Goal: Task Accomplishment & Management: Complete application form

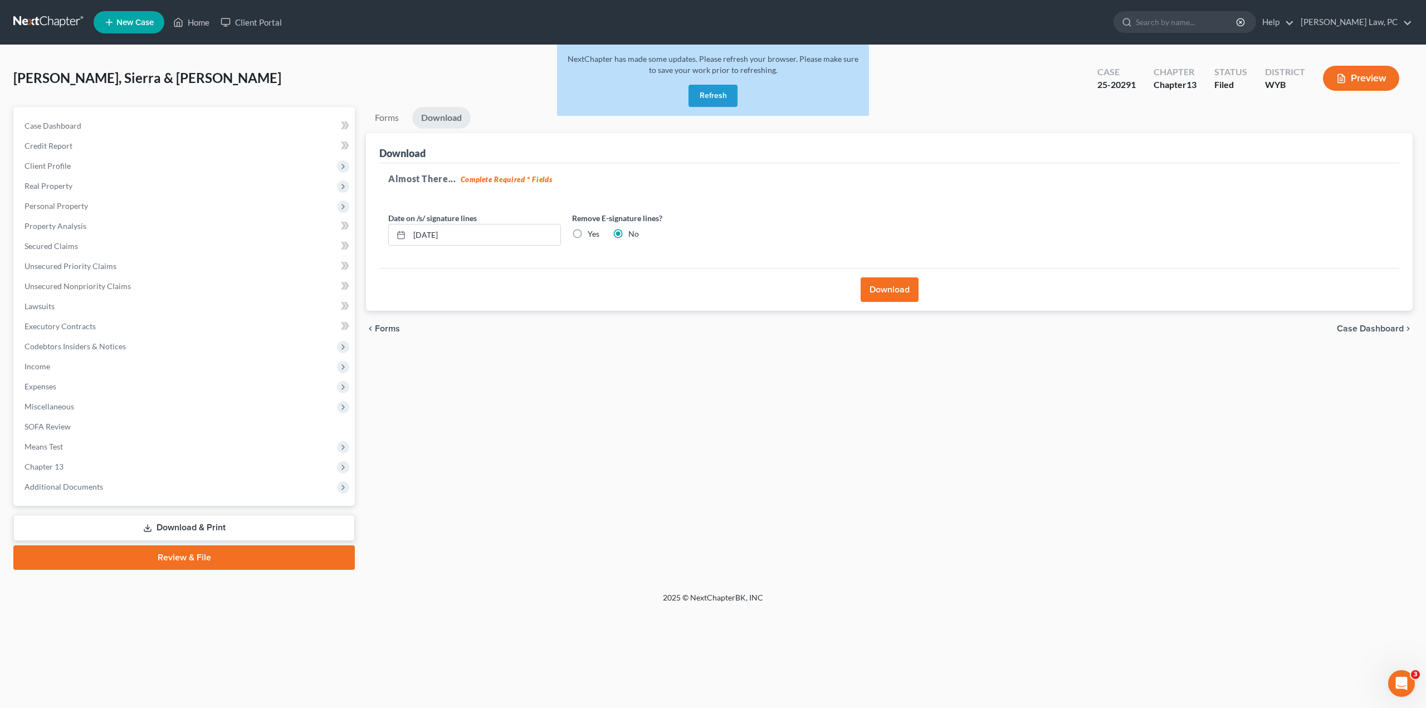
click at [717, 95] on button "Refresh" at bounding box center [713, 96] width 49 height 22
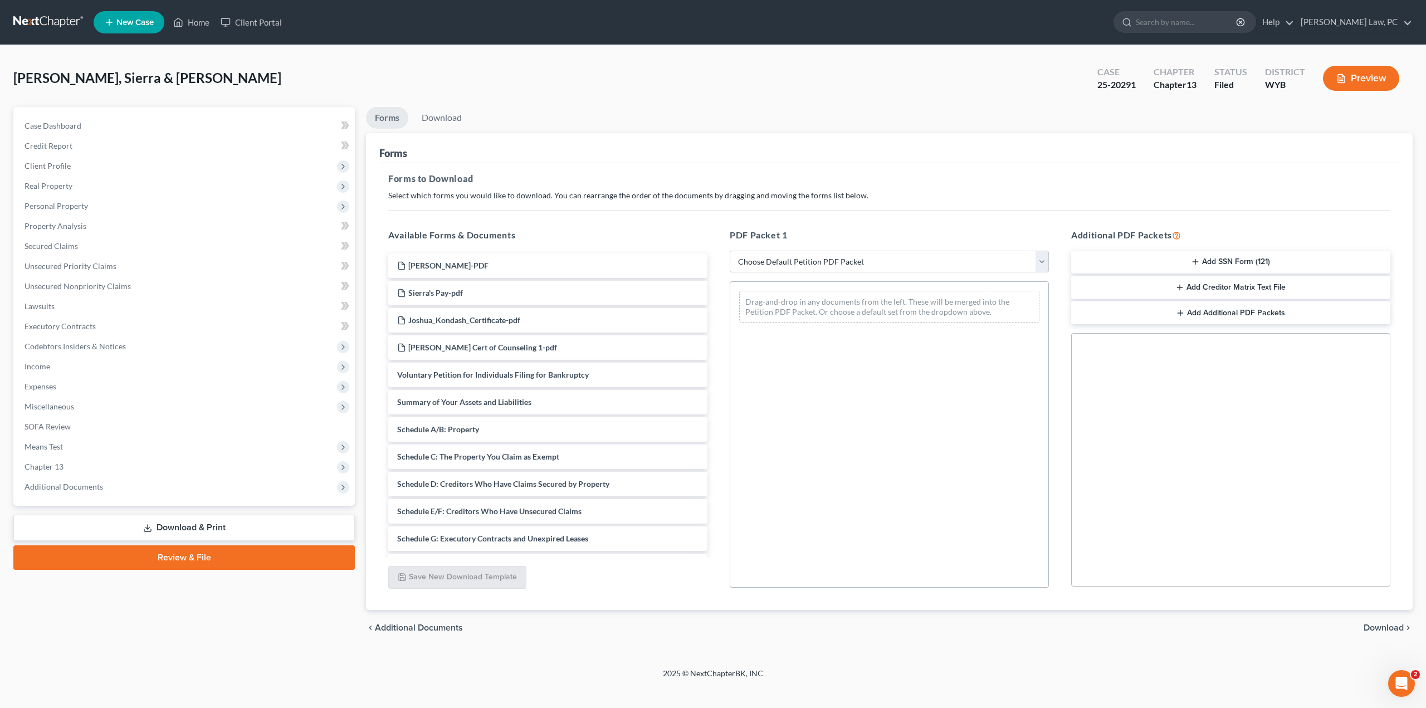
click at [55, 24] on link at bounding box center [48, 22] width 71 height 20
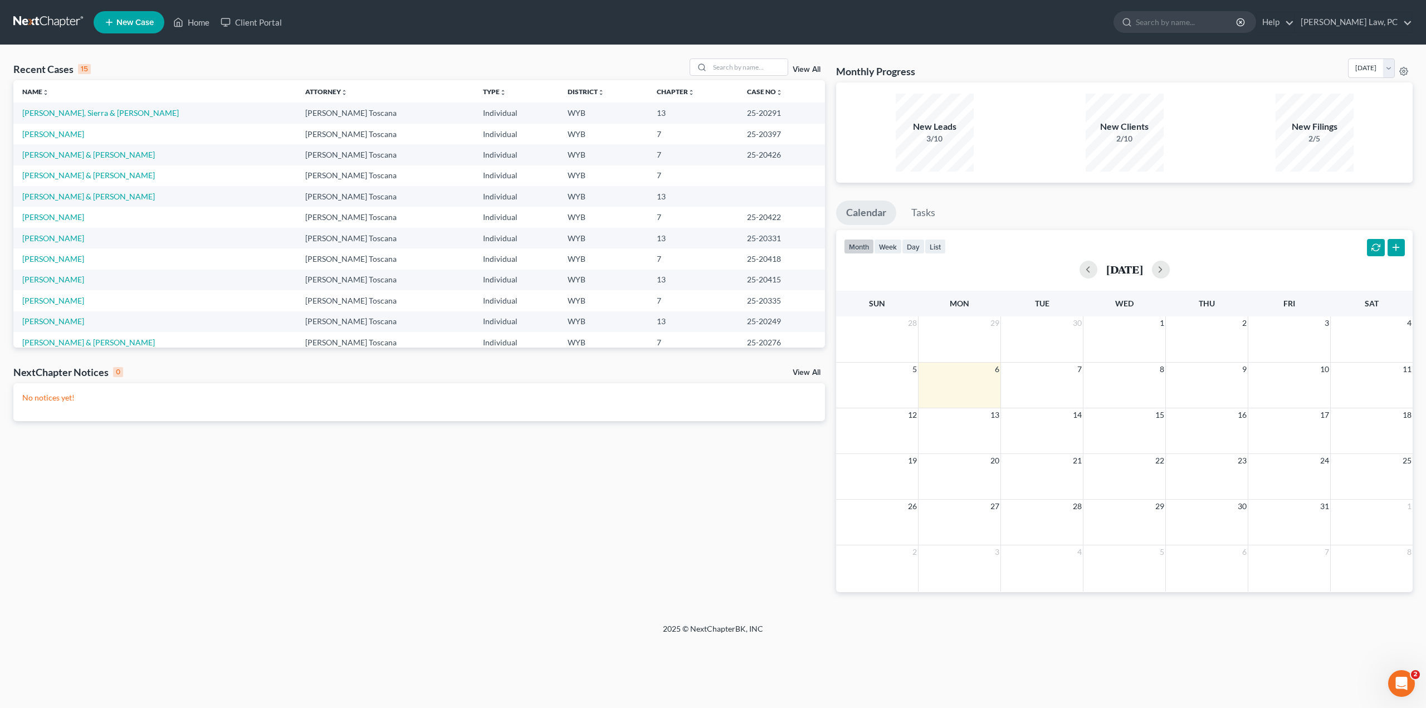
click at [128, 22] on span "New Case" at bounding box center [134, 22] width 37 height 8
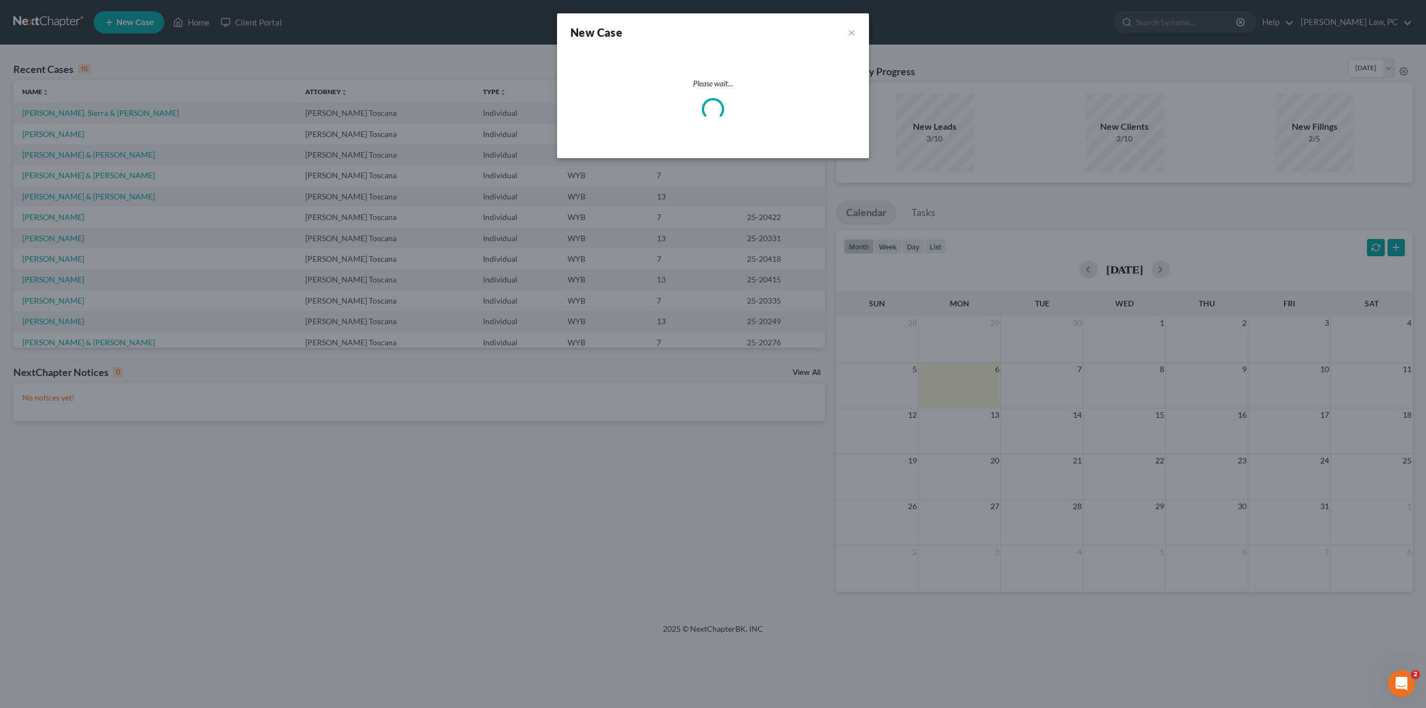
select select "92"
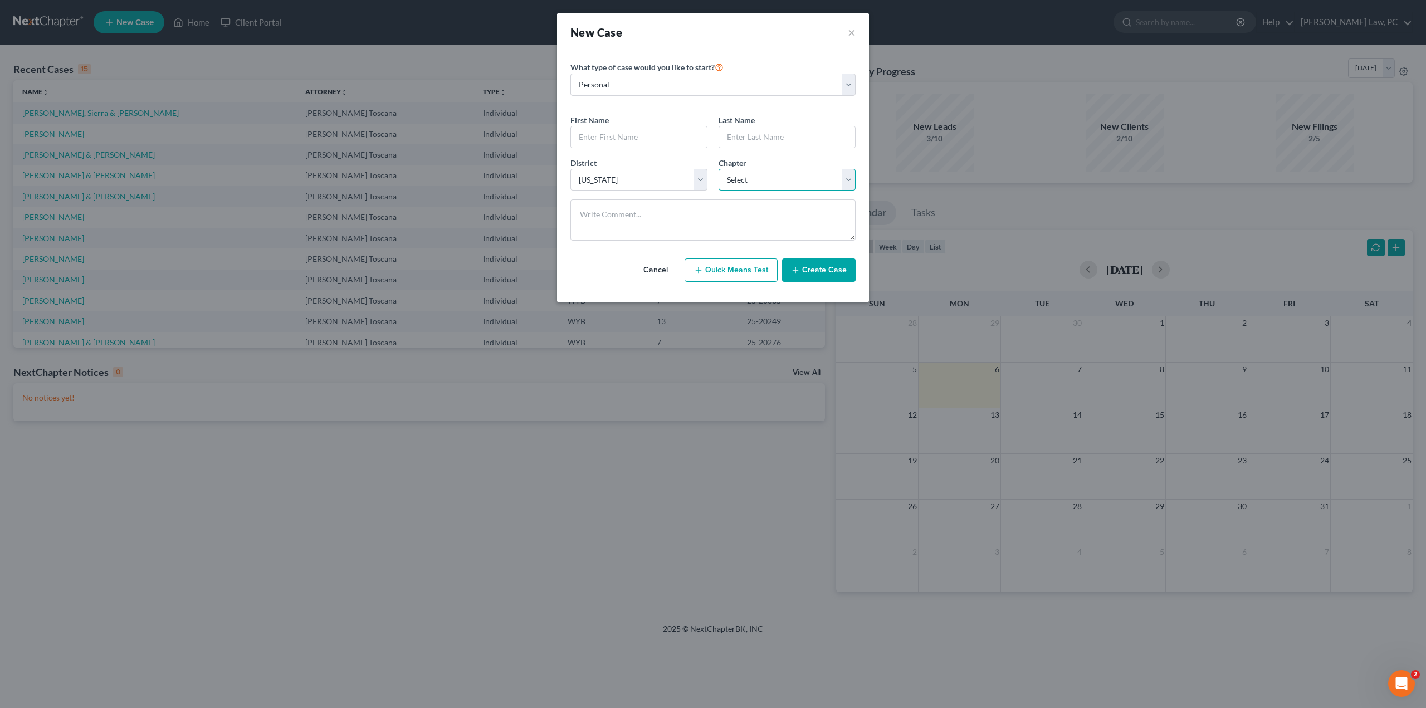
click at [760, 173] on select "Select 7 11 12 13" at bounding box center [787, 180] width 137 height 22
select select "0"
click at [719, 169] on select "Select 7 11 12 13" at bounding box center [787, 180] width 137 height 22
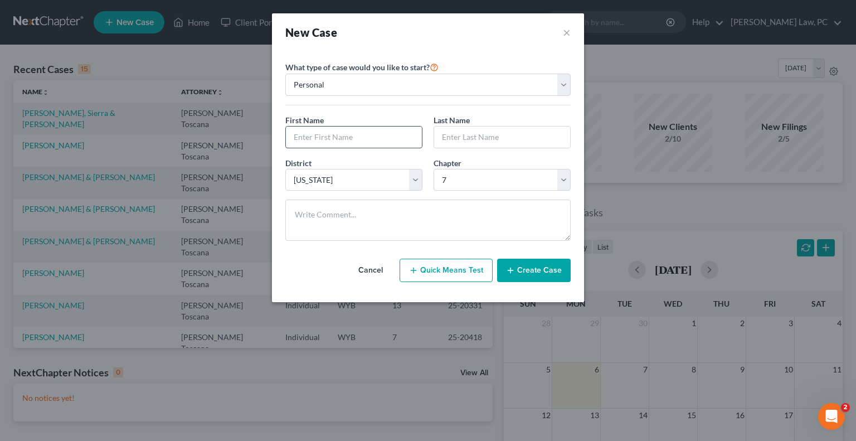
click at [350, 140] on input "text" at bounding box center [354, 136] width 136 height 21
click at [324, 137] on input "text" at bounding box center [354, 136] width 136 height 21
type input "Loire"
type input "[PERSON_NAME]"
click at [523, 265] on button "Create Case" at bounding box center [534, 269] width 74 height 23
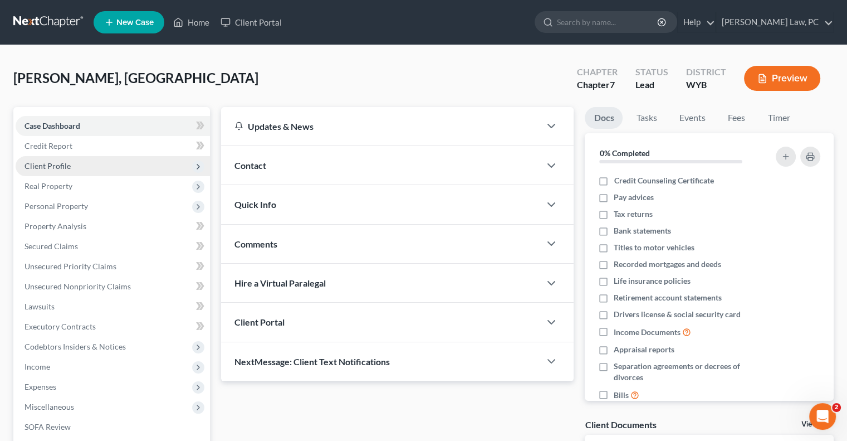
click at [36, 173] on span "Client Profile" at bounding box center [113, 166] width 194 height 20
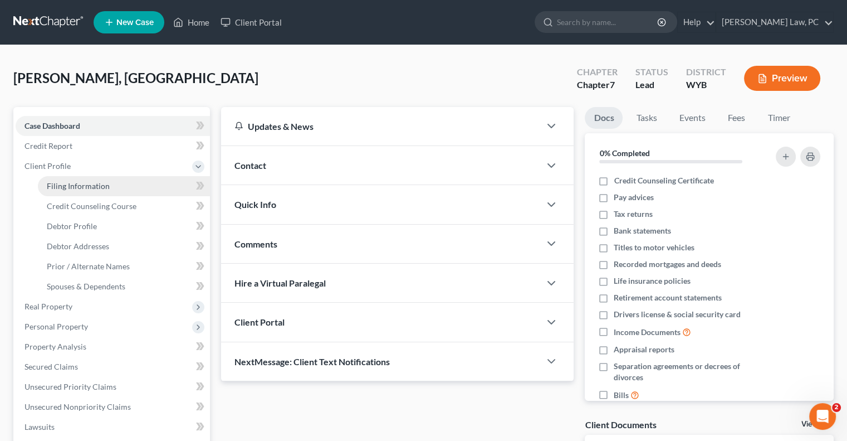
click at [100, 182] on span "Filing Information" at bounding box center [78, 185] width 63 height 9
select select "1"
select select "0"
select select "92"
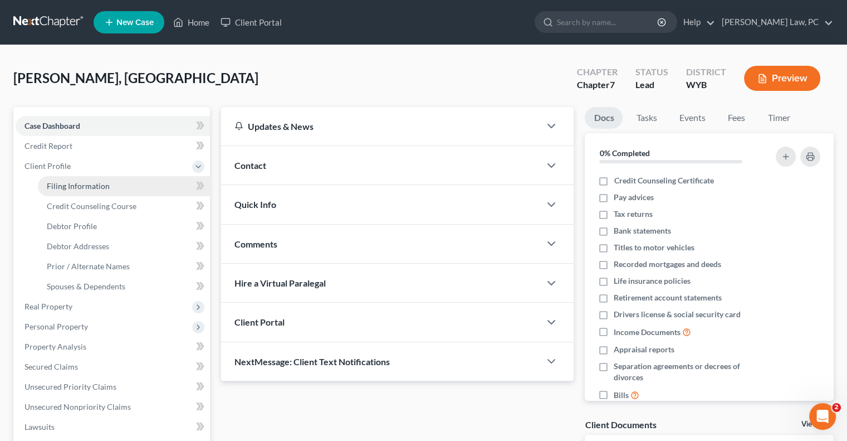
select select "53"
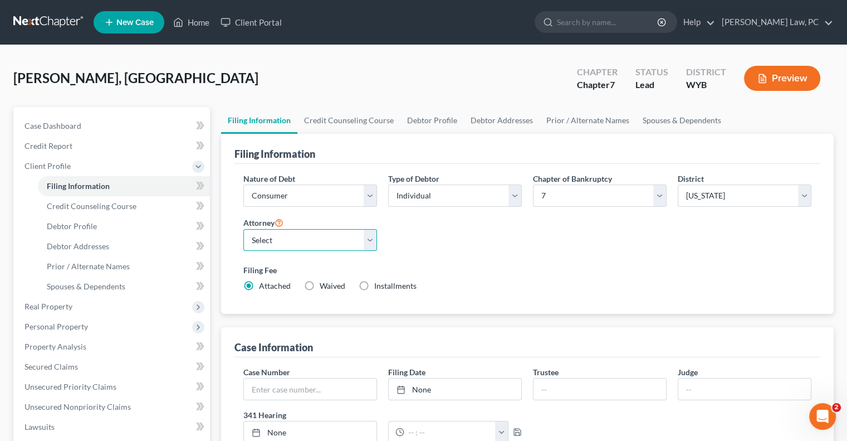
click at [324, 245] on select "Select [PERSON_NAME] - WYB [PERSON_NAME] Toscana - WYB" at bounding box center [310, 240] width 134 height 22
select select "1"
click at [243, 229] on select "Select [PERSON_NAME] - WYB [PERSON_NAME] Toscana - WYB" at bounding box center [310, 240] width 134 height 22
click at [437, 126] on link "Debtor Profile" at bounding box center [433, 120] width 64 height 27
select select "0"
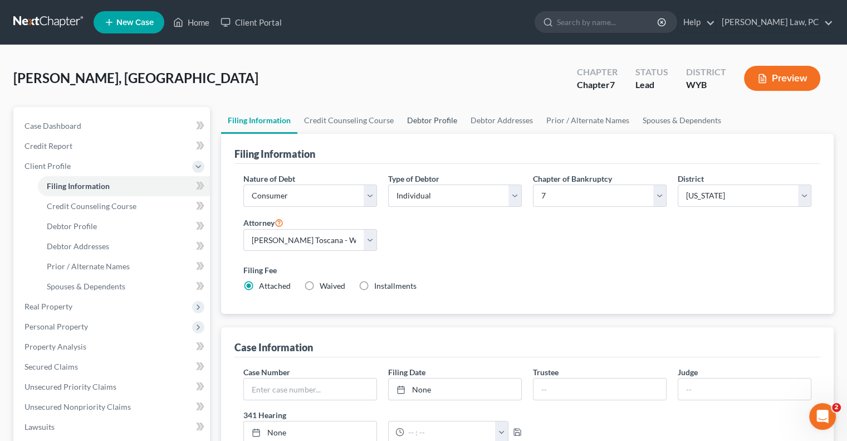
select select "0"
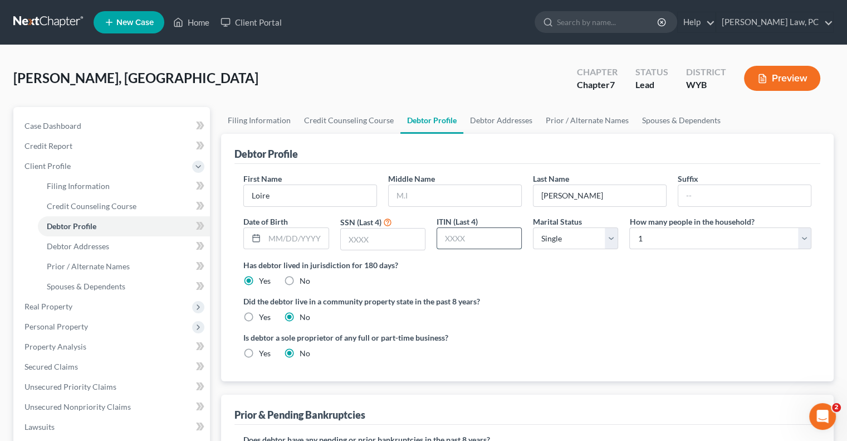
click at [453, 241] on input "text" at bounding box center [479, 238] width 84 height 21
click at [358, 240] on input "text" at bounding box center [383, 238] width 84 height 21
type input "5920"
click at [256, 118] on link "Filing Information" at bounding box center [259, 120] width 76 height 27
select select "1"
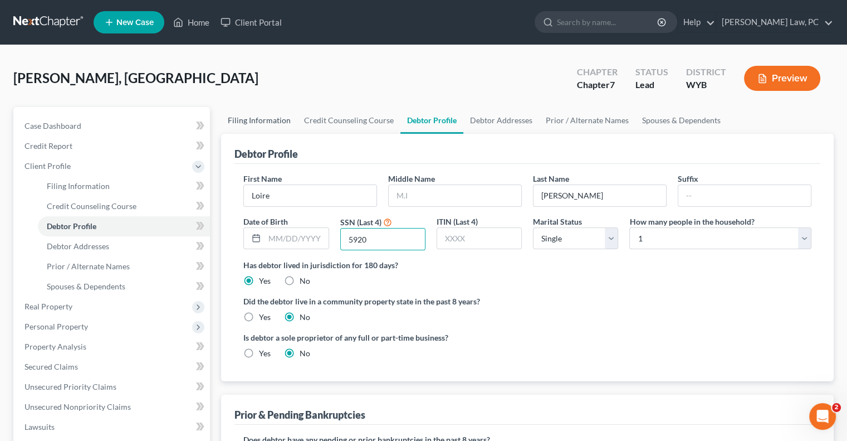
select select "0"
select select "92"
select select "1"
select select "53"
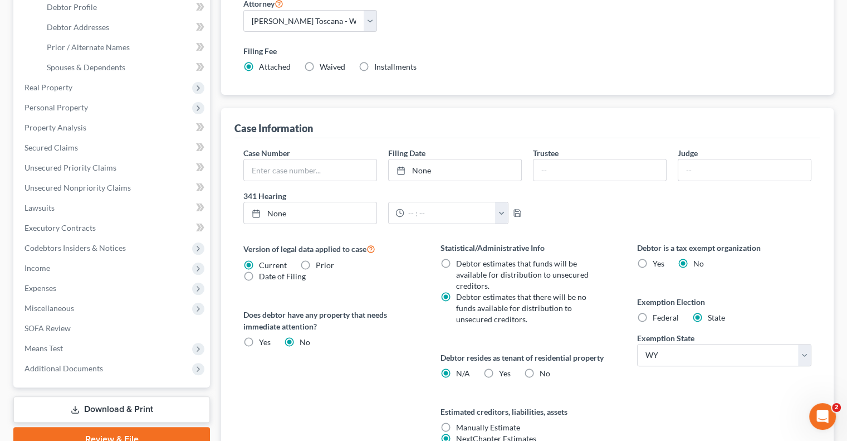
scroll to position [223, 0]
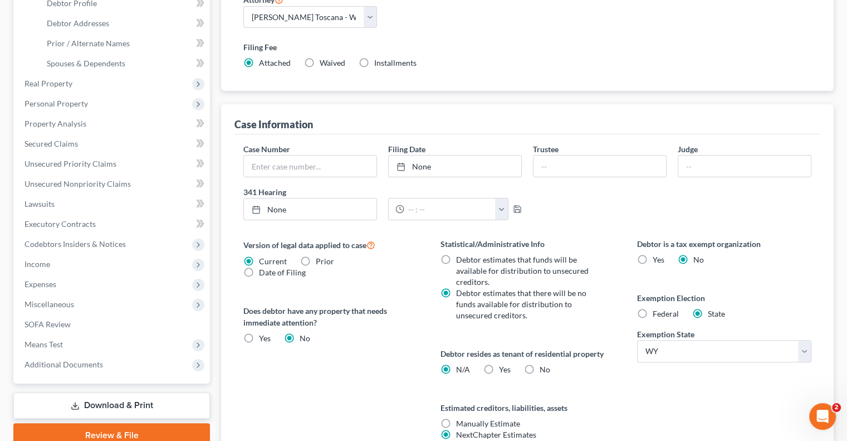
click at [499, 365] on label "Yes Yes" at bounding box center [505, 369] width 12 height 11
click at [504, 365] on input "Yes Yes" at bounding box center [507, 367] width 7 height 7
radio input "true"
radio input "false"
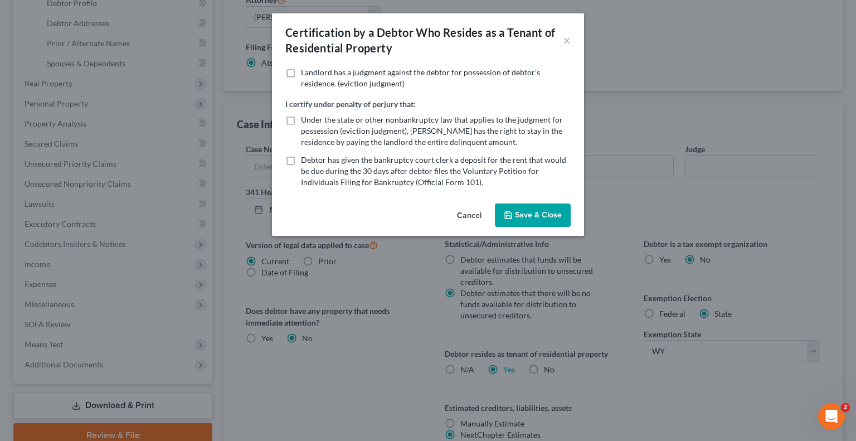
click at [521, 208] on button "Save & Close" at bounding box center [533, 214] width 76 height 23
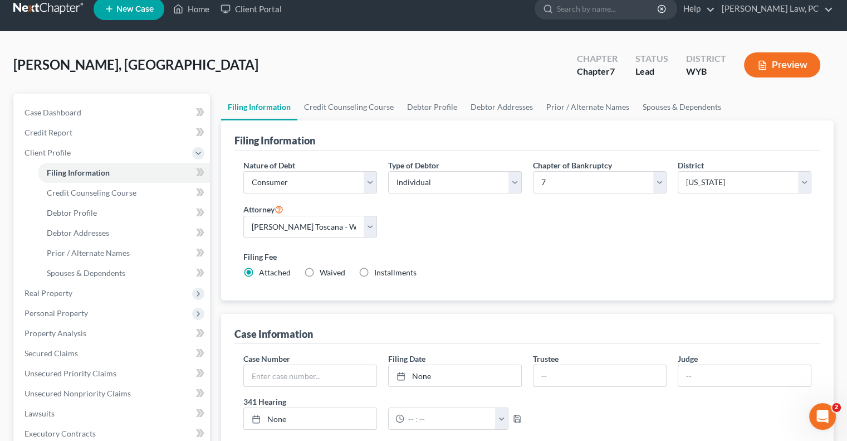
scroll to position [0, 0]
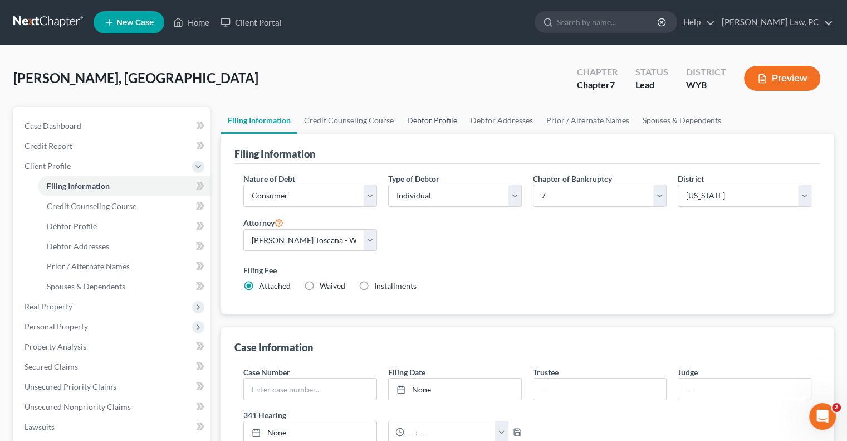
click at [441, 124] on link "Debtor Profile" at bounding box center [433, 120] width 64 height 27
select select "0"
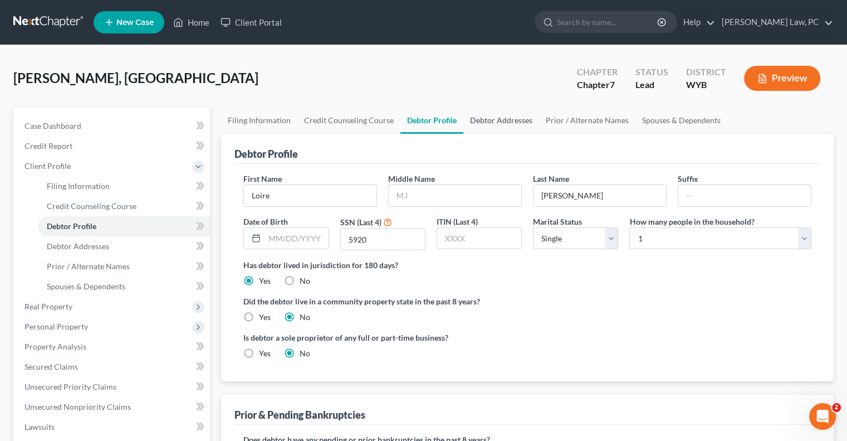
click at [487, 123] on link "Debtor Addresses" at bounding box center [501, 120] width 76 height 27
select select "0"
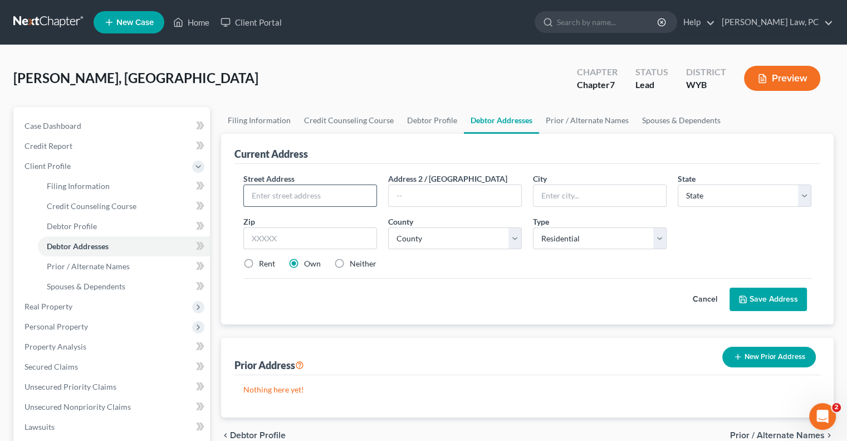
click at [265, 204] on input "text" at bounding box center [310, 195] width 133 height 21
type input "[STREET_ADDRESS]"
type input "[PERSON_NAME]"
select select "53"
type input "82716"
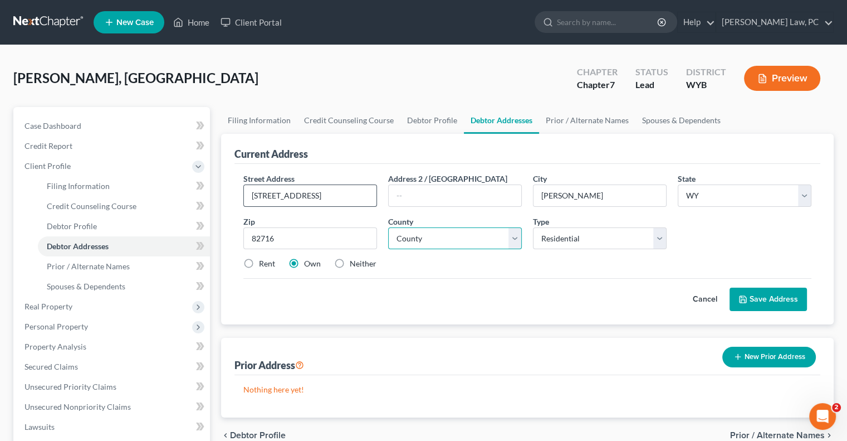
select select "2"
click at [259, 264] on label "Rent" at bounding box center [267, 263] width 16 height 11
click at [264, 264] on input "Rent" at bounding box center [267, 261] width 7 height 7
radio input "true"
click at [758, 301] on button "Save Address" at bounding box center [768, 298] width 77 height 23
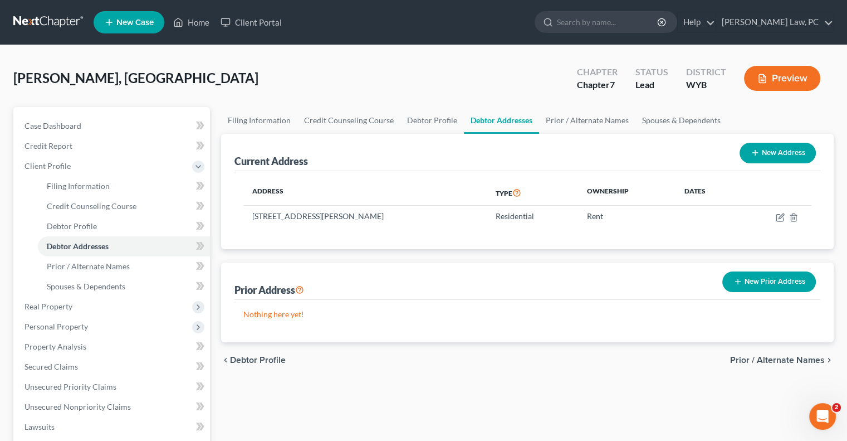
click at [763, 280] on button "New Prior Address" at bounding box center [770, 281] width 94 height 21
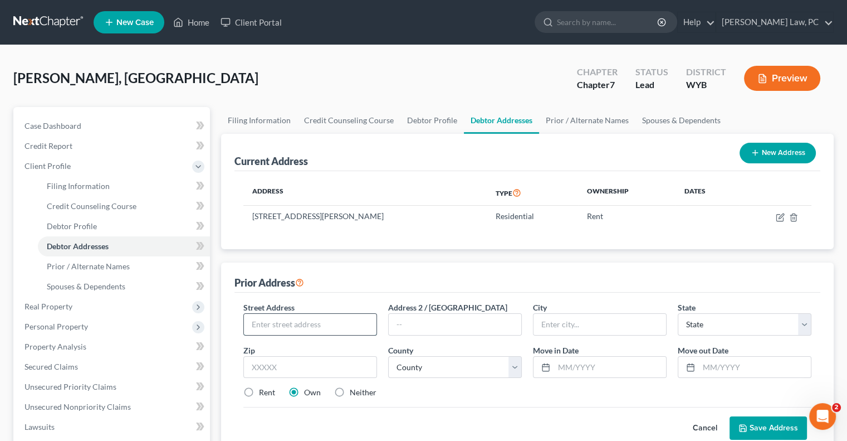
click at [274, 317] on input "text" at bounding box center [310, 324] width 133 height 21
type input "[STREET_ADDRESS][PERSON_NAME]"
click at [259, 387] on label "Rent" at bounding box center [267, 392] width 16 height 11
click at [264, 387] on input "Rent" at bounding box center [267, 390] width 7 height 7
radio input "true"
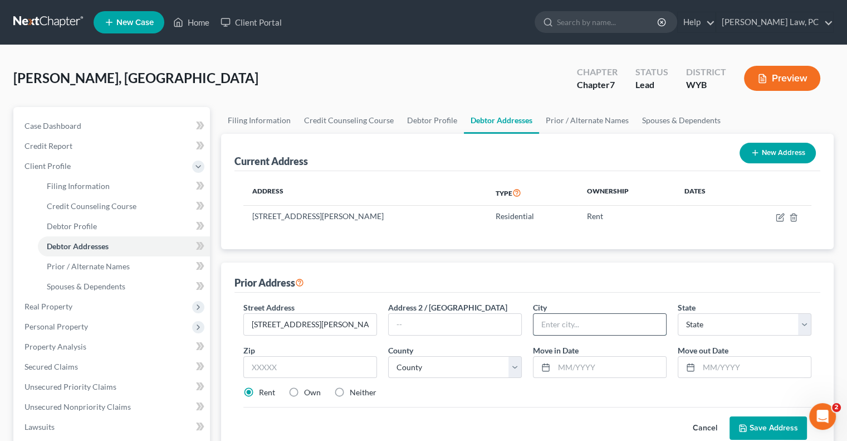
click at [563, 328] on input "text" at bounding box center [600, 324] width 133 height 21
type input "[PERSON_NAME]"
select select "53"
type input "82716"
select select "2"
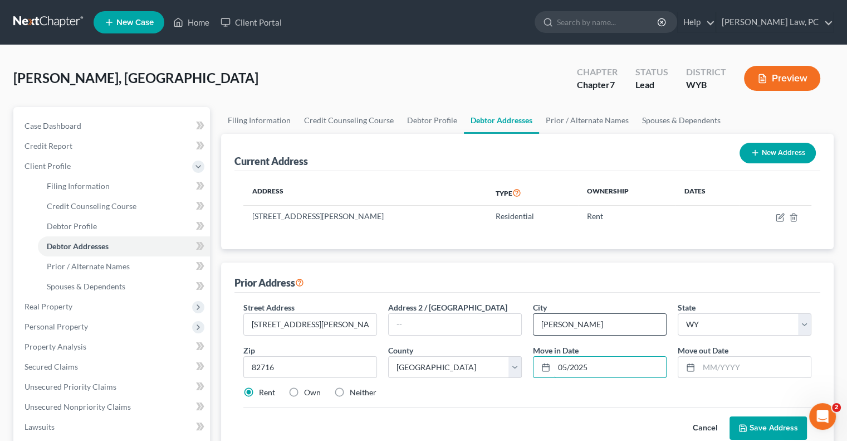
type input "05/2025"
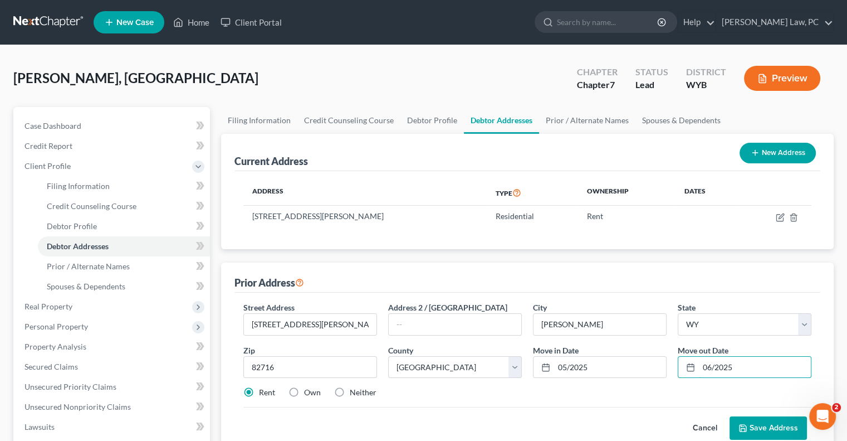
type input "06/2025"
click at [751, 423] on button "Save Address" at bounding box center [768, 427] width 77 height 23
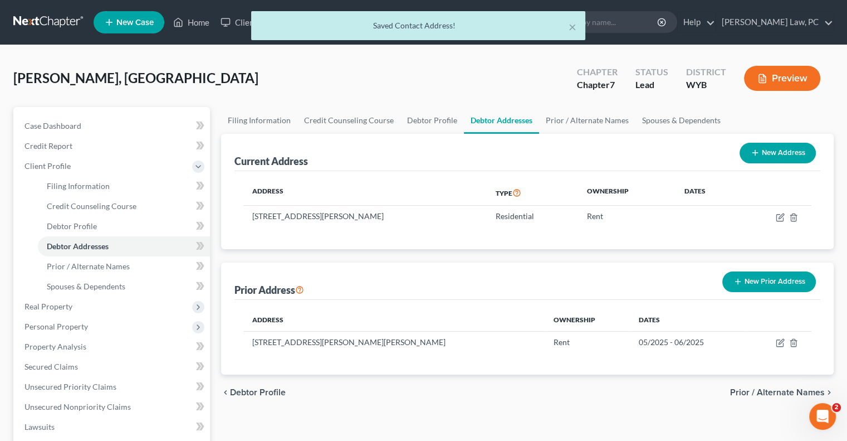
click at [753, 282] on button "New Prior Address" at bounding box center [770, 281] width 94 height 21
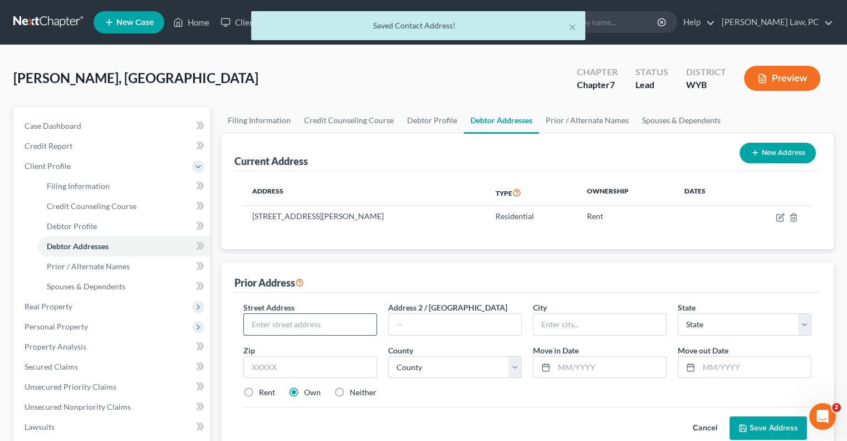
click at [273, 320] on input "text" at bounding box center [310, 324] width 133 height 21
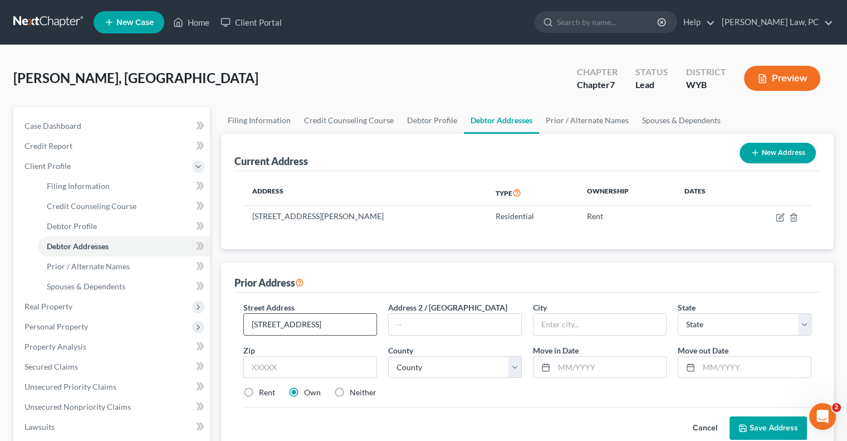
type input "[STREET_ADDRESS]"
type input "[PERSON_NAME]"
select select "53"
type input "82716"
select select "2"
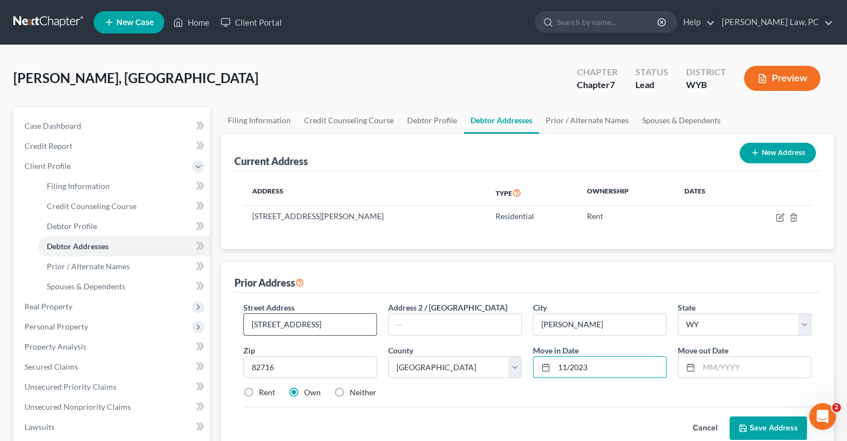
type input "11/2023"
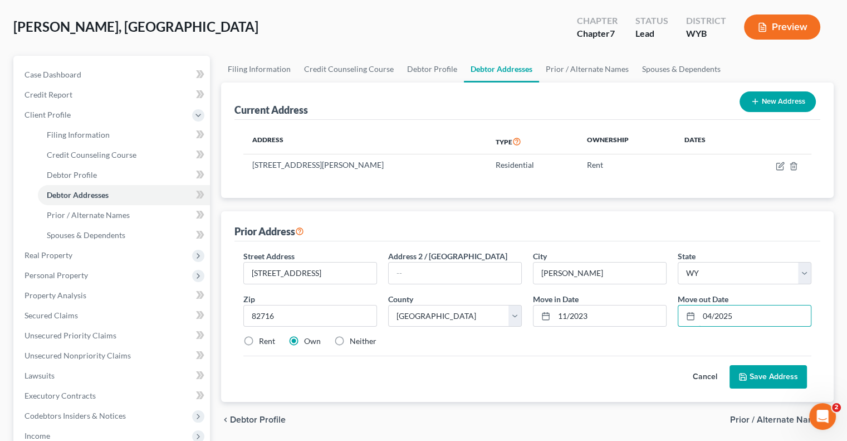
scroll to position [56, 0]
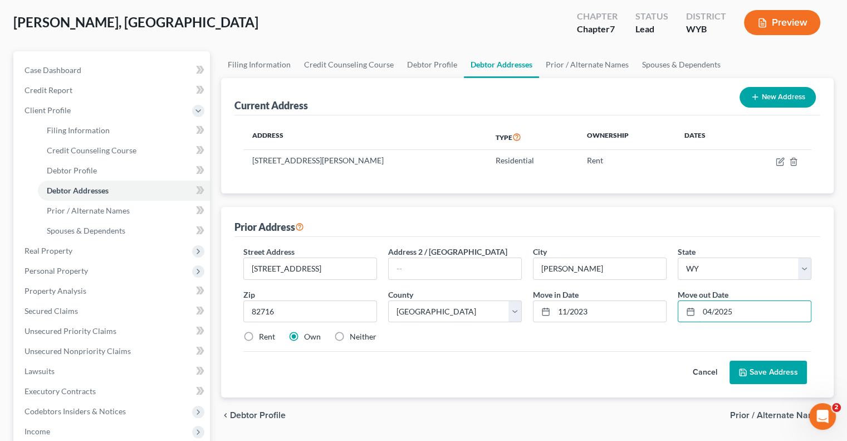
type input "04/2025"
click at [758, 374] on button "Save Address" at bounding box center [768, 371] width 77 height 23
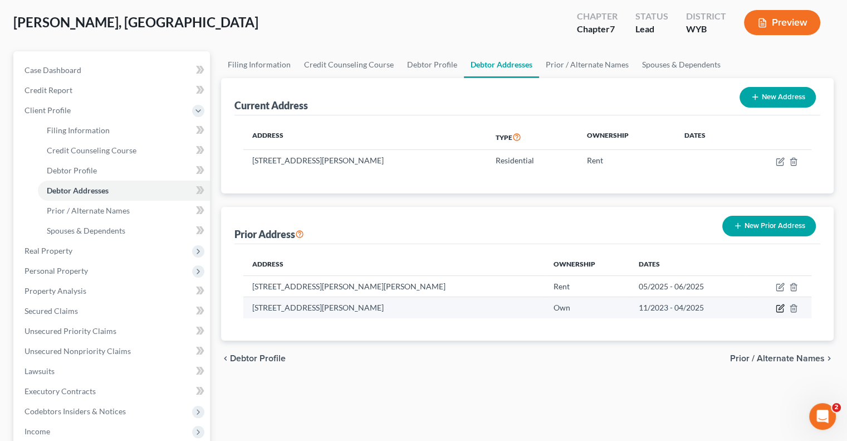
click at [780, 306] on icon "button" at bounding box center [781, 307] width 5 height 5
select select "53"
select select "2"
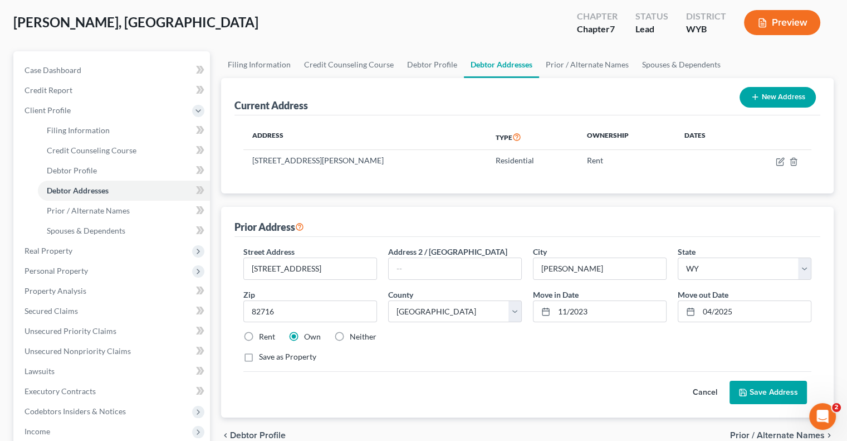
click at [259, 335] on label "Rent" at bounding box center [267, 336] width 16 height 11
click at [264, 335] on input "Rent" at bounding box center [267, 334] width 7 height 7
radio input "true"
click at [758, 392] on button "Save Address" at bounding box center [768, 391] width 77 height 23
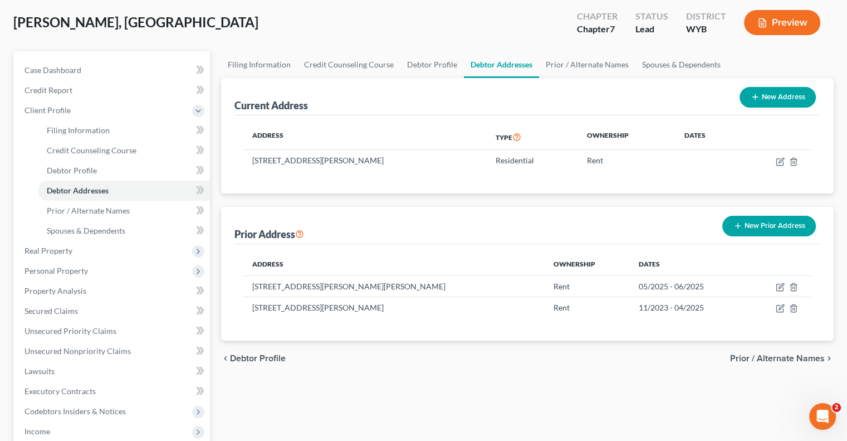
click at [759, 222] on button "New Prior Address" at bounding box center [770, 226] width 94 height 21
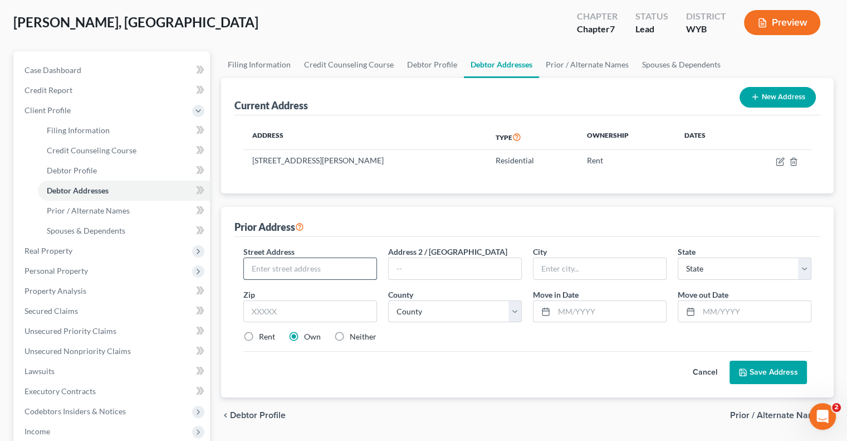
click at [283, 266] on input "text" at bounding box center [310, 268] width 133 height 21
type input "2110 Wagonhammer LN"
type input "[PERSON_NAME]"
select select "53"
type input "82718"
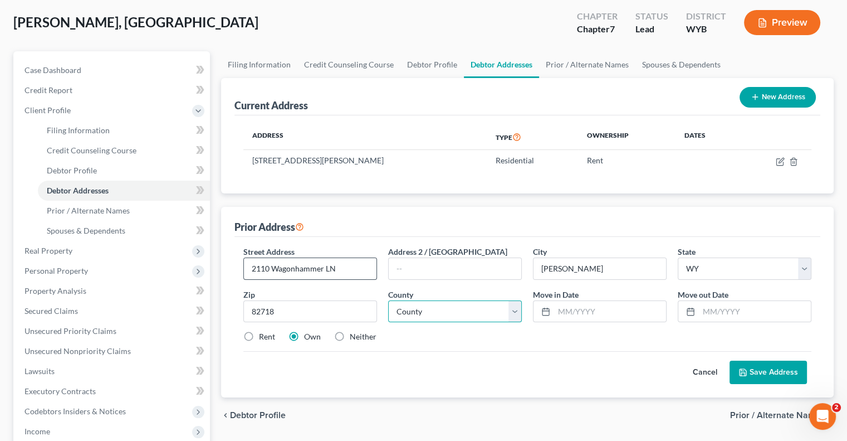
select select "2"
type input "04/2022"
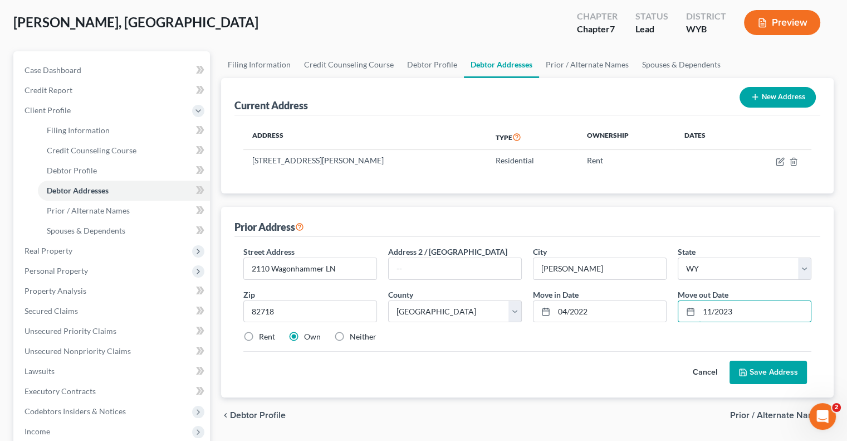
type input "11/2023"
click at [752, 368] on button "Save Address" at bounding box center [768, 371] width 77 height 23
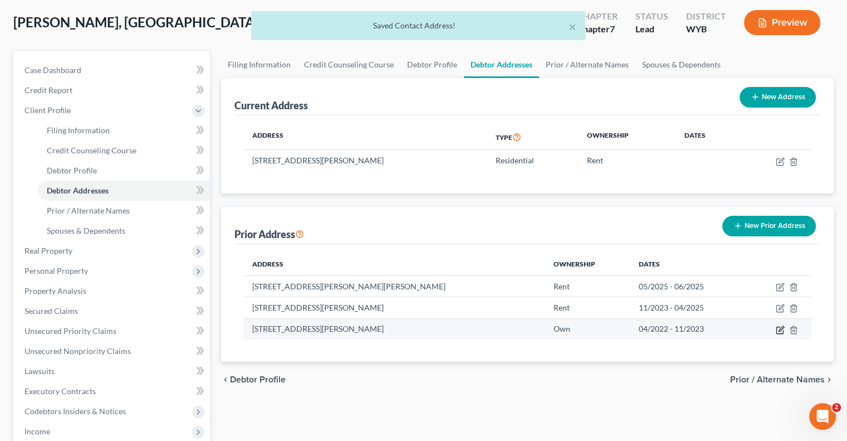
click at [778, 329] on icon "button" at bounding box center [780, 329] width 9 height 9
select select "53"
select select "2"
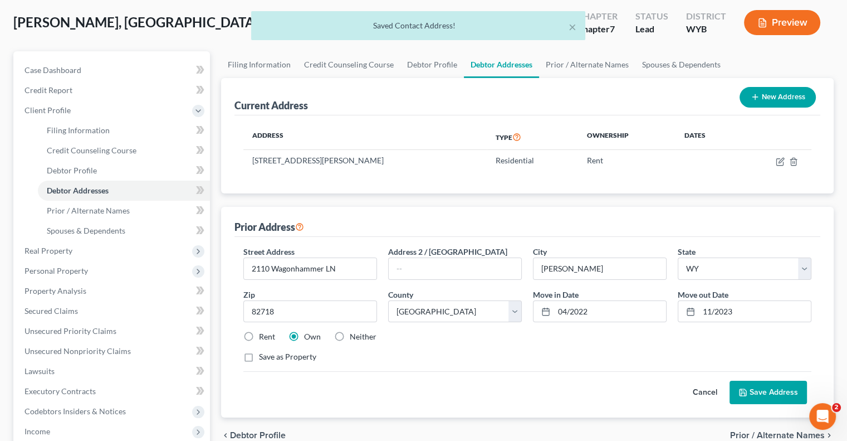
click at [259, 332] on label "Rent" at bounding box center [267, 336] width 16 height 11
click at [264, 332] on input "Rent" at bounding box center [267, 334] width 7 height 7
radio input "true"
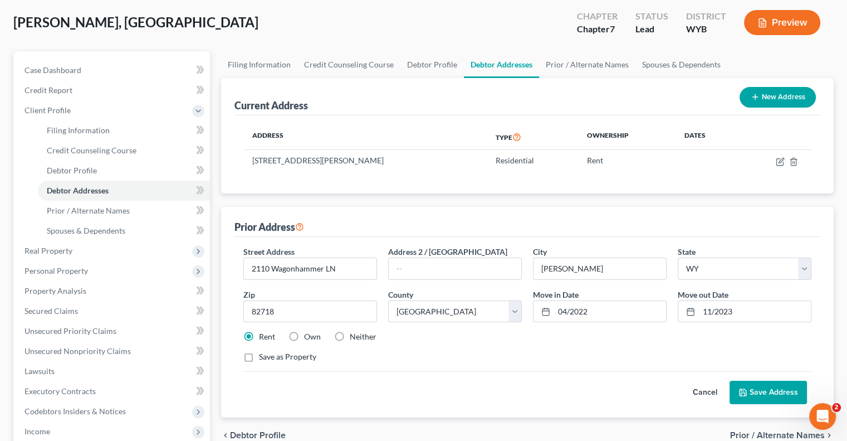
click at [754, 389] on button "Save Address" at bounding box center [768, 391] width 77 height 23
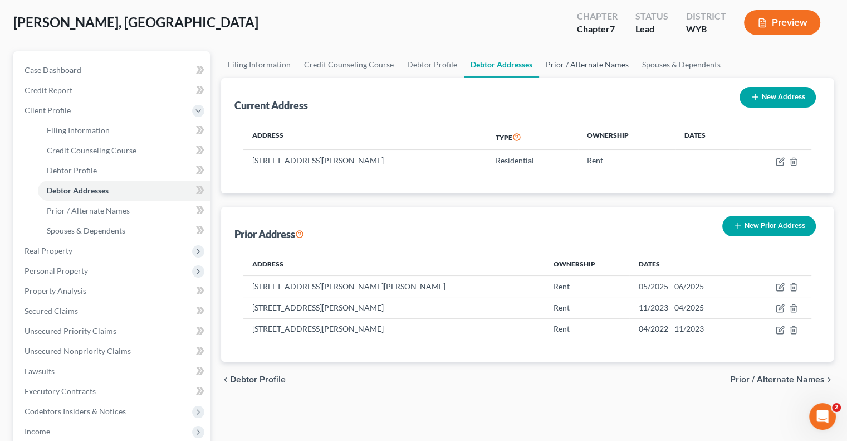
click at [575, 66] on link "Prior / Alternate Names" at bounding box center [587, 64] width 96 height 27
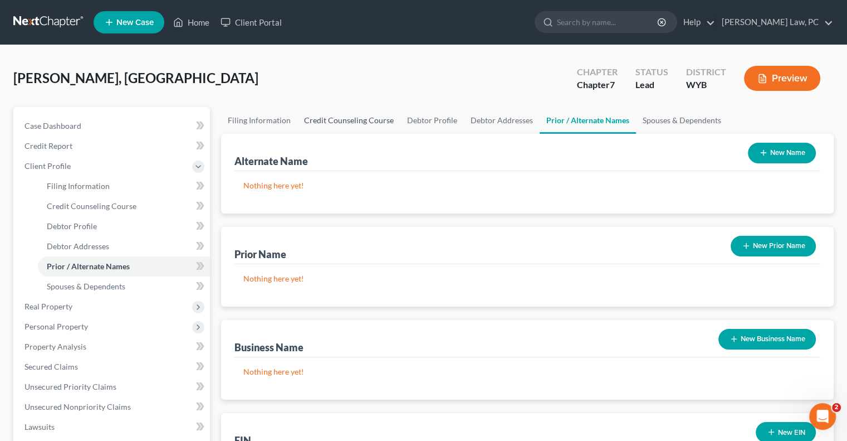
click at [357, 122] on link "Credit Counseling Course" at bounding box center [348, 120] width 103 height 27
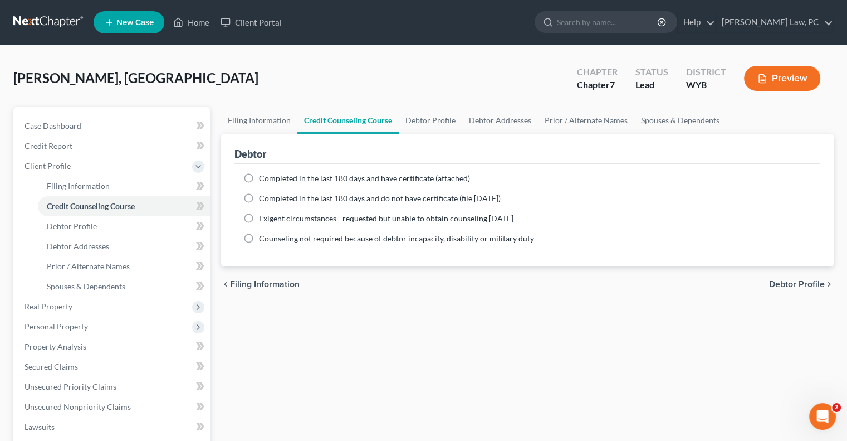
click at [259, 179] on label "Completed in the last 180 days and have certificate (attached)" at bounding box center [364, 178] width 211 height 11
click at [264, 179] on input "Completed in the last 180 days and have certificate (attached)" at bounding box center [267, 176] width 7 height 7
radio input "true"
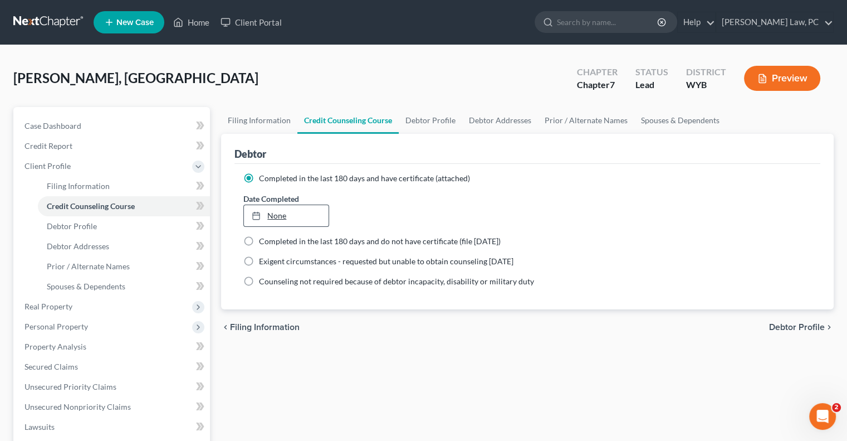
type input "[DATE]"
click at [279, 213] on link "None" at bounding box center [286, 215] width 84 height 21
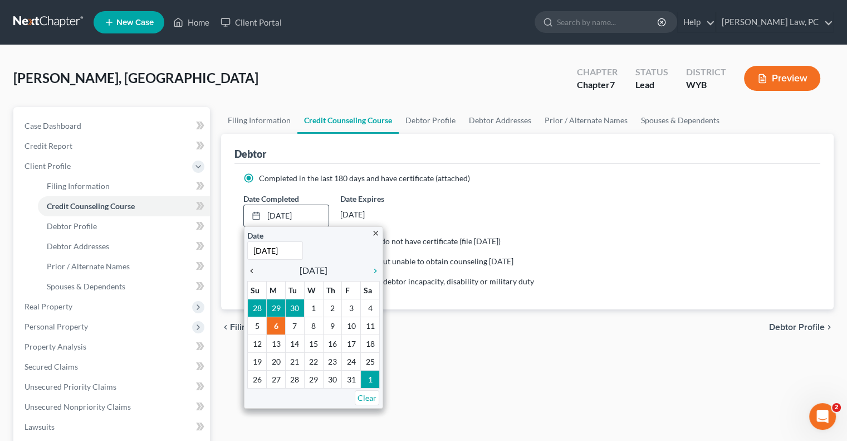
click at [252, 269] on icon "chevron_left" at bounding box center [254, 270] width 14 height 9
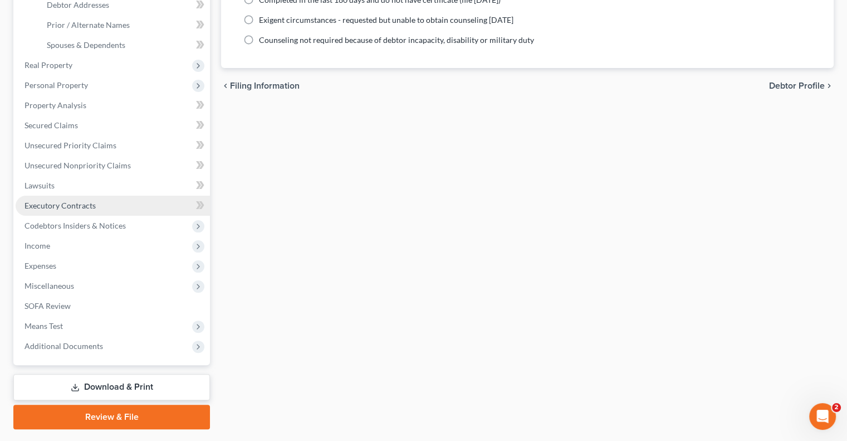
scroll to position [271, 0]
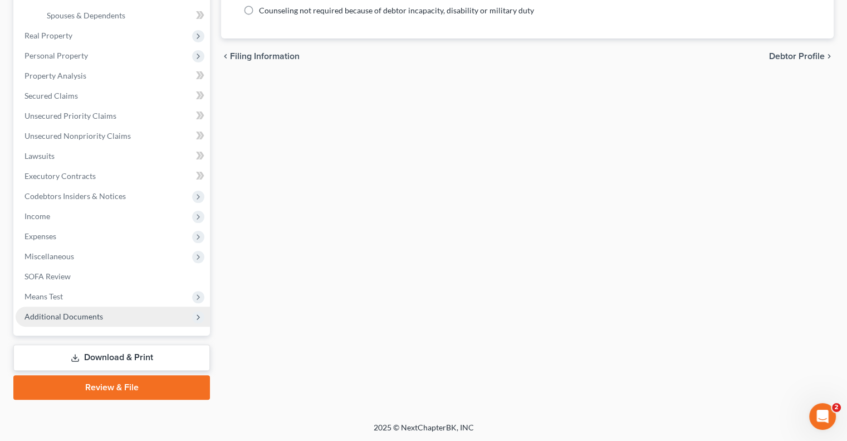
click at [65, 315] on span "Additional Documents" at bounding box center [64, 315] width 79 height 9
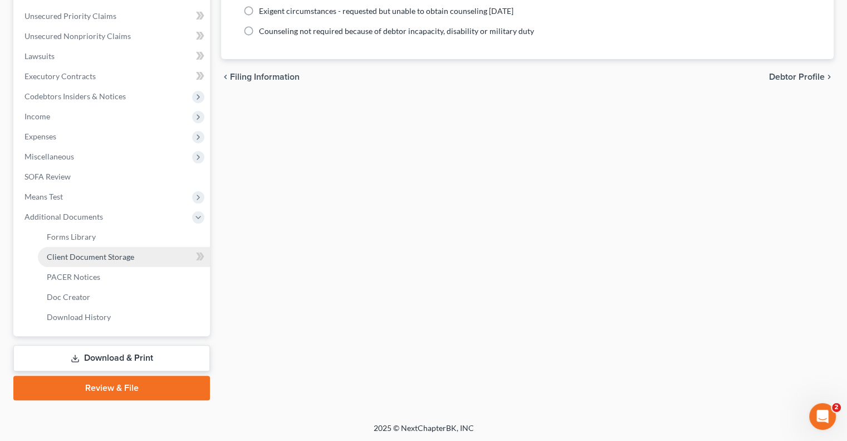
click at [78, 251] on link "Client Document Storage" at bounding box center [124, 257] width 172 height 20
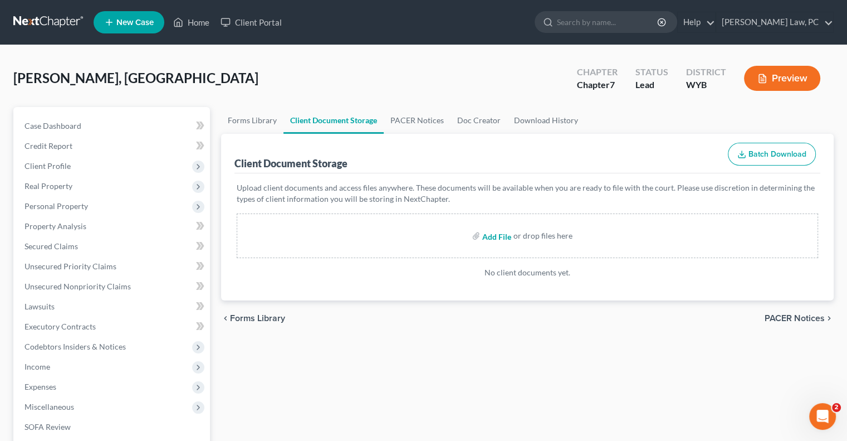
click at [490, 236] on input "file" at bounding box center [495, 236] width 27 height 20
type input "C:\fakepath\[PERSON_NAME]- Credit Counseling Cert 1.pdf"
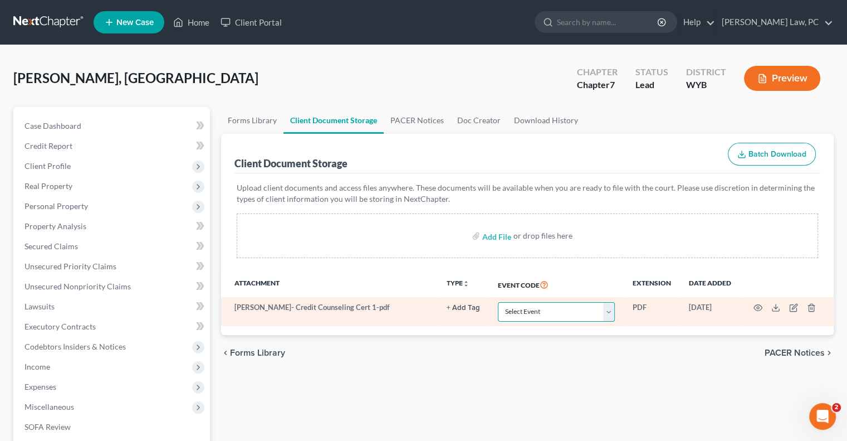
click at [516, 310] on select "Select Event Certificate of Credit Counseling Chapter 13 Plan Domestic Support …" at bounding box center [556, 311] width 117 height 19
select select "0"
click at [498, 302] on select "Select Event Certificate of Credit Counseling Chapter 13 Plan Domestic Support …" at bounding box center [556, 311] width 117 height 19
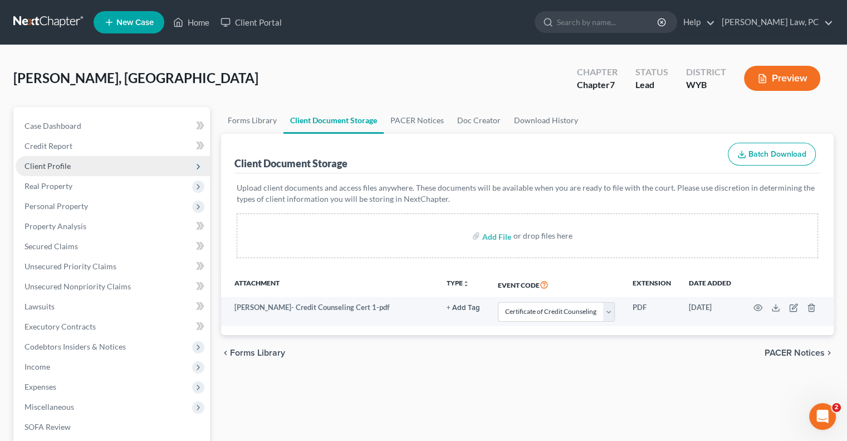
click at [63, 167] on span "Client Profile" at bounding box center [48, 165] width 46 height 9
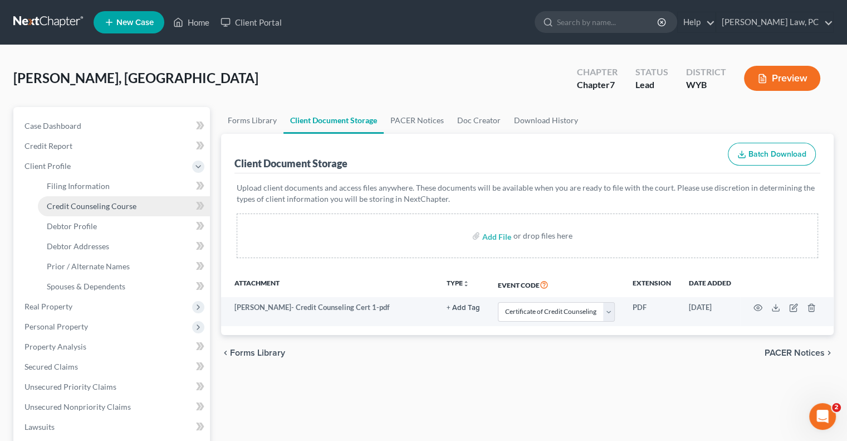
click at [71, 207] on span "Credit Counseling Course" at bounding box center [92, 205] width 90 height 9
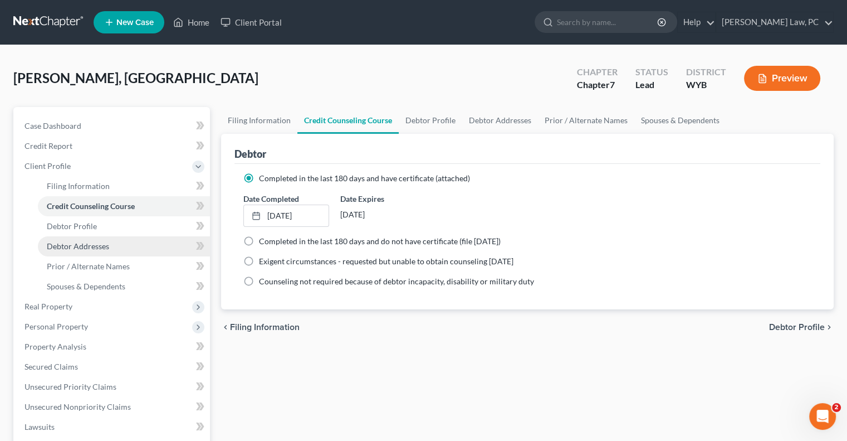
click at [74, 236] on link "Debtor Addresses" at bounding box center [124, 246] width 172 height 20
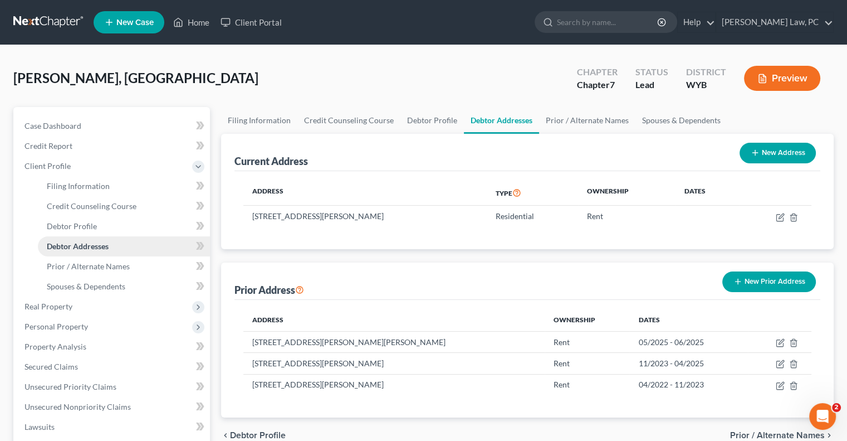
click at [71, 250] on span "Debtor Addresses" at bounding box center [78, 245] width 62 height 9
click at [53, 305] on span "Real Property" at bounding box center [49, 305] width 48 height 9
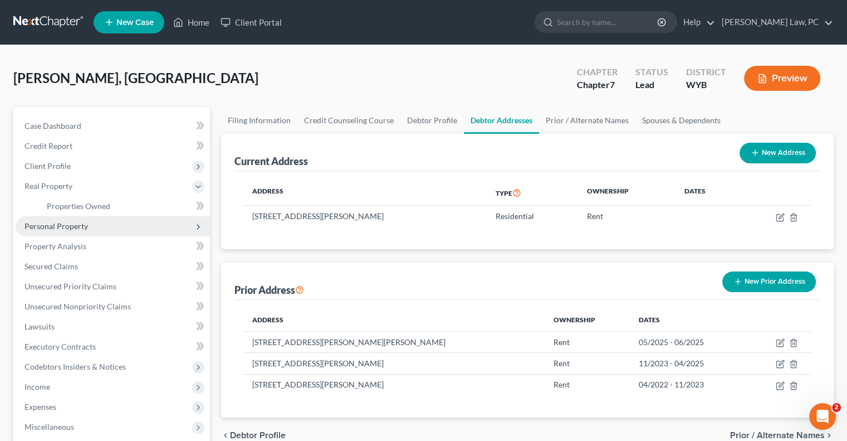
click at [59, 228] on span "Personal Property" at bounding box center [57, 225] width 64 height 9
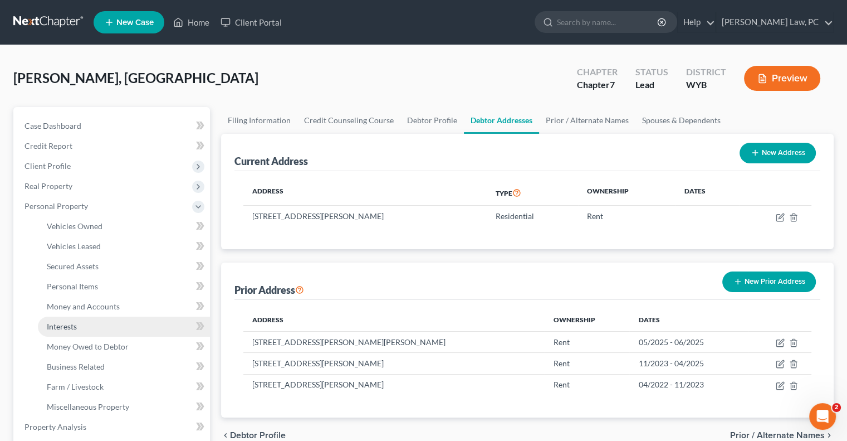
click at [60, 331] on link "Interests" at bounding box center [124, 326] width 172 height 20
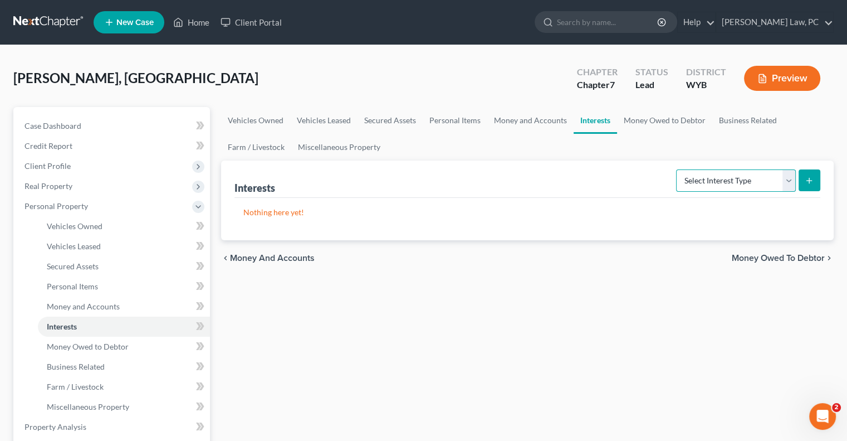
click at [722, 189] on select "Select Interest Type 401K Annuity Bond Education IRA Government Bond Government…" at bounding box center [736, 180] width 120 height 22
select select "401k"
click at [677, 169] on select "Select Interest Type 401K Annuity Bond Education IRA Government Bond Government…" at bounding box center [736, 180] width 120 height 22
click at [807, 182] on icon "submit" at bounding box center [809, 180] width 9 height 9
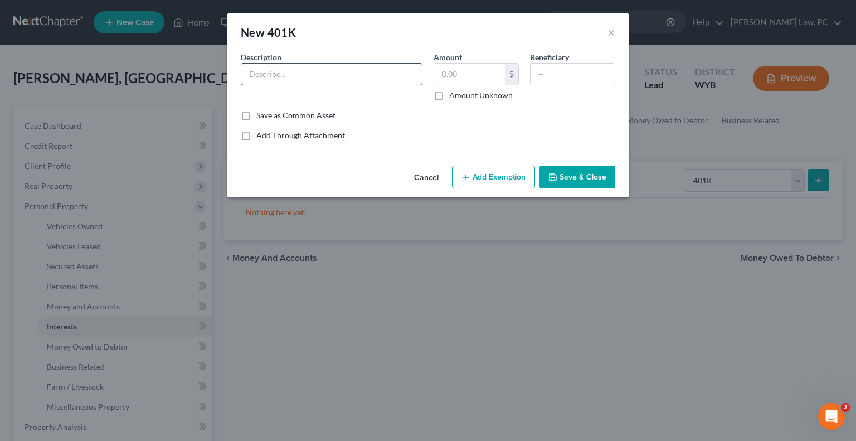
click at [301, 73] on input "text" at bounding box center [331, 74] width 180 height 21
type input "Fidelity"
click at [495, 69] on input "text" at bounding box center [469, 74] width 71 height 21
type input "5,000"
click at [493, 182] on button "Add Exemption" at bounding box center [493, 176] width 83 height 23
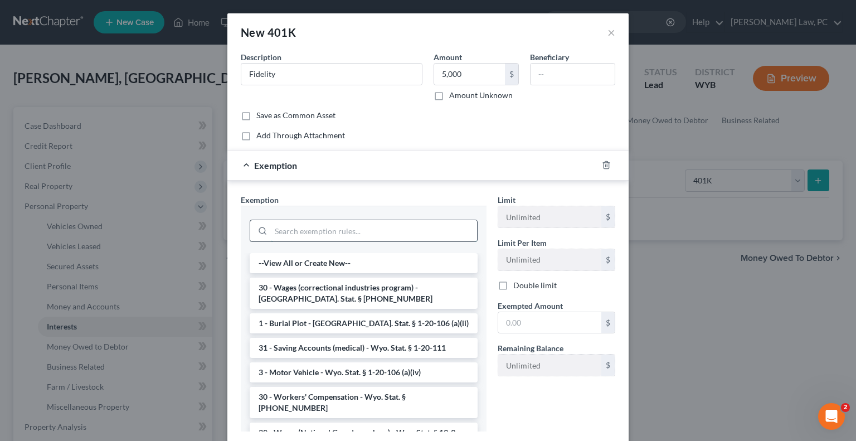
click at [310, 233] on input "search" at bounding box center [374, 230] width 206 height 21
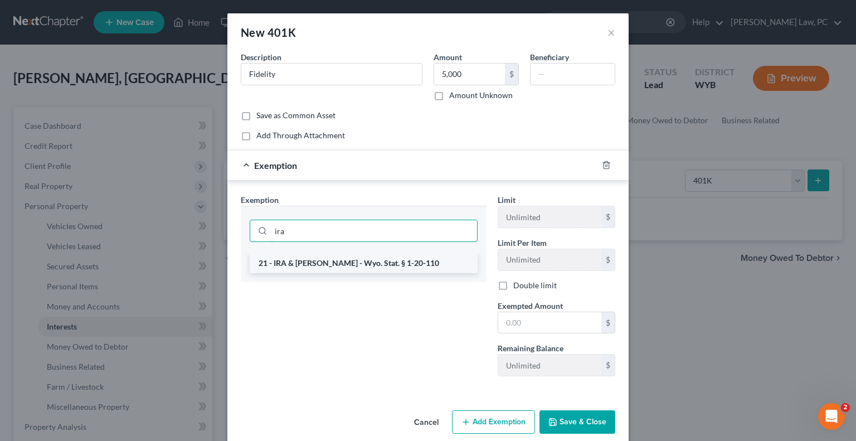
type input "ira"
click at [282, 266] on li "21 - IRA & [PERSON_NAME] - Wyo. Stat. § 1-20-110" at bounding box center [364, 263] width 228 height 20
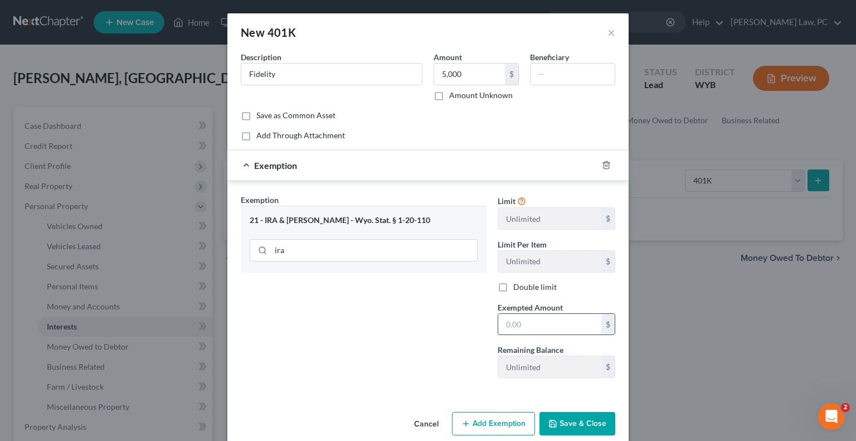
click at [538, 327] on input "text" at bounding box center [549, 324] width 103 height 21
type input "5,000"
click at [562, 425] on button "Save & Close" at bounding box center [577, 423] width 76 height 23
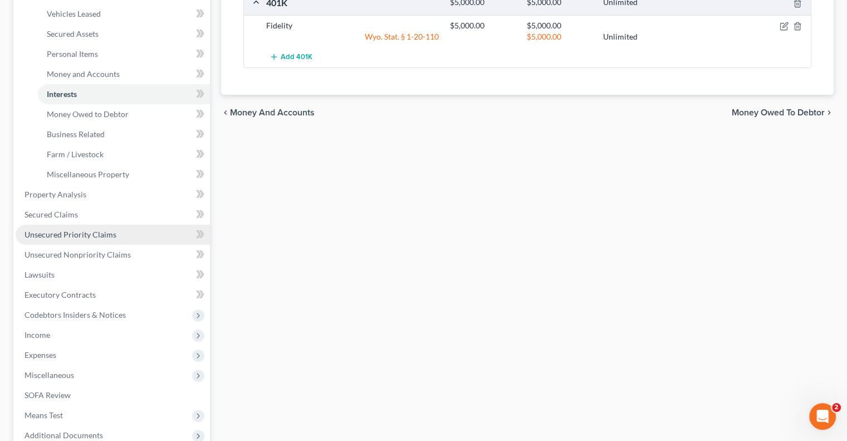
scroll to position [279, 0]
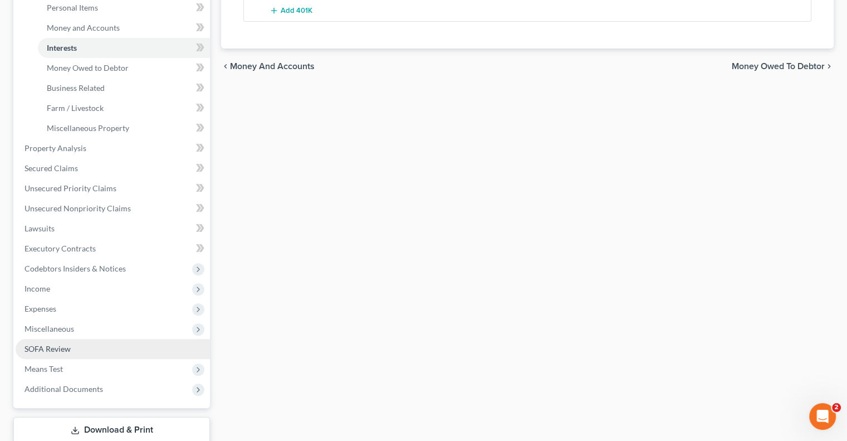
click at [69, 345] on span "SOFA Review" at bounding box center [48, 348] width 46 height 9
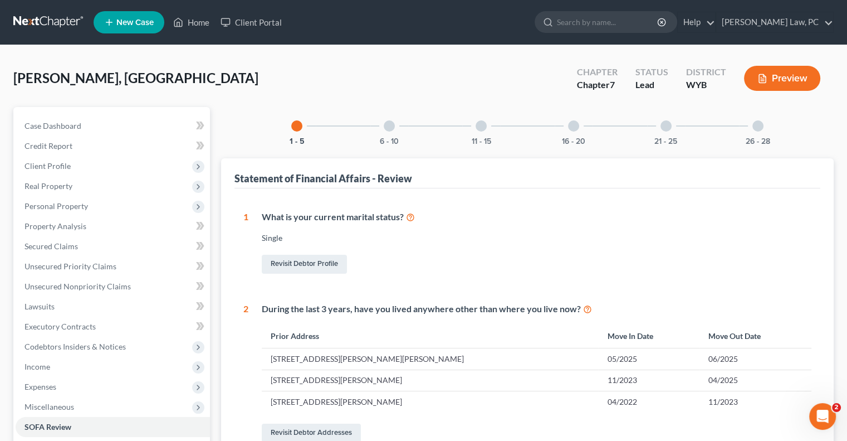
click at [573, 124] on div at bounding box center [573, 125] width 11 height 11
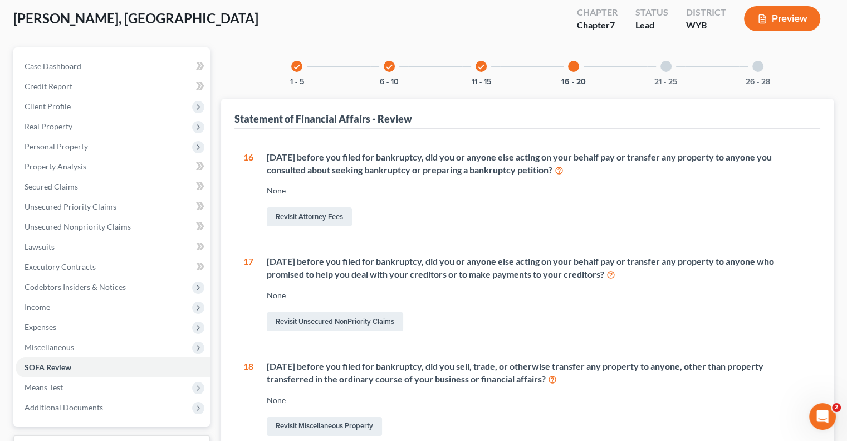
scroll to position [56, 0]
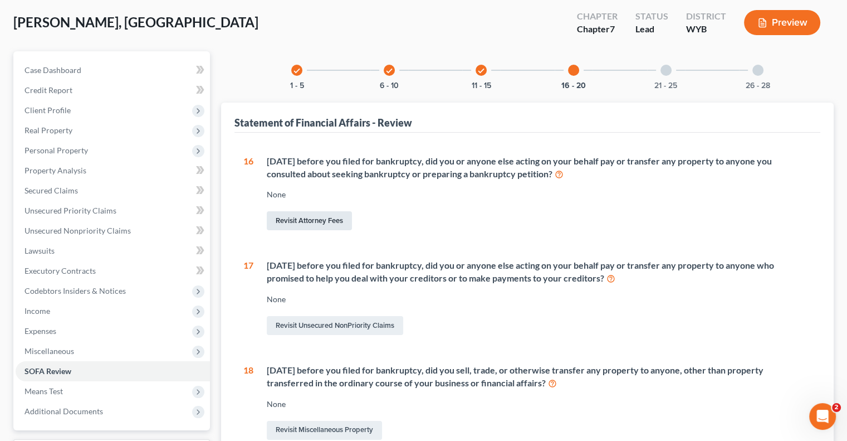
click at [291, 217] on link "Revisit Attorney Fees" at bounding box center [309, 220] width 85 height 19
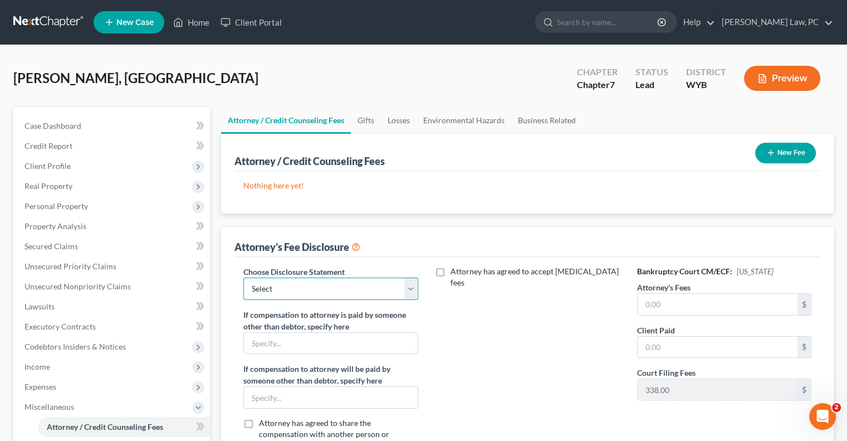
click at [292, 282] on select "Select Fee Disclosure" at bounding box center [330, 288] width 174 height 22
select select "0"
click at [243, 277] on select "Select Fee Disclosure" at bounding box center [330, 288] width 174 height 22
click at [680, 308] on input "text" at bounding box center [718, 304] width 160 height 21
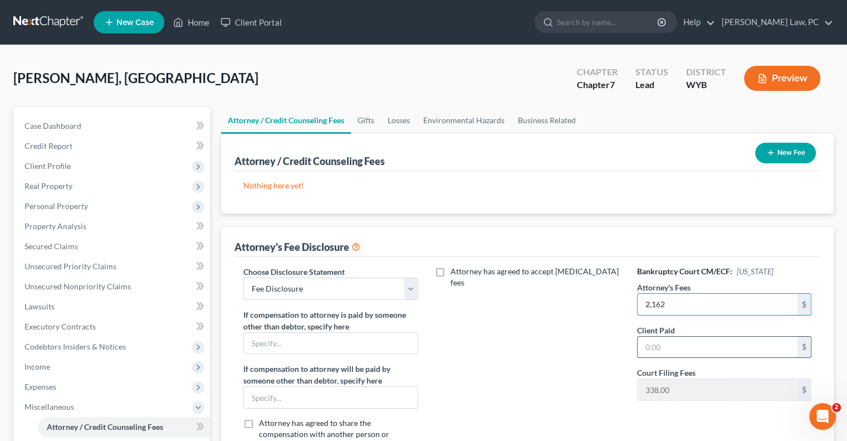
type input "2,162"
click at [688, 348] on input "text" at bounding box center [718, 346] width 160 height 21
type input "2,500"
click at [775, 152] on button "New Fee" at bounding box center [785, 153] width 61 height 21
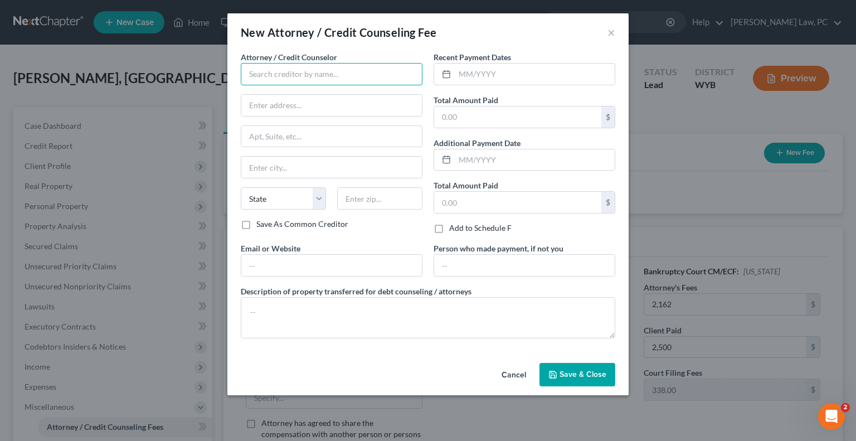
click at [320, 73] on input "text" at bounding box center [332, 74] width 182 height 22
type input "307 Bankruptcy"
type input "[STREET_ADDRESS][PERSON_NAME]"
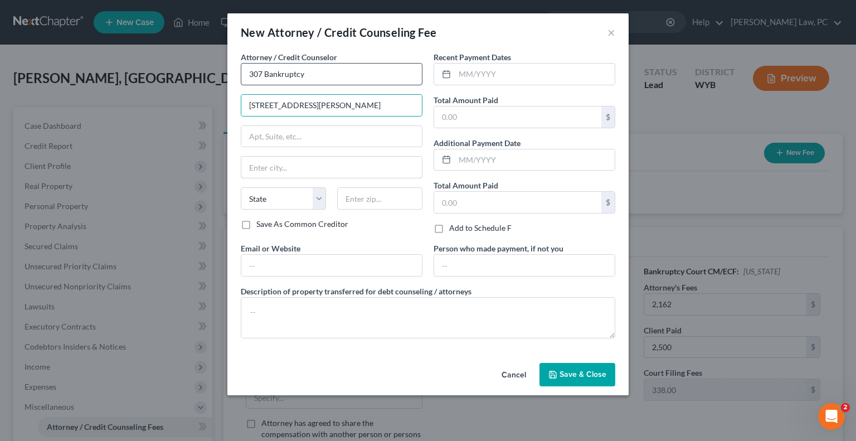
type input "[PERSON_NAME]"
select select "53"
type input "82716"
click at [461, 111] on input "text" at bounding box center [517, 116] width 167 height 21
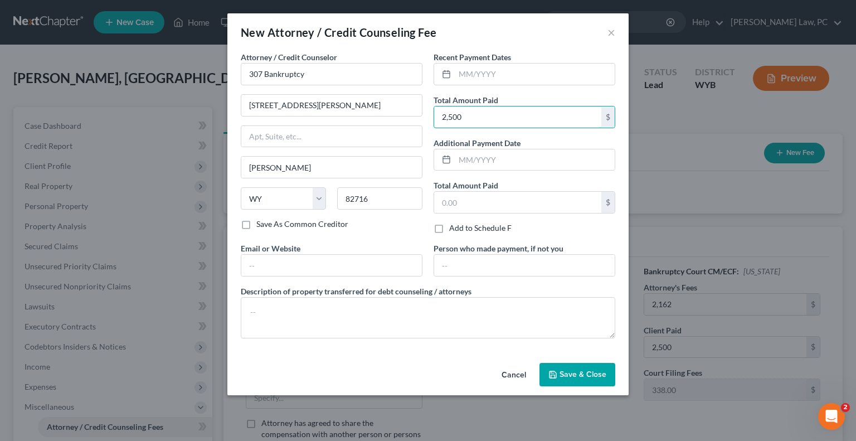
type input "2,500"
click at [573, 375] on span "Save & Close" at bounding box center [582, 373] width 47 height 9
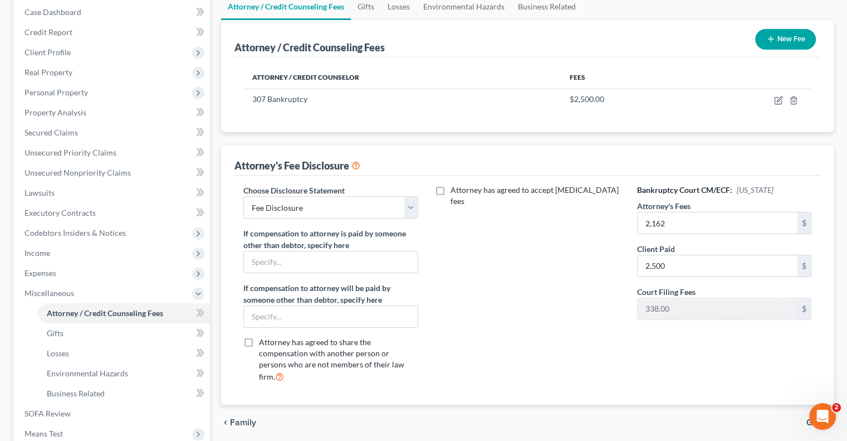
scroll to position [167, 0]
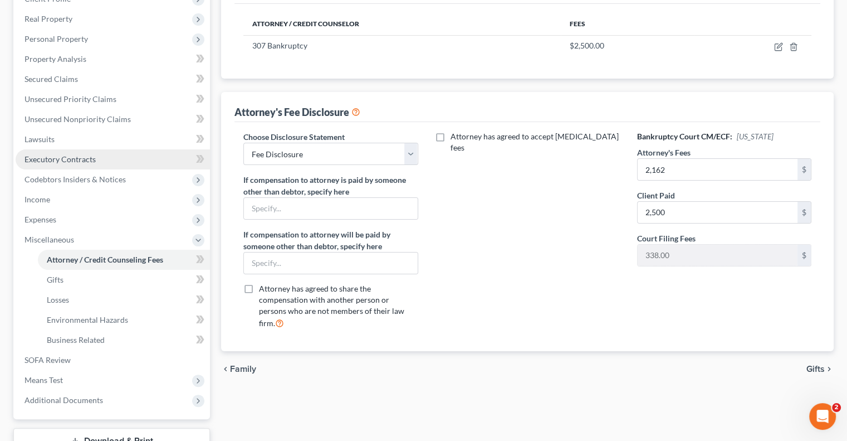
click at [53, 162] on span "Executory Contracts" at bounding box center [60, 158] width 71 height 9
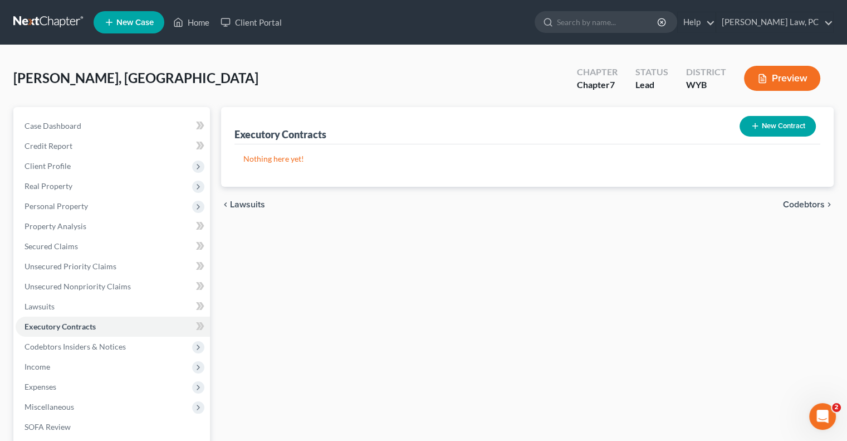
click at [753, 129] on icon "button" at bounding box center [755, 125] width 9 height 9
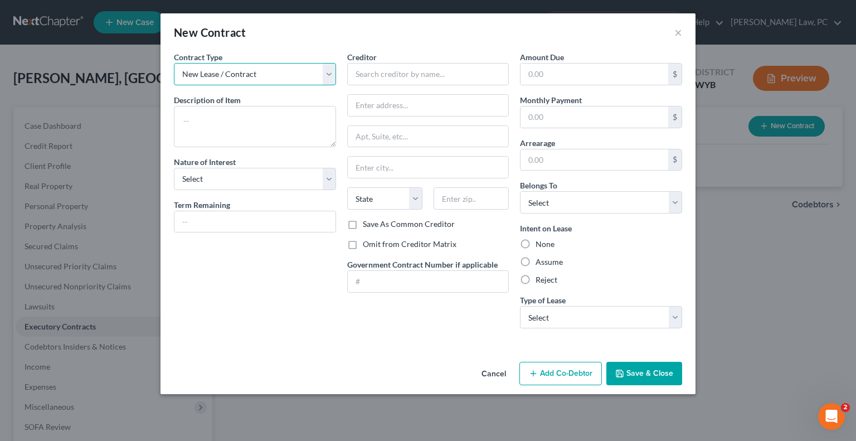
click at [238, 69] on select "New Lease / Contract New Timeshare" at bounding box center [255, 74] width 162 height 22
click at [233, 124] on textarea at bounding box center [255, 126] width 162 height 41
click at [223, 177] on select "Select Purchaser Agent Lessor Lessee" at bounding box center [255, 179] width 162 height 22
select select "2"
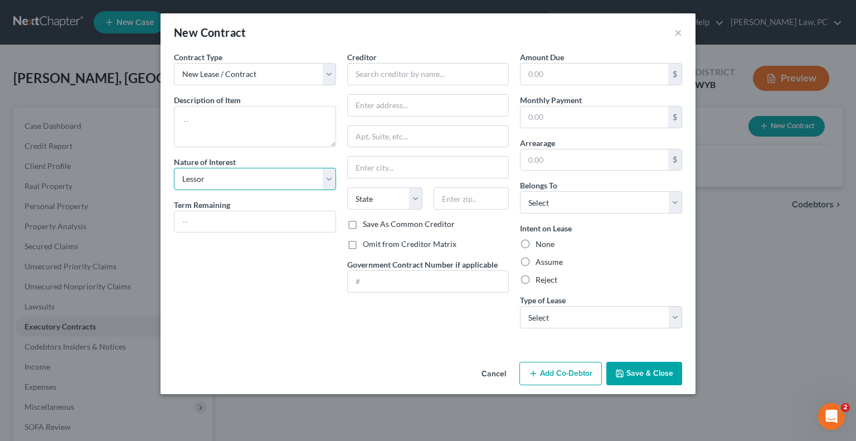
click at [174, 168] on select "Select Purchaser Agent Lessor Lessee" at bounding box center [255, 179] width 162 height 22
click at [209, 123] on textarea at bounding box center [255, 126] width 162 height 41
type textarea "Cell Phone"
click at [379, 71] on input "text" at bounding box center [428, 74] width 162 height 22
paste input "Verizon Wireless Bankruptcy Administration"
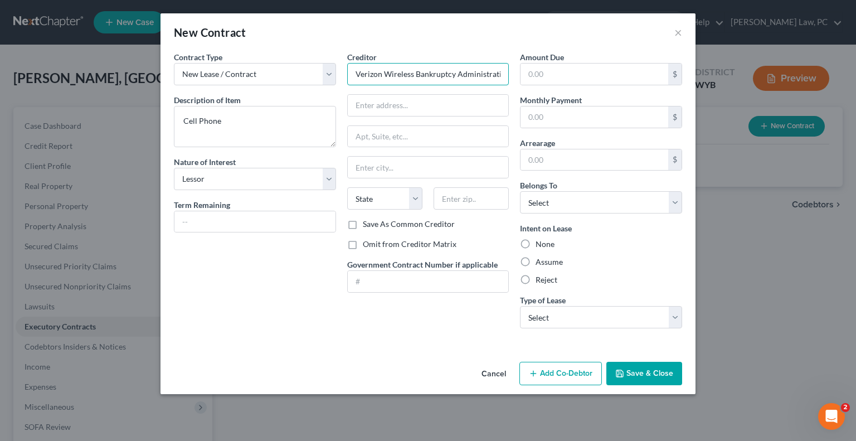
scroll to position [0, 7]
type input "Verizon Wireless Bankruptcy Administration"
click at [360, 111] on input "text" at bounding box center [428, 105] width 161 height 21
paste input "[STREET_ADDRESS]"
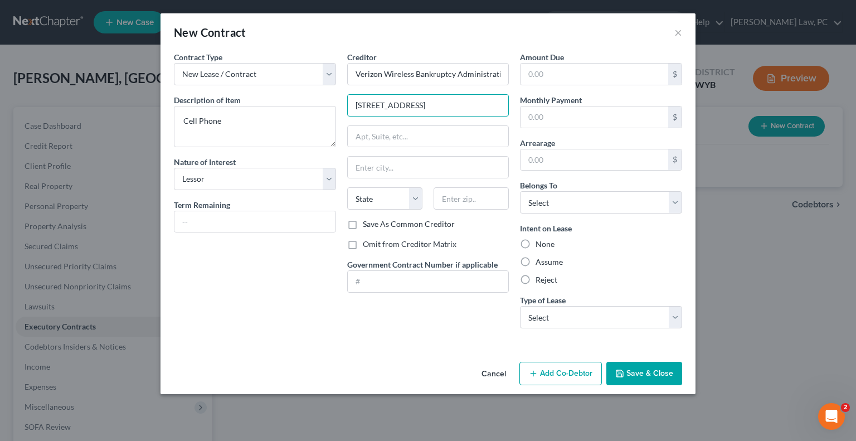
type input "[STREET_ADDRESS]"
click at [383, 135] on input "text" at bounding box center [428, 136] width 161 height 21
paste input "Suite 550"
type input "Suite 550"
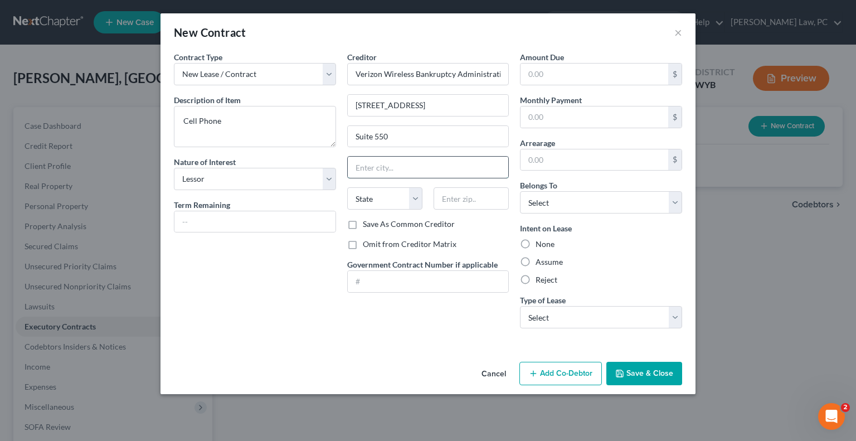
click at [419, 158] on input "text" at bounding box center [428, 167] width 161 height 21
paste input "[PERSON_NAME] Spring"
type input "[PERSON_NAME] Spring"
click at [365, 198] on select "State [US_STATE] AK AR AZ CA CO CT DE DC [GEOGRAPHIC_DATA] [GEOGRAPHIC_DATA] GU…" at bounding box center [384, 198] width 75 height 22
select select "26"
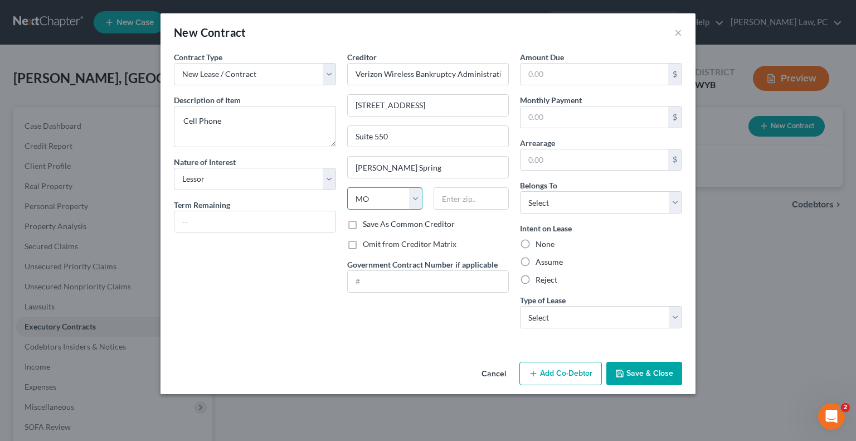
click at [347, 187] on select "State [US_STATE] AK AR AZ CA CO CT DE DC [GEOGRAPHIC_DATA] [GEOGRAPHIC_DATA] GU…" at bounding box center [384, 198] width 75 height 22
click at [458, 199] on input "text" at bounding box center [470, 198] width 75 height 22
type input "63304"
click at [539, 118] on input "text" at bounding box center [594, 116] width 148 height 21
type input "Saint [PERSON_NAME]"
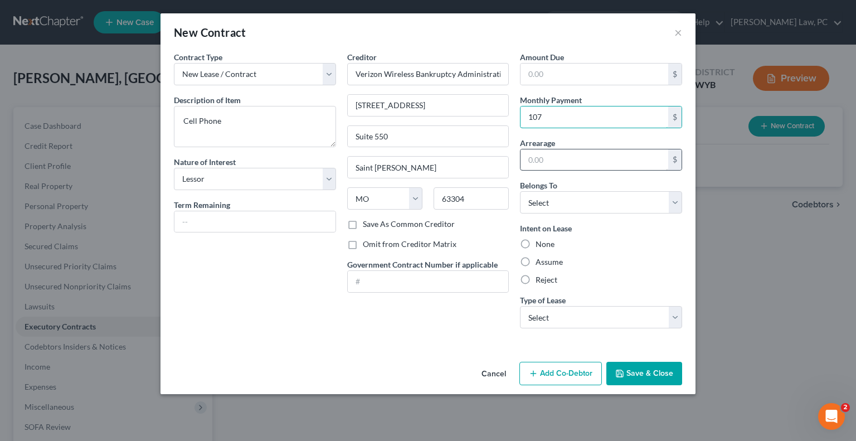
type input "107"
click at [540, 168] on div "Amount Due $ Monthly Payment 107 $ Arrearage $ Belongs To * Select Debtor 1 Onl…" at bounding box center [600, 194] width 173 height 286
click at [566, 207] on select "Select Debtor 1 Only Debtor 2 Only Debtor 1 And Debtor 2 Only At Least One Of T…" at bounding box center [601, 202] width 162 height 22
select select "0"
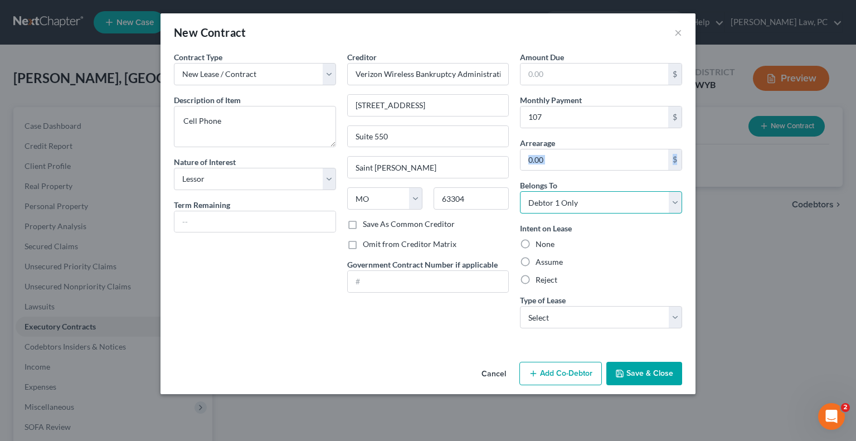
click at [520, 191] on select "Select Debtor 1 Only Debtor 2 Only Debtor 1 And Debtor 2 Only At Least One Of T…" at bounding box center [601, 202] width 162 height 22
click at [535, 263] on label "Assume" at bounding box center [548, 261] width 27 height 11
click at [540, 263] on input "Assume" at bounding box center [543, 259] width 7 height 7
radio input "true"
click at [639, 377] on button "Save & Close" at bounding box center [644, 373] width 76 height 23
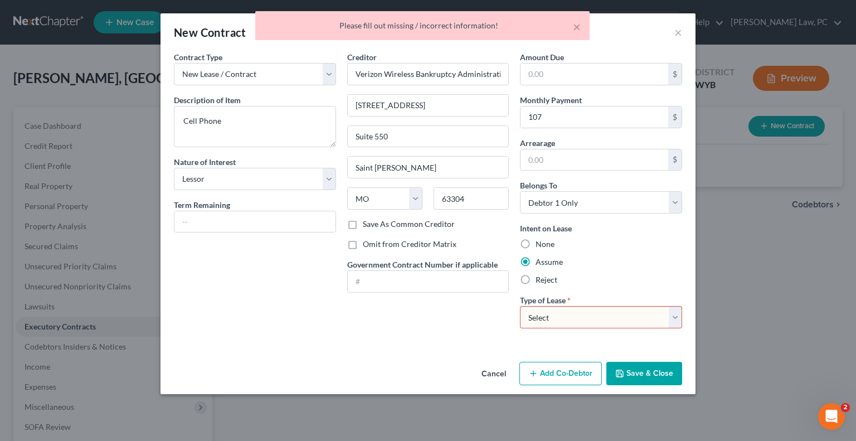
click at [571, 318] on select "Select Real Estate Car Other" at bounding box center [601, 317] width 162 height 22
select select "2"
click at [520, 306] on select "Select Real Estate Car Other" at bounding box center [601, 317] width 162 height 22
click at [631, 372] on button "Save & Close" at bounding box center [644, 373] width 76 height 23
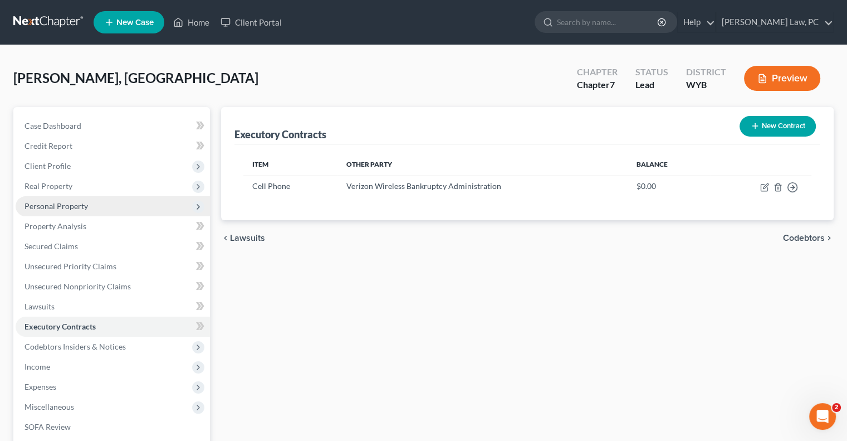
click at [80, 206] on span "Personal Property" at bounding box center [57, 205] width 64 height 9
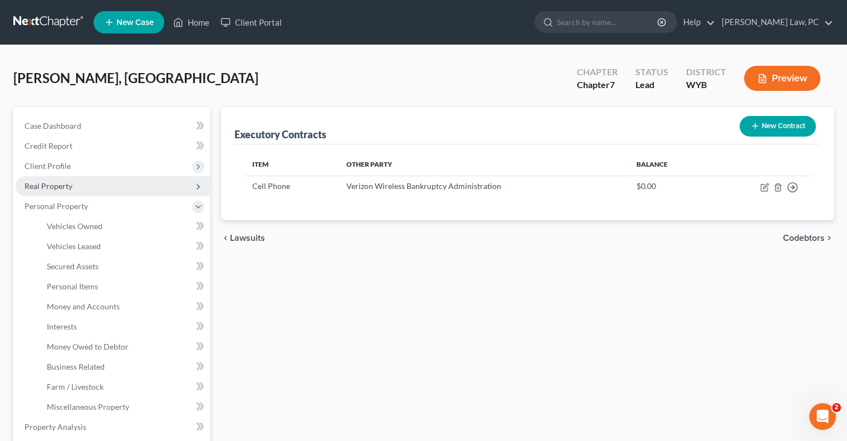
click at [63, 184] on span "Real Property" at bounding box center [49, 185] width 48 height 9
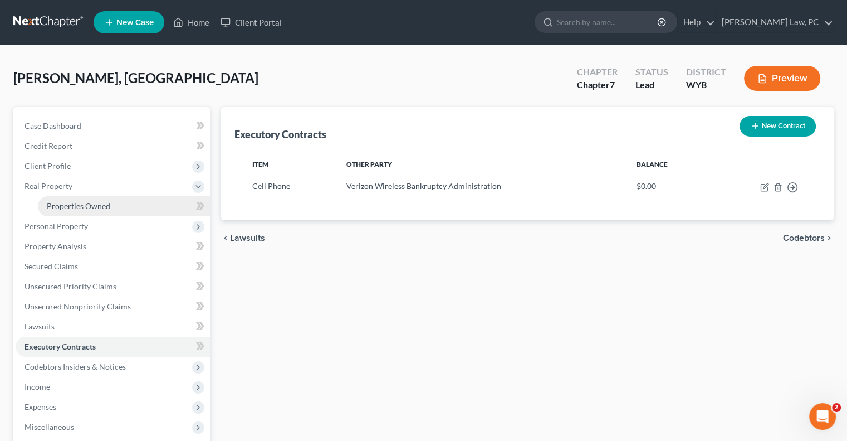
click at [61, 209] on span "Properties Owned" at bounding box center [79, 205] width 64 height 9
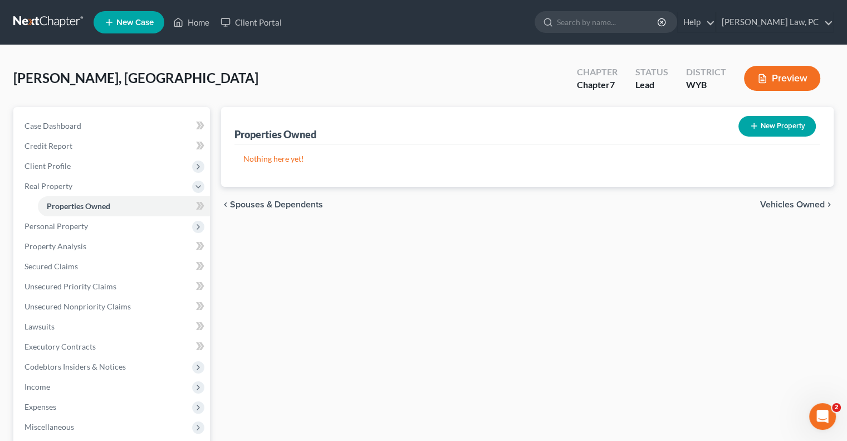
click at [779, 126] on button "New Property" at bounding box center [777, 126] width 77 height 21
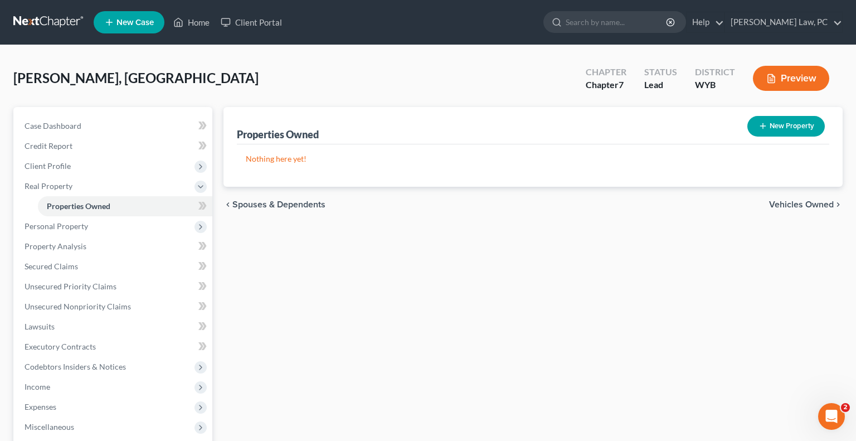
select select "53"
select select "2"
select select "0"
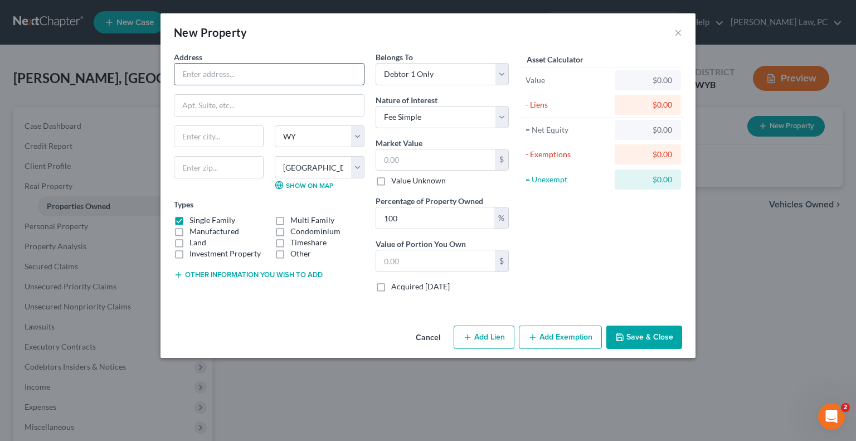
click at [196, 80] on input "text" at bounding box center [268, 74] width 189 height 21
type input "[PERSON_NAME]"
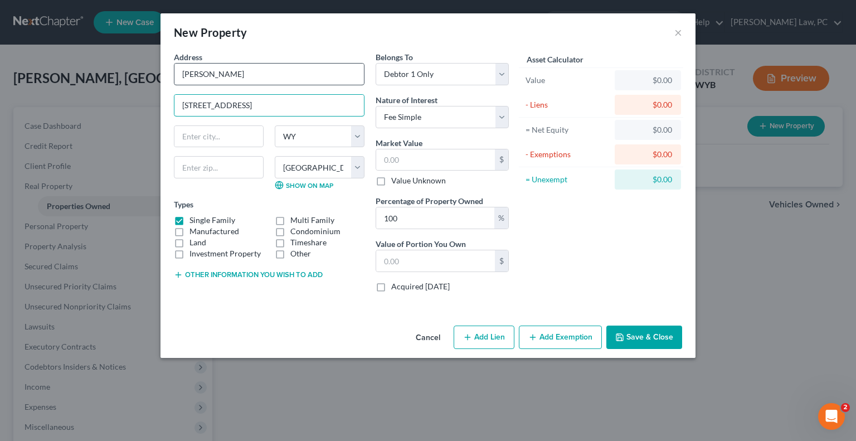
type input "[STREET_ADDRESS]"
type input "[PERSON_NAME]"
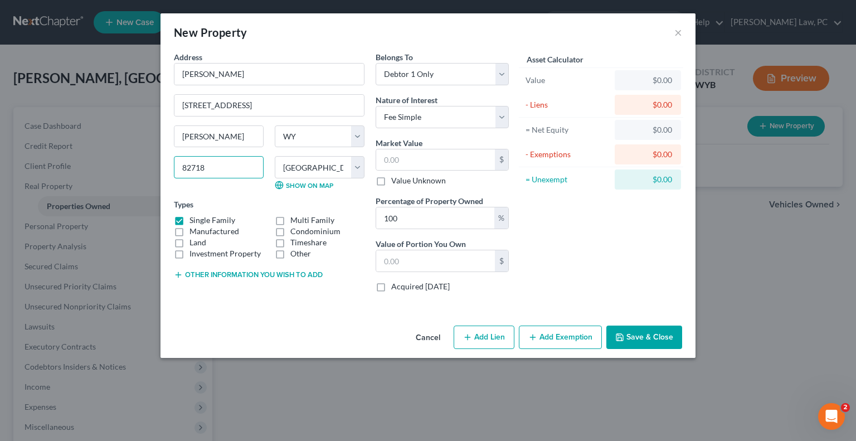
type input "82718"
click at [479, 75] on select "Select Debtor 1 Only Debtor 2 Only Debtor 1 And Debtor 2 Only At Least One Of T…" at bounding box center [441, 74] width 133 height 22
select select "3"
click at [375, 63] on select "Select Debtor 1 Only Debtor 2 Only Debtor 1 And Debtor 2 Only At Least One Of T…" at bounding box center [441, 74] width 133 height 22
click at [448, 222] on input "100" at bounding box center [435, 217] width 118 height 21
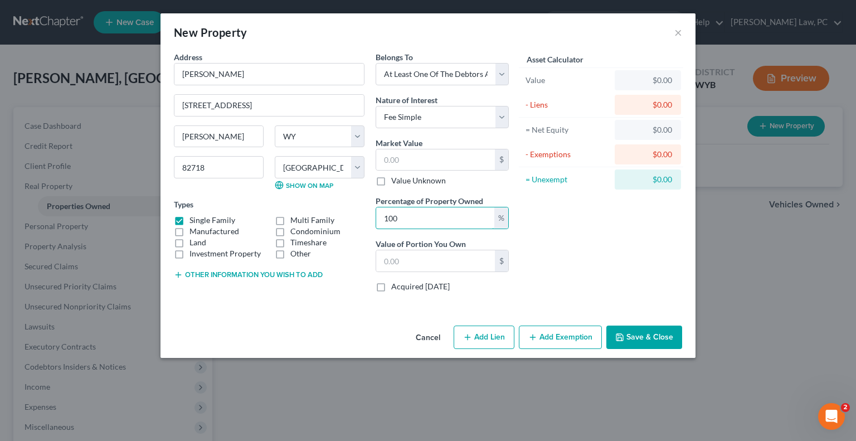
drag, startPoint x: 448, startPoint y: 222, endPoint x: 450, endPoint y: 229, distance: 7.0
click at [449, 229] on div "Belongs To * Select Debtor 1 Only Debtor 2 Only Debtor 1 And Debtor 2 Only At L…" at bounding box center [442, 176] width 144 height 250
type input "50"
click at [398, 163] on input "text" at bounding box center [435, 159] width 119 height 21
type input "2"
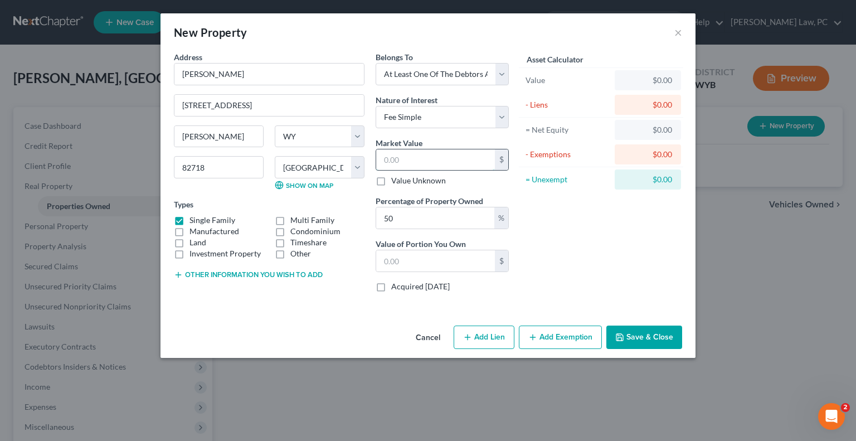
type input "1.00"
type input "27"
type input "13.50"
type input "279"
type input "139.50"
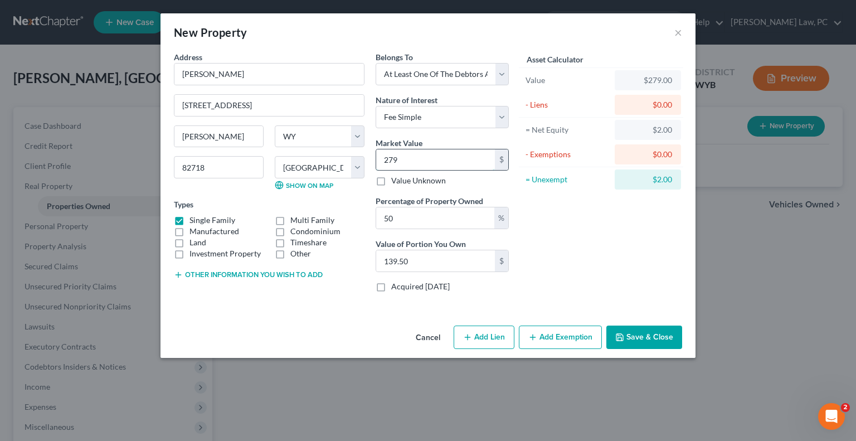
type input "2791"
type input "1,395.50"
type input "2,7911"
type input "13,955.50"
type input "27,9115"
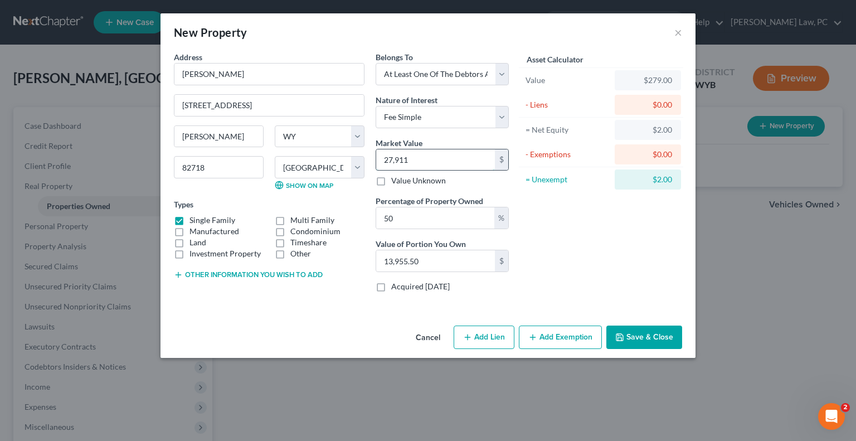
type input "139,557.50"
type input "279,115"
click at [293, 275] on button "Other information you wish to add" at bounding box center [248, 274] width 149 height 9
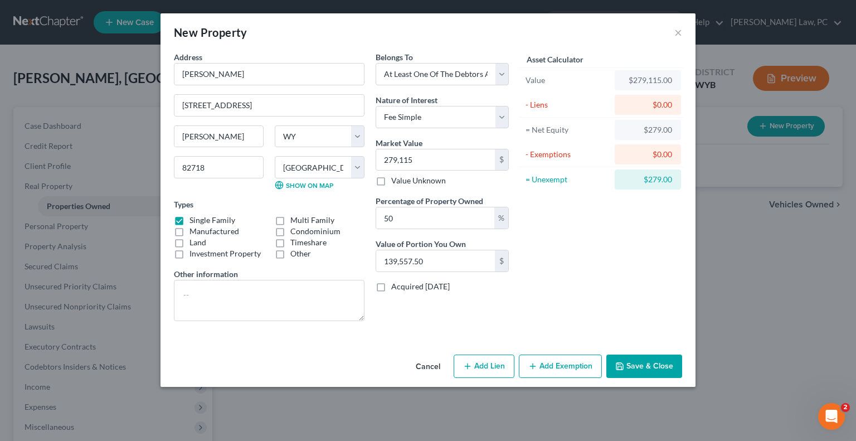
click at [496, 363] on button "Add Lien" at bounding box center [483, 365] width 61 height 23
select select "3"
select select "0"
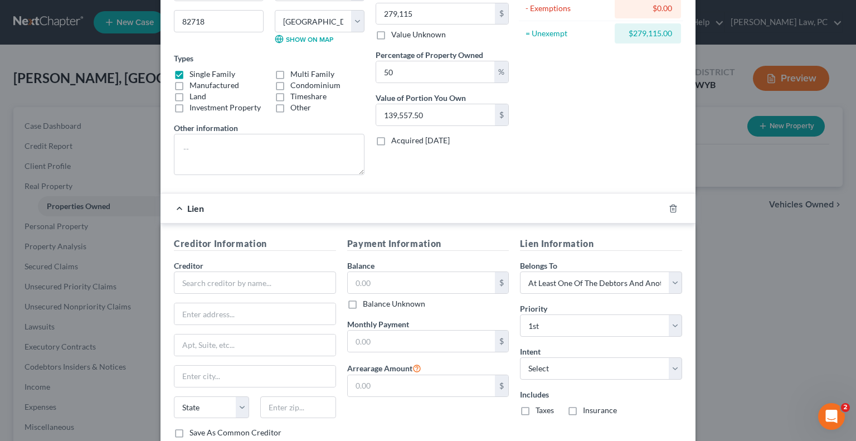
scroll to position [219, 0]
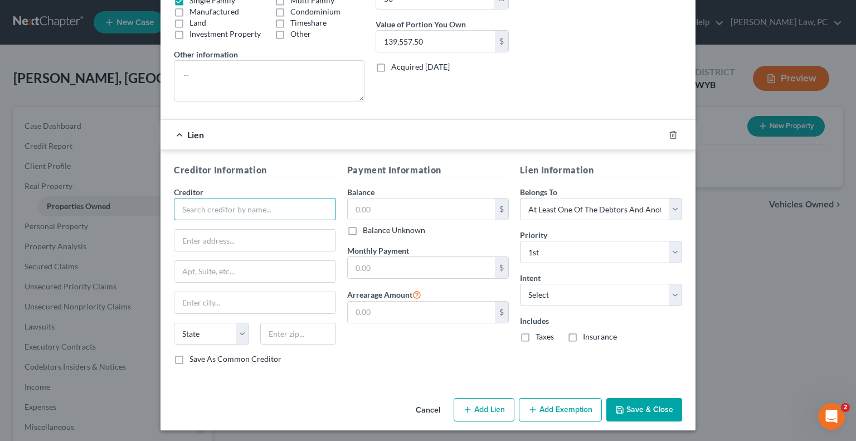
click at [205, 206] on input "text" at bounding box center [255, 209] width 162 height 22
type input "Lakeview Mortgage Service"
type input "PO Box 619063"
type input "[GEOGRAPHIC_DATA]"
select select "45"
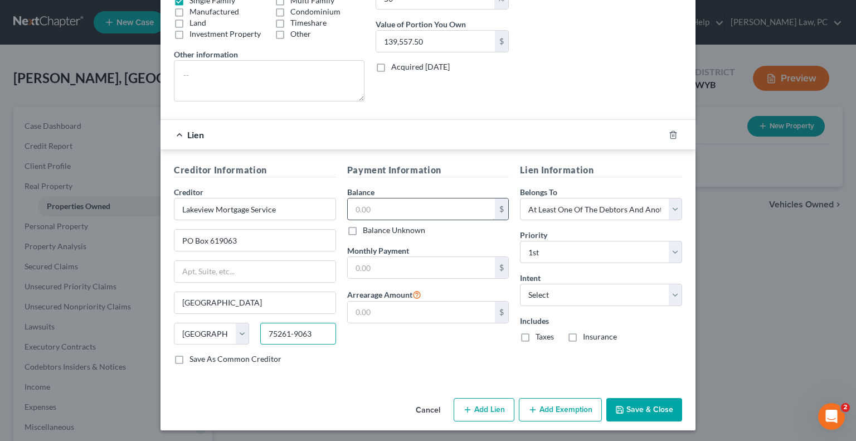
type input "75261-9063"
click at [367, 203] on input "text" at bounding box center [422, 208] width 148 height 21
type input "261,311.07"
click at [374, 260] on input "text" at bounding box center [422, 267] width 148 height 21
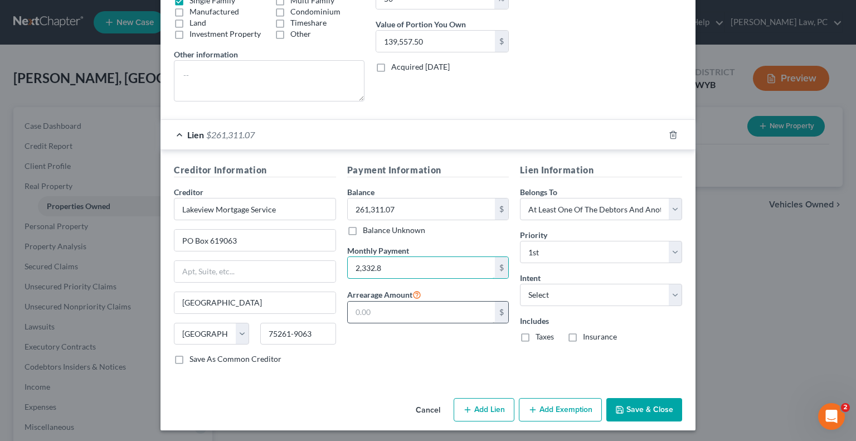
type input "2,332.8"
click at [367, 314] on input "text" at bounding box center [422, 311] width 148 height 21
type input "2,560.71"
click at [453, 362] on div "Payment Information Balance 261,311.07 $ Balance Unknown Balance Undetermined 2…" at bounding box center [427, 268] width 173 height 210
click at [553, 289] on select "Select Surrender Redeem Reaffirm Avoid Other" at bounding box center [601, 295] width 162 height 22
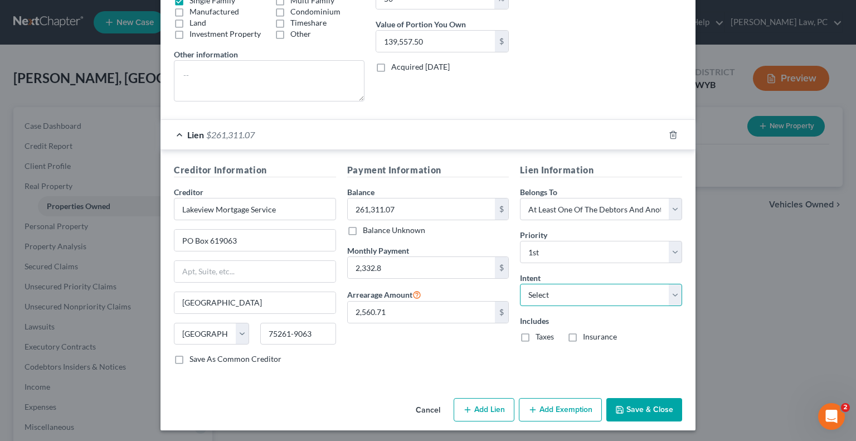
select select "0"
click at [520, 284] on select "Select Surrender Redeem Reaffirm Avoid Other" at bounding box center [601, 295] width 162 height 22
click at [535, 335] on label "Taxes" at bounding box center [544, 336] width 18 height 11
click at [540, 335] on input "Taxes" at bounding box center [543, 334] width 7 height 7
checkbox input "true"
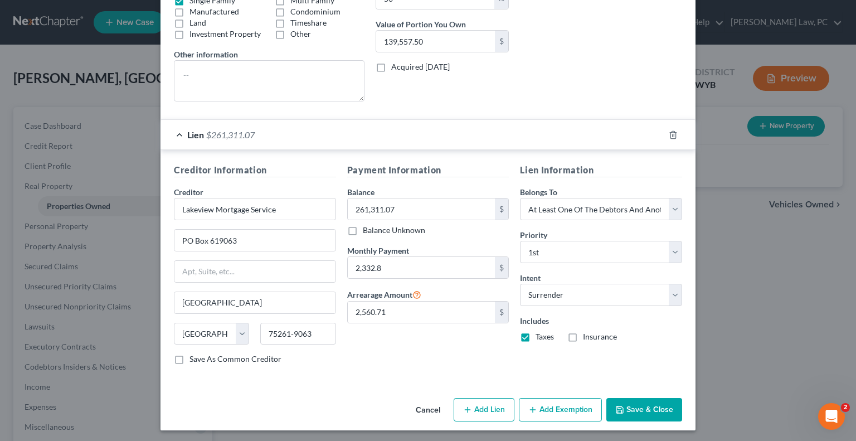
click at [583, 338] on label "Insurance" at bounding box center [600, 336] width 34 height 11
click at [587, 338] on input "Insurance" at bounding box center [590, 334] width 7 height 7
checkbox input "true"
click at [635, 403] on button "Save & Close" at bounding box center [644, 409] width 76 height 23
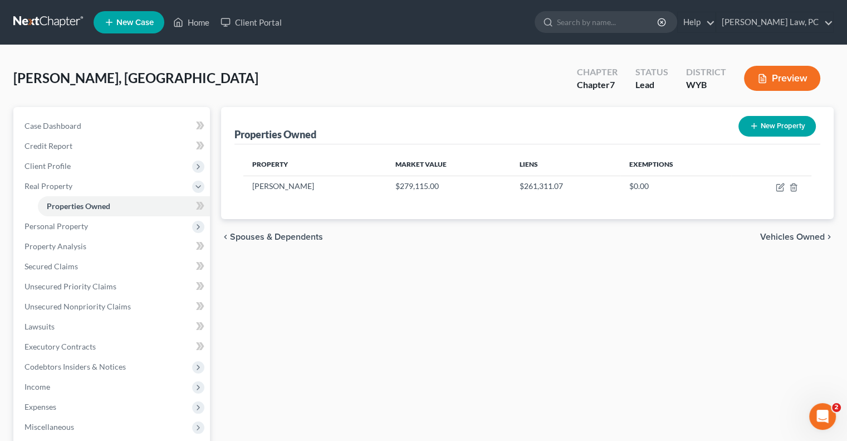
click at [574, 30] on ul "New Case Home Client Portal - No Result - See all results Or Press Enter... Hel…" at bounding box center [464, 22] width 740 height 29
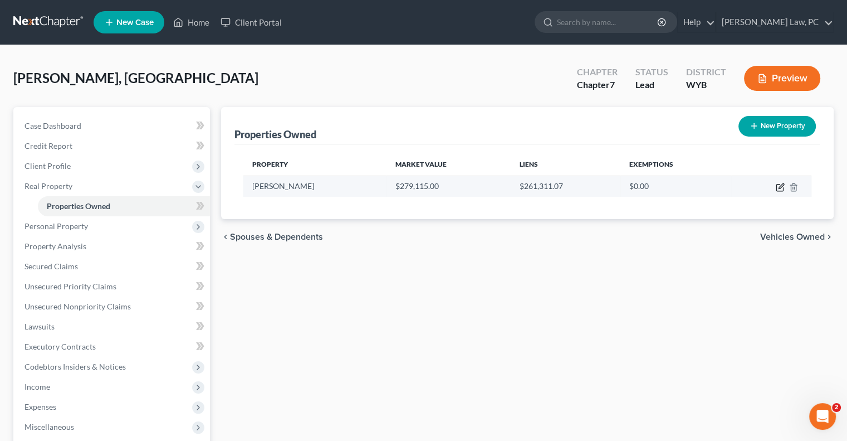
click at [777, 188] on icon "button" at bounding box center [780, 187] width 9 height 9
select select "53"
select select "2"
select select "3"
select select "0"
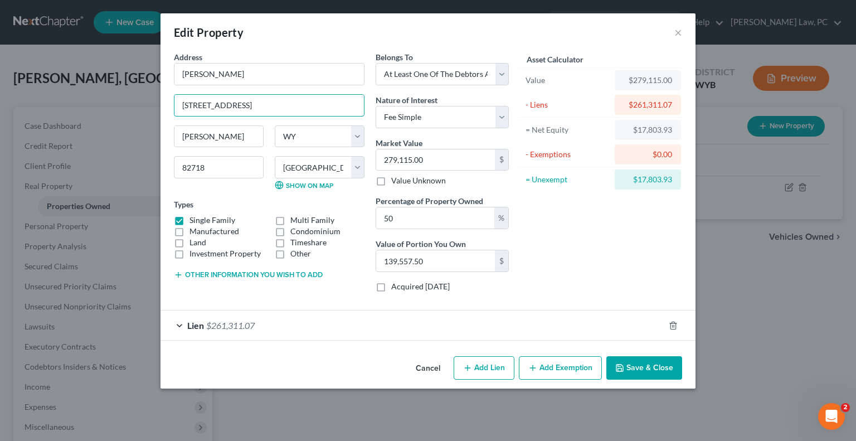
drag, startPoint x: 261, startPoint y: 104, endPoint x: 140, endPoint y: 114, distance: 121.3
click at [140, 114] on div "Edit Property × Address * [PERSON_NAME] [GEOGRAPHIC_DATA] [PERSON_NAME][GEOGRAP…" at bounding box center [428, 220] width 856 height 441
click at [238, 76] on input "[PERSON_NAME]" at bounding box center [268, 74] width 189 height 21
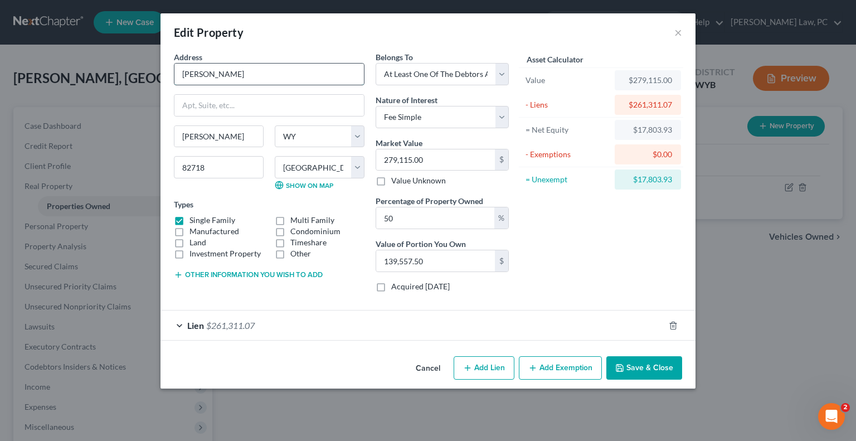
paste input "[STREET_ADDRESS]"
type input "[STREET_ADDRESS]"
click at [650, 369] on button "Save & Close" at bounding box center [644, 367] width 76 height 23
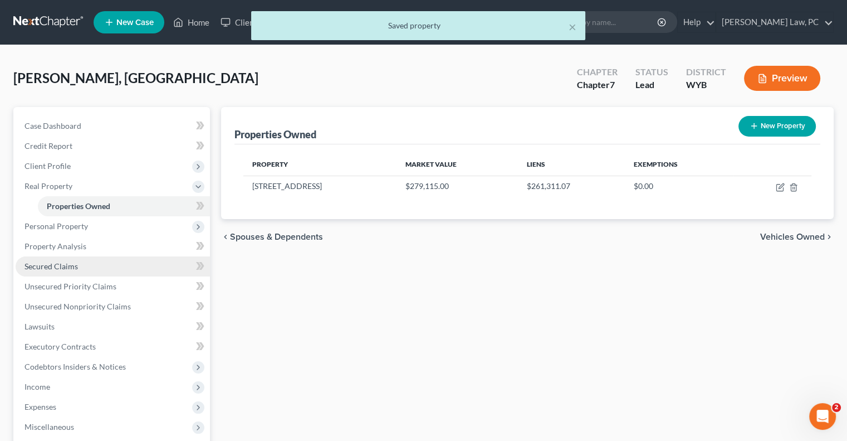
click at [72, 262] on span "Secured Claims" at bounding box center [51, 265] width 53 height 9
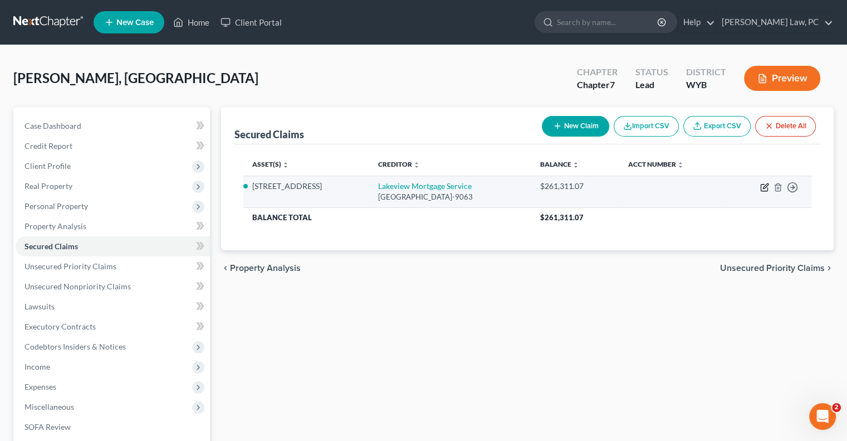
click at [763, 187] on icon "button" at bounding box center [764, 187] width 9 height 9
select select "45"
select select "0"
select select "3"
select select "0"
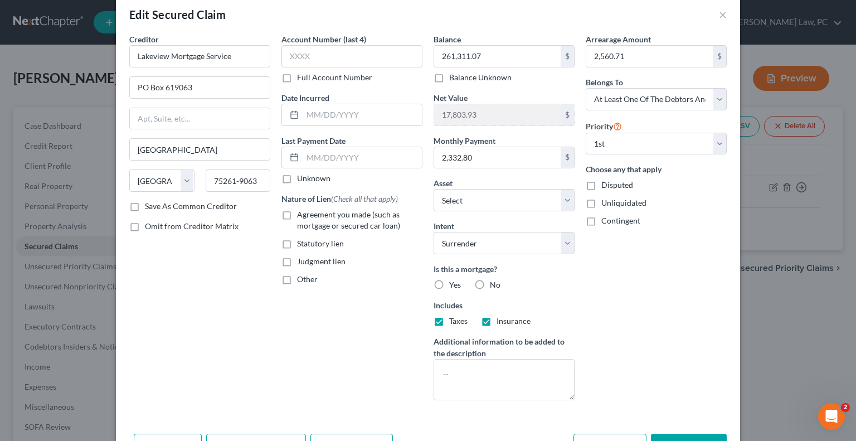
scroll to position [64, 0]
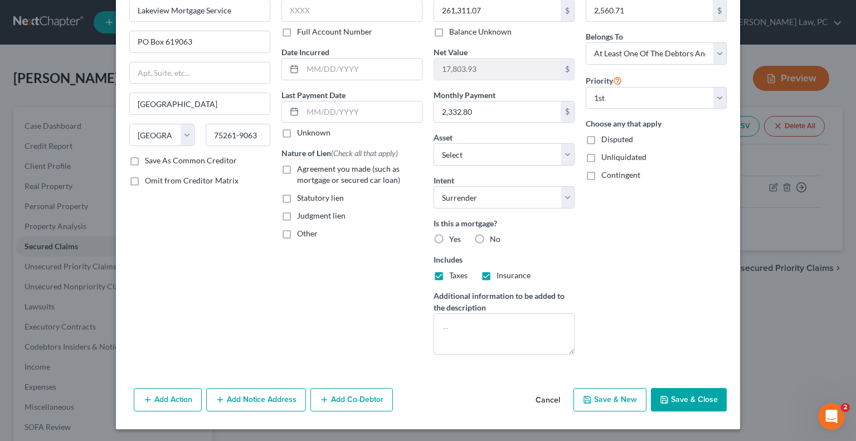
click at [349, 398] on button "Add Co-Debtor" at bounding box center [351, 399] width 82 height 23
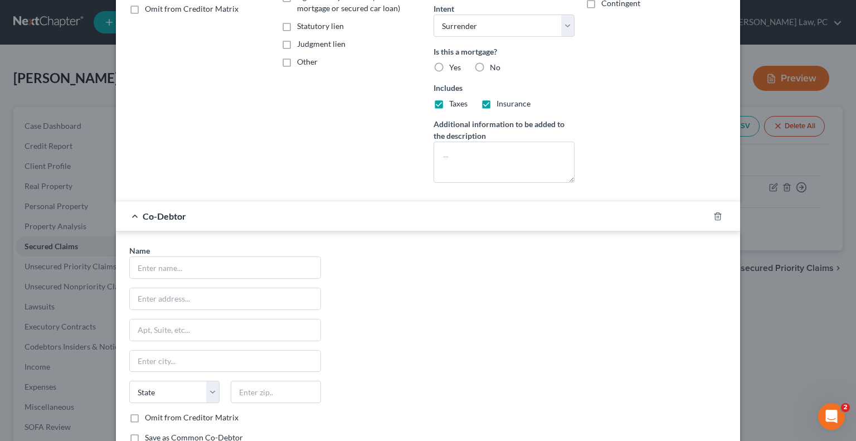
scroll to position [286, 0]
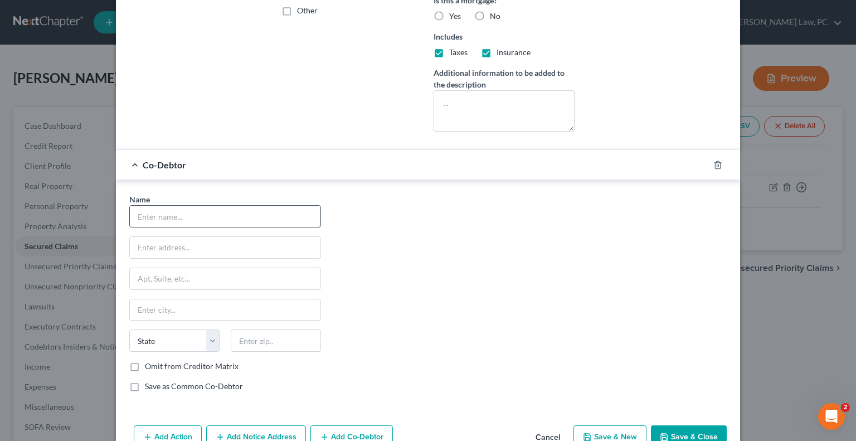
click at [180, 212] on input "text" at bounding box center [225, 216] width 191 height 21
click at [178, 216] on input "[PERSON_NAME]" at bounding box center [225, 216] width 191 height 21
type input "[PERSON_NAME]"
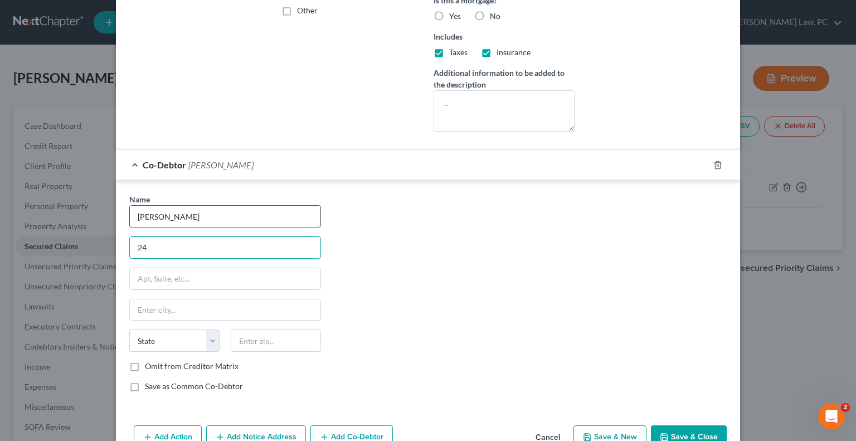
type input "2"
type input "[STREET_ADDRESS]"
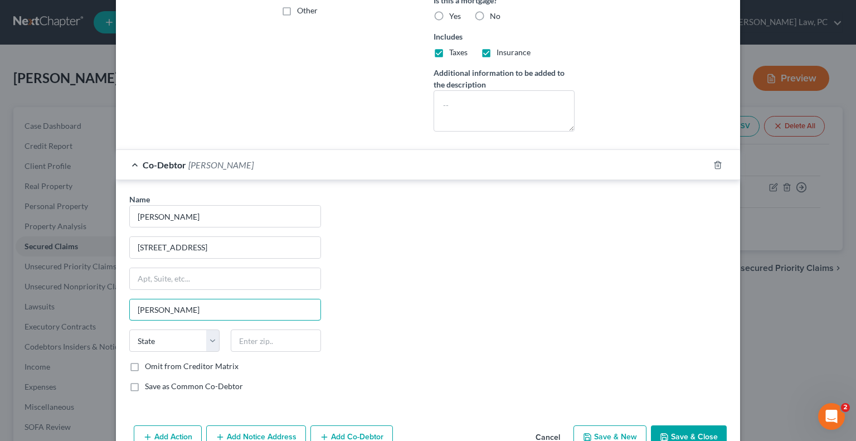
type input "[PERSON_NAME]"
select select "53"
type input "82718"
click at [604, 291] on div "Name * [PERSON_NAME] 2725 Gannett Court [PERSON_NAME] State [US_STATE] AK AR AZ…" at bounding box center [428, 296] width 608 height 207
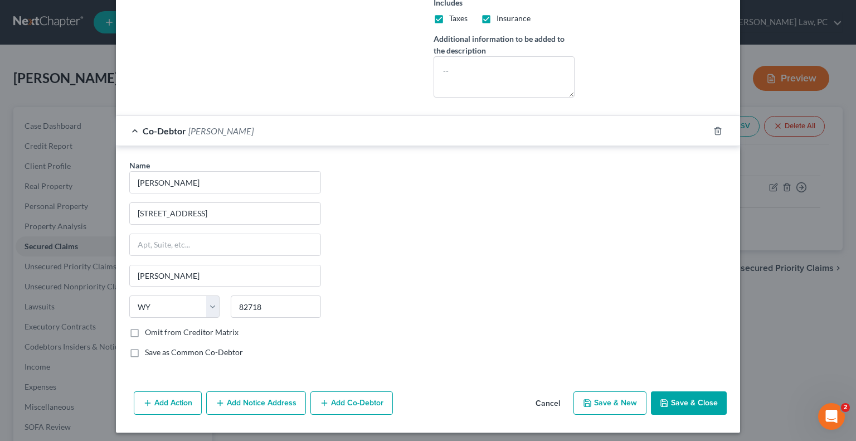
scroll to position [323, 0]
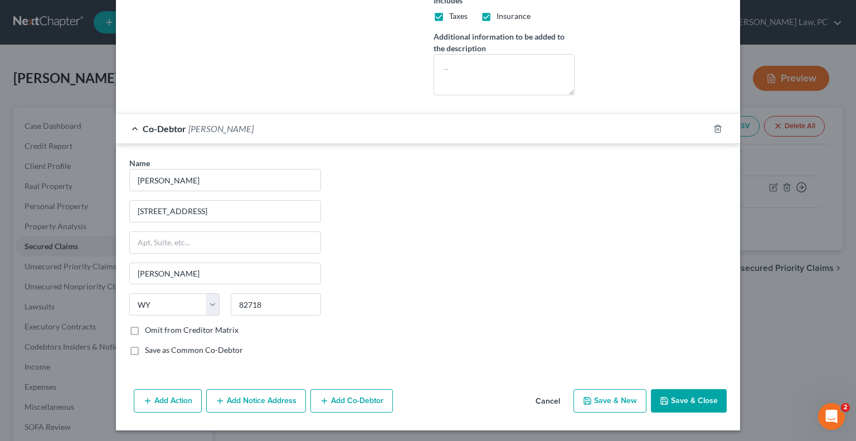
click at [681, 389] on button "Save & Close" at bounding box center [689, 400] width 76 height 23
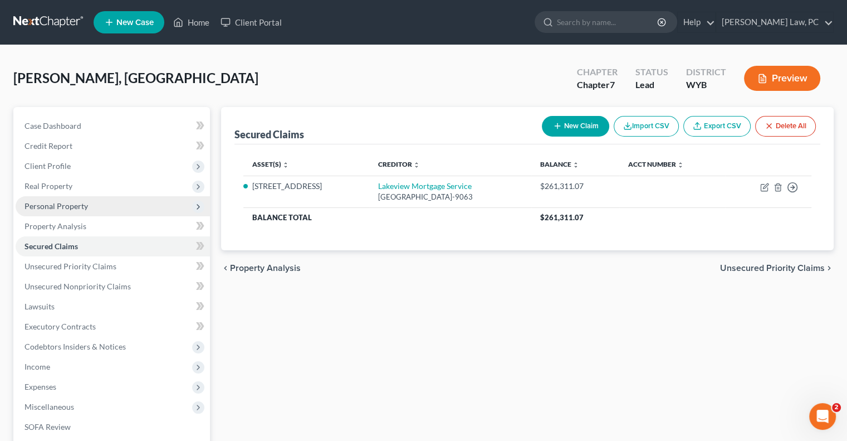
click at [54, 208] on span "Personal Property" at bounding box center [57, 205] width 64 height 9
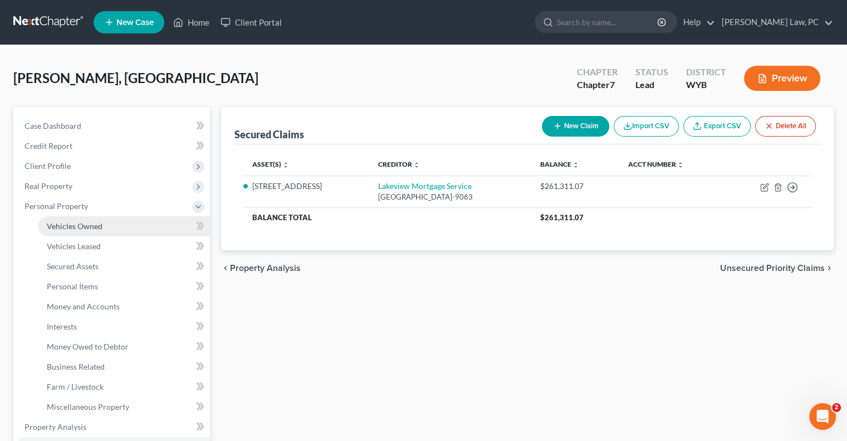
click at [112, 231] on link "Vehicles Owned" at bounding box center [124, 226] width 172 height 20
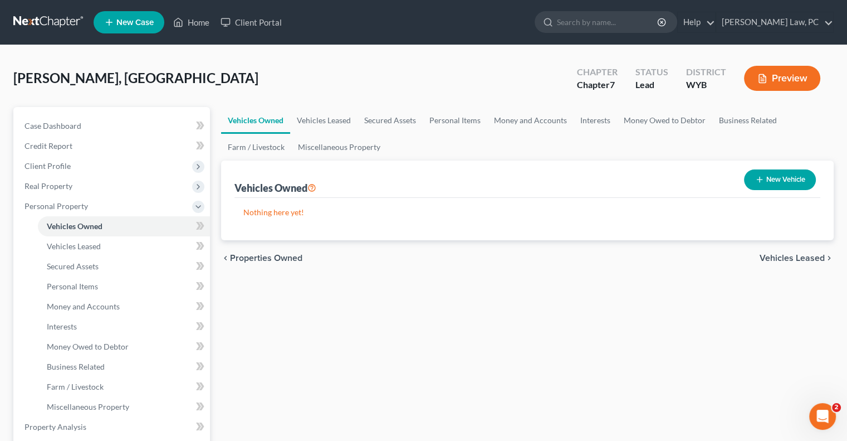
click at [762, 183] on button "New Vehicle" at bounding box center [780, 179] width 72 height 21
select select "0"
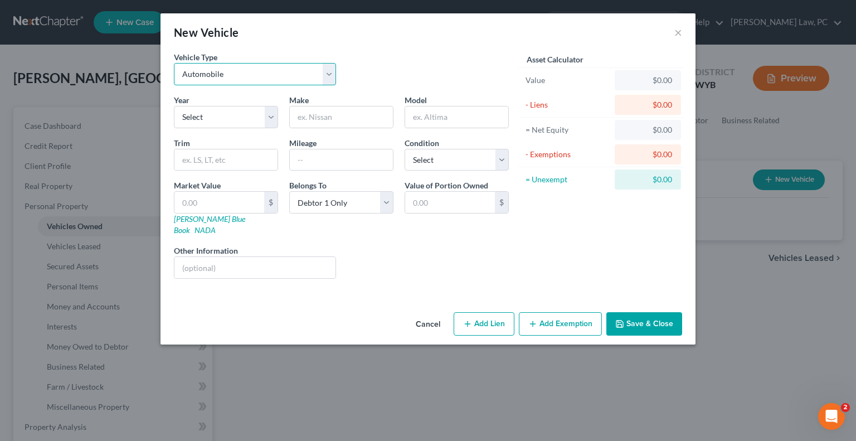
click at [185, 75] on select "Select Automobile Truck Trailer Watercraft Aircraft Motor Home Atv Other Vehicle" at bounding box center [255, 74] width 162 height 22
click at [186, 76] on select "Select Automobile Truck Trailer Watercraft Aircraft Motor Home Atv Other Vehicle" at bounding box center [255, 74] width 162 height 22
drag, startPoint x: 191, startPoint y: 126, endPoint x: 188, endPoint y: 121, distance: 6.2
click at [191, 126] on select "Select 2026 2025 2024 2023 2022 2021 2020 2019 2018 2017 2016 2015 2014 2013 20…" at bounding box center [226, 117] width 104 height 22
select select "1"
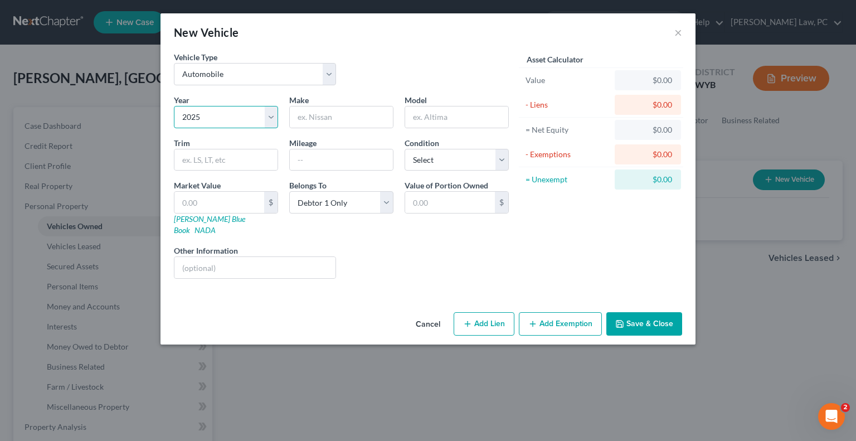
click at [174, 106] on select "Select 2026 2025 2024 2023 2022 2021 2020 2019 2018 2017 2016 2015 2014 2013 20…" at bounding box center [226, 117] width 104 height 22
click at [340, 120] on input "text" at bounding box center [341, 116] width 103 height 21
click at [309, 120] on input "text" at bounding box center [341, 116] width 103 height 21
type input "Dodge"
type input "RAM1500"
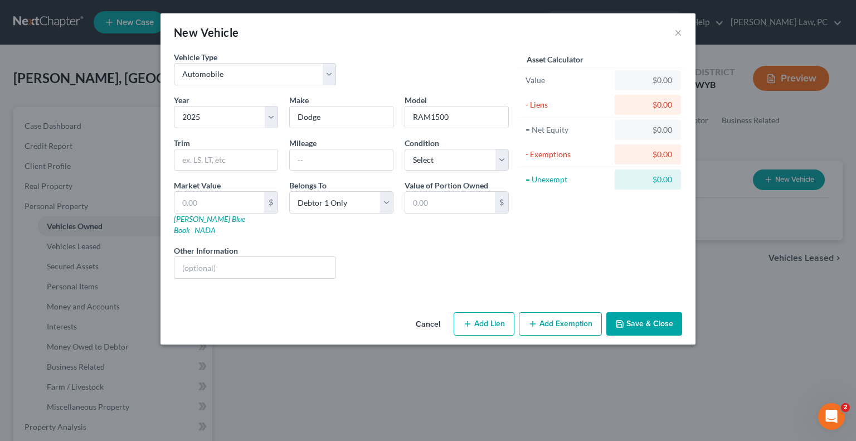
click at [489, 312] on button "Add Lien" at bounding box center [483, 323] width 61 height 23
select select "0"
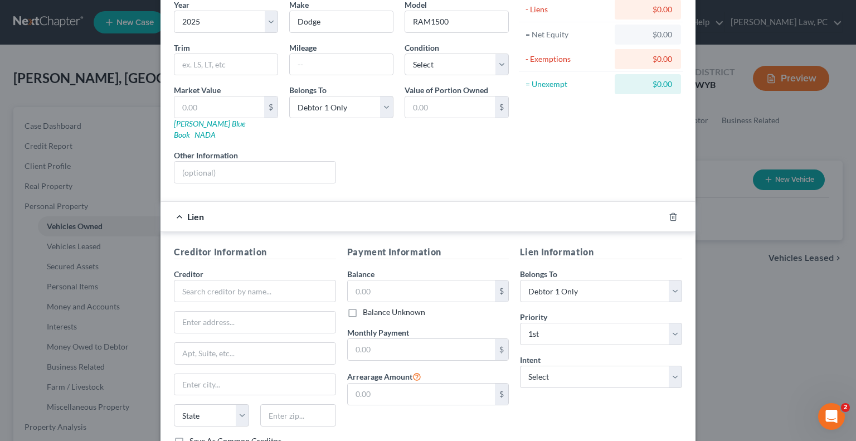
scroll to position [111, 0]
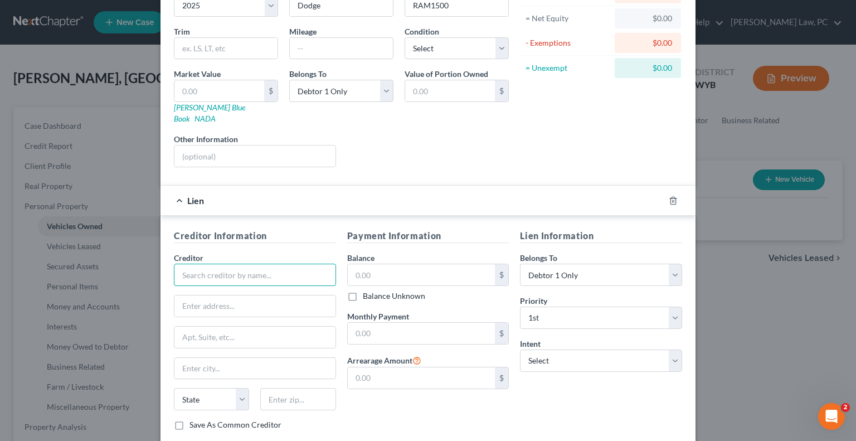
click at [207, 266] on input "text" at bounding box center [255, 275] width 162 height 22
type input "TD Bank NA"
type input "PO Box 675"
type input "Wilmington"
select select "36"
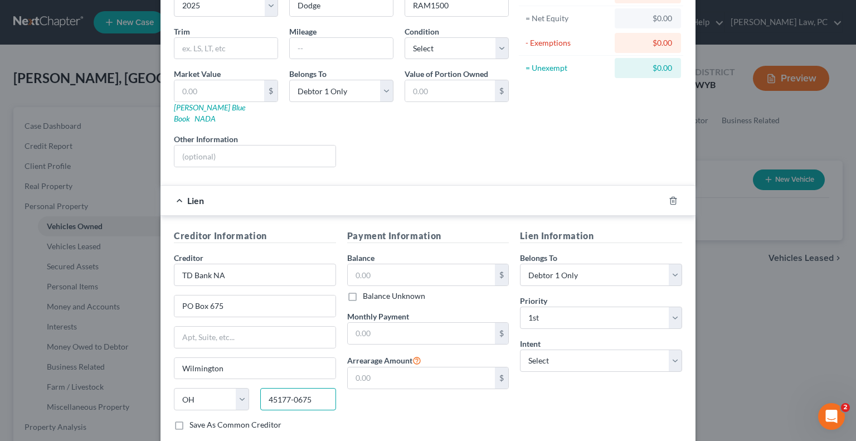
type input "45177-0675"
click at [363, 290] on label "Balance Unknown" at bounding box center [394, 295] width 62 height 11
click at [367, 290] on input "Balance Unknown" at bounding box center [370, 293] width 7 height 7
checkbox input "true"
type input "0.00"
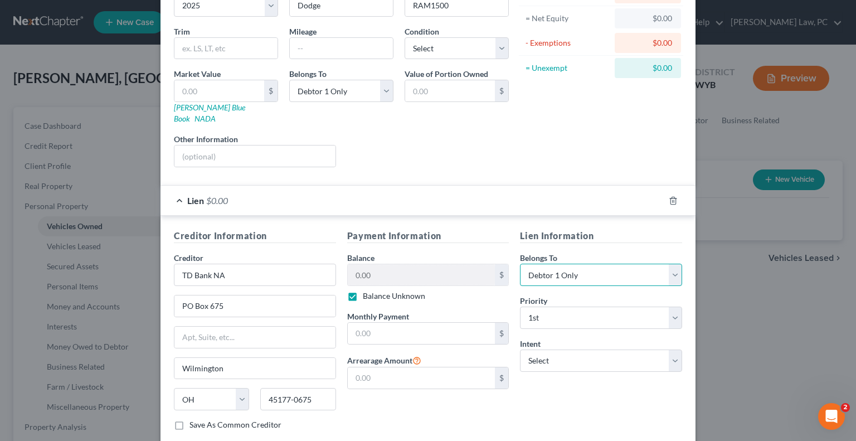
click at [552, 265] on select "Select Debtor 1 Only Debtor 2 Only Debtor 1 And Debtor 2 Only At Least One Of T…" at bounding box center [601, 275] width 162 height 22
select select "3"
click at [520, 264] on select "Select Debtor 1 Only Debtor 2 Only Debtor 1 And Debtor 2 Only At Least One Of T…" at bounding box center [601, 275] width 162 height 22
click at [544, 350] on select "Select Surrender Redeem Reaffirm Avoid Other" at bounding box center [601, 360] width 162 height 22
select select "0"
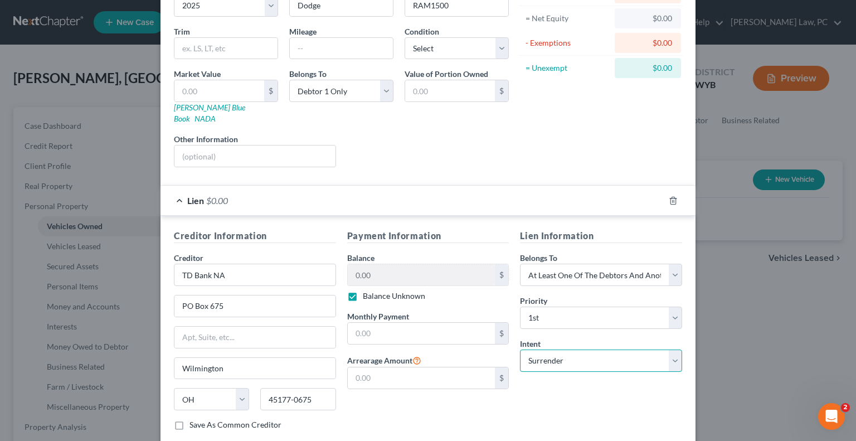
click at [520, 349] on select "Select Surrender Redeem Reaffirm Avoid Other" at bounding box center [601, 360] width 162 height 22
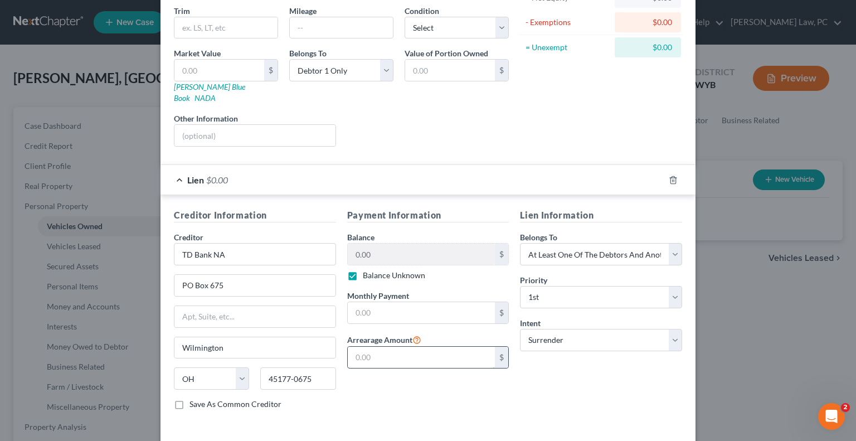
scroll to position [166, 0]
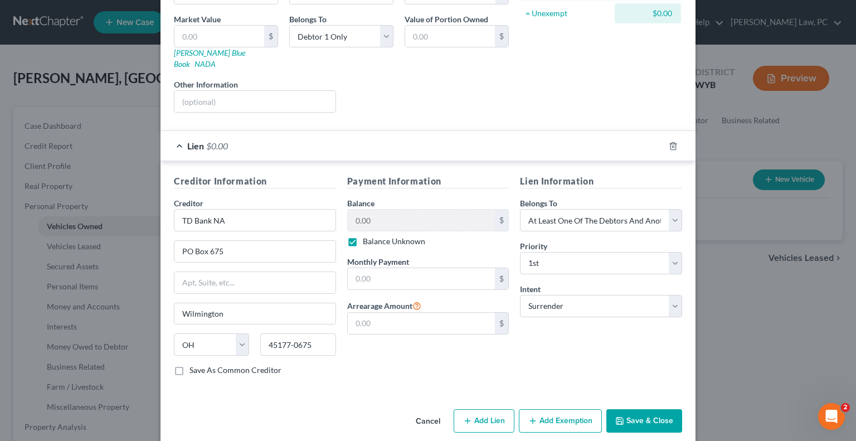
click at [363, 236] on label "Balance Unknown" at bounding box center [394, 241] width 62 height 11
click at [367, 236] on input "Balance Unknown" at bounding box center [370, 239] width 7 height 7
checkbox input "false"
click at [379, 209] on input "0.00" at bounding box center [422, 219] width 148 height 21
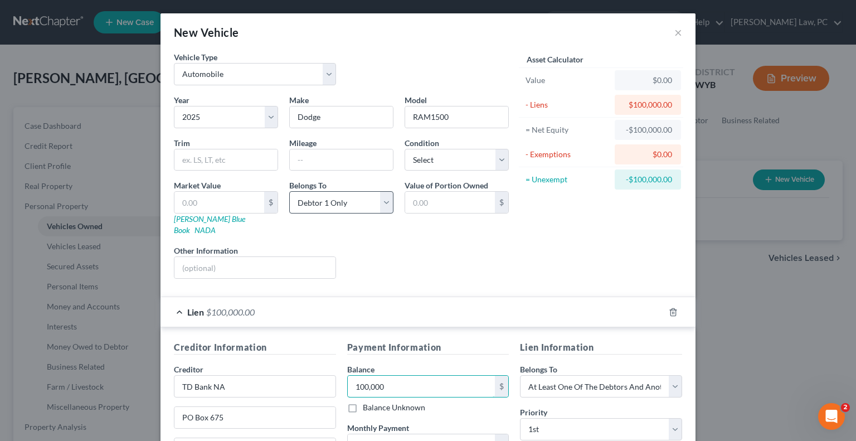
scroll to position [0, 0]
type input "100,000"
click at [215, 201] on input "text" at bounding box center [219, 202] width 90 height 21
type input "5"
type input "5.00"
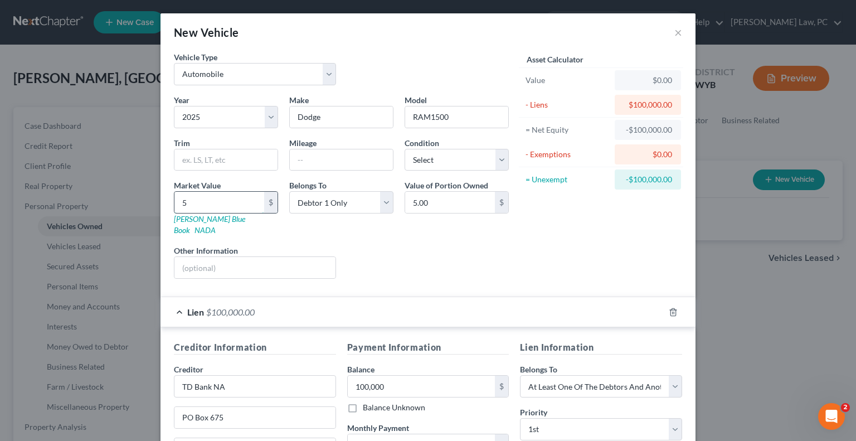
type input "59"
type input "59.00"
type input "590"
type input "590.00"
type input "5900"
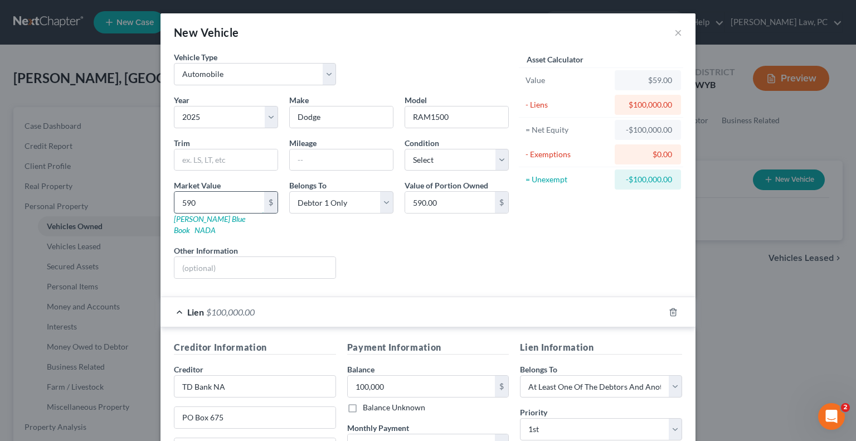
type input "5,900.00"
type input "5,9000"
type input "59,000.00"
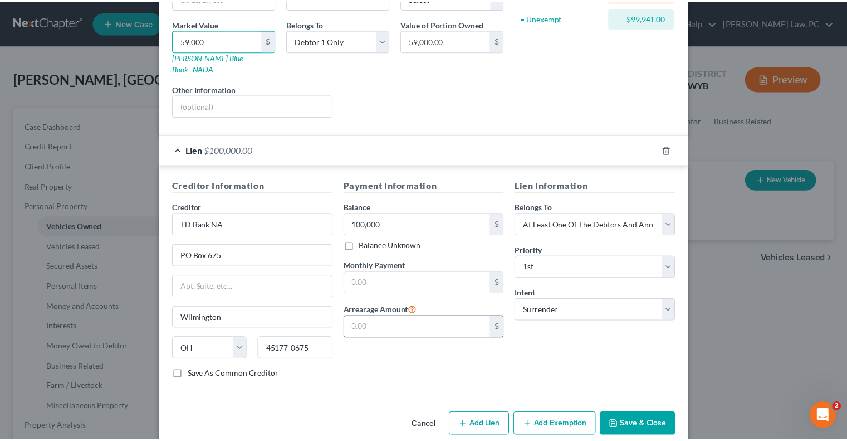
scroll to position [166, 0]
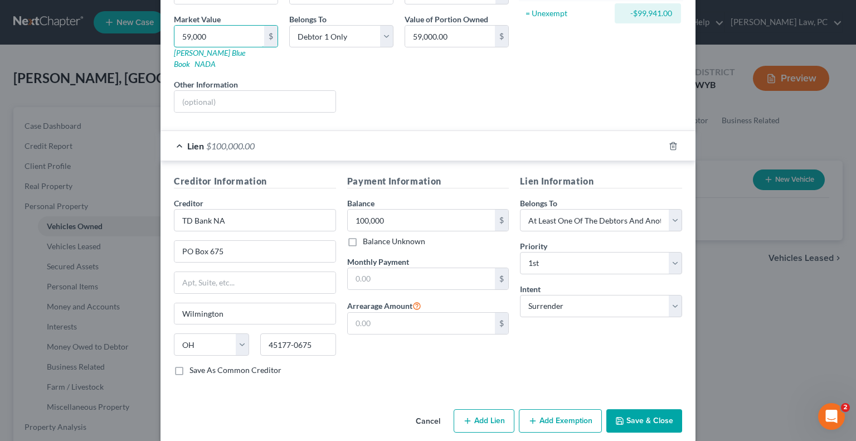
type input "59,000"
click at [638, 409] on button "Save & Close" at bounding box center [644, 420] width 76 height 23
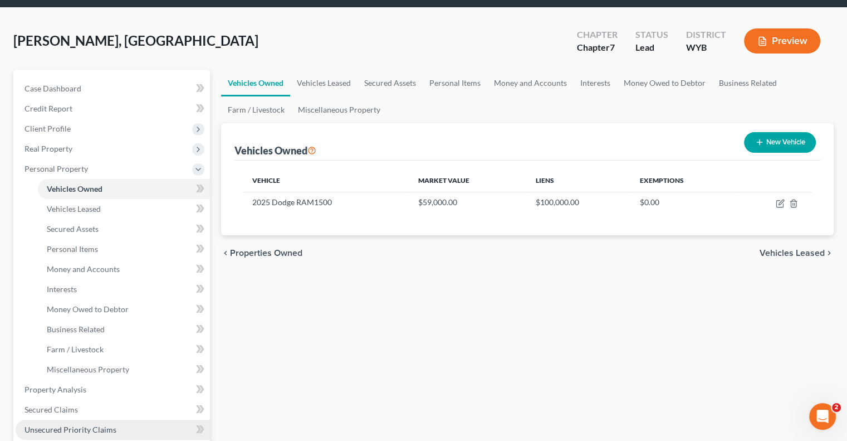
scroll to position [167, 0]
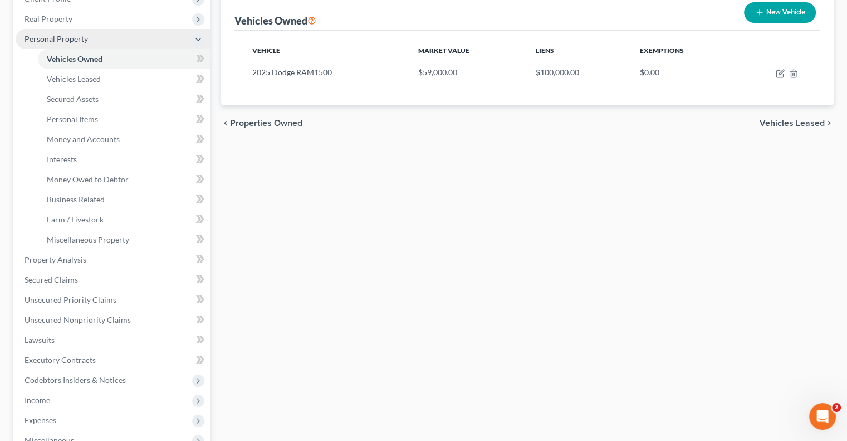
click at [115, 34] on span "Personal Property" at bounding box center [113, 39] width 194 height 20
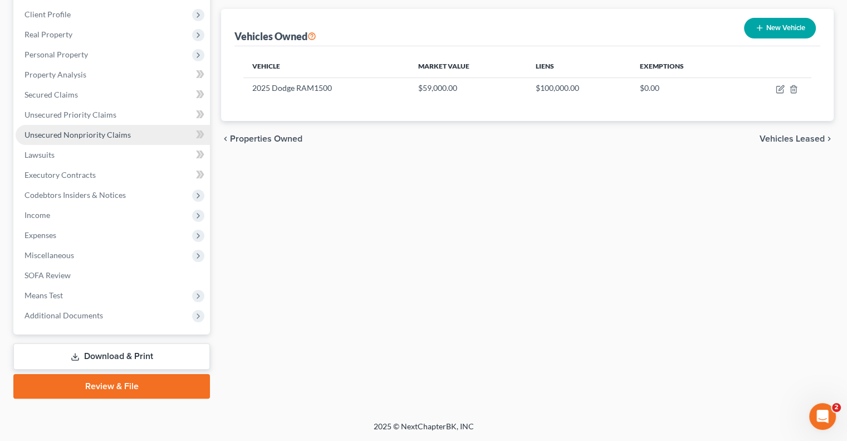
scroll to position [150, 0]
click at [83, 133] on span "Unsecured Nonpriority Claims" at bounding box center [78, 135] width 106 height 9
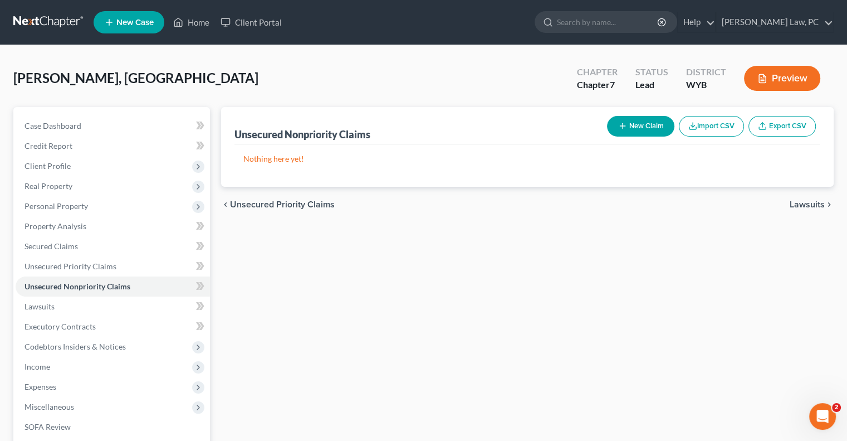
click at [641, 126] on button "New Claim" at bounding box center [640, 126] width 67 height 21
select select "0"
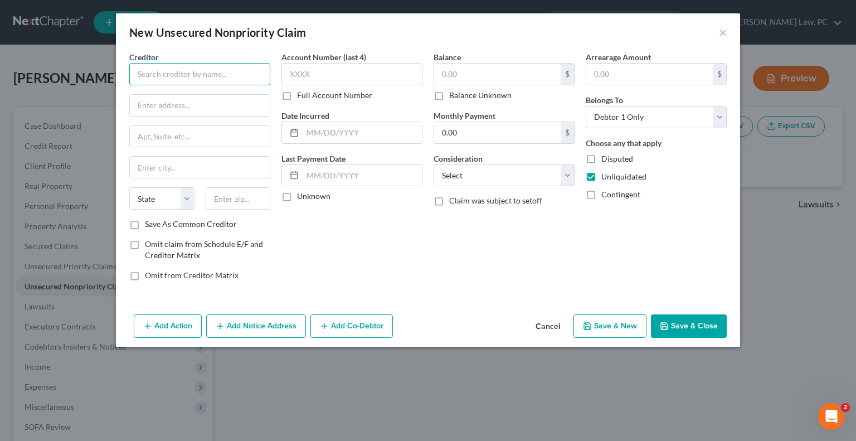
click at [177, 74] on input "text" at bounding box center [199, 74] width 141 height 22
type input "Goodleap"
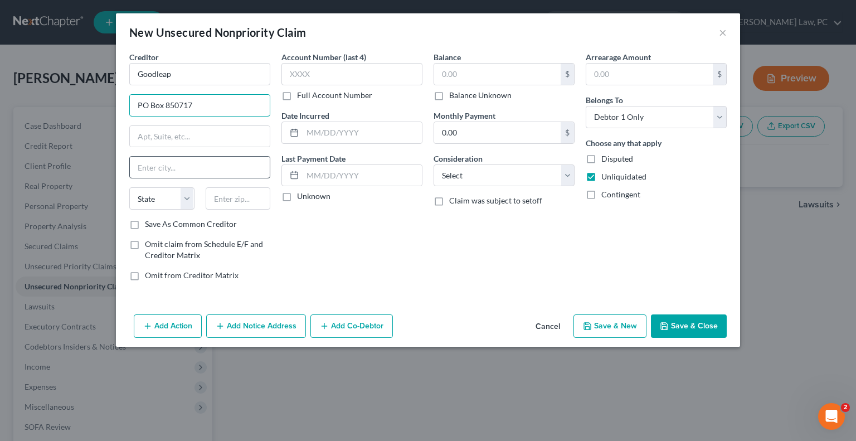
type input "PO Box 850717"
click at [180, 169] on input "text" at bounding box center [200, 167] width 140 height 21
type input "[PERSON_NAME]"
select select "45"
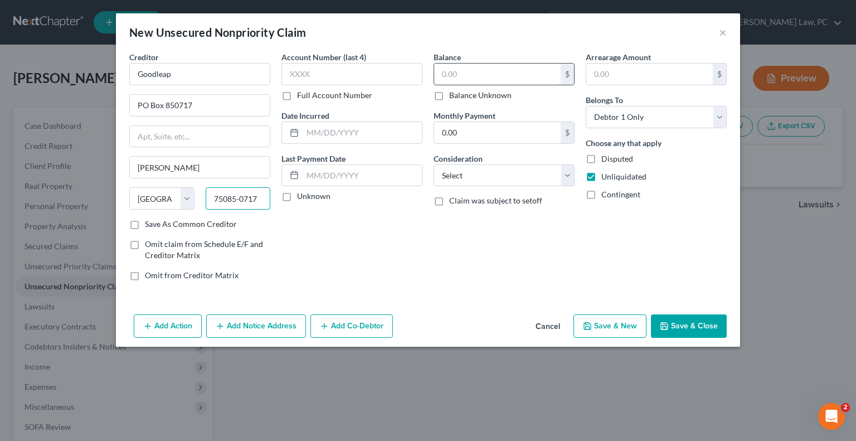
type input "75085-0717"
click at [446, 79] on input "text" at bounding box center [497, 74] width 126 height 21
type input "17,380"
click at [266, 325] on button "Add Notice Address" at bounding box center [256, 325] width 100 height 23
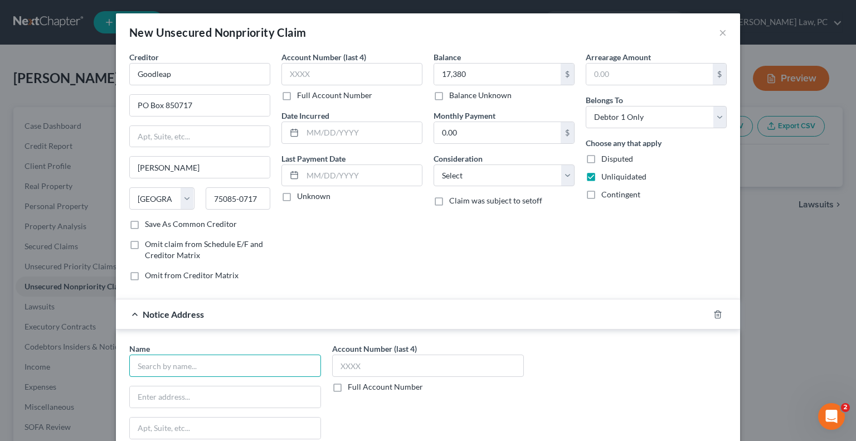
click at [234, 367] on input "text" at bounding box center [225, 365] width 192 height 22
type input "[PERSON_NAME]"
type input "Po Box 65315"
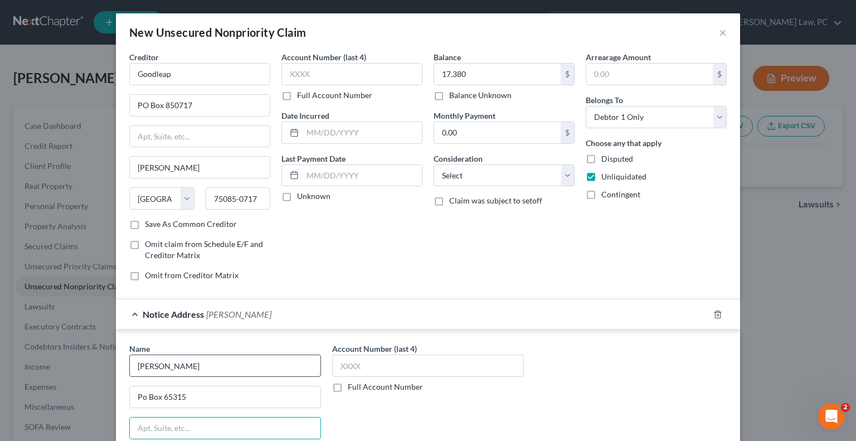
scroll to position [157, 0]
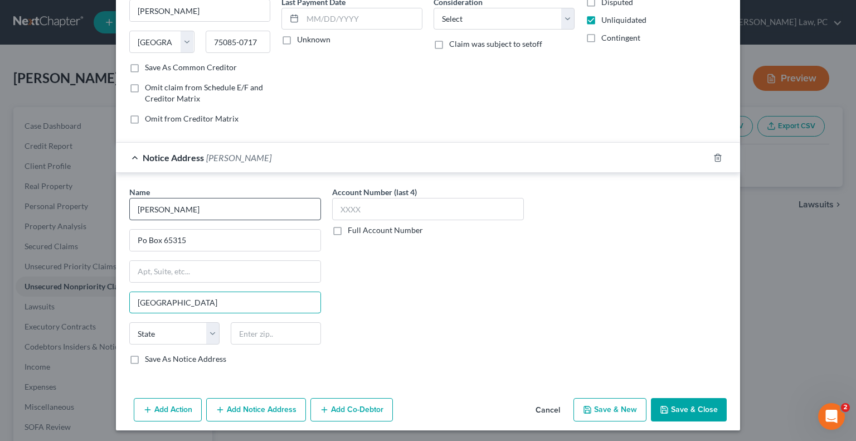
type input "[GEOGRAPHIC_DATA]"
select select "50"
type input "98466"
click at [674, 405] on button "Save & Close" at bounding box center [689, 409] width 76 height 23
type input "Tacoma"
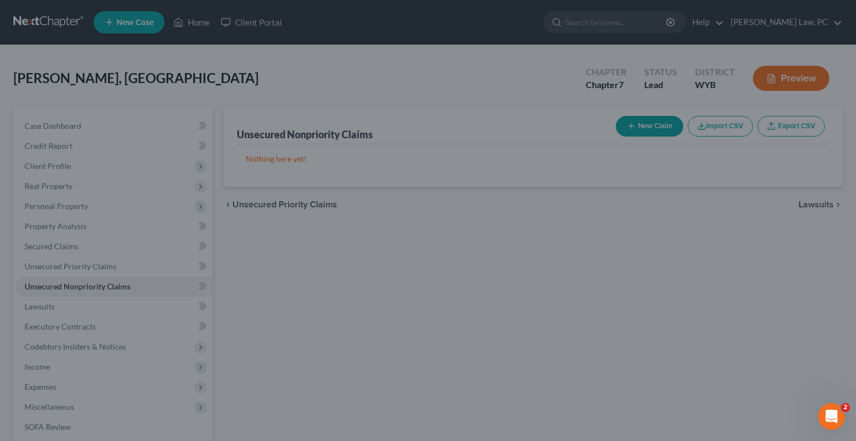
type input "17,380.00"
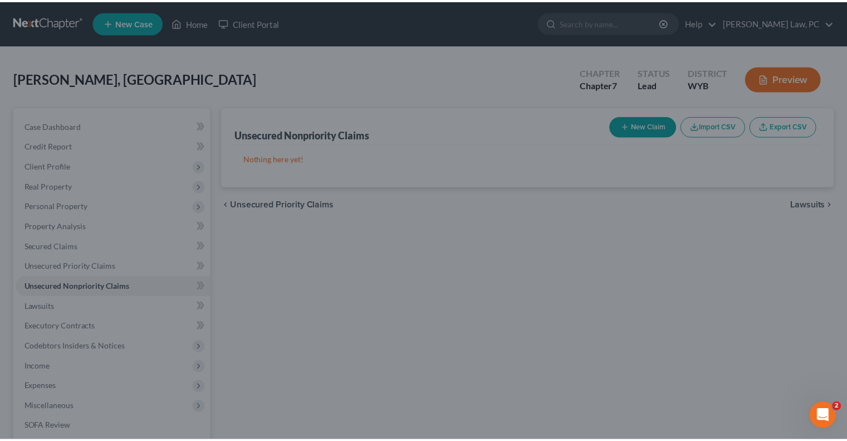
scroll to position [0, 0]
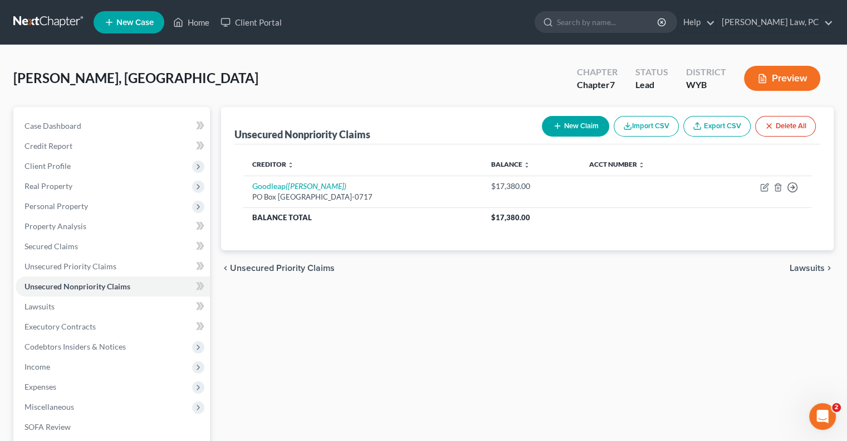
click at [580, 124] on button "New Claim" at bounding box center [575, 126] width 67 height 21
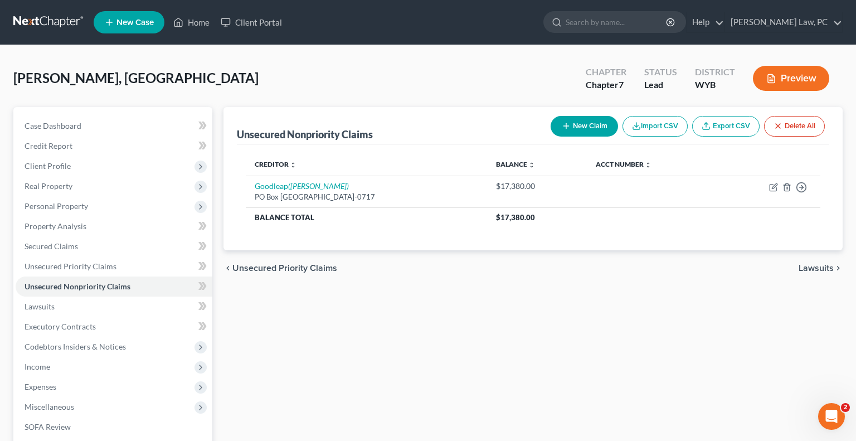
select select "0"
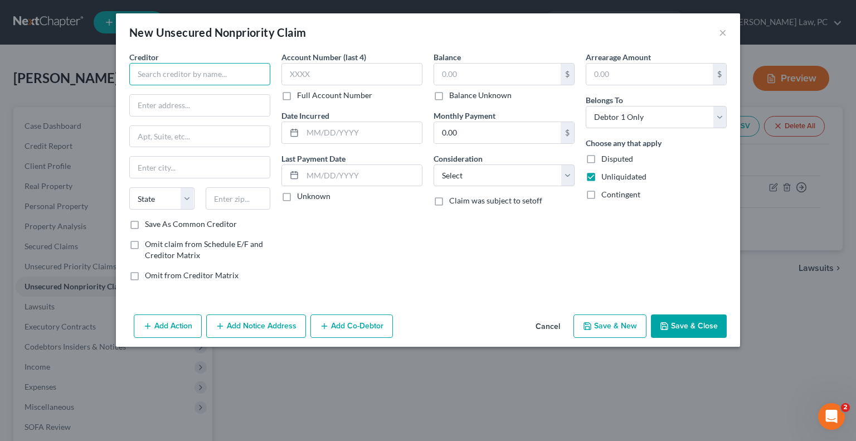
click at [169, 76] on input "text" at bounding box center [199, 74] width 141 height 22
type input "Bank of America"
type input "Po Box 672050"
type input "[GEOGRAPHIC_DATA]"
select select "45"
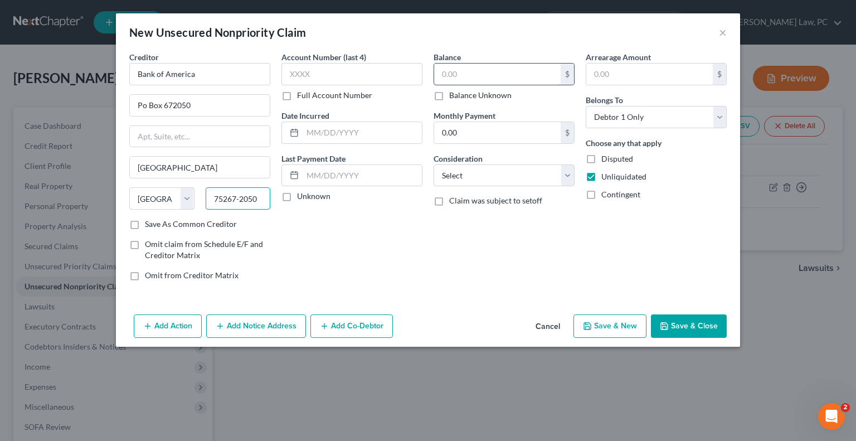
type input "75267-2050"
click at [443, 72] on input "text" at bounding box center [497, 74] width 126 height 21
type input "1,044"
click at [629, 326] on button "Save & New" at bounding box center [609, 325] width 73 height 23
select select "0"
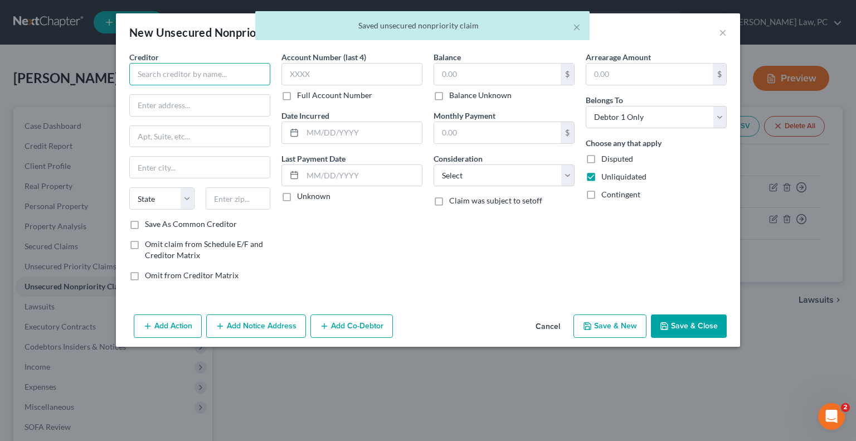
click at [213, 76] on input "text" at bounding box center [199, 74] width 141 height 22
type input "[PERSON_NAME] Bank"
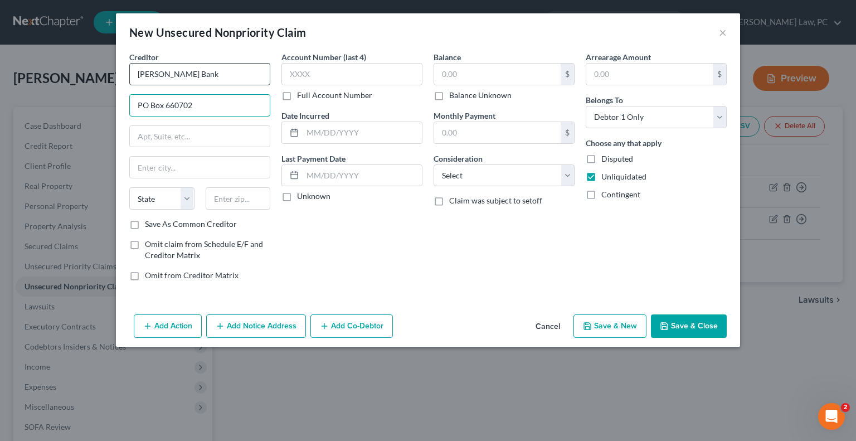
type input "PO Box 660702"
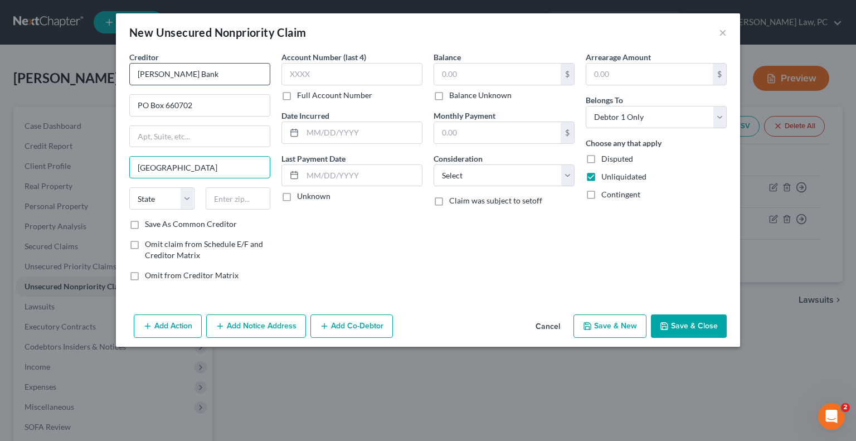
type input "[GEOGRAPHIC_DATA]"
select select "45"
type input "75266-0702"
click at [475, 69] on input "text" at bounding box center [497, 74] width 126 height 21
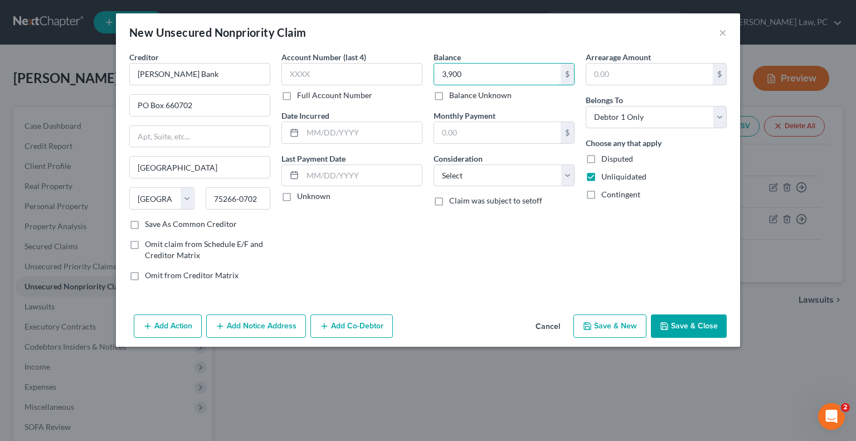
type input "3,900"
click at [592, 329] on button "Save & New" at bounding box center [609, 325] width 73 height 23
select select "0"
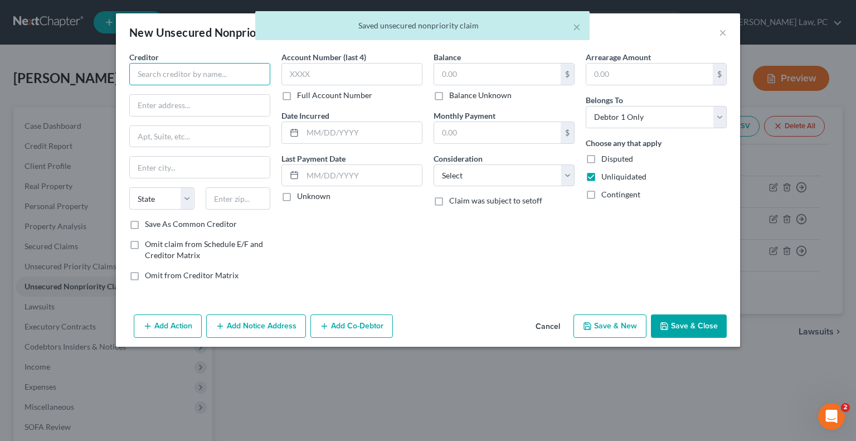
click at [185, 77] on input "text" at bounding box center [199, 74] width 141 height 22
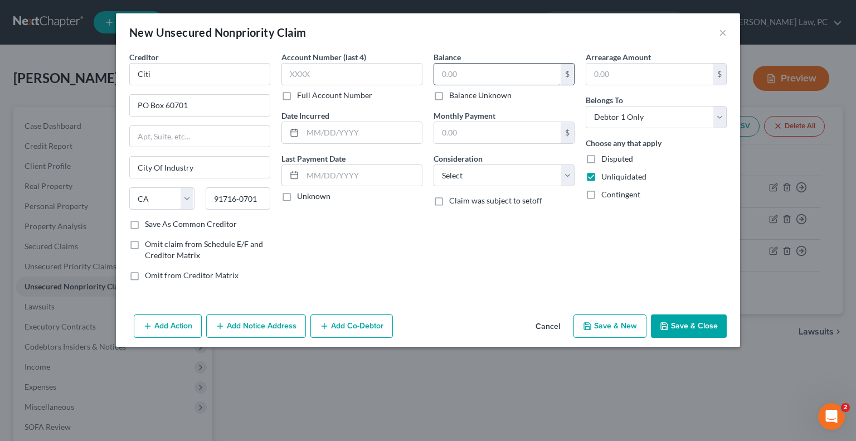
click at [502, 75] on input "text" at bounding box center [497, 74] width 126 height 21
click at [457, 75] on input "text" at bounding box center [497, 74] width 126 height 21
click at [601, 324] on button "Save & New" at bounding box center [609, 325] width 73 height 23
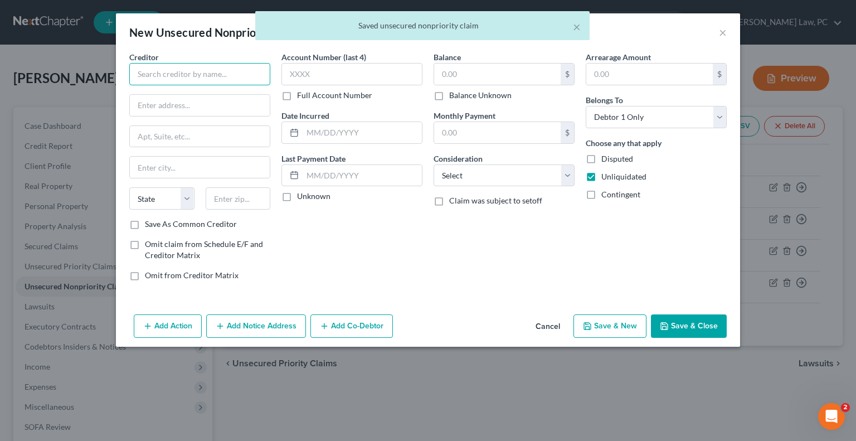
click at [179, 74] on input "text" at bounding box center [199, 74] width 141 height 22
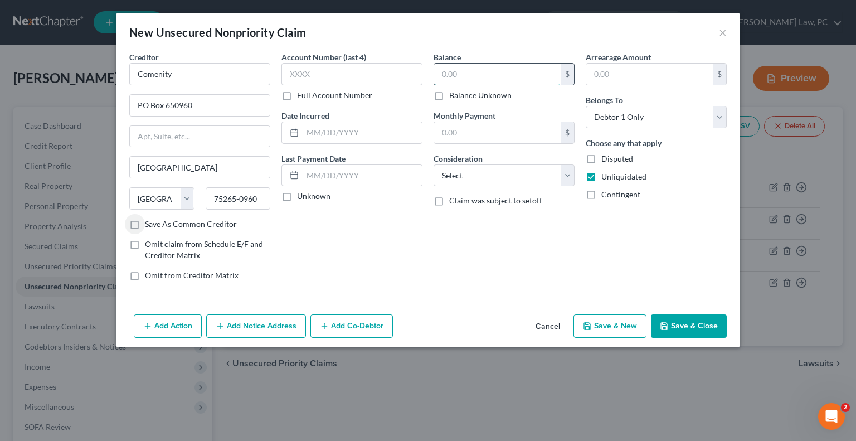
click at [451, 77] on input "text" at bounding box center [497, 74] width 126 height 21
click at [600, 323] on button "Save & New" at bounding box center [609, 325] width 73 height 23
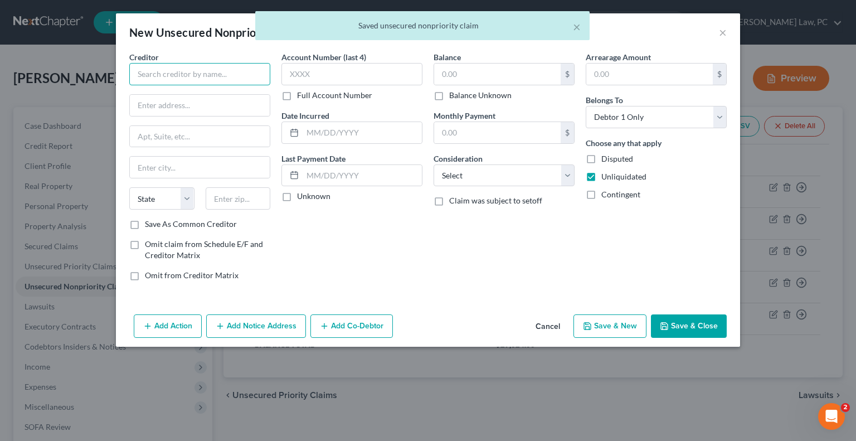
click at [166, 78] on input "text" at bounding box center [199, 74] width 141 height 22
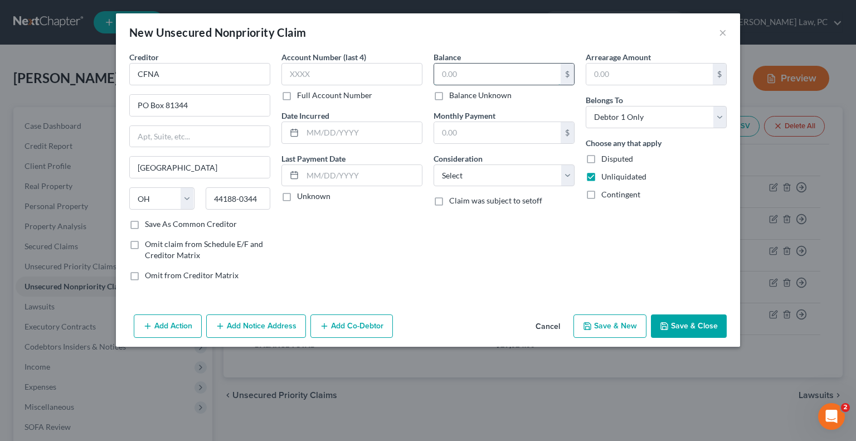
click at [490, 71] on input "text" at bounding box center [497, 74] width 126 height 21
click at [619, 325] on button "Save & New" at bounding box center [609, 325] width 73 height 23
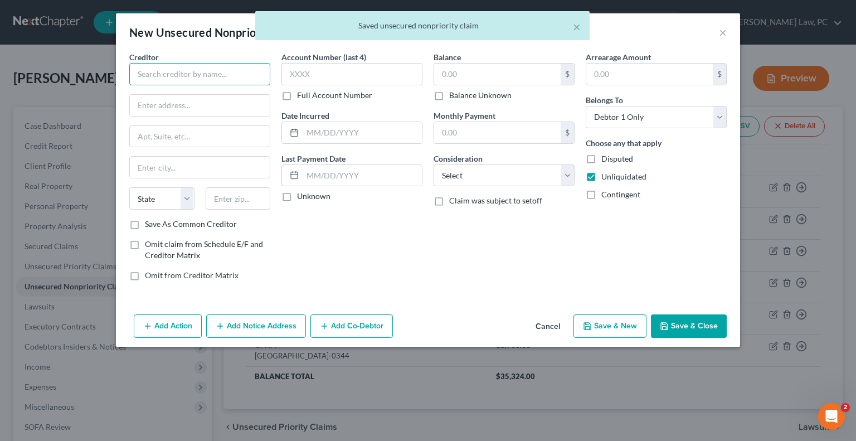
click at [171, 74] on input "text" at bounding box center [199, 74] width 141 height 22
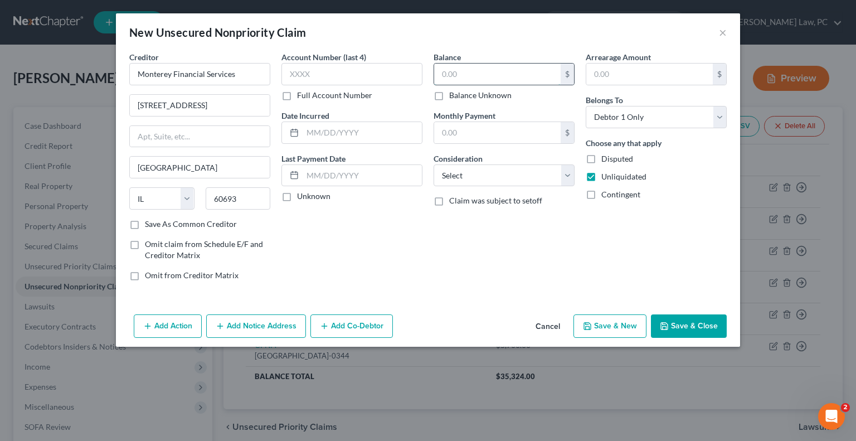
click at [488, 71] on input "text" at bounding box center [497, 74] width 126 height 21
click at [673, 327] on button "Save & Close" at bounding box center [689, 325] width 76 height 23
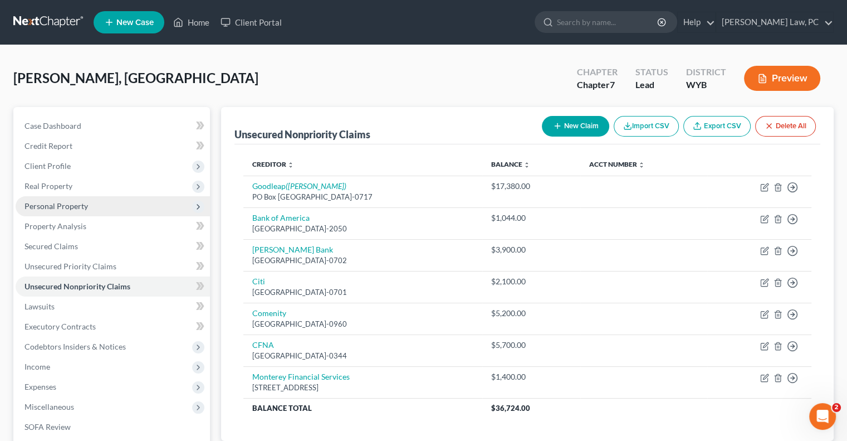
click at [77, 211] on span "Personal Property" at bounding box center [113, 206] width 194 height 20
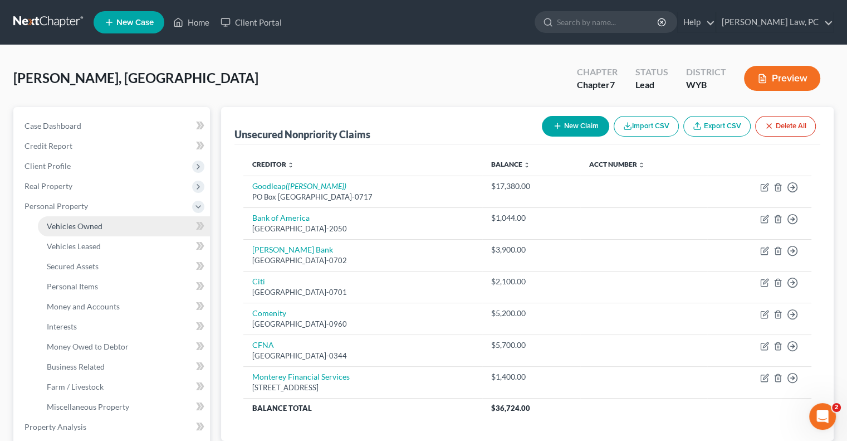
click at [82, 226] on span "Vehicles Owned" at bounding box center [75, 225] width 56 height 9
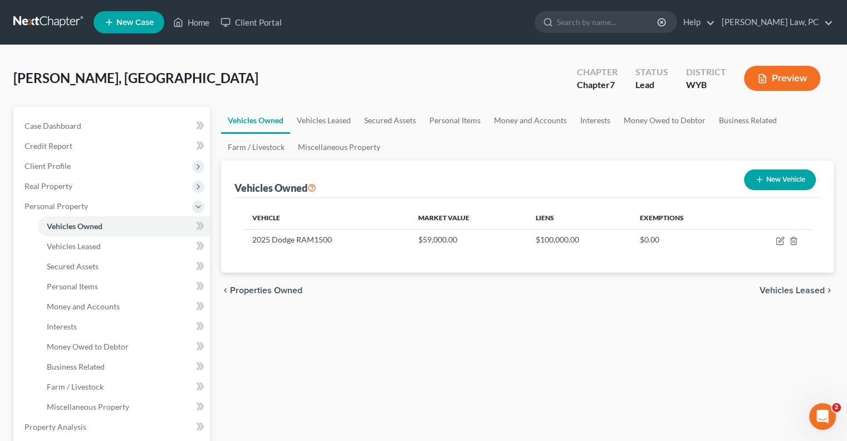
click at [792, 175] on button "New Vehicle" at bounding box center [780, 179] width 72 height 21
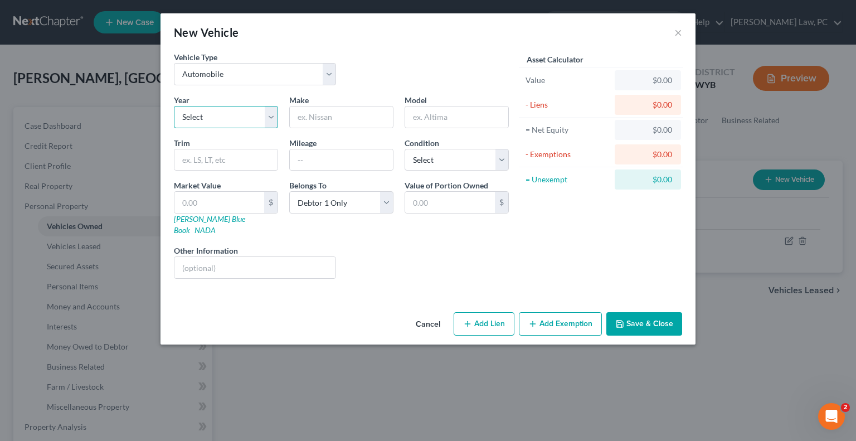
click at [230, 126] on select "Select 2026 2025 2024 2023 2022 2021 2020 2019 2018 2017 2016 2015 2014 2013 20…" at bounding box center [226, 117] width 104 height 22
click at [174, 106] on select "Select 2026 2025 2024 2023 2022 2021 2020 2019 2018 2017 2016 2015 2014 2013 20…" at bounding box center [226, 117] width 104 height 22
click at [352, 124] on input "text" at bounding box center [341, 116] width 103 height 21
click at [307, 159] on input "text" at bounding box center [341, 159] width 103 height 21
click at [373, 251] on div "Liens Select" at bounding box center [427, 262] width 173 height 34
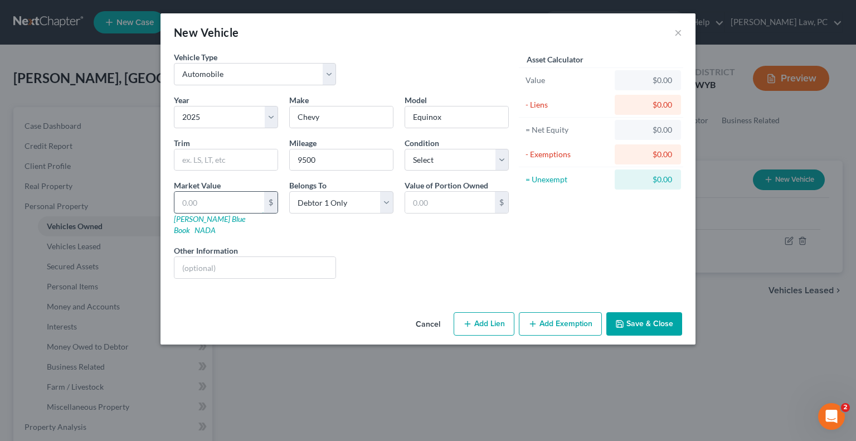
click at [209, 200] on input "text" at bounding box center [219, 202] width 90 height 21
click at [634, 312] on button "Save & Close" at bounding box center [644, 323] width 76 height 23
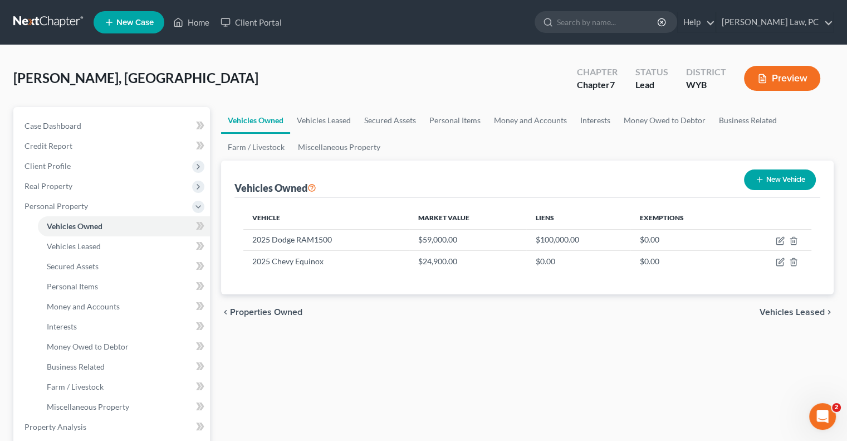
click at [467, 331] on div "Vehicles Owned Vehicles Leased Secured Assets Personal Items Money and Accounts…" at bounding box center [528, 428] width 624 height 643
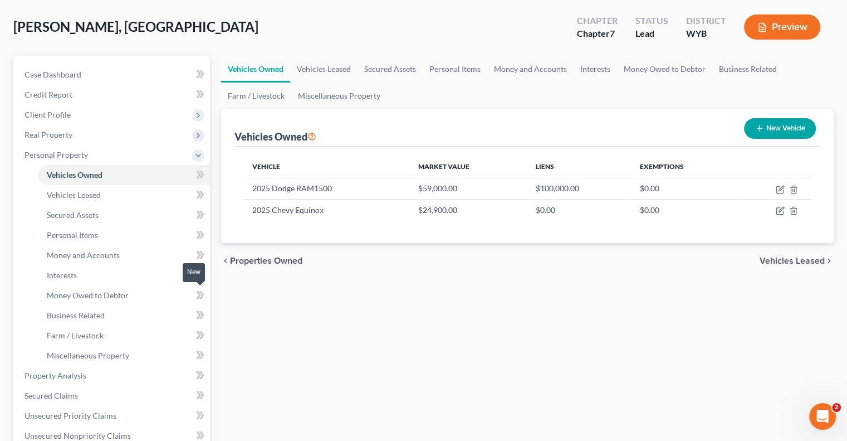
scroll to position [56, 0]
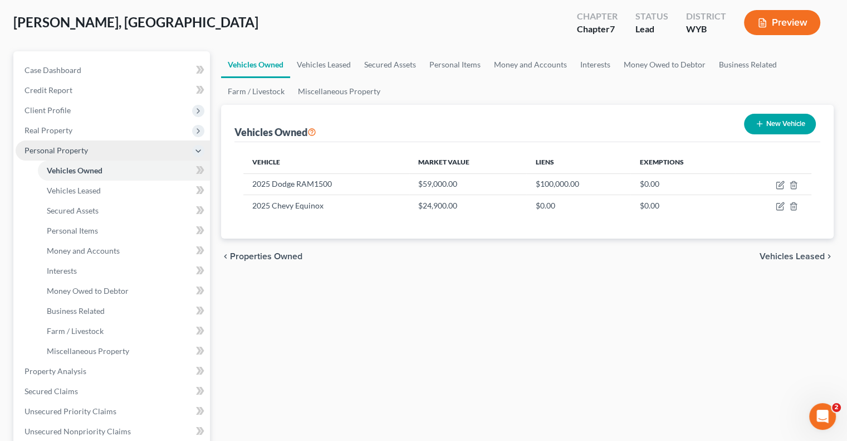
click at [194, 151] on icon at bounding box center [198, 151] width 12 height 12
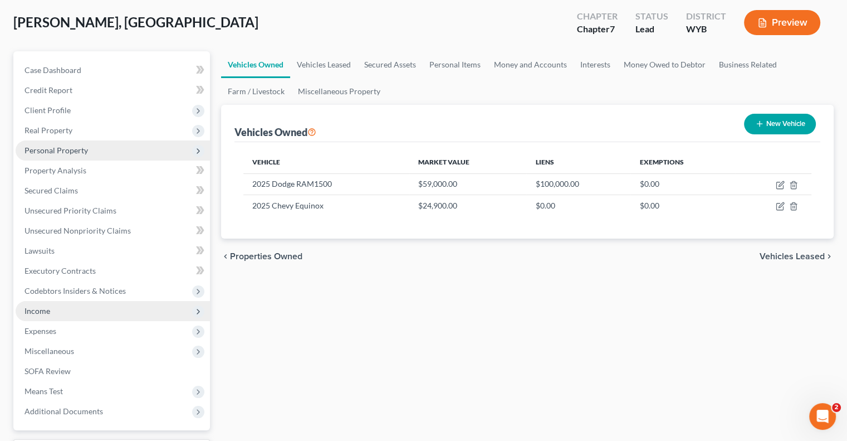
click at [52, 314] on span "Income" at bounding box center [113, 311] width 194 height 20
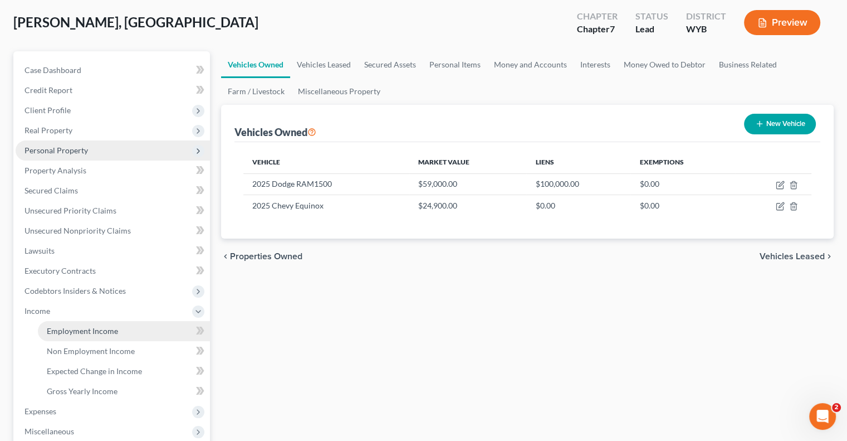
click at [120, 334] on link "Employment Income" at bounding box center [124, 331] width 172 height 20
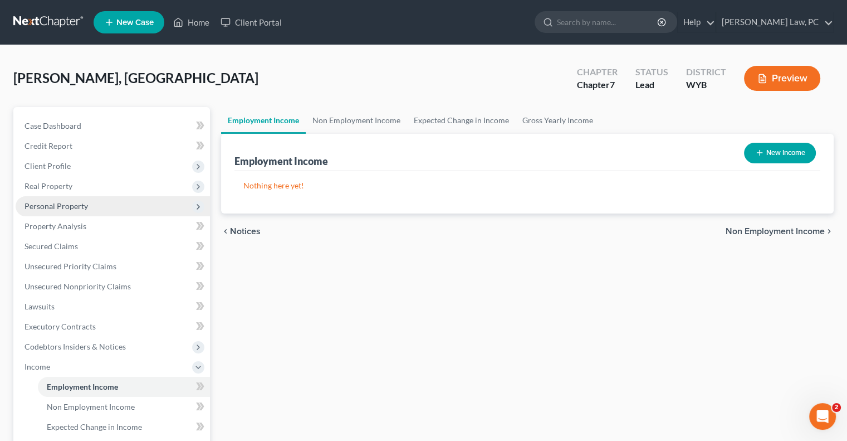
click at [764, 155] on button "New Income" at bounding box center [780, 153] width 72 height 21
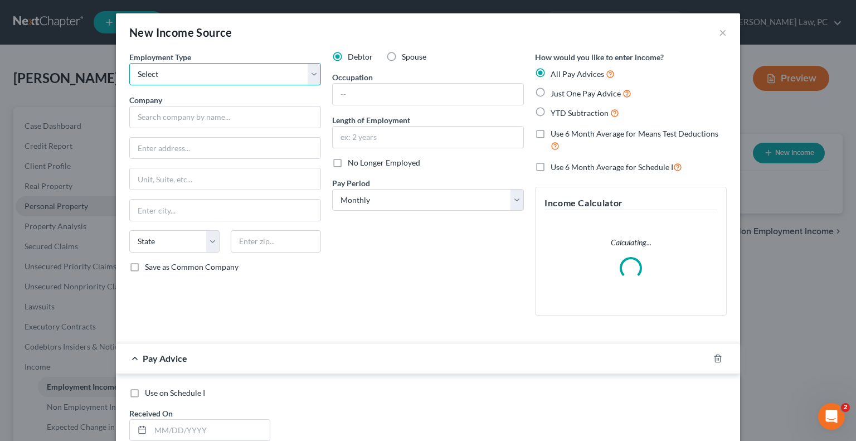
click at [171, 72] on select "Select Full or [DEMOGRAPHIC_DATA] Employment Self Employment" at bounding box center [225, 74] width 192 height 22
click at [129, 63] on select "Select Full or [DEMOGRAPHIC_DATA] Employment Self Employment" at bounding box center [225, 74] width 192 height 22
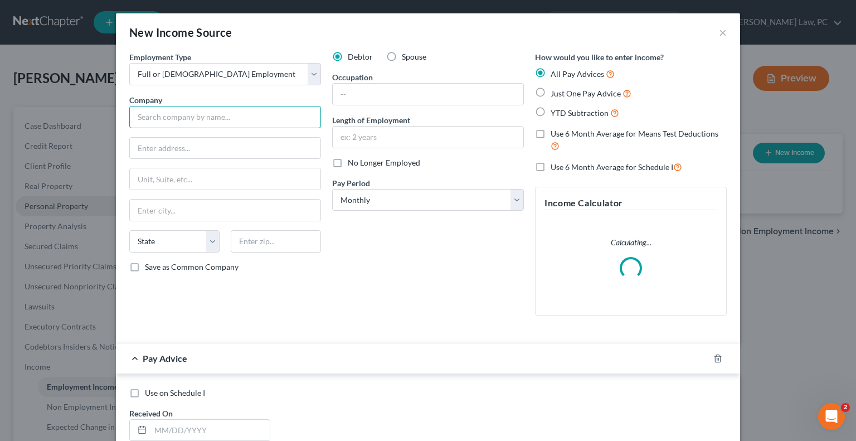
click at [196, 118] on input "text" at bounding box center [225, 117] width 192 height 22
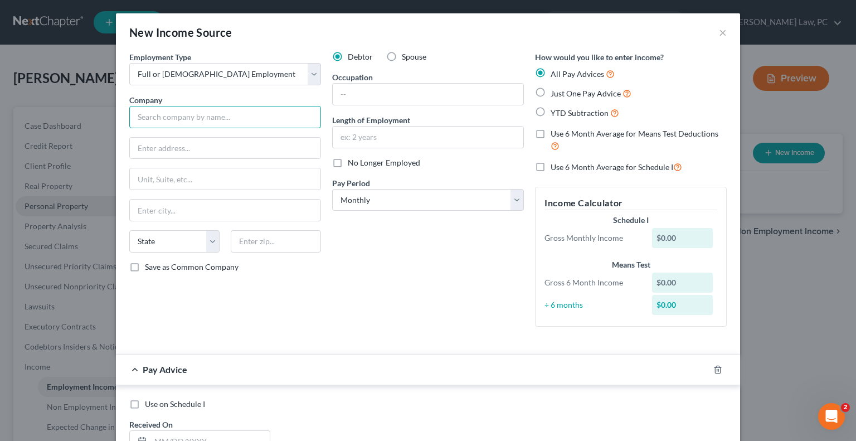
click at [221, 115] on input "text" at bounding box center [225, 117] width 192 height 22
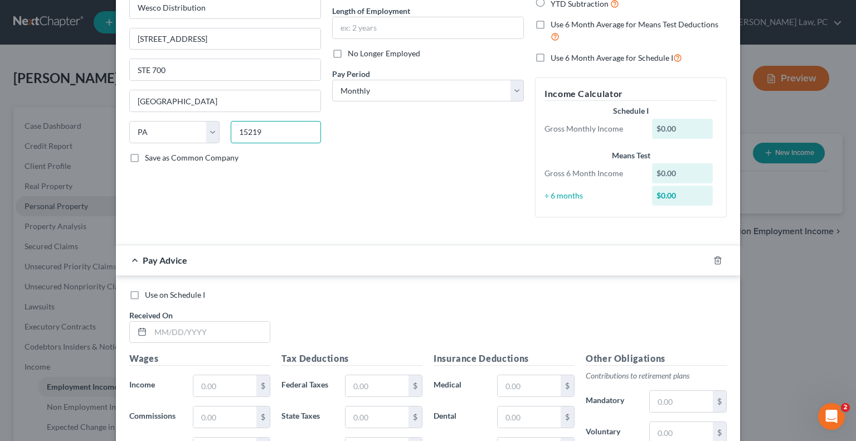
scroll to position [111, 0]
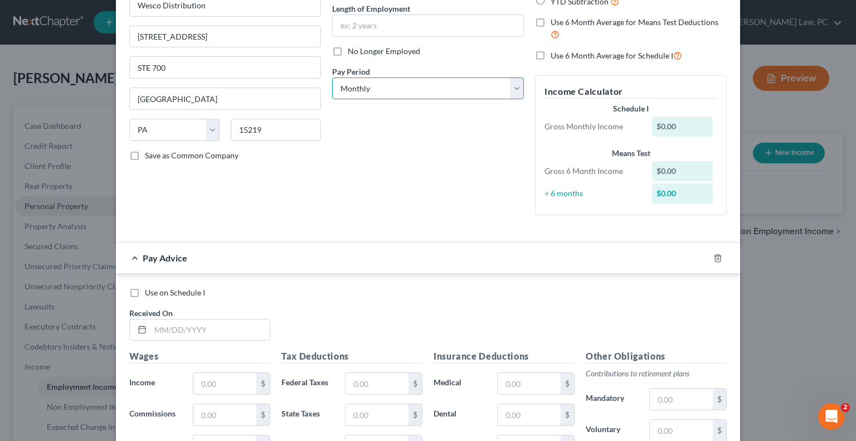
click at [430, 85] on select "Select Monthly Twice Monthly Every Other Week Weekly" at bounding box center [428, 88] width 192 height 22
click at [332, 77] on select "Select Monthly Twice Monthly Every Other Week Weekly" at bounding box center [428, 88] width 192 height 22
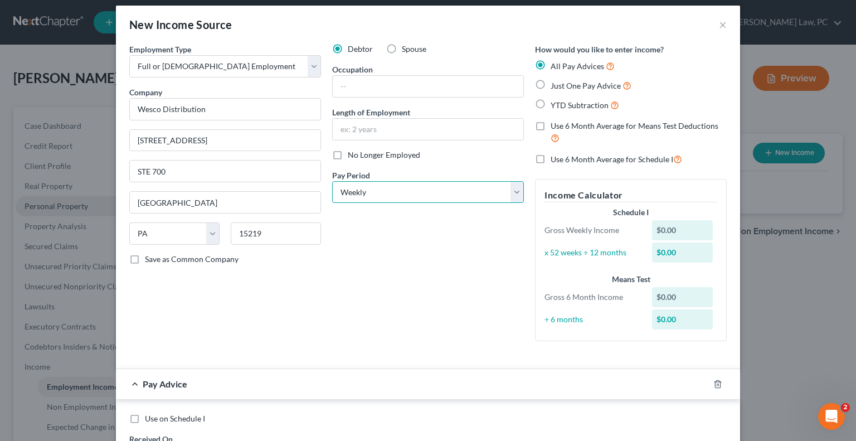
scroll to position [0, 0]
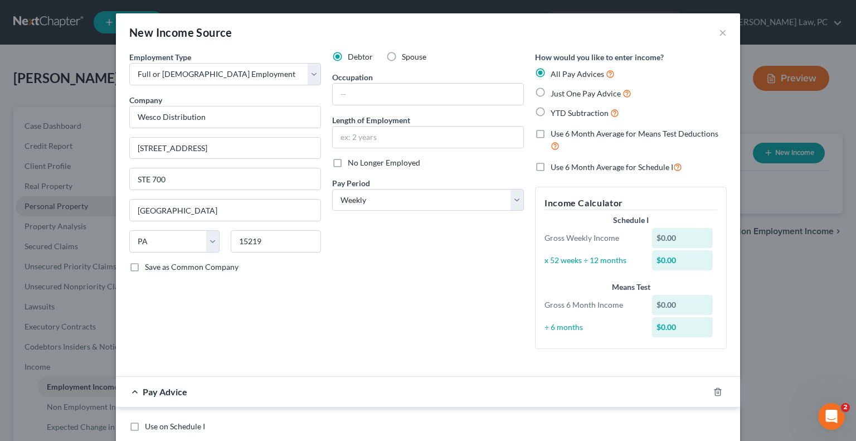
click at [550, 109] on label "YTD Subtraction" at bounding box center [584, 112] width 69 height 13
click at [555, 109] on input "YTD Subtraction" at bounding box center [558, 109] width 7 height 7
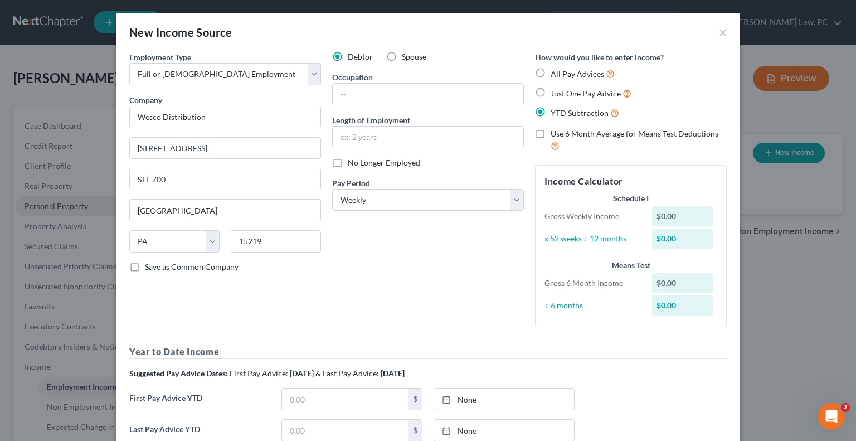
click at [550, 134] on label "Use 6 Month Average for Means Test Deductions" at bounding box center [638, 140] width 176 height 24
click at [555, 134] on input "Use 6 Month Average for Means Test Deductions" at bounding box center [558, 131] width 7 height 7
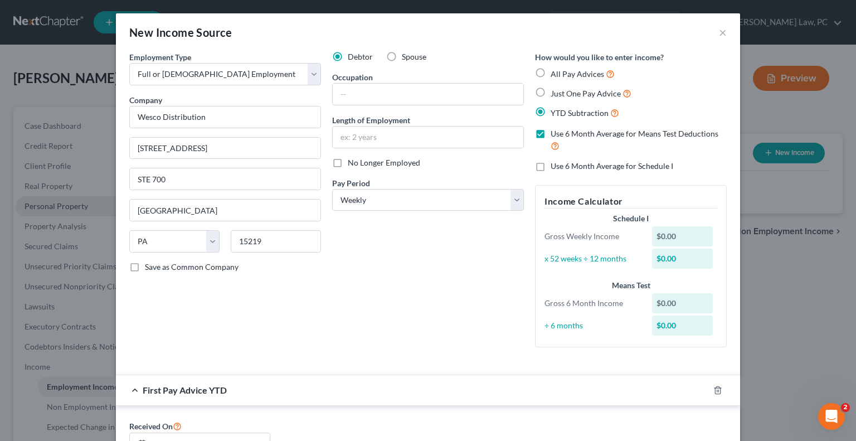
click at [550, 167] on label "Use 6 Month Average for Schedule I" at bounding box center [611, 165] width 123 height 11
click at [555, 167] on input "Use 6 Month Average for Schedule I" at bounding box center [558, 163] width 7 height 7
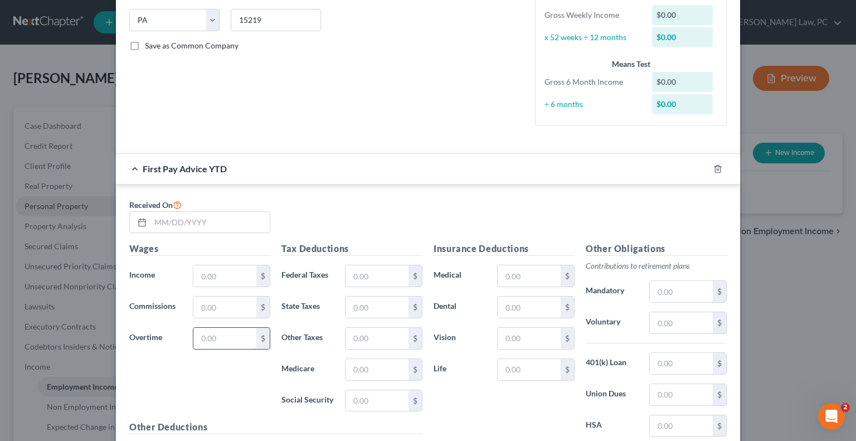
scroll to position [223, 0]
click at [161, 223] on input "text" at bounding box center [209, 220] width 119 height 21
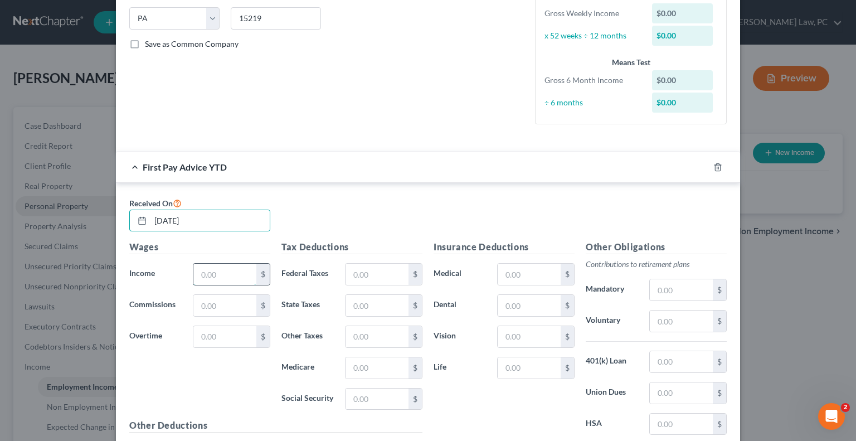
click at [211, 281] on input "text" at bounding box center [224, 274] width 63 height 21
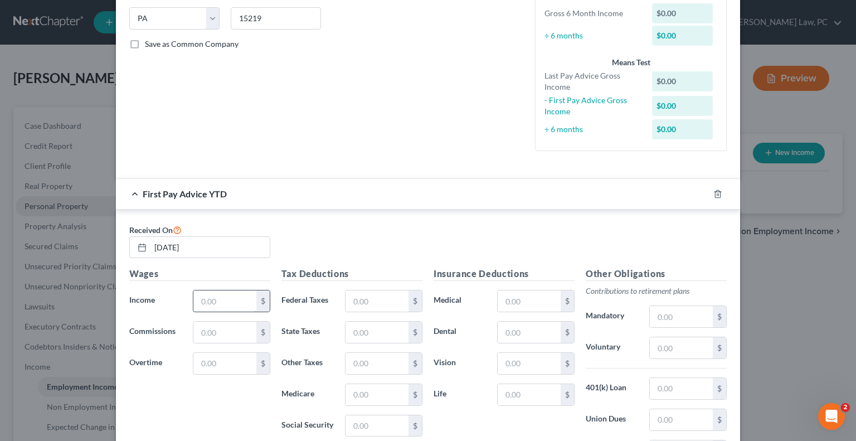
click at [197, 304] on input "text" at bounding box center [224, 300] width 63 height 21
click at [220, 296] on input "text" at bounding box center [224, 300] width 63 height 21
click at [352, 300] on input "text" at bounding box center [376, 300] width 63 height 21
click at [353, 393] on input "text" at bounding box center [376, 394] width 63 height 21
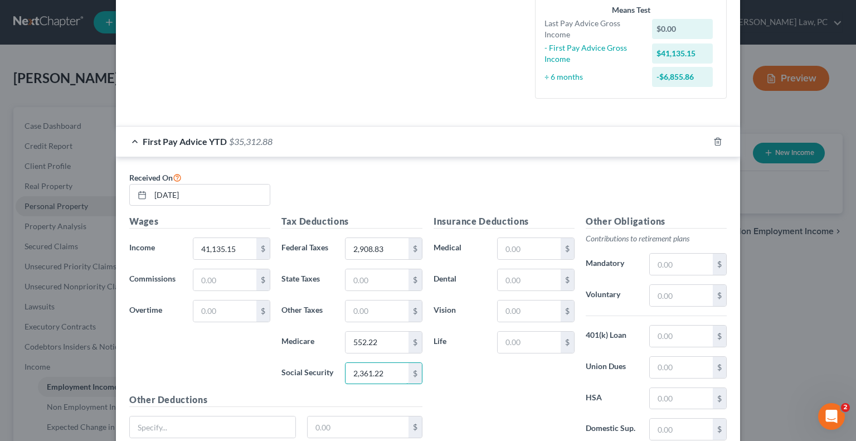
scroll to position [334, 0]
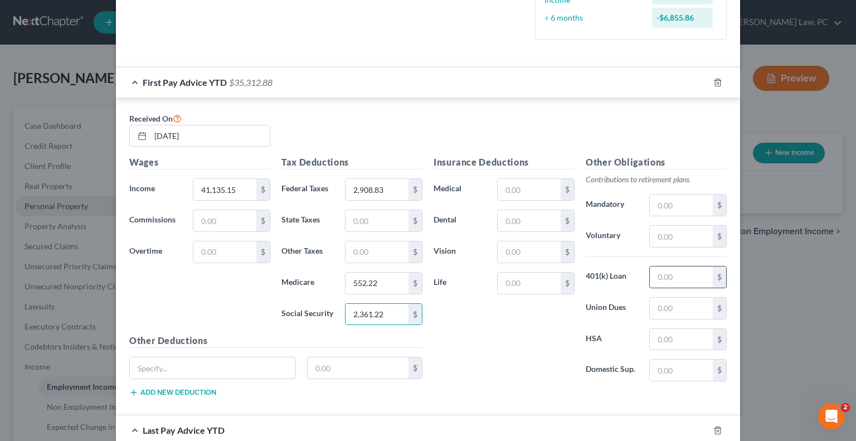
click at [667, 280] on input "text" at bounding box center [681, 276] width 63 height 21
click at [666, 236] on input "text" at bounding box center [681, 236] width 63 height 21
click at [530, 194] on input "text" at bounding box center [528, 189] width 63 height 21
click at [530, 223] on input "text" at bounding box center [528, 220] width 63 height 21
click at [524, 253] on input "text" at bounding box center [528, 251] width 63 height 21
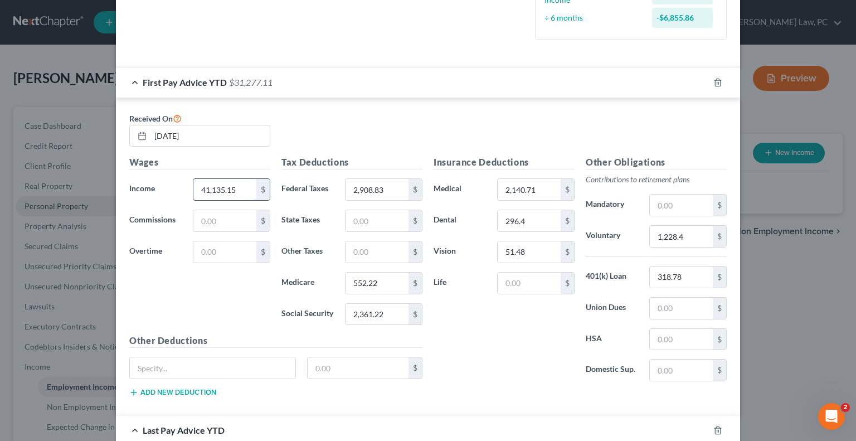
click at [241, 189] on input "41,135.15" at bounding box center [224, 189] width 63 height 21
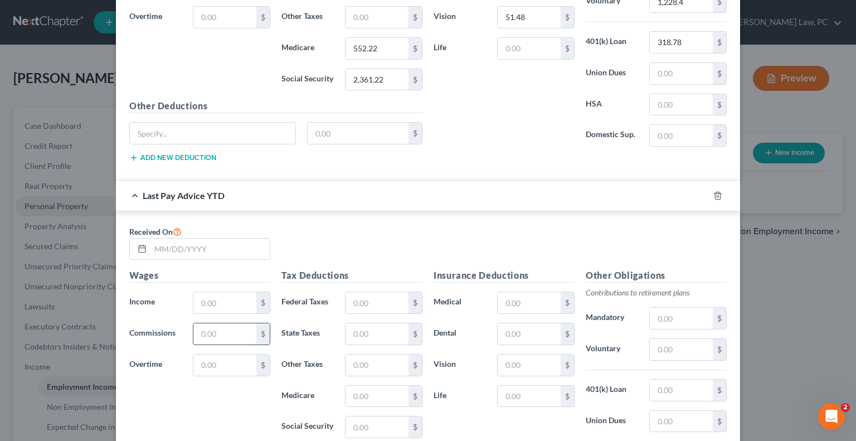
scroll to position [613, 0]
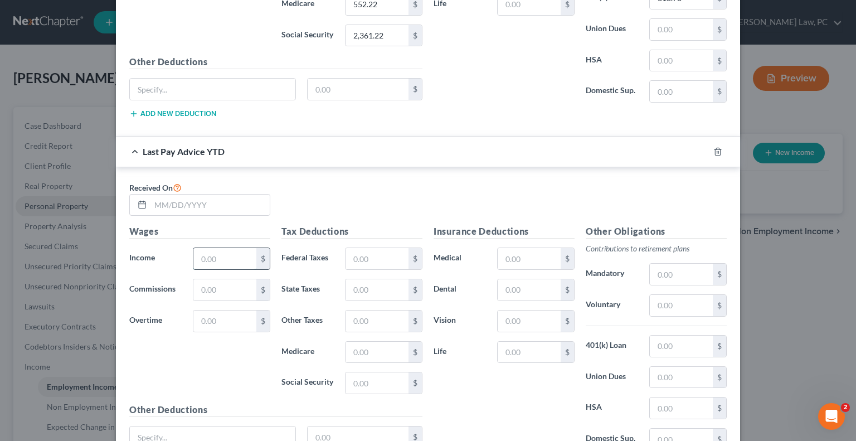
click at [202, 255] on input "text" at bounding box center [224, 258] width 63 height 21
paste input "41,135.15"
click at [184, 202] on input "text" at bounding box center [209, 204] width 119 height 21
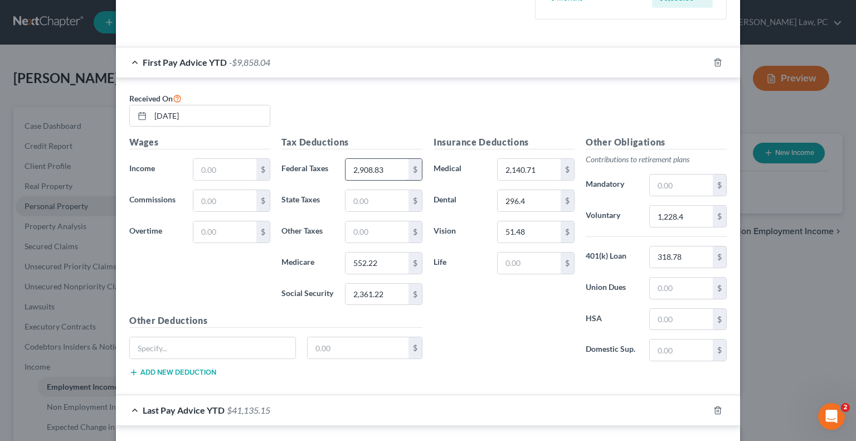
scroll to position [334, 0]
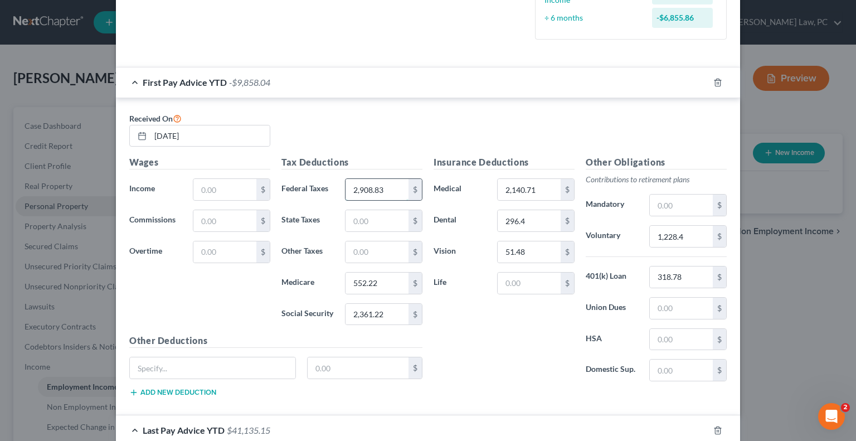
click at [383, 192] on input "2,908.83" at bounding box center [376, 189] width 63 height 21
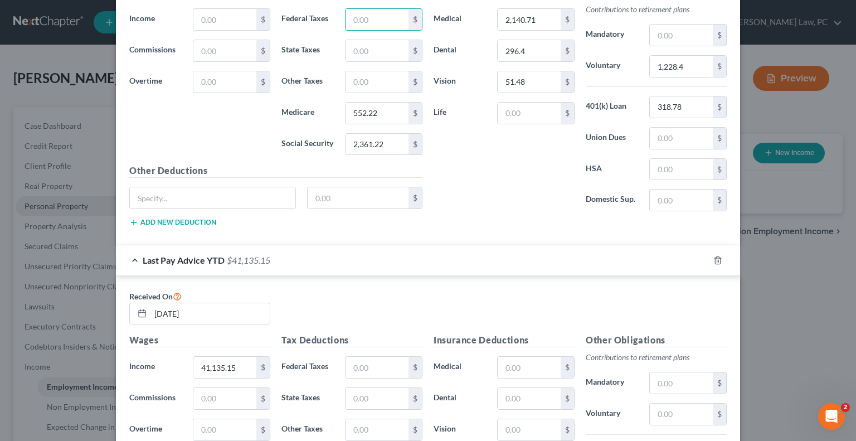
scroll to position [557, 0]
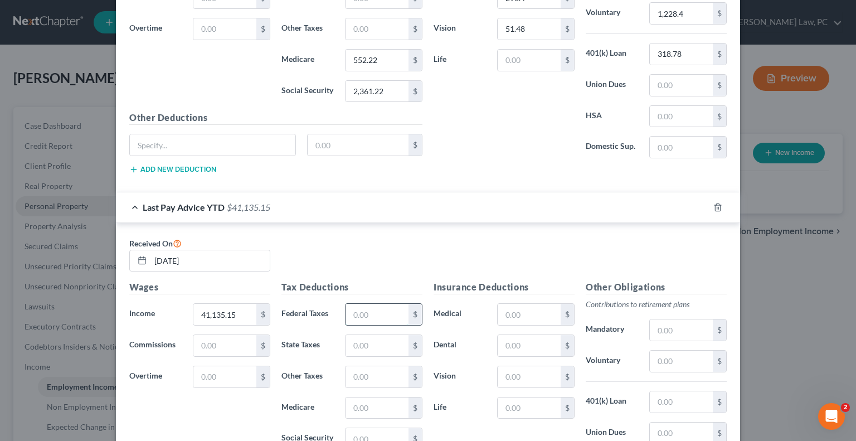
click at [353, 308] on input "text" at bounding box center [376, 314] width 63 height 21
paste input "2,908.83"
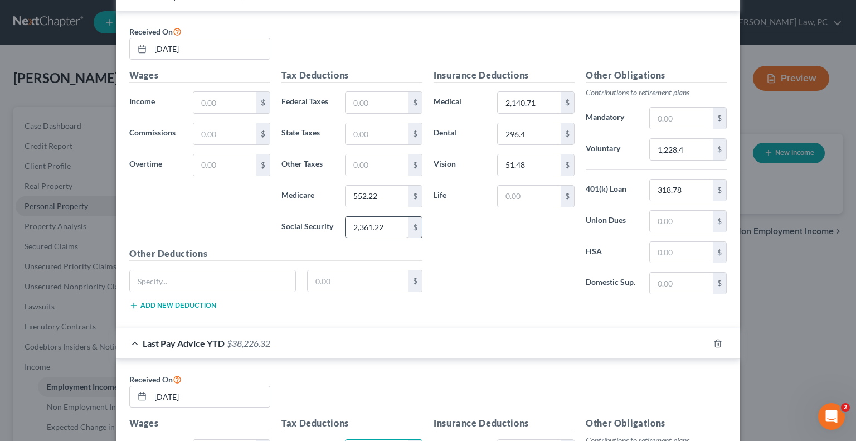
scroll to position [390, 0]
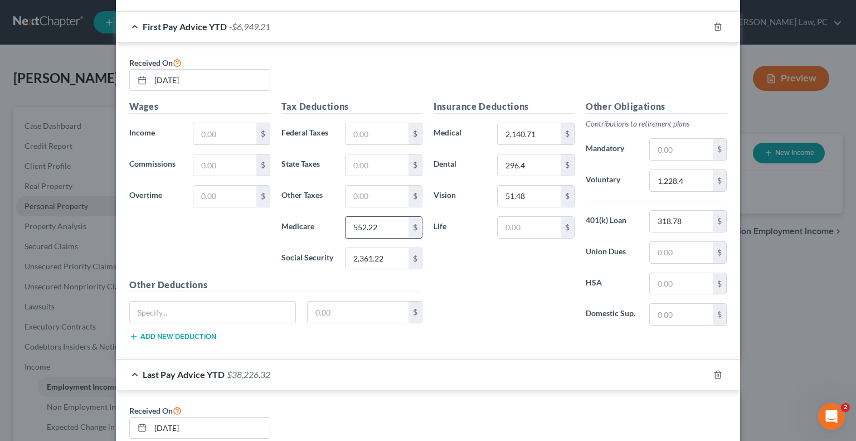
click at [375, 227] on input "552.22" at bounding box center [376, 227] width 63 height 21
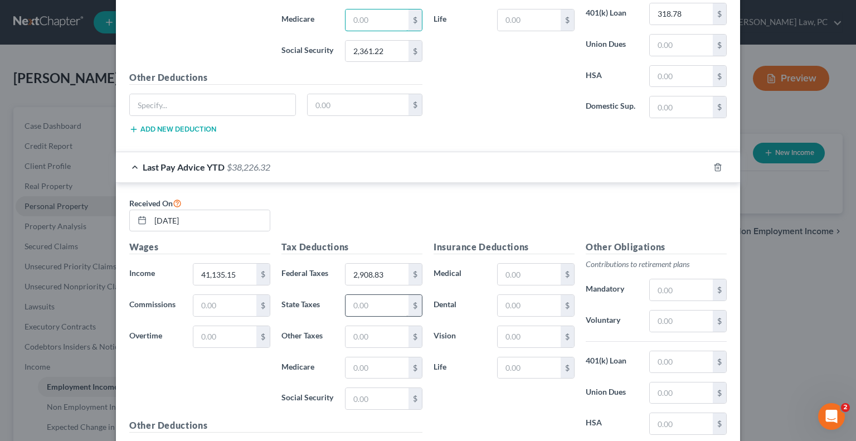
scroll to position [613, 0]
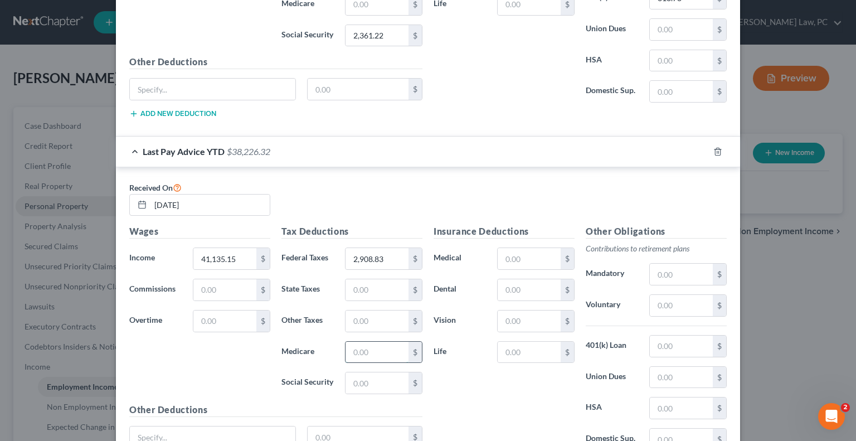
click at [357, 352] on input "text" at bounding box center [376, 351] width 63 height 21
paste input "552.22"
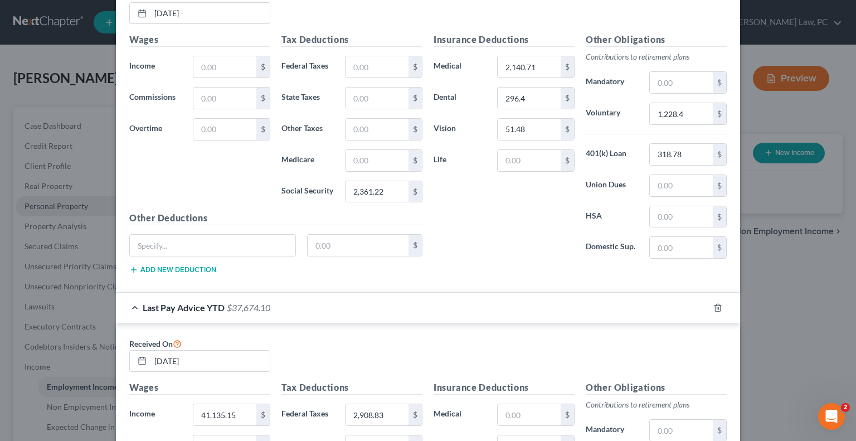
scroll to position [446, 0]
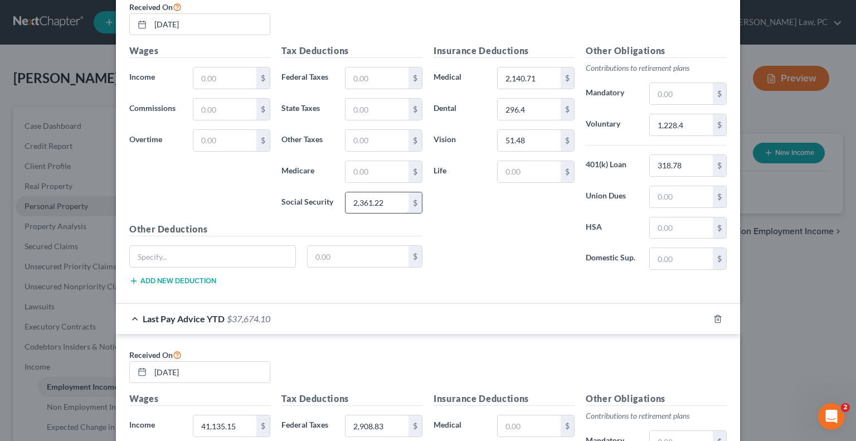
click at [386, 200] on input "2,361.22" at bounding box center [376, 202] width 63 height 21
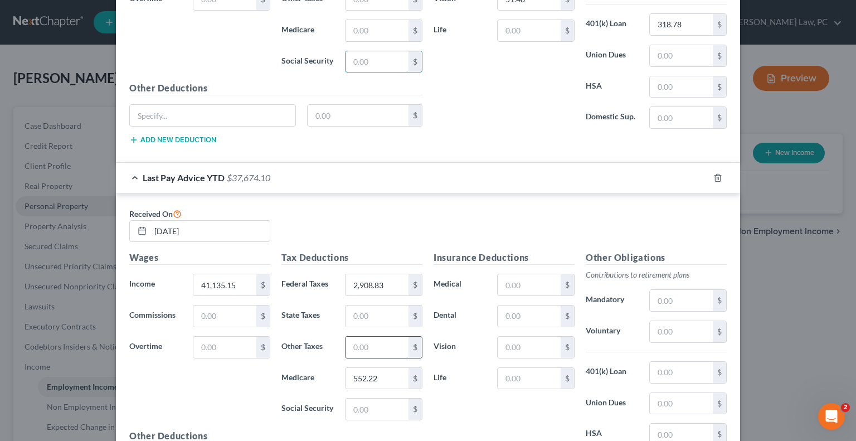
scroll to position [613, 0]
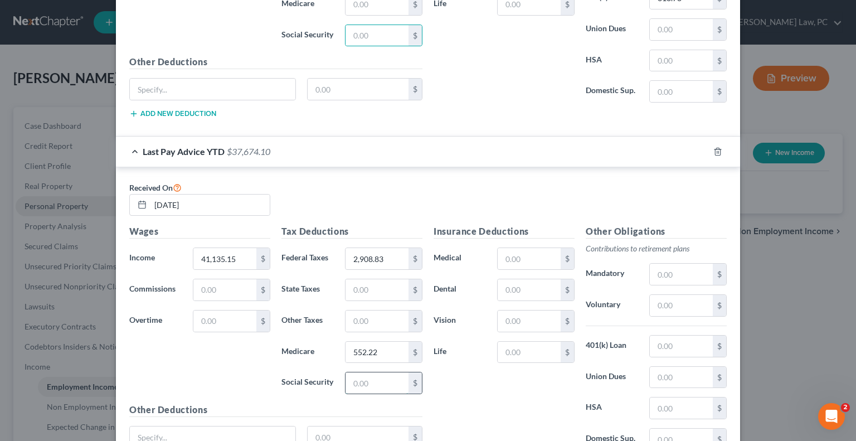
click at [361, 377] on input "text" at bounding box center [376, 382] width 63 height 21
paste input "2,361.22"
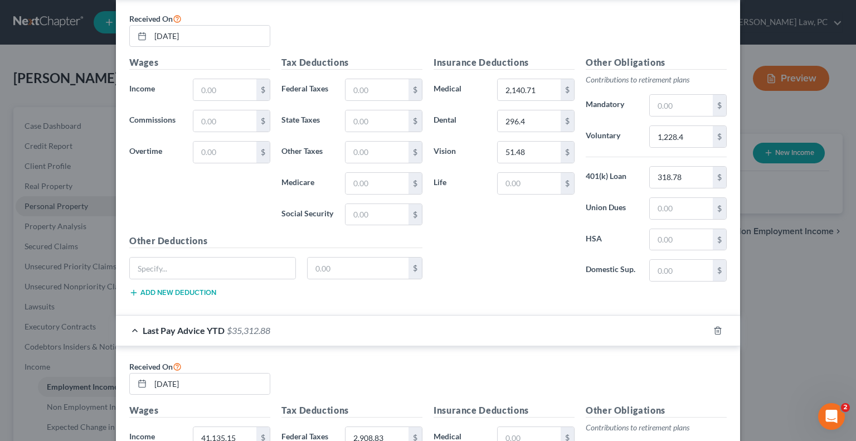
scroll to position [390, 0]
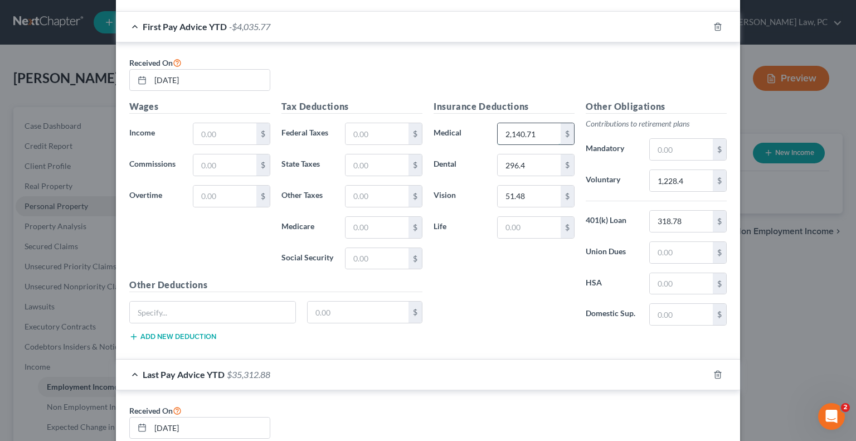
click at [534, 133] on input "2,140.71" at bounding box center [528, 133] width 63 height 21
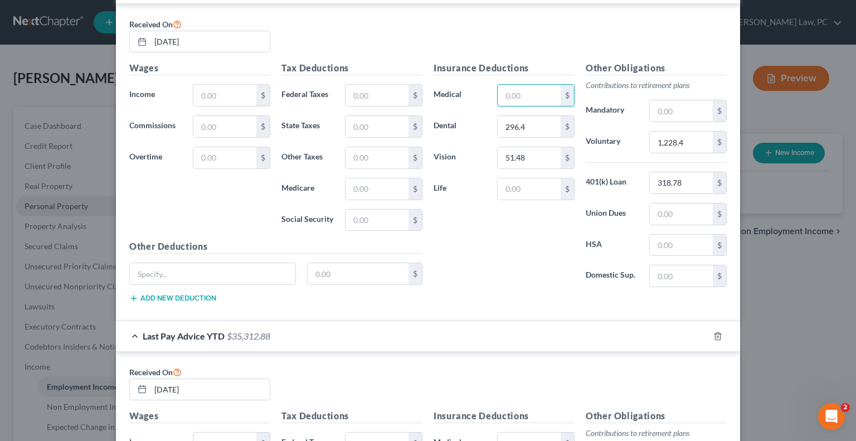
scroll to position [557, 0]
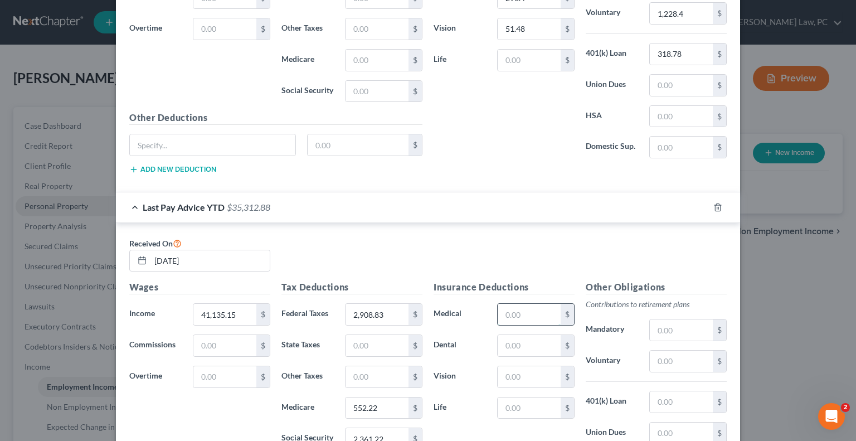
click at [511, 308] on input "text" at bounding box center [528, 314] width 63 height 21
paste input "2,140.71"
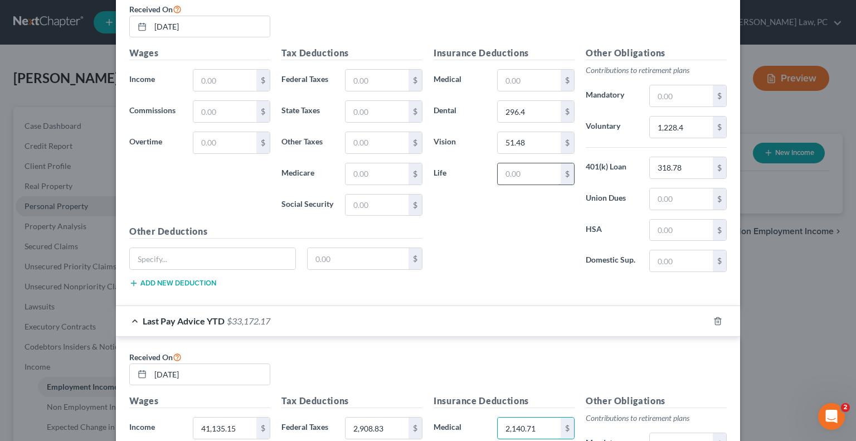
scroll to position [390, 0]
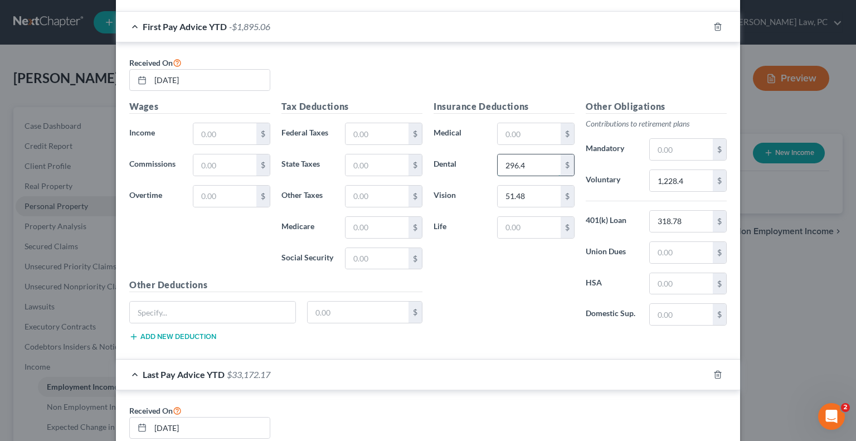
click at [526, 167] on input "296.4" at bounding box center [528, 164] width 63 height 21
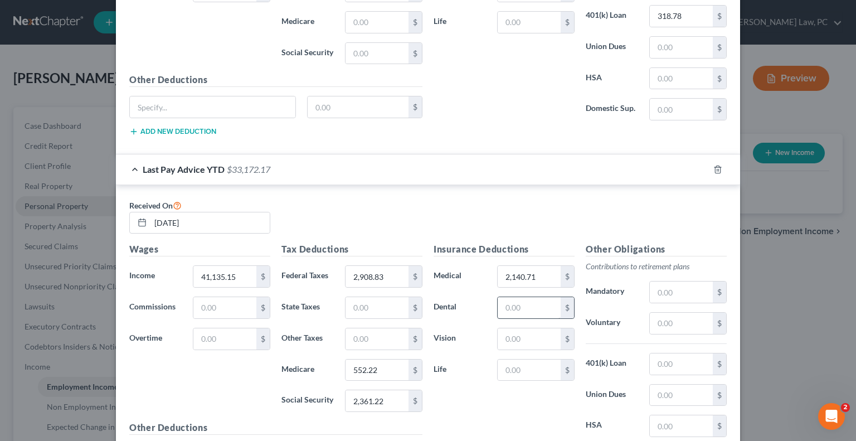
scroll to position [613, 0]
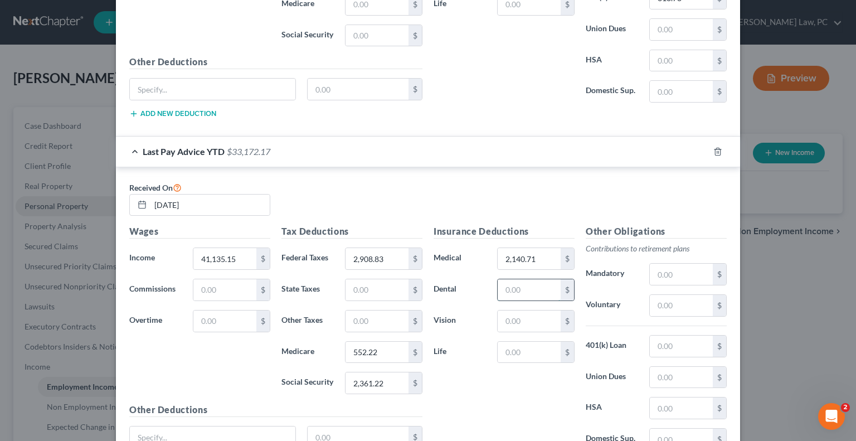
click at [512, 282] on input "text" at bounding box center [528, 289] width 63 height 21
paste input "296.4"
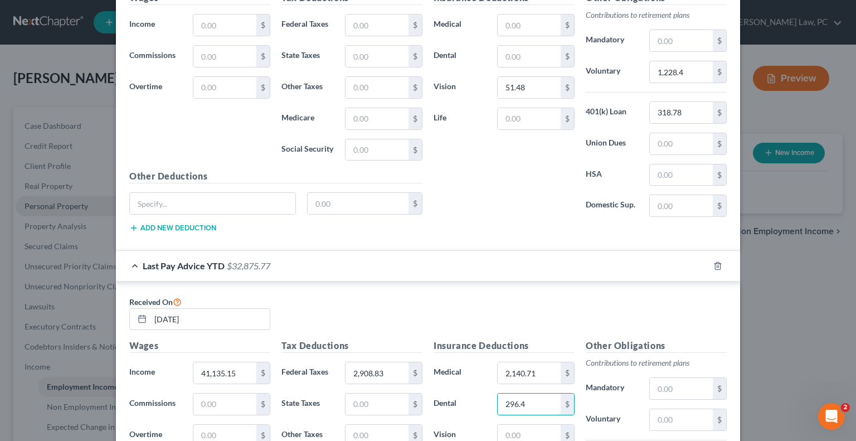
scroll to position [446, 0]
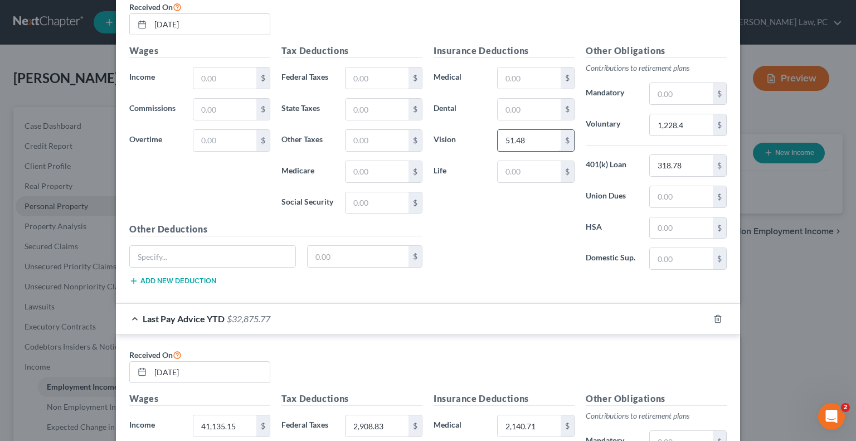
click at [528, 140] on input "51.48" at bounding box center [528, 140] width 63 height 21
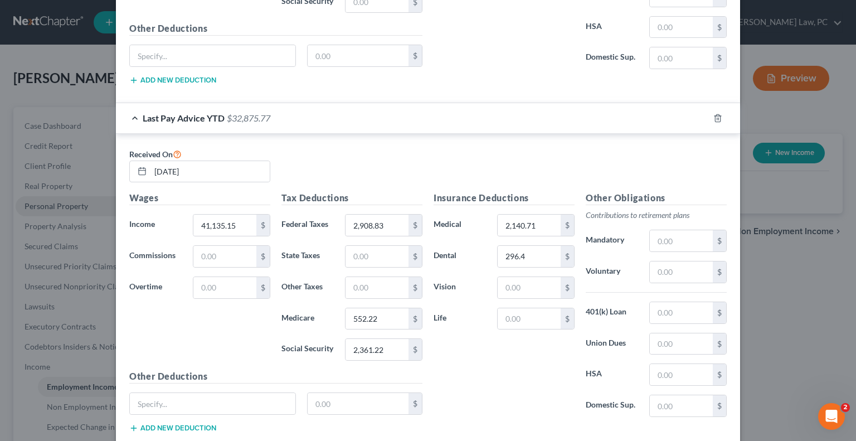
scroll to position [669, 0]
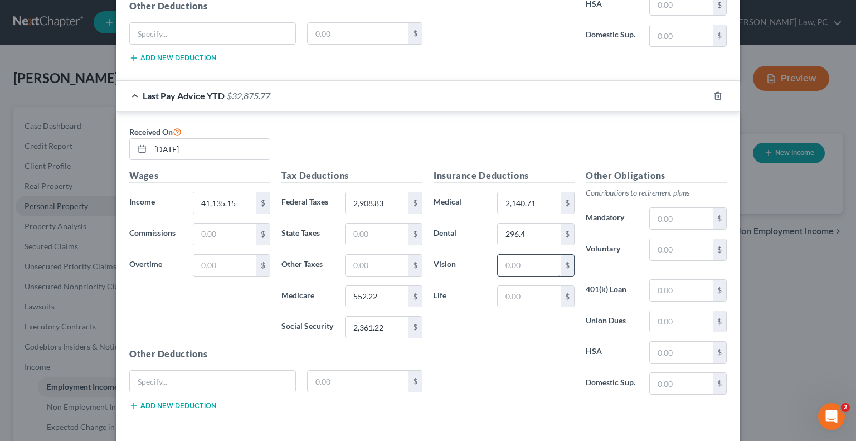
click at [513, 260] on input "text" at bounding box center [528, 265] width 63 height 21
paste input "51.48"
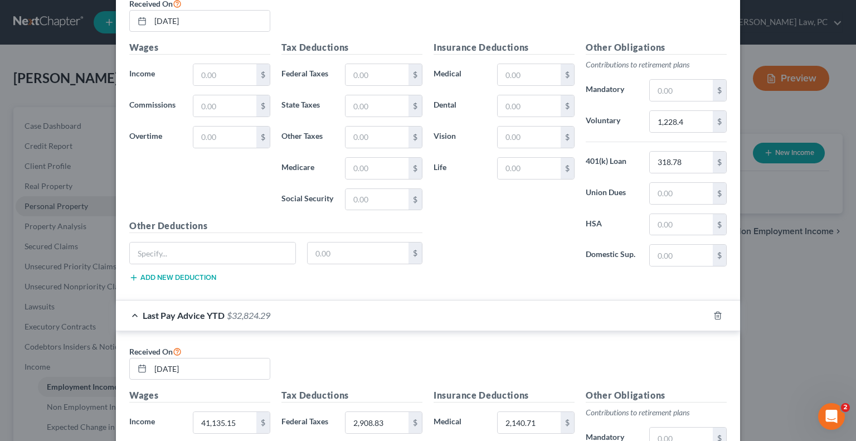
scroll to position [446, 0]
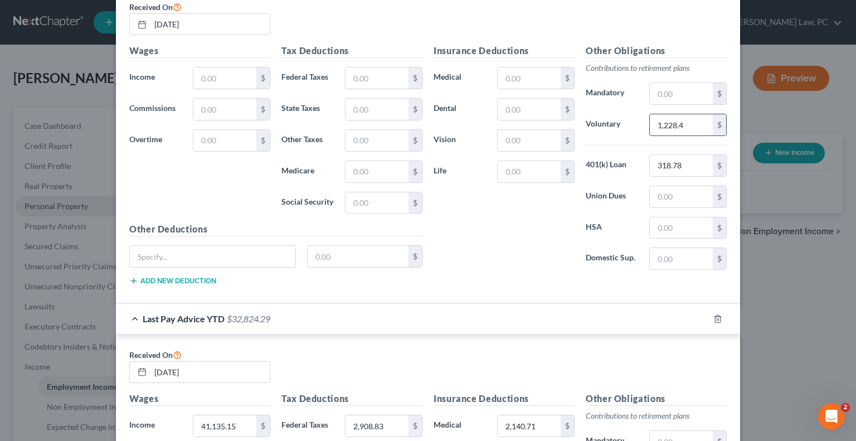
click at [680, 122] on input "1,228.4" at bounding box center [681, 124] width 63 height 21
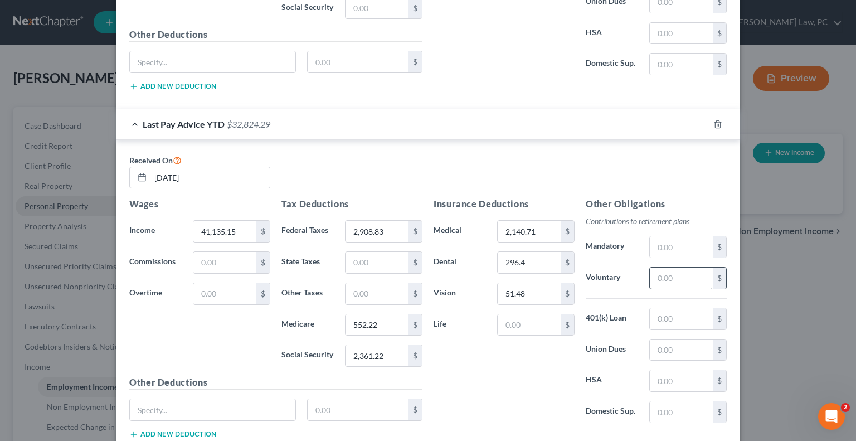
scroll to position [669, 0]
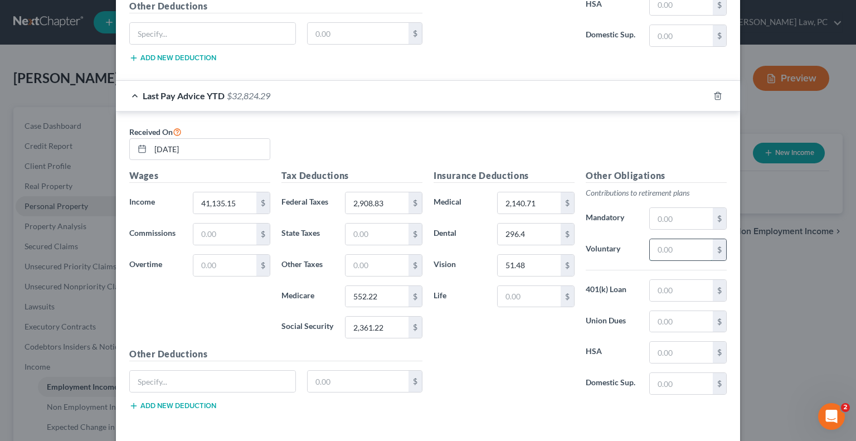
click at [655, 245] on input "text" at bounding box center [681, 249] width 63 height 21
paste input "1,228.4"
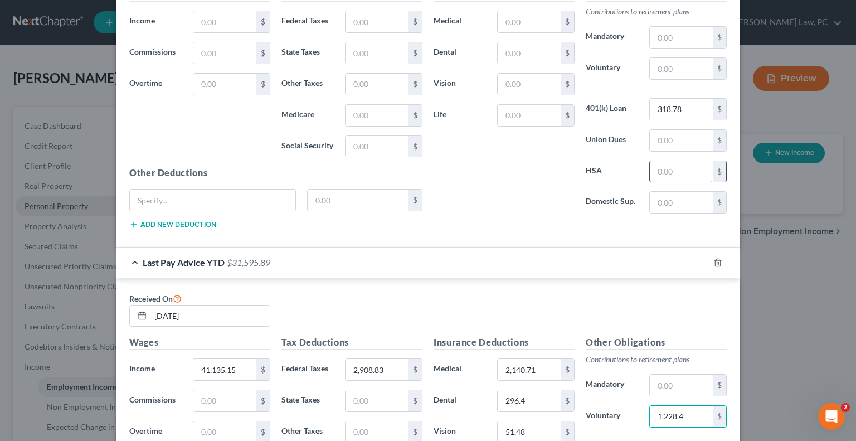
scroll to position [501, 0]
click at [680, 115] on input "318.78" at bounding box center [681, 109] width 63 height 21
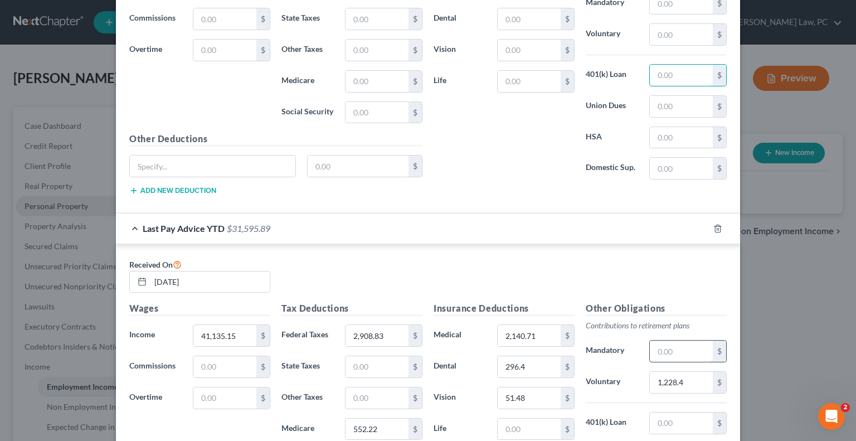
scroll to position [669, 0]
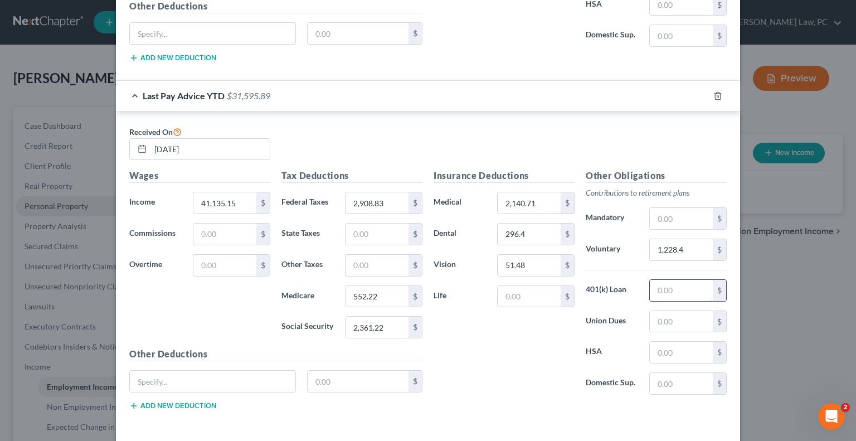
click at [656, 284] on input "text" at bounding box center [681, 290] width 63 height 21
paste input "318.78"
drag, startPoint x: 681, startPoint y: 289, endPoint x: 643, endPoint y: 287, distance: 38.5
click at [643, 287] on div "318.78 $" at bounding box center [687, 290] width 89 height 22
click at [659, 315] on input "text" at bounding box center [681, 321] width 63 height 21
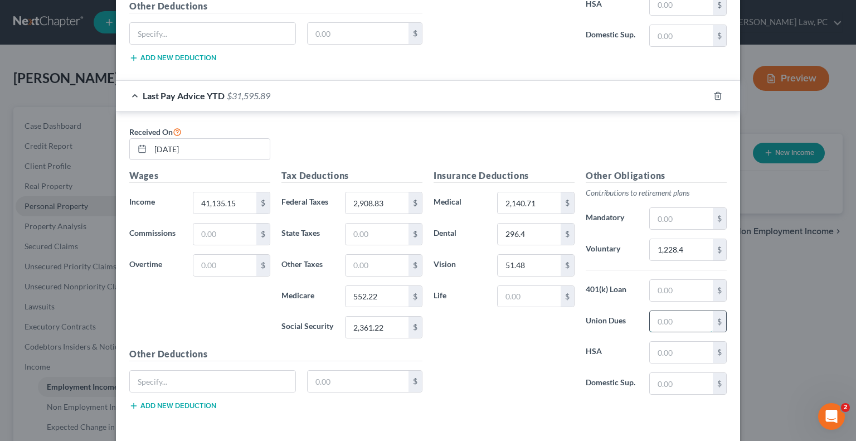
paste input "318.78"
click at [683, 245] on input "1,228.4" at bounding box center [681, 249] width 63 height 21
click at [660, 290] on input "text" at bounding box center [681, 290] width 63 height 21
paste input "1,228.4"
click at [682, 320] on input "318.78" at bounding box center [681, 321] width 63 height 21
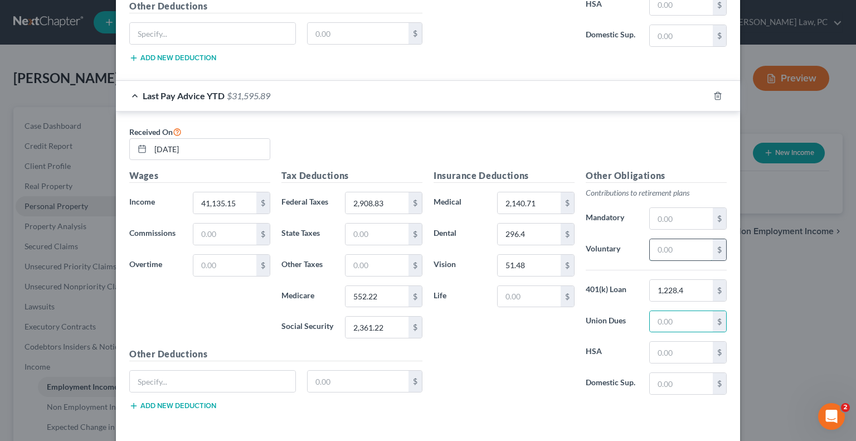
click at [663, 248] on input "text" at bounding box center [681, 249] width 63 height 21
paste input "318.78"
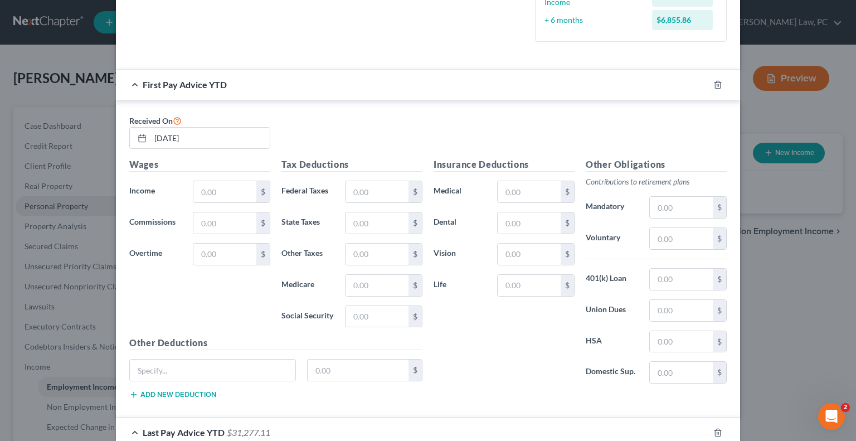
scroll to position [279, 0]
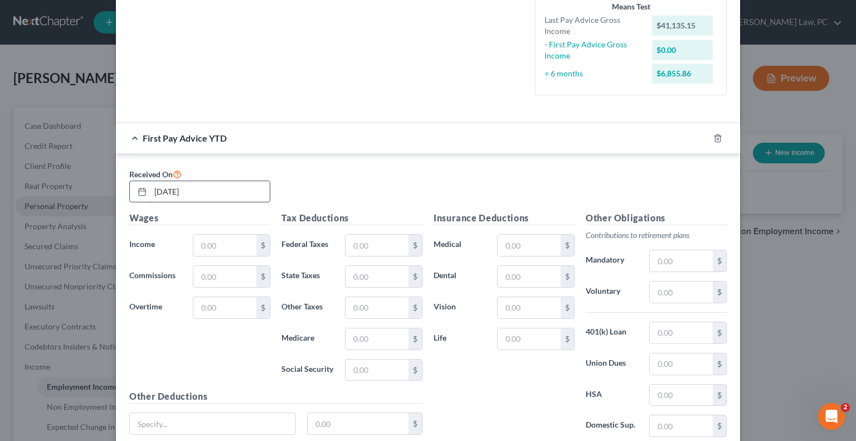
click at [208, 191] on input "[DATE]" at bounding box center [209, 191] width 119 height 21
click at [204, 242] on input "text" at bounding box center [224, 245] width 63 height 21
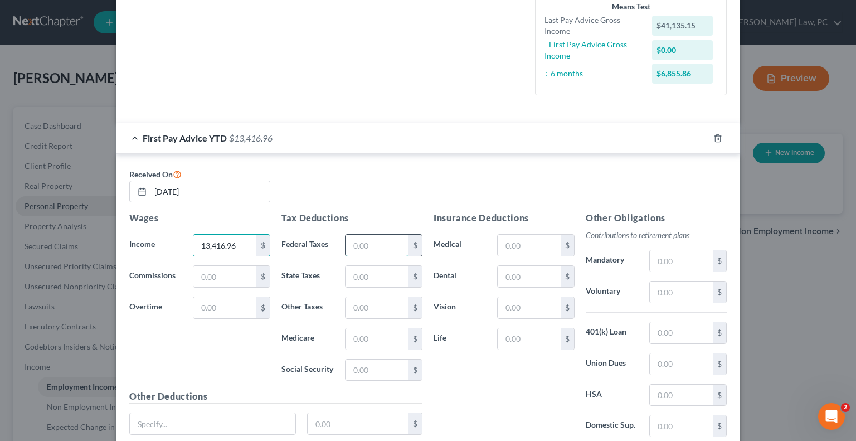
click at [353, 242] on input "text" at bounding box center [376, 245] width 63 height 21
click at [370, 340] on input "text" at bounding box center [376, 338] width 63 height 21
click at [382, 365] on input "text" at bounding box center [376, 369] width 63 height 21
drag, startPoint x: 526, startPoint y: 245, endPoint x: 233, endPoint y: 248, distance: 293.1
click at [526, 245] on input "text" at bounding box center [528, 245] width 63 height 21
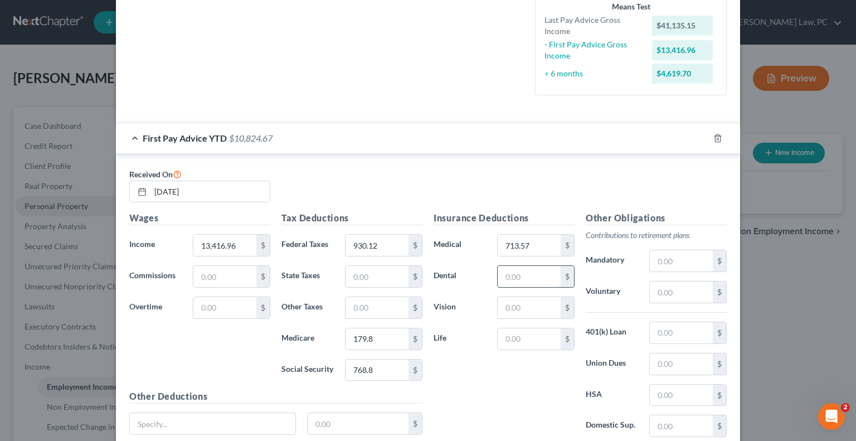
click at [521, 272] on input "text" at bounding box center [528, 276] width 63 height 21
click at [517, 308] on input "text" at bounding box center [528, 307] width 63 height 21
click at [668, 331] on input "text" at bounding box center [681, 332] width 63 height 21
click at [661, 289] on input "text" at bounding box center [681, 291] width 63 height 21
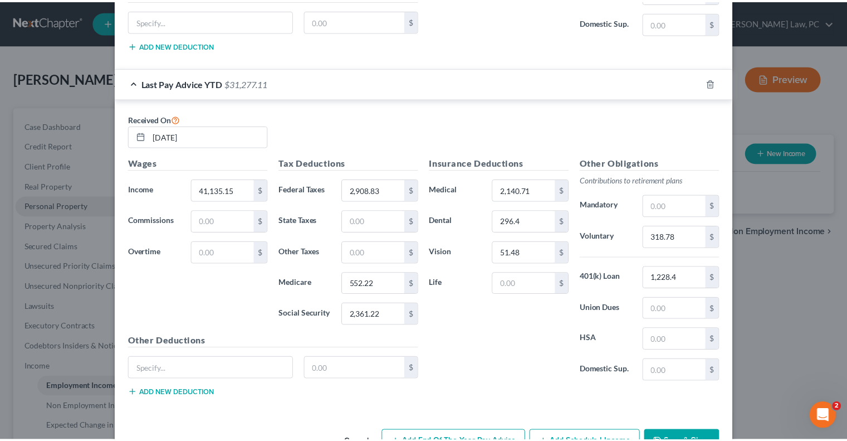
scroll to position [713, 0]
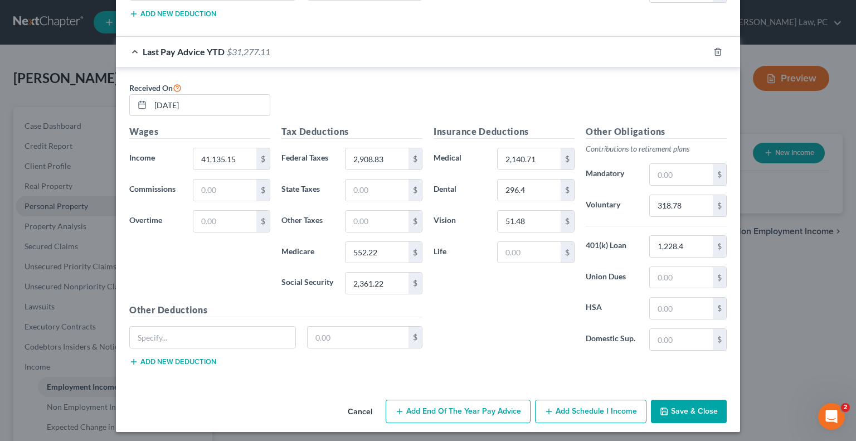
click at [667, 405] on button "Save & Close" at bounding box center [689, 410] width 76 height 23
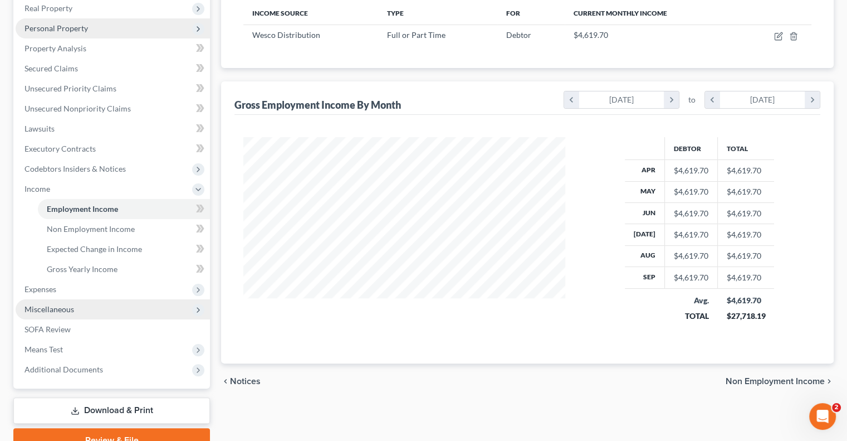
scroll to position [231, 0]
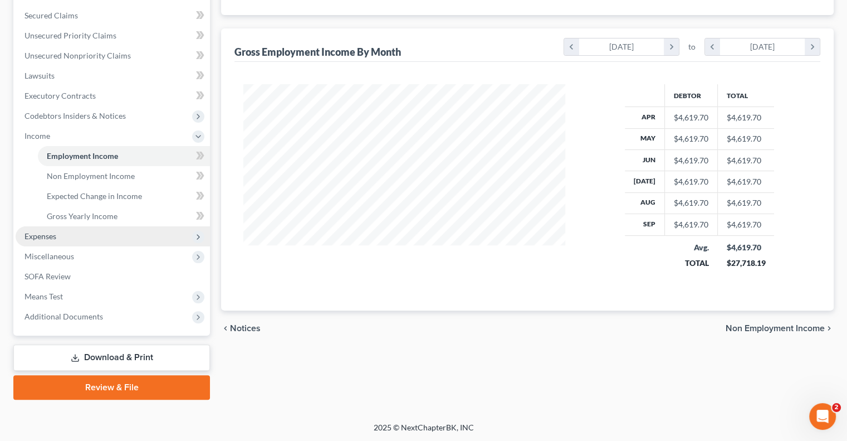
click at [50, 237] on span "Expenses" at bounding box center [41, 235] width 32 height 9
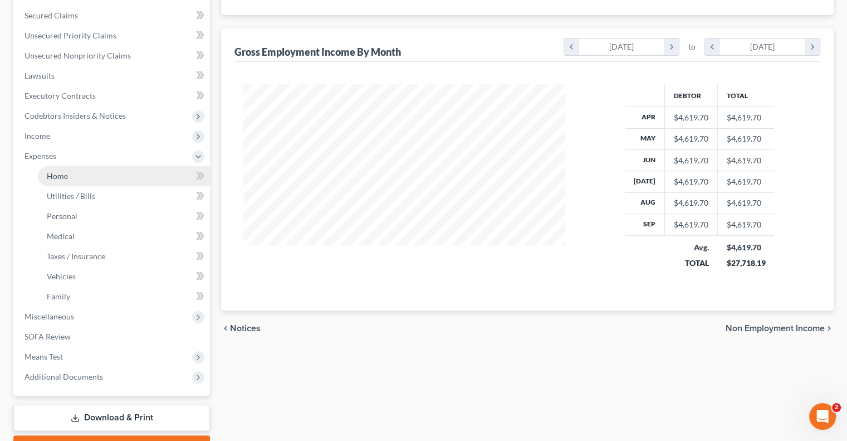
click at [94, 171] on link "Home" at bounding box center [124, 176] width 172 height 20
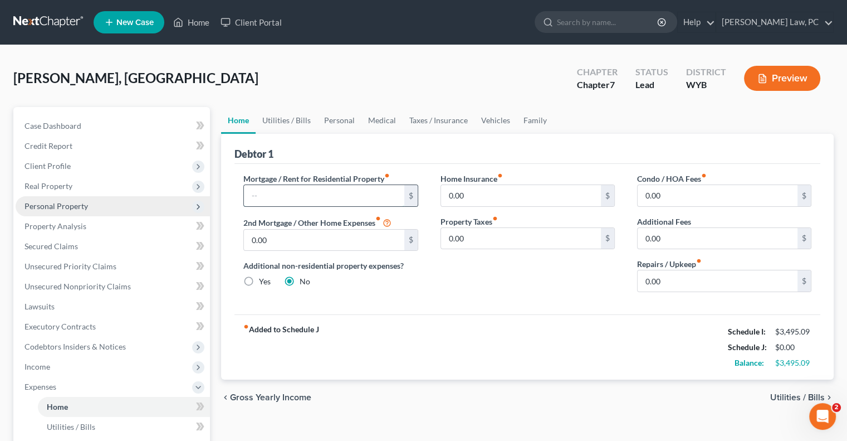
click at [283, 202] on input "text" at bounding box center [324, 195] width 160 height 21
click at [485, 198] on input "0.00" at bounding box center [521, 195] width 160 height 21
click at [290, 113] on link "Utilities / Bills" at bounding box center [287, 120] width 62 height 27
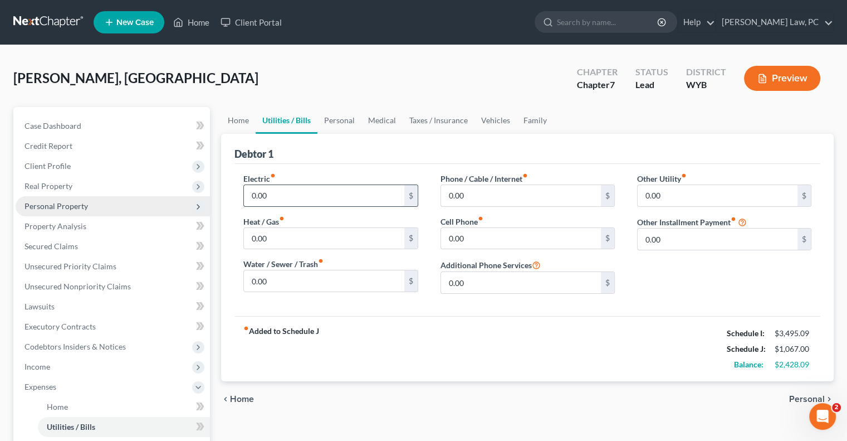
click at [294, 191] on input "0.00" at bounding box center [324, 195] width 160 height 21
click at [671, 241] on input "0.00" at bounding box center [718, 238] width 160 height 21
click at [339, 121] on link "Personal" at bounding box center [340, 120] width 44 height 27
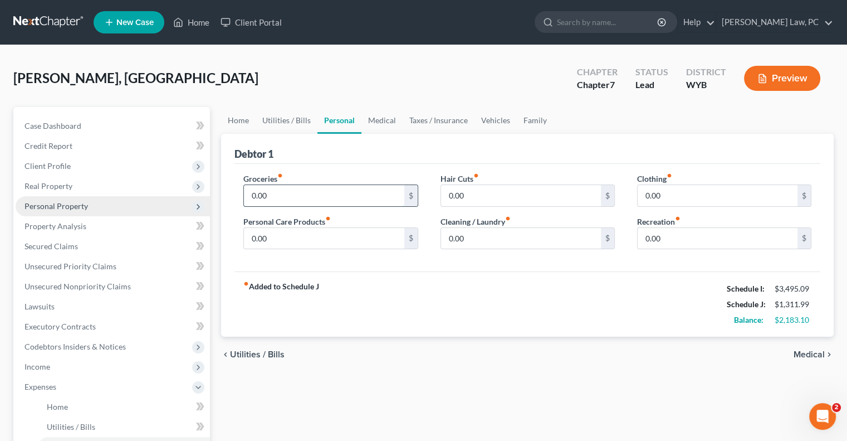
click at [299, 200] on input "0.00" at bounding box center [324, 195] width 160 height 21
click at [494, 245] on input "0.00" at bounding box center [521, 238] width 160 height 21
click at [308, 232] on input "0.00" at bounding box center [324, 238] width 160 height 21
click at [397, 118] on link "Medical" at bounding box center [382, 120] width 41 height 27
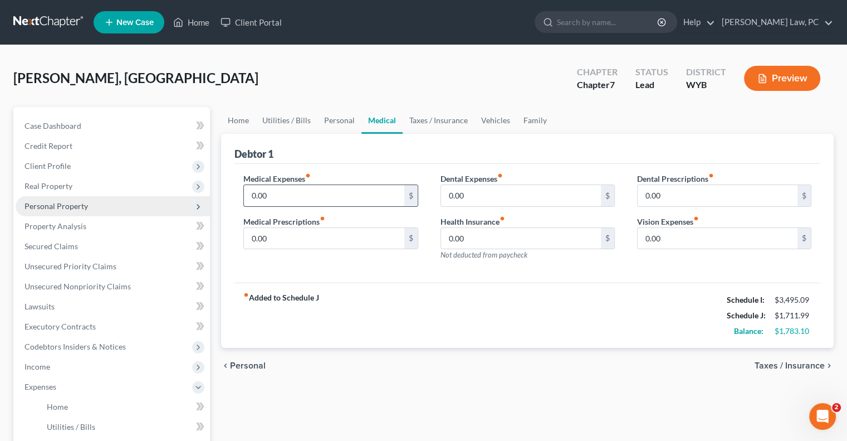
click at [289, 195] on input "0.00" at bounding box center [324, 195] width 160 height 21
click at [442, 124] on link "Taxes / Insurance" at bounding box center [439, 120] width 72 height 27
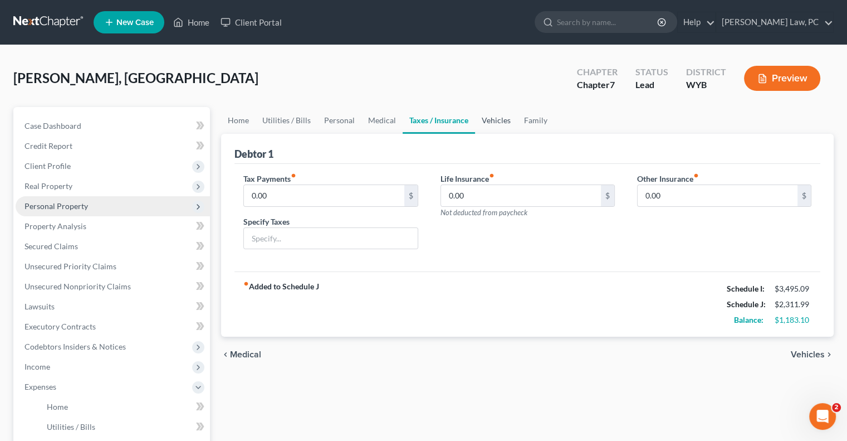
click at [492, 121] on link "Vehicles" at bounding box center [496, 120] width 42 height 27
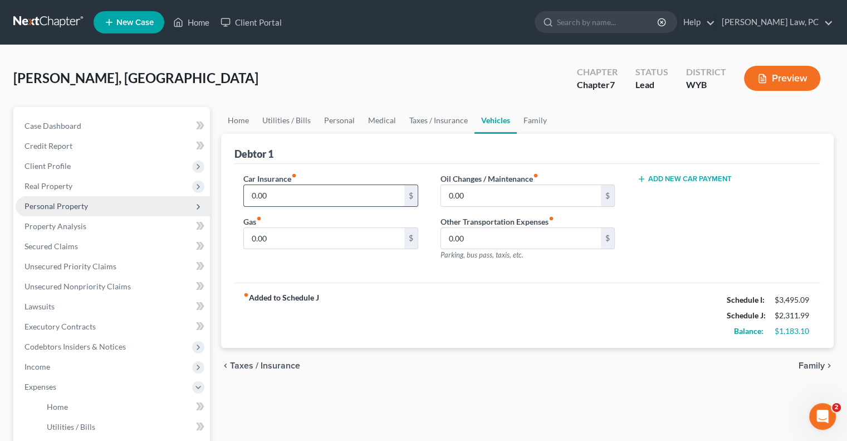
click at [284, 194] on input "0.00" at bounding box center [324, 195] width 160 height 21
click at [530, 120] on link "Family" at bounding box center [535, 120] width 37 height 27
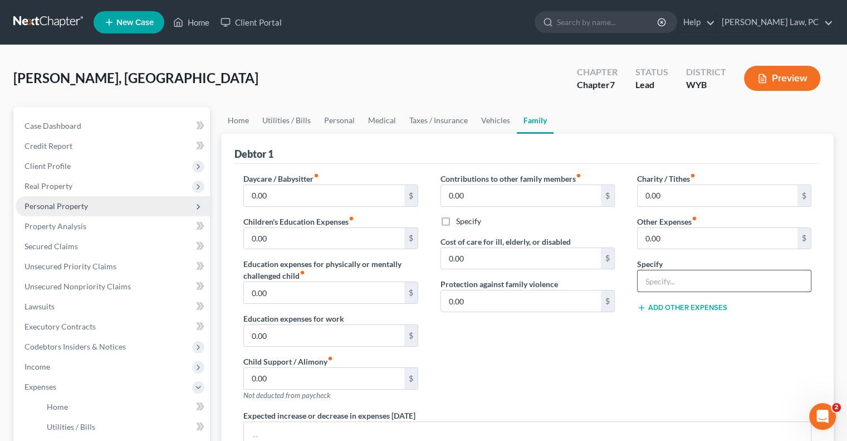
click at [656, 281] on input "text" at bounding box center [724, 280] width 173 height 21
click at [663, 242] on input "0.00" at bounding box center [718, 238] width 160 height 21
click at [657, 277] on input "text" at bounding box center [724, 280] width 173 height 21
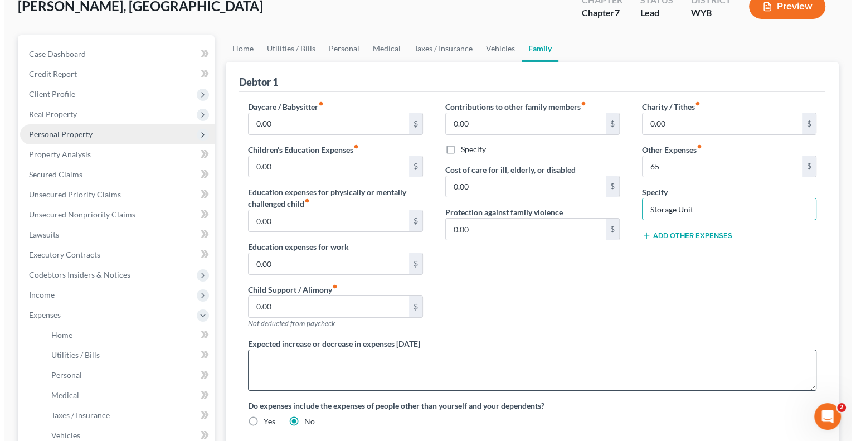
scroll to position [111, 0]
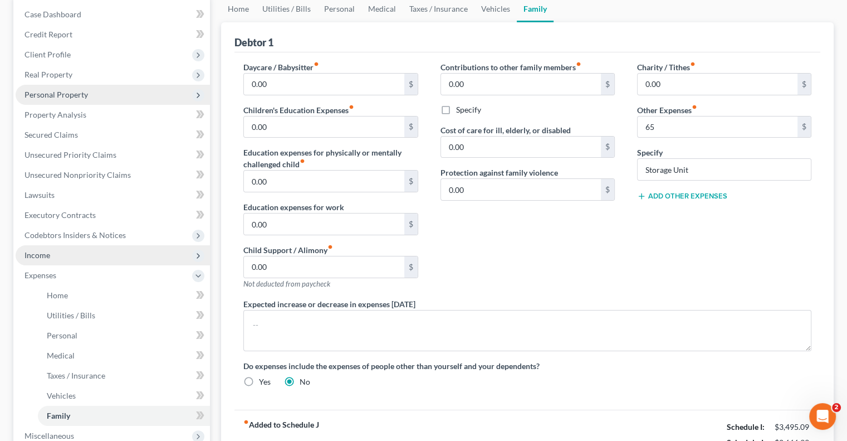
click at [49, 256] on span "Income" at bounding box center [38, 254] width 26 height 9
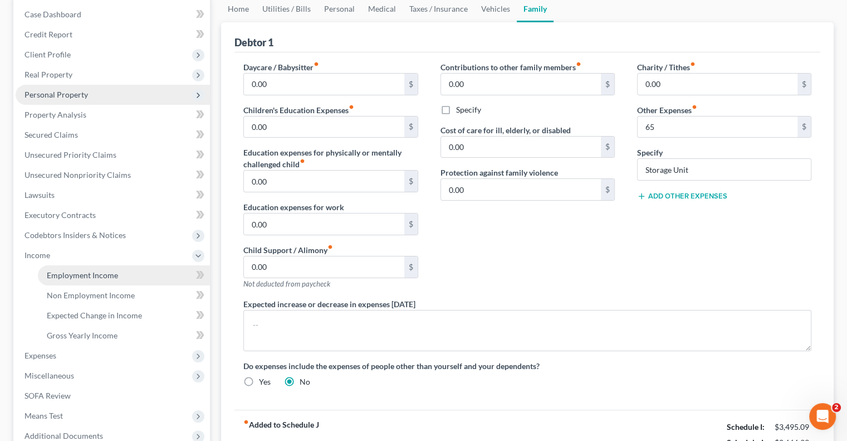
click at [55, 267] on link "Employment Income" at bounding box center [124, 275] width 172 height 20
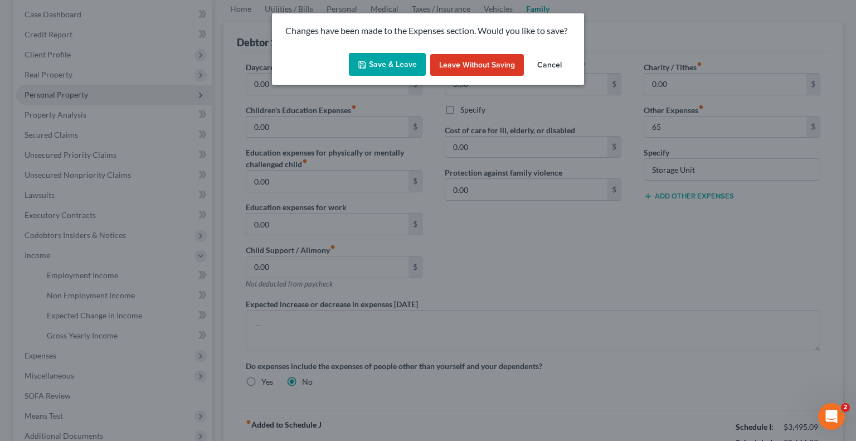
click at [377, 73] on button "Save & Leave" at bounding box center [387, 64] width 77 height 23
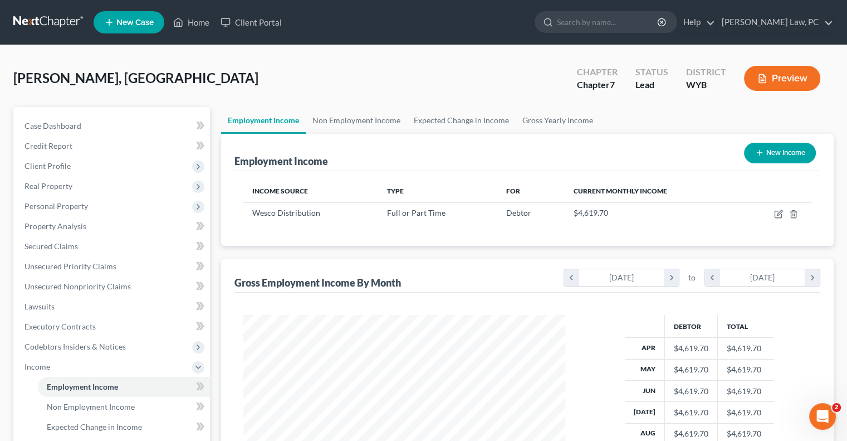
scroll to position [198, 344]
click at [773, 149] on button "New Income" at bounding box center [780, 153] width 72 height 21
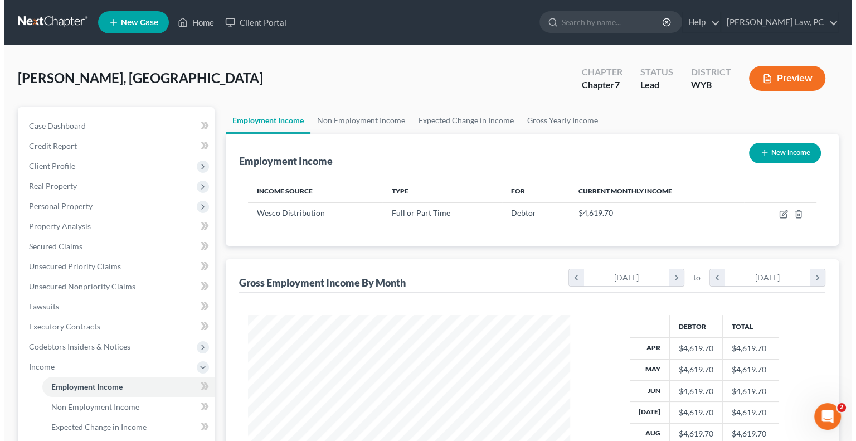
scroll to position [198, 348]
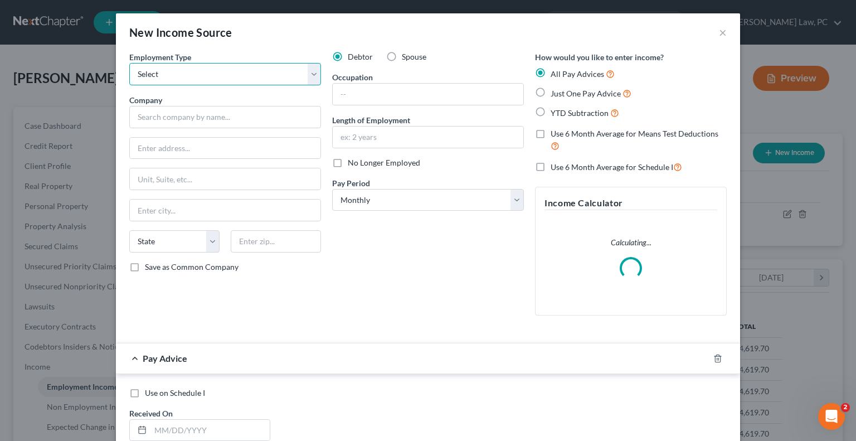
click at [161, 67] on select "Select Full or [DEMOGRAPHIC_DATA] Employment Self Employment" at bounding box center [225, 74] width 192 height 22
click at [129, 63] on select "Select Full or [DEMOGRAPHIC_DATA] Employment Self Employment" at bounding box center [225, 74] width 192 height 22
drag, startPoint x: 193, startPoint y: 67, endPoint x: 192, endPoint y: 82, distance: 15.1
click at [193, 67] on select "Select Full or [DEMOGRAPHIC_DATA] Employment Self Employment" at bounding box center [225, 74] width 192 height 22
click at [129, 63] on select "Select Full or [DEMOGRAPHIC_DATA] Employment Self Employment" at bounding box center [225, 74] width 192 height 22
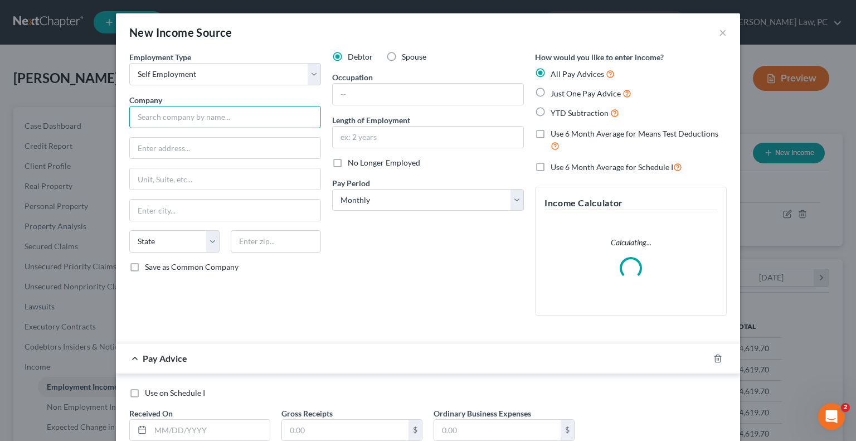
click at [172, 120] on input "text" at bounding box center [225, 117] width 192 height 22
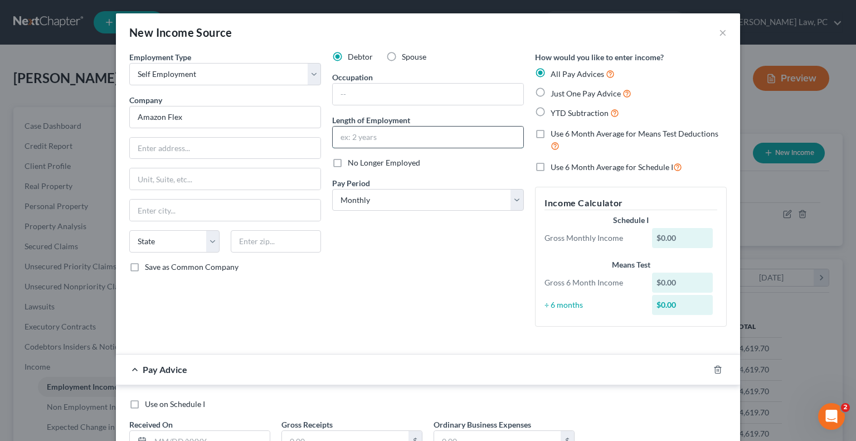
click at [379, 136] on input "text" at bounding box center [428, 136] width 191 height 21
click at [550, 93] on label "Just One Pay Advice" at bounding box center [590, 93] width 81 height 13
click at [555, 93] on input "Just One Pay Advice" at bounding box center [558, 90] width 7 height 7
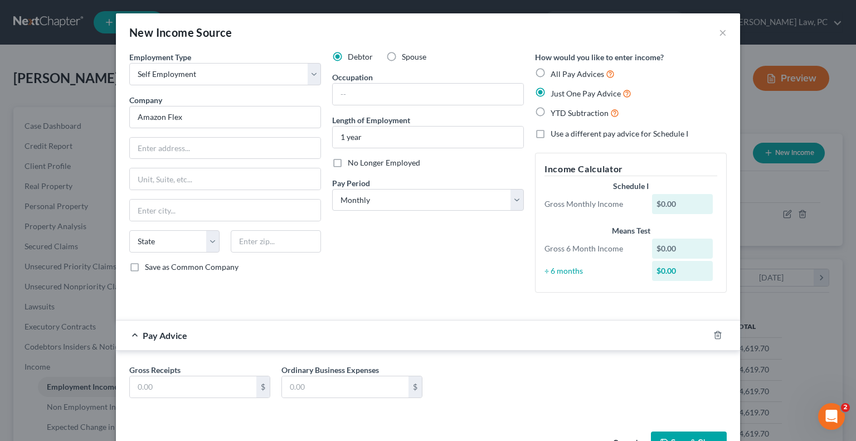
click at [550, 71] on label "All Pay Advices" at bounding box center [582, 73] width 64 height 13
click at [555, 71] on input "All Pay Advices" at bounding box center [558, 70] width 7 height 7
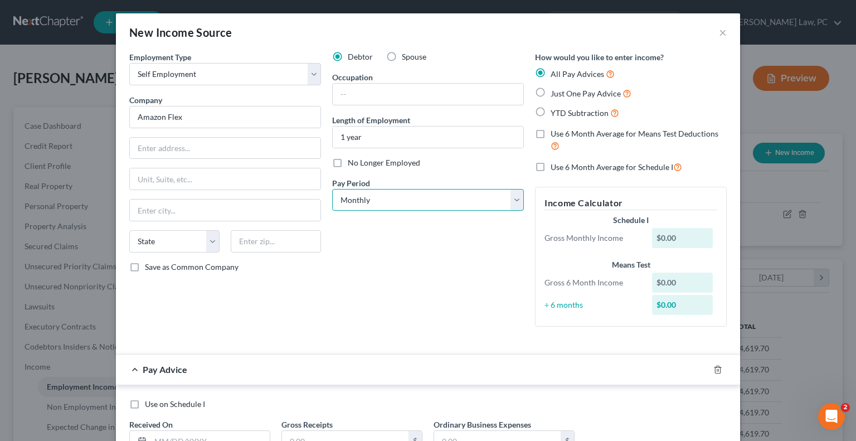
click at [510, 198] on select "Select Monthly Twice Monthly Every Other Week Weekly" at bounding box center [428, 200] width 192 height 22
click at [439, 296] on div "Debtor Spouse Occupation Length of Employment 1 year No Longer Employed Pay Per…" at bounding box center [427, 193] width 203 height 284
click at [550, 135] on label "Use 6 Month Average for Means Test Deductions" at bounding box center [638, 140] width 176 height 24
click at [555, 135] on input "Use 6 Month Average for Means Test Deductions" at bounding box center [558, 131] width 7 height 7
click at [550, 167] on label "Use 6 Month Average for Schedule I" at bounding box center [615, 166] width 131 height 13
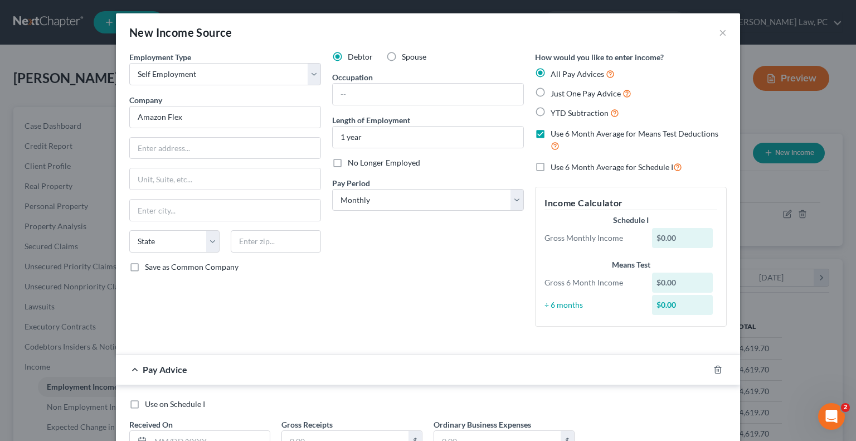
click at [555, 167] on input "Use 6 Month Average for Schedule I" at bounding box center [558, 163] width 7 height 7
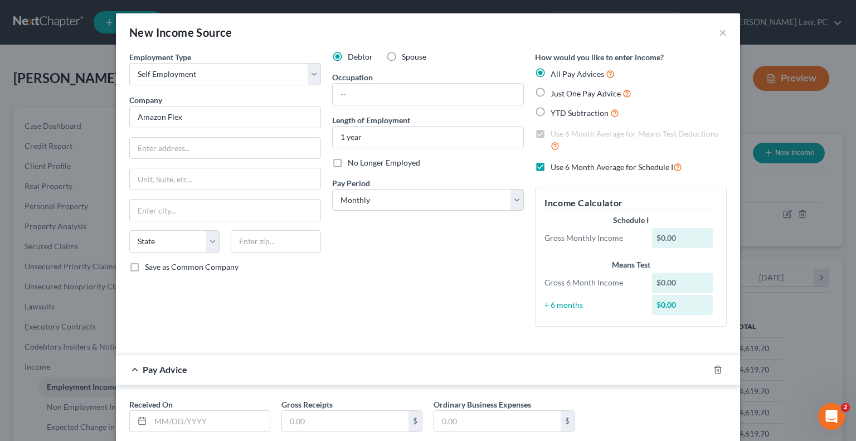
click at [550, 113] on label "YTD Subtraction" at bounding box center [584, 112] width 69 height 13
click at [555, 113] on input "YTD Subtraction" at bounding box center [558, 109] width 7 height 7
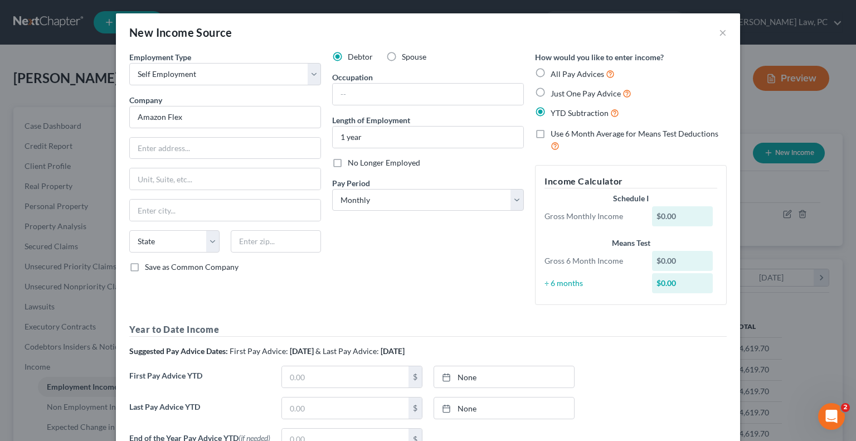
click at [550, 131] on label "Use 6 Month Average for Means Test Deductions" at bounding box center [638, 140] width 176 height 24
click at [555, 131] on input "Use 6 Month Average for Means Test Deductions" at bounding box center [558, 131] width 7 height 7
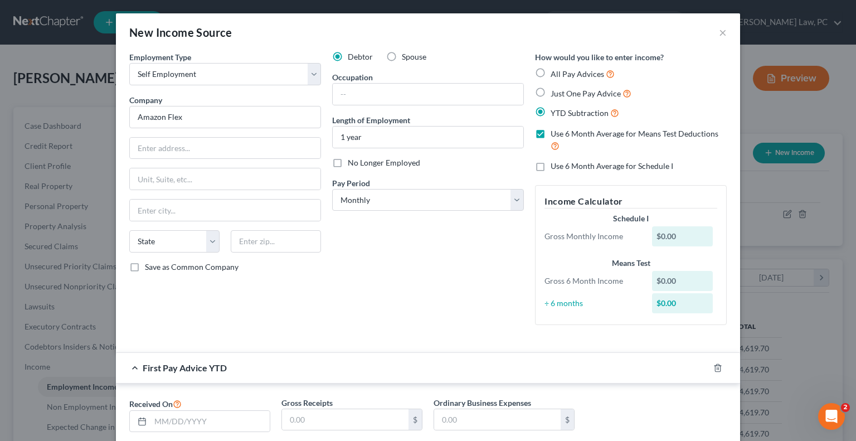
click at [550, 167] on label "Use 6 Month Average for Schedule I" at bounding box center [611, 165] width 123 height 11
click at [555, 167] on input "Use 6 Month Average for Schedule I" at bounding box center [558, 163] width 7 height 7
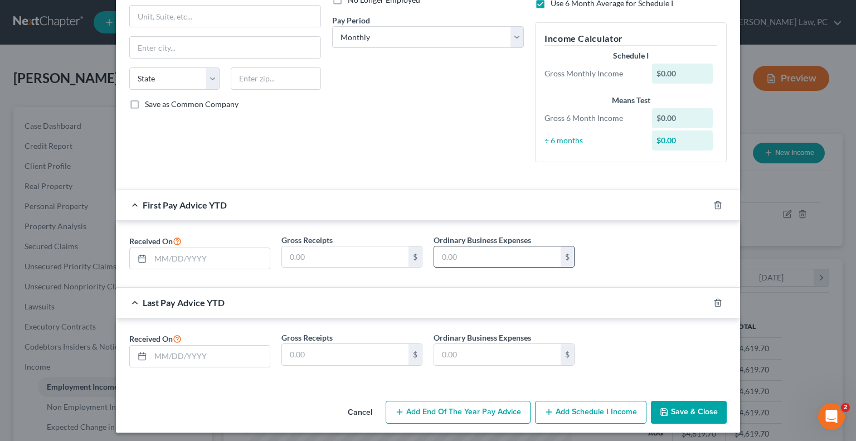
scroll to position [167, 0]
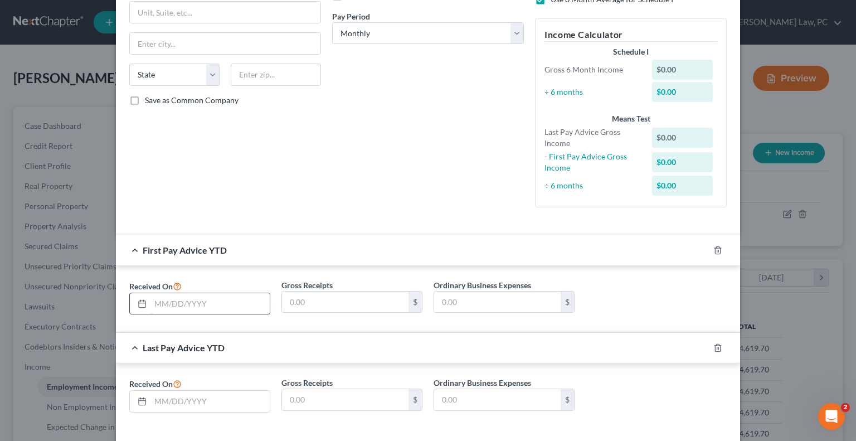
click at [192, 308] on input "text" at bounding box center [209, 303] width 119 height 21
click at [186, 402] on input "text" at bounding box center [209, 401] width 119 height 21
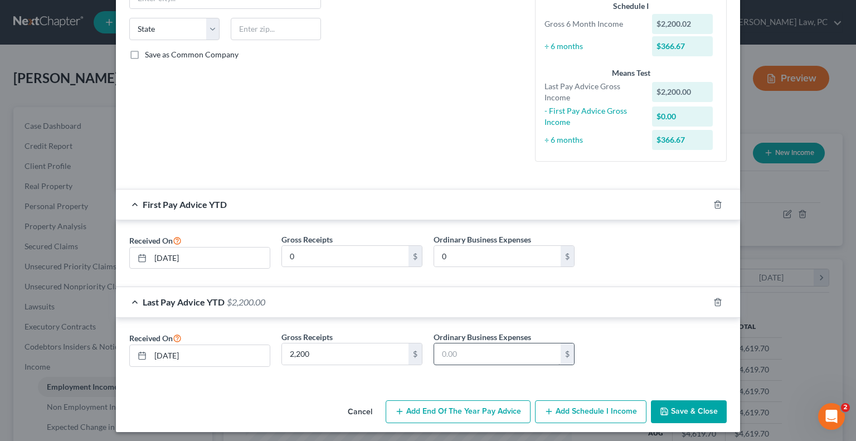
scroll to position [216, 0]
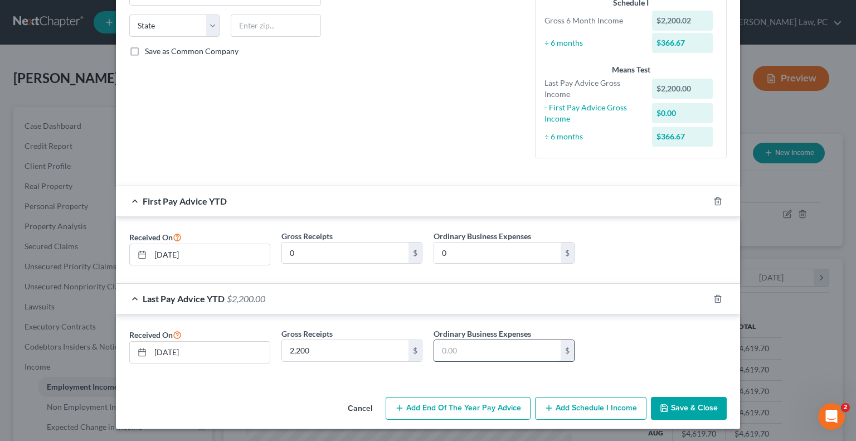
click at [450, 351] on input "text" at bounding box center [497, 350] width 126 height 21
click at [672, 407] on button "Save & Close" at bounding box center [689, 408] width 76 height 23
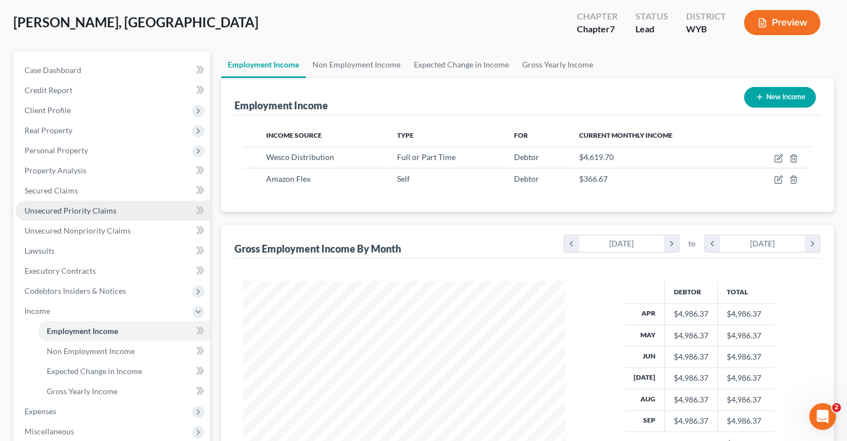
scroll to position [56, 0]
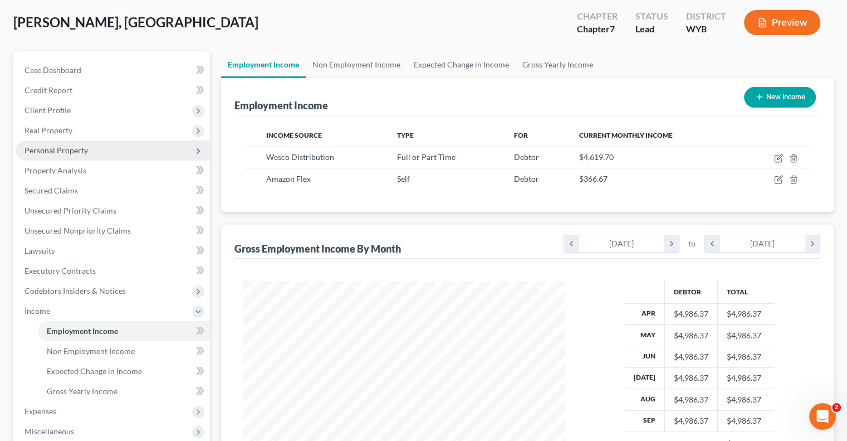
click at [52, 149] on span "Personal Property" at bounding box center [57, 149] width 64 height 9
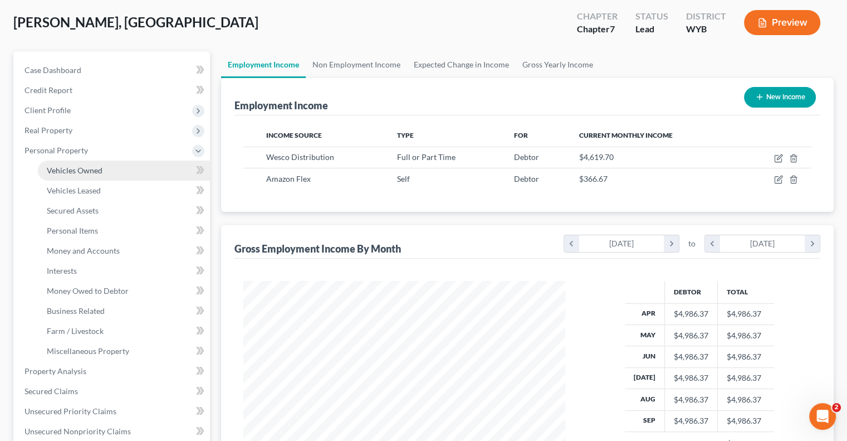
click at [87, 171] on span "Vehicles Owned" at bounding box center [75, 169] width 56 height 9
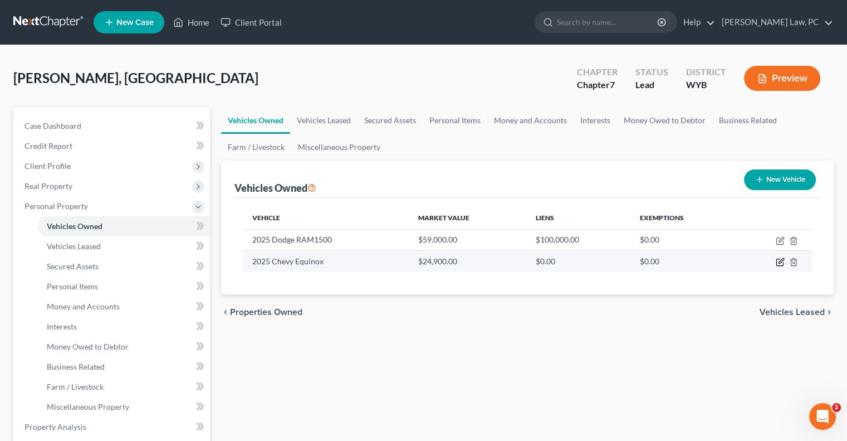
click at [777, 261] on icon "button" at bounding box center [780, 262] width 7 height 7
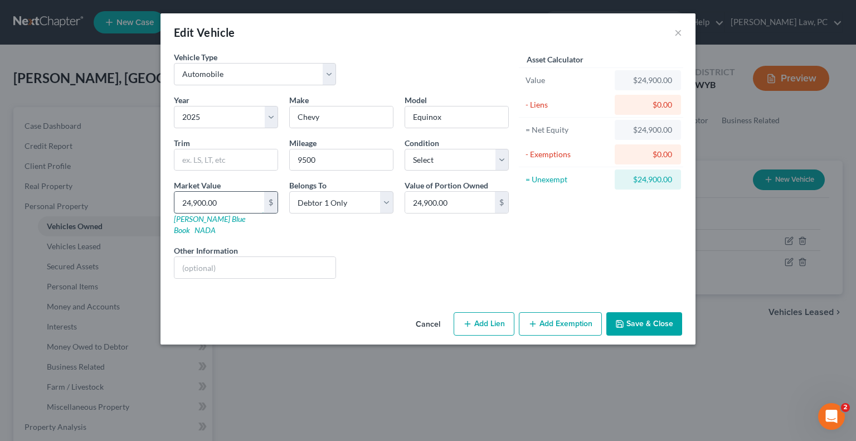
click at [236, 206] on input "24,900.00" at bounding box center [219, 202] width 90 height 21
click at [479, 314] on button "Add Lien" at bounding box center [483, 323] width 61 height 23
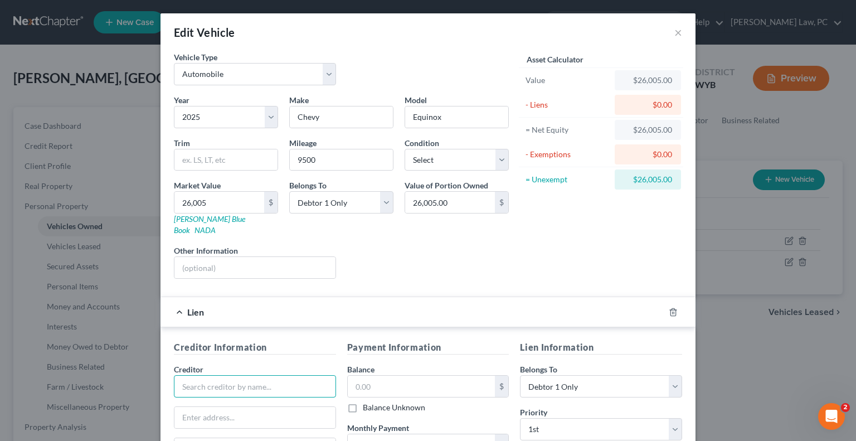
click at [255, 380] on input "text" at bounding box center [255, 386] width 162 height 22
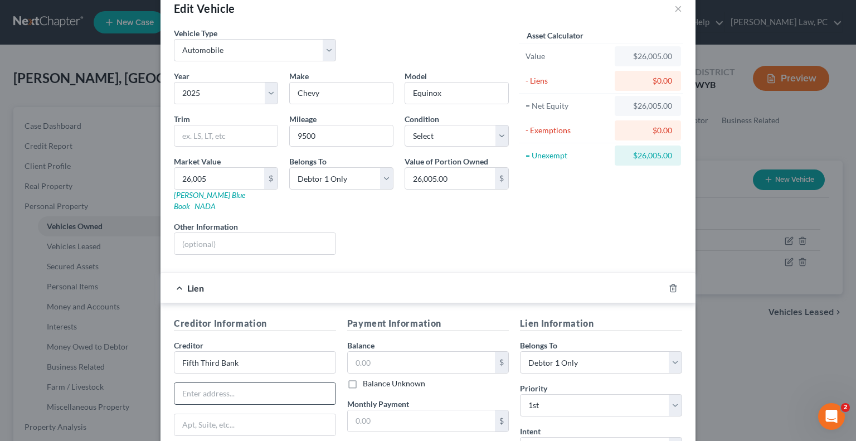
scroll to position [56, 0]
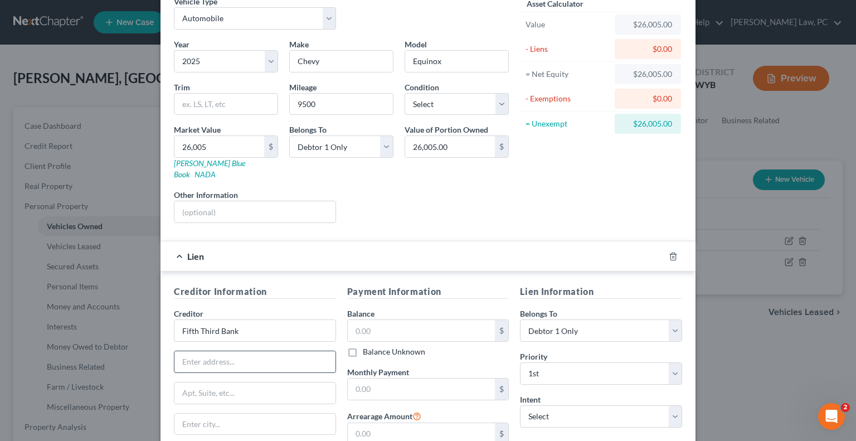
drag, startPoint x: 203, startPoint y: 343, endPoint x: 208, endPoint y: 336, distance: 9.1
click at [203, 351] on input "text" at bounding box center [254, 361] width 161 height 21
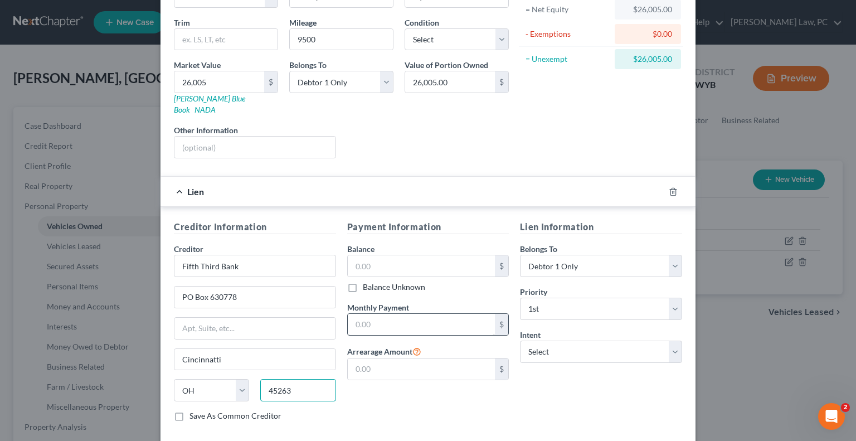
scroll to position [123, 0]
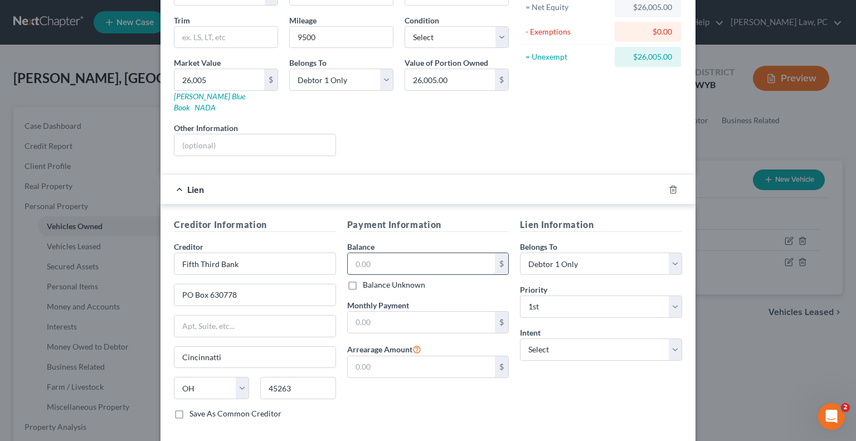
click at [398, 253] on input "text" at bounding box center [422, 263] width 148 height 21
click at [431, 311] on input "text" at bounding box center [422, 321] width 148 height 21
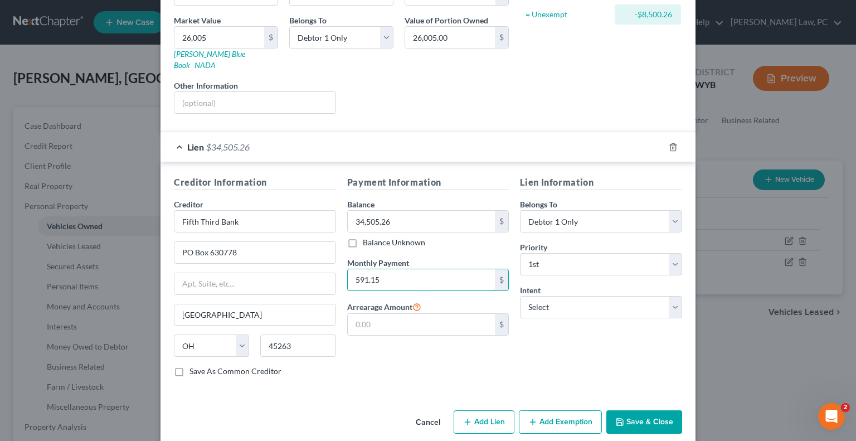
scroll to position [166, 0]
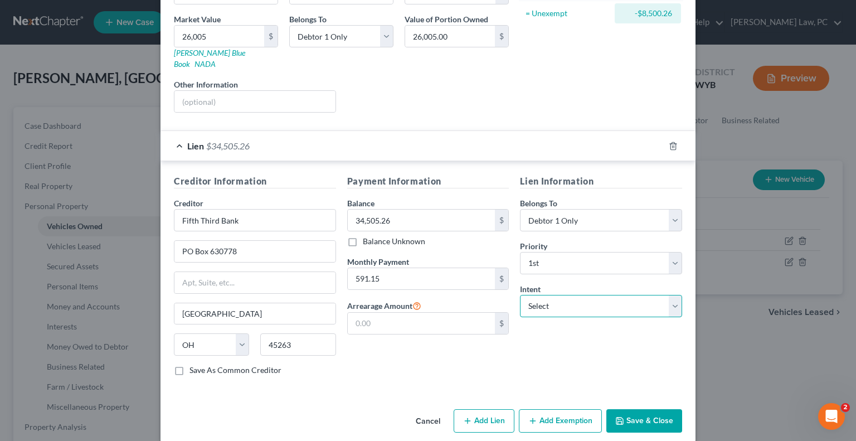
click at [537, 302] on select "Select Surrender Redeem Reaffirm Avoid Other" at bounding box center [601, 306] width 162 height 22
click at [520, 295] on select "Select Surrender Redeem Reaffirm Avoid Other" at bounding box center [601, 306] width 162 height 22
click at [550, 302] on select "Select Surrender Redeem Reaffirm Avoid Other" at bounding box center [601, 306] width 162 height 22
click at [520, 295] on select "Select Surrender Redeem Reaffirm Avoid Other" at bounding box center [601, 306] width 162 height 22
click at [628, 409] on button "Save & Close" at bounding box center [644, 420] width 76 height 23
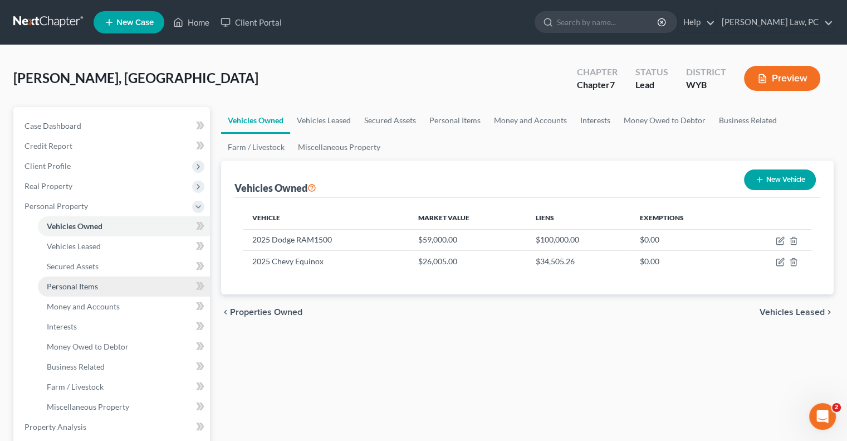
click at [90, 283] on span "Personal Items" at bounding box center [72, 285] width 51 height 9
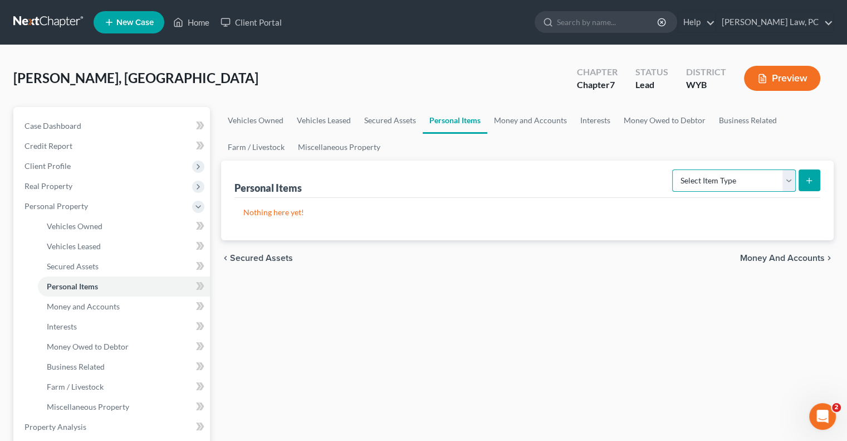
click at [784, 186] on select "Select Item Type Clothing Collectibles Of Value Electronics Firearms Household …" at bounding box center [734, 180] width 124 height 22
click at [674, 169] on select "Select Item Type Clothing Collectibles Of Value Electronics Firearms Household …" at bounding box center [734, 180] width 124 height 22
click at [811, 182] on icon "submit" at bounding box center [809, 180] width 9 height 9
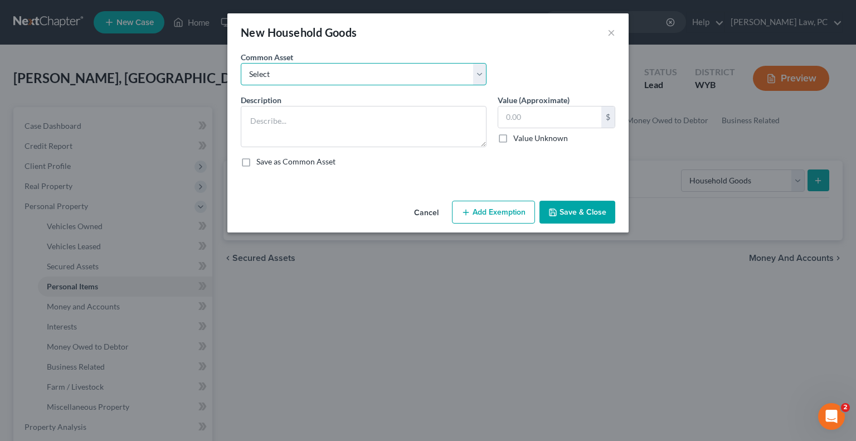
drag, startPoint x: 306, startPoint y: 71, endPoint x: 305, endPoint y: 80, distance: 8.4
click at [306, 71] on select "Select Household appliances, electronics, furniture, and tools." at bounding box center [364, 74] width 246 height 22
click at [241, 63] on select "Select Household appliances, electronics, furniture, and tools." at bounding box center [364, 74] width 246 height 22
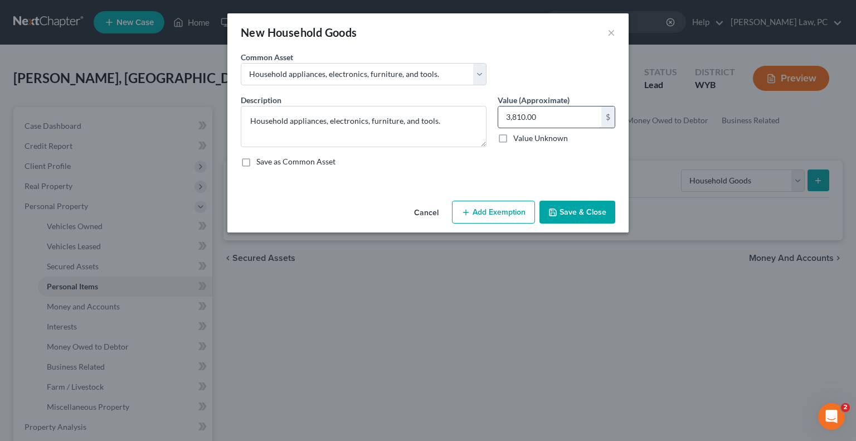
click at [550, 113] on input "3,810.00" at bounding box center [549, 116] width 103 height 21
click at [463, 205] on button "Add Exemption" at bounding box center [493, 212] width 83 height 23
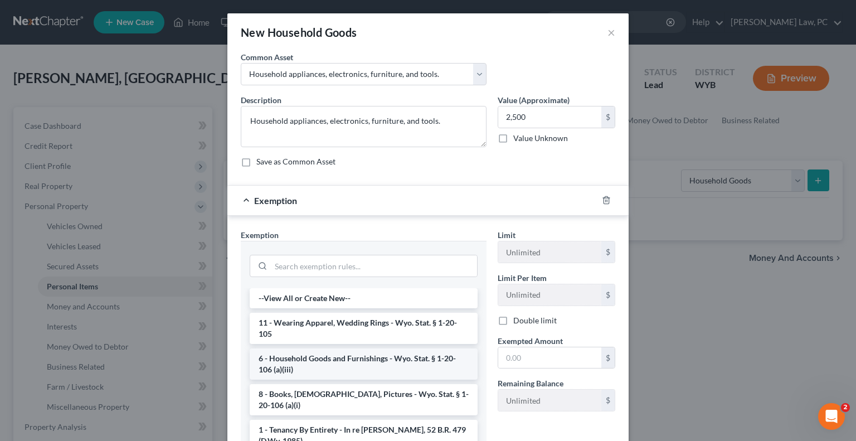
click at [323, 365] on li "6 - Household Goods and Furnishings - Wyo. Stat. § 1-20-106 (a)(iii)" at bounding box center [364, 363] width 228 height 31
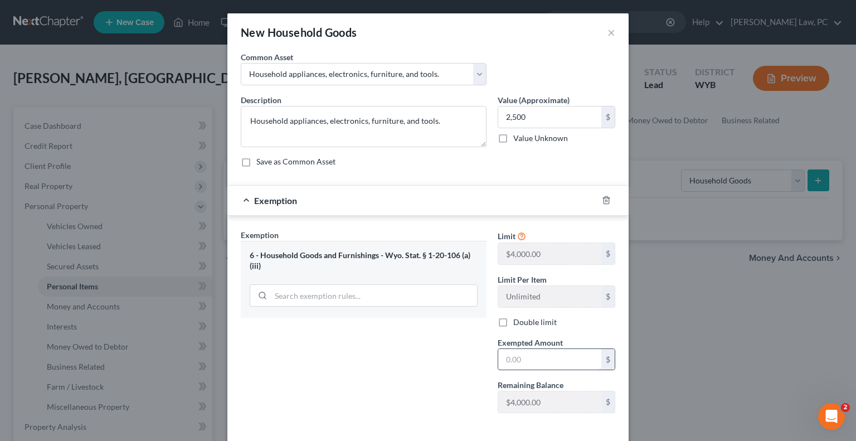
click at [522, 357] on input "text" at bounding box center [549, 359] width 103 height 21
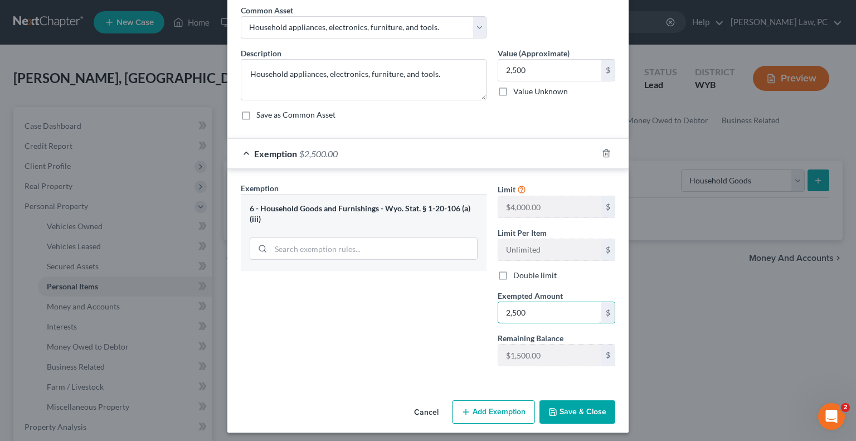
scroll to position [50, 0]
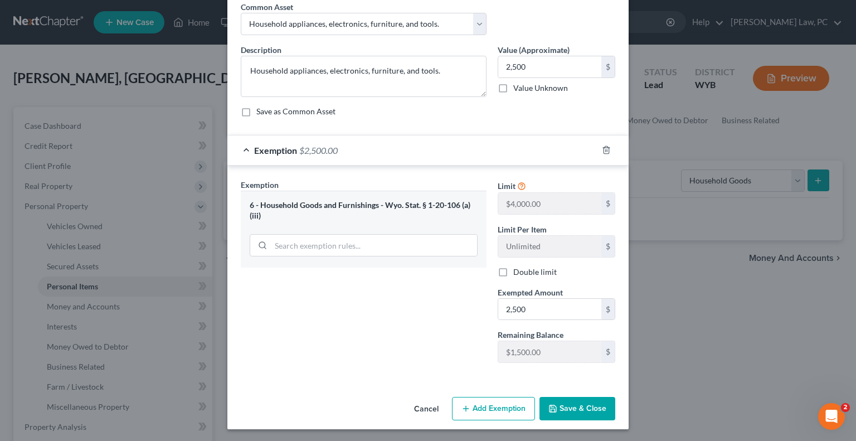
click at [557, 403] on button "Save & Close" at bounding box center [577, 408] width 76 height 23
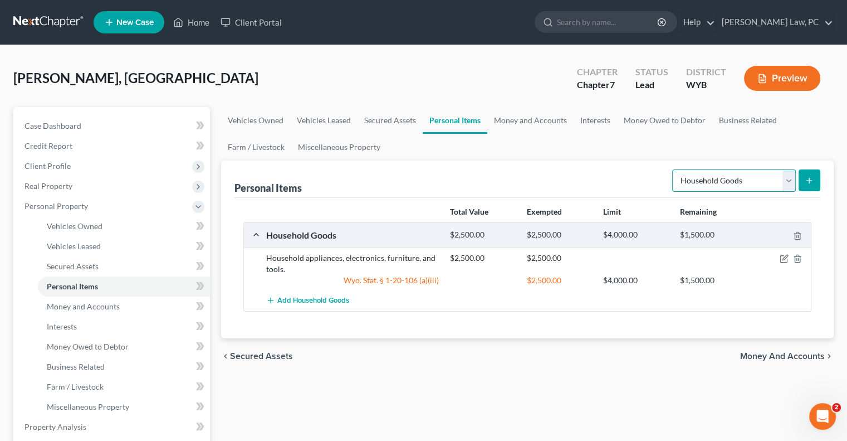
click at [791, 180] on select "Select Item Type Clothing Collectibles Of Value Electronics Firearms Household …" at bounding box center [734, 180] width 124 height 22
click at [674, 169] on select "Select Item Type Clothing Collectibles Of Value Electronics Firearms Household …" at bounding box center [734, 180] width 124 height 22
click at [809, 180] on line "submit" at bounding box center [809, 180] width 5 height 0
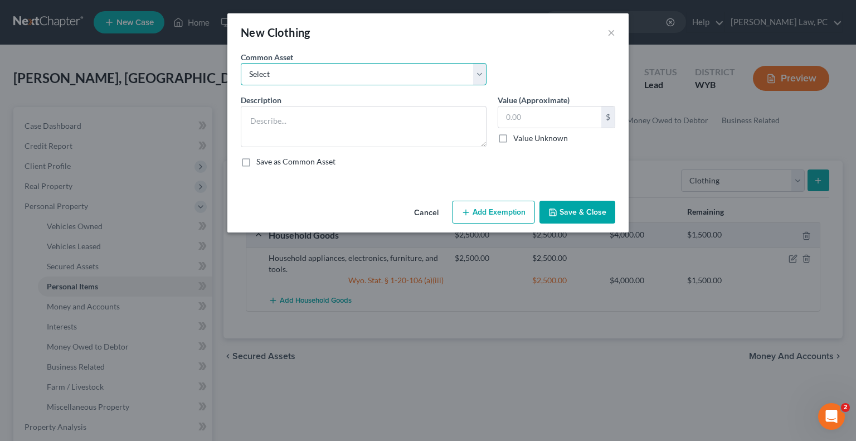
click at [296, 81] on select "Select Men, women, and children's clothing and jewelry. Man's & woman's clothin…" at bounding box center [364, 74] width 246 height 22
click at [241, 63] on select "Select Men, women, and children's clothing and jewelry. Man's & woman's clothin…" at bounding box center [364, 74] width 246 height 22
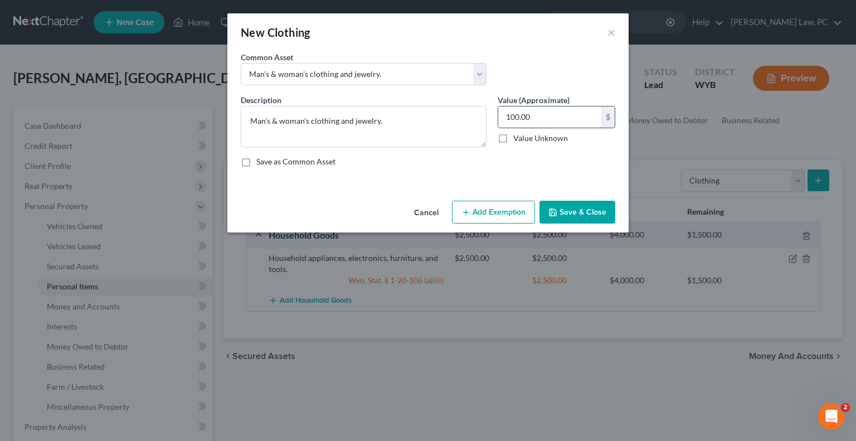
click at [546, 118] on input "100.00" at bounding box center [549, 116] width 103 height 21
click at [495, 209] on button "Add Exemption" at bounding box center [493, 212] width 83 height 23
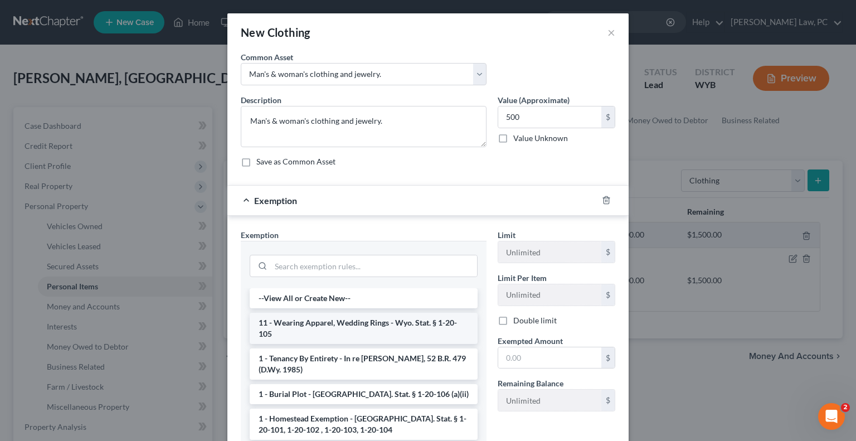
click at [345, 318] on li "11 - Wearing Apparel, Wedding Rings - Wyo. Stat. § 1-20-105" at bounding box center [364, 328] width 228 height 31
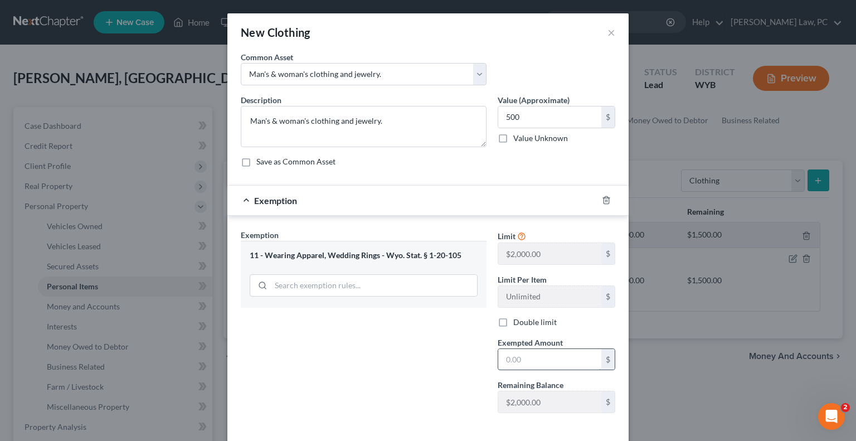
click at [516, 367] on input "text" at bounding box center [549, 359] width 103 height 21
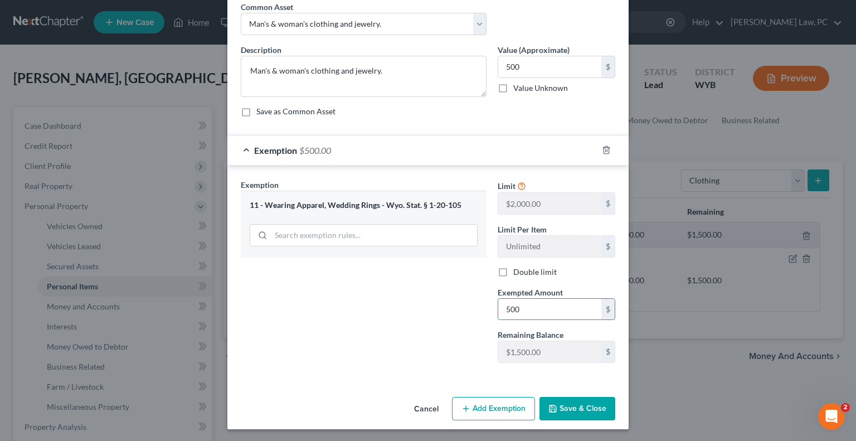
drag, startPoint x: 395, startPoint y: 354, endPoint x: 443, endPoint y: 369, distance: 50.7
click at [395, 354] on div "Exemption Set must be selected for CA. Exemption * 11 - Wearing Apparel, Weddin…" at bounding box center [363, 275] width 257 height 193
click at [568, 409] on button "Save & Close" at bounding box center [577, 408] width 76 height 23
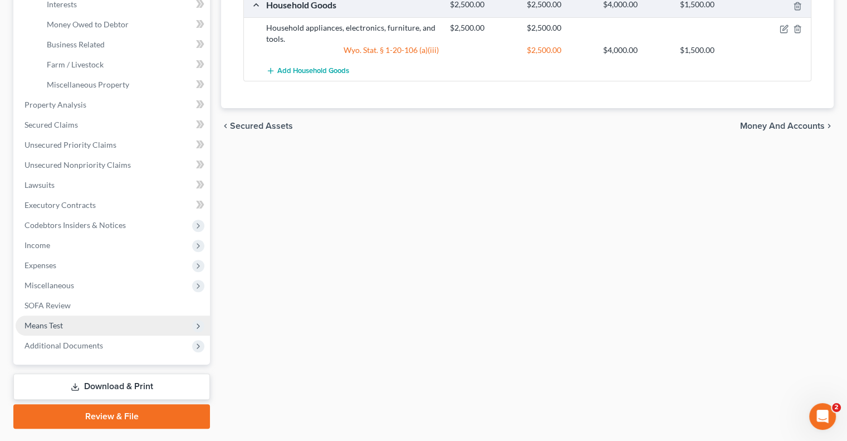
scroll to position [334, 0]
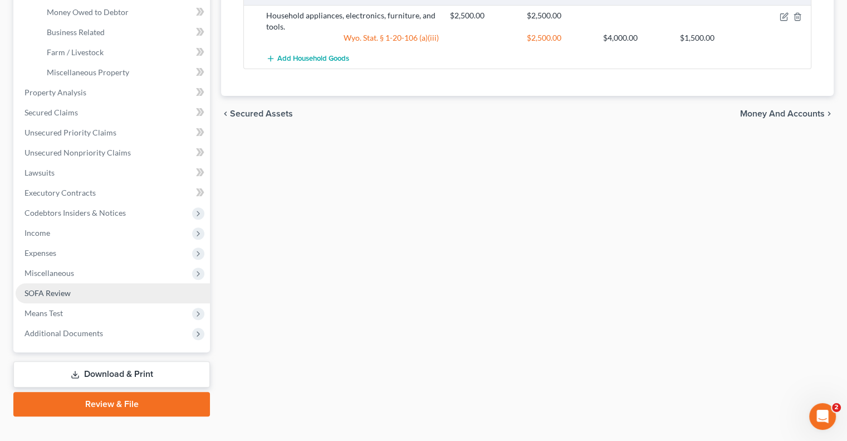
click at [56, 294] on span "SOFA Review" at bounding box center [48, 292] width 46 height 9
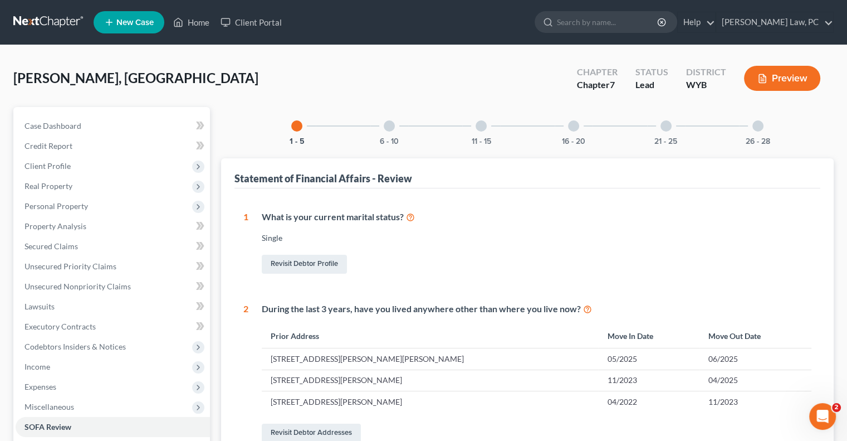
click at [664, 128] on div at bounding box center [666, 125] width 11 height 11
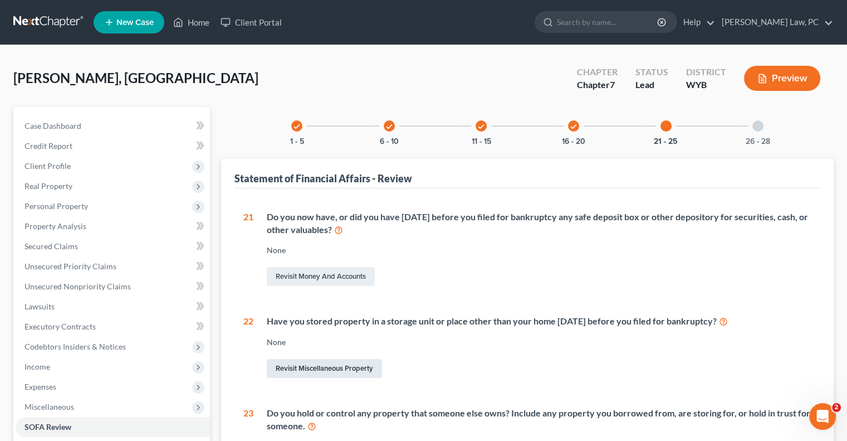
click at [302, 369] on link "Revisit Miscellaneous Property" at bounding box center [324, 368] width 115 height 19
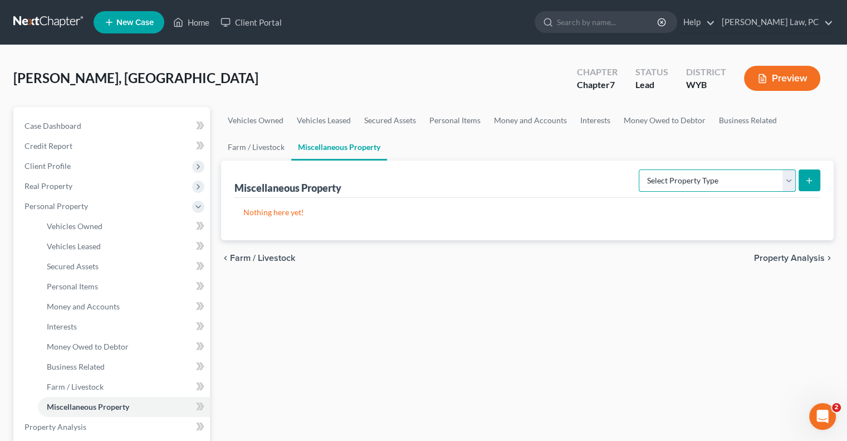
click at [671, 183] on select "Select Property Type Assigned for Creditor Benefit [DATE] Holding for Another N…" at bounding box center [717, 180] width 157 height 22
click at [639, 169] on select "Select Property Type Assigned for Creditor Benefit [DATE] Holding for Another N…" at bounding box center [717, 180] width 157 height 22
click at [805, 179] on icon "submit" at bounding box center [809, 180] width 9 height 9
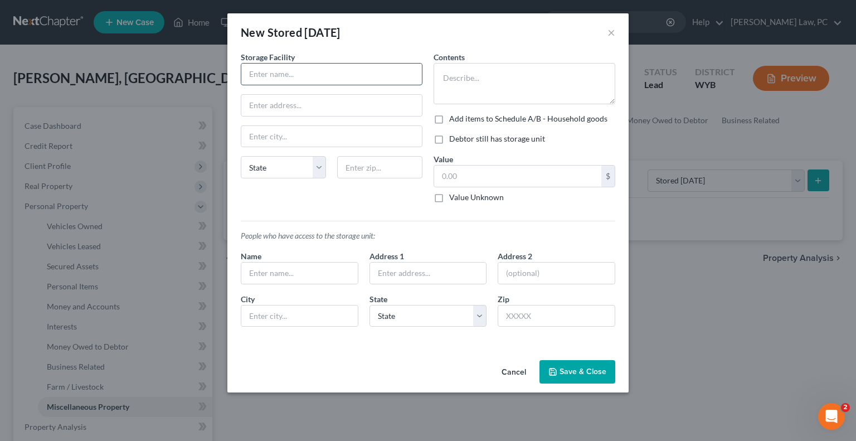
click at [298, 77] on input "text" at bounding box center [331, 74] width 180 height 21
drag, startPoint x: 351, startPoint y: 75, endPoint x: 240, endPoint y: 74, distance: 111.4
click at [240, 74] on div "Storage Facility [GEOGRAPHIC_DATA] [US_STATE] AK AR AZ CA CO CT DE DC [GEOGRAPH…" at bounding box center [331, 131] width 193 height 160
click at [259, 102] on input "text" at bounding box center [331, 105] width 180 height 21
paste input "[STREET_ADDRESS]"
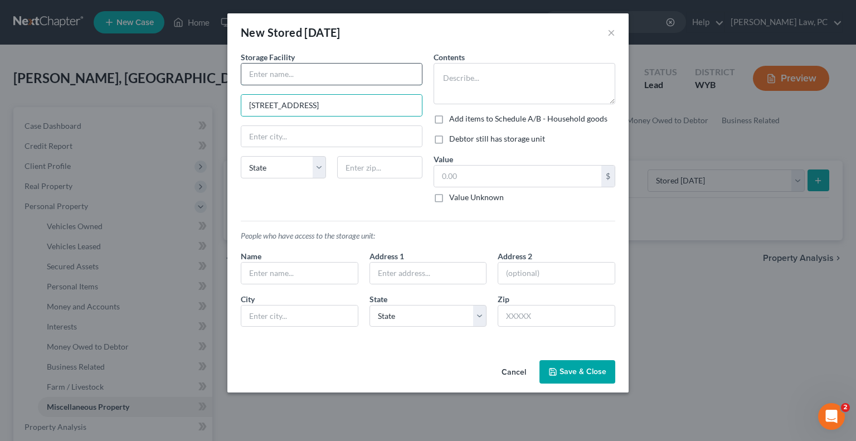
click at [265, 73] on input "text" at bounding box center [331, 74] width 180 height 21
click at [282, 212] on div "People who have access to the storage unit: Name Address 1 Address [GEOGRAPHIC_…" at bounding box center [428, 274] width 386 height 124
click at [449, 142] on label "Debtor still has storage unit" at bounding box center [497, 138] width 96 height 11
click at [453, 140] on input "Debtor still has storage unit" at bounding box center [456, 136] width 7 height 7
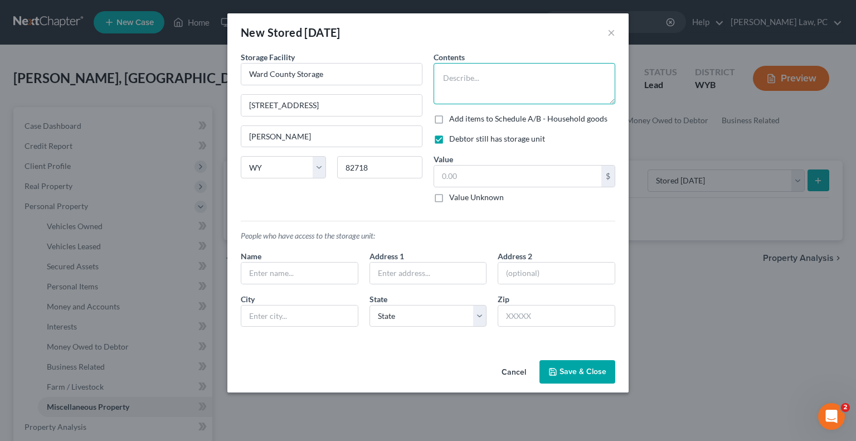
click at [459, 76] on textarea at bounding box center [524, 83] width 182 height 41
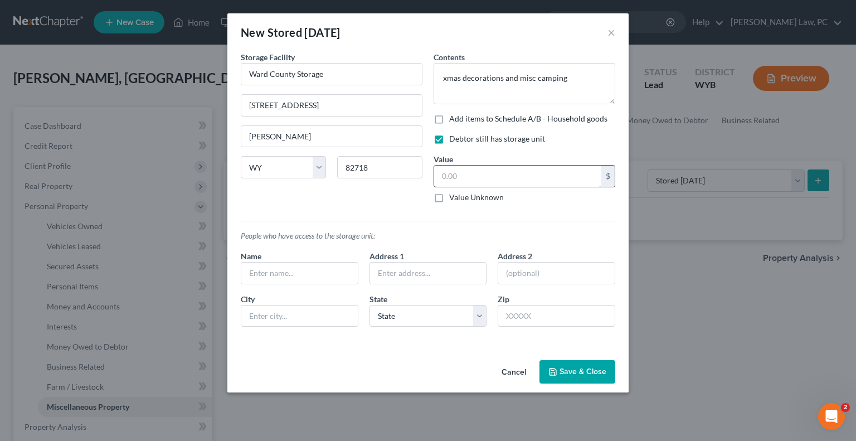
click at [466, 179] on input "text" at bounding box center [517, 175] width 167 height 21
click at [343, 299] on div "City" at bounding box center [299, 310] width 129 height 34
click at [321, 276] on input "text" at bounding box center [299, 272] width 116 height 21
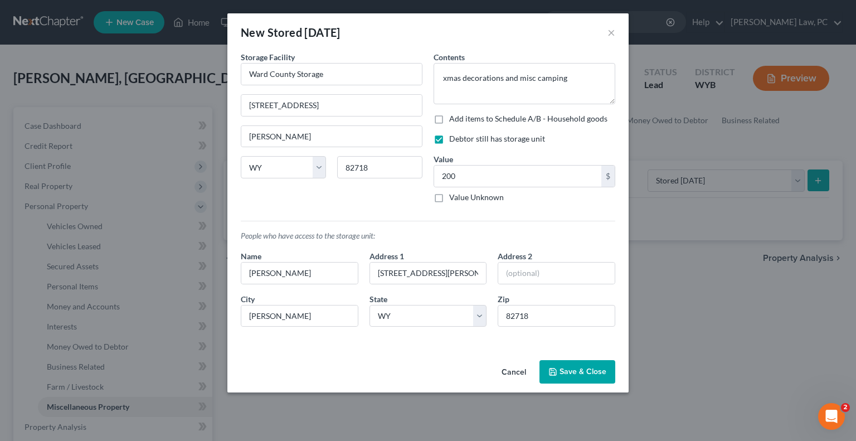
click at [339, 377] on div "Cancel Save & Close" at bounding box center [427, 373] width 401 height 37
click at [579, 368] on button "Save & Close" at bounding box center [577, 371] width 76 height 23
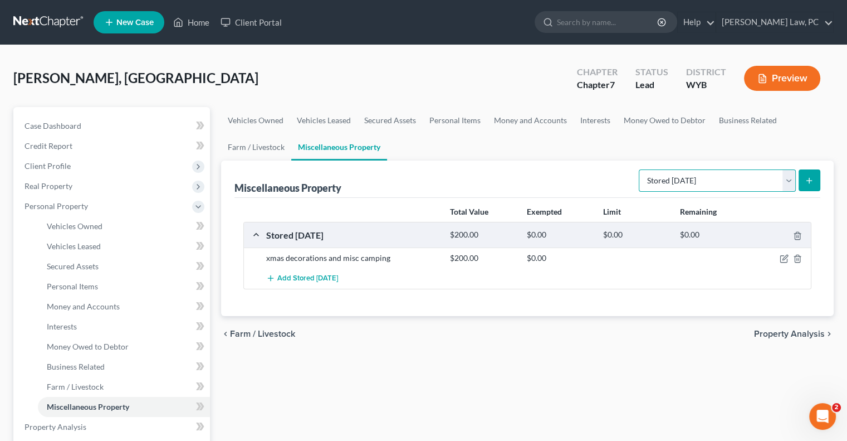
click at [644, 178] on select "Select Property Type Assigned for Creditor Benefit [DATE] Holding for Another N…" at bounding box center [717, 180] width 157 height 22
click at [516, 162] on div "Miscellaneous Property Select Property Type Assigned for Creditor Benefit [DATE…" at bounding box center [528, 178] width 586 height 37
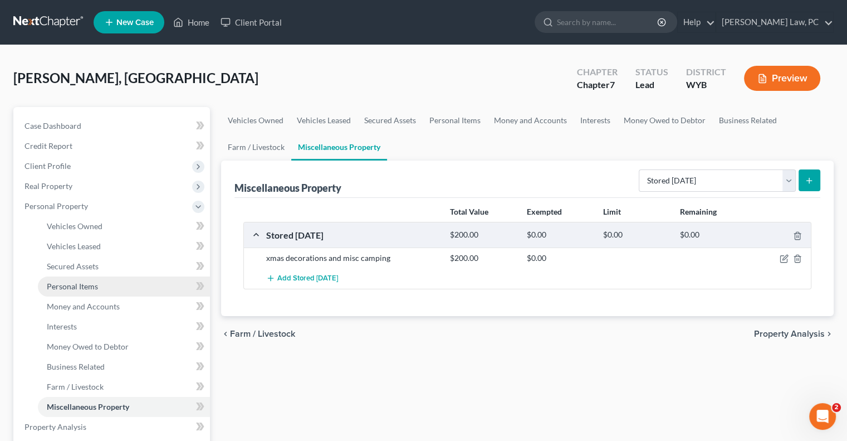
click at [72, 285] on span "Personal Items" at bounding box center [72, 285] width 51 height 9
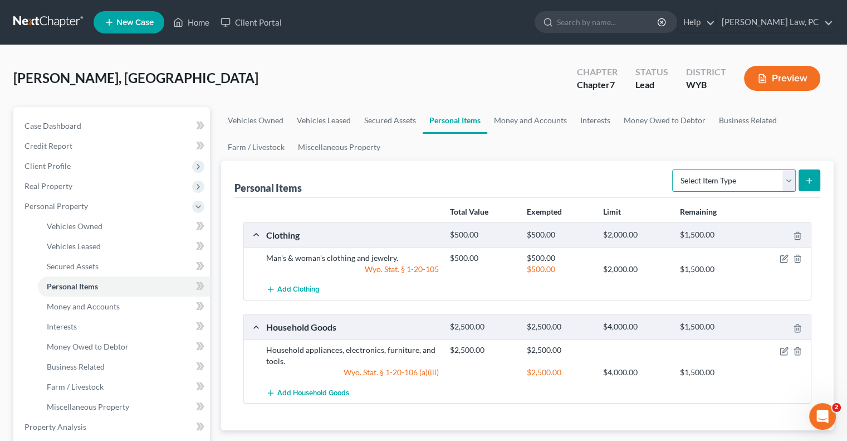
click at [693, 179] on select "Select Item Type Clothing Collectibles Of Value Electronics Firearms Household …" at bounding box center [734, 180] width 124 height 22
click at [674, 169] on select "Select Item Type Clothing Collectibles Of Value Electronics Firearms Household …" at bounding box center [734, 180] width 124 height 22
click at [803, 180] on button "submit" at bounding box center [810, 180] width 22 height 22
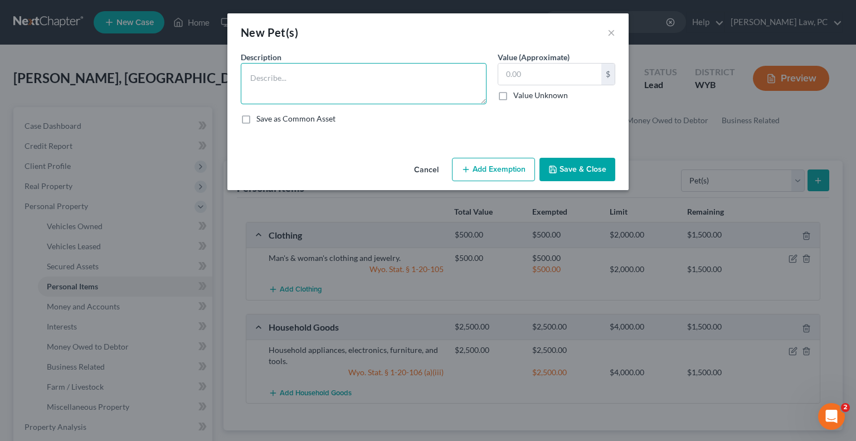
click at [296, 90] on textarea at bounding box center [364, 83] width 246 height 41
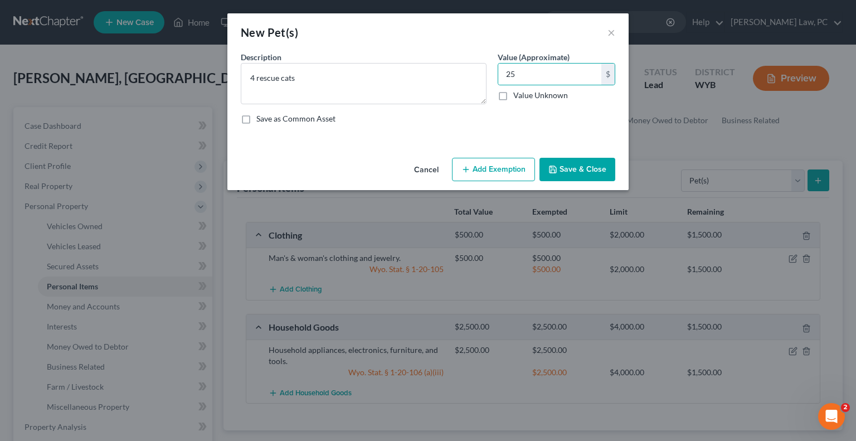
click at [578, 169] on button "Save & Close" at bounding box center [577, 169] width 76 height 23
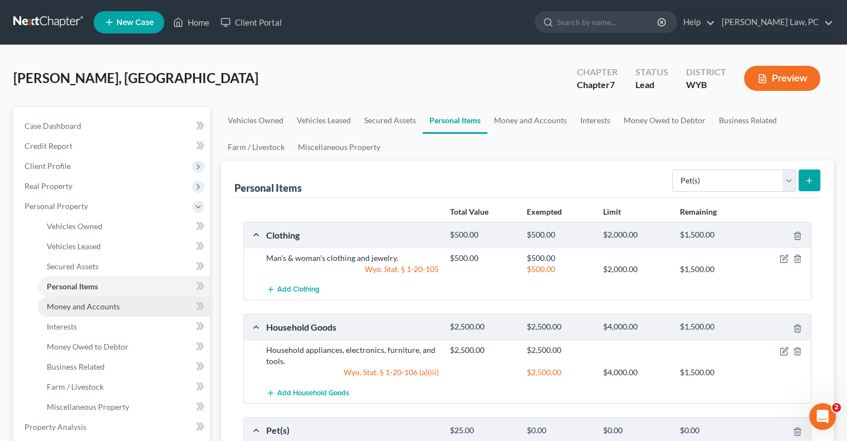
click at [91, 308] on span "Money and Accounts" at bounding box center [83, 305] width 73 height 9
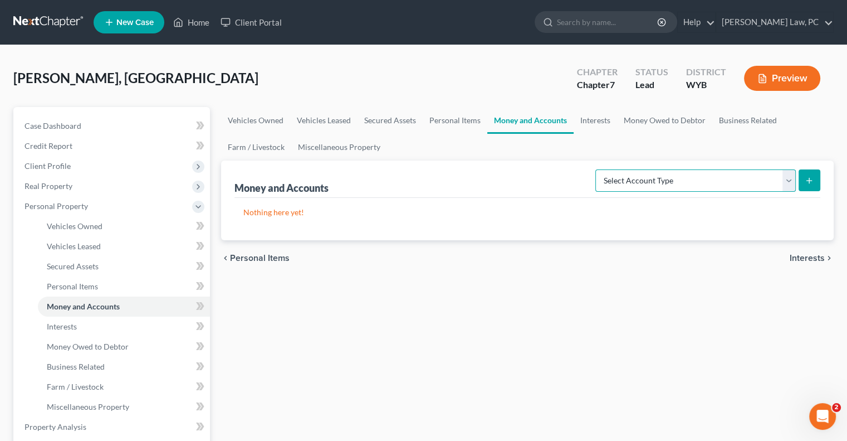
click at [657, 178] on select "Select Account Type Brokerage Cash on Hand Certificates of Deposit Checking Acc…" at bounding box center [696, 180] width 201 height 22
click at [438, 294] on div "Vehicles Owned Vehicles Leased Secured Assets Personal Items Money and Accounts…" at bounding box center [528, 428] width 624 height 643
click at [100, 321] on link "Interests" at bounding box center [124, 326] width 172 height 20
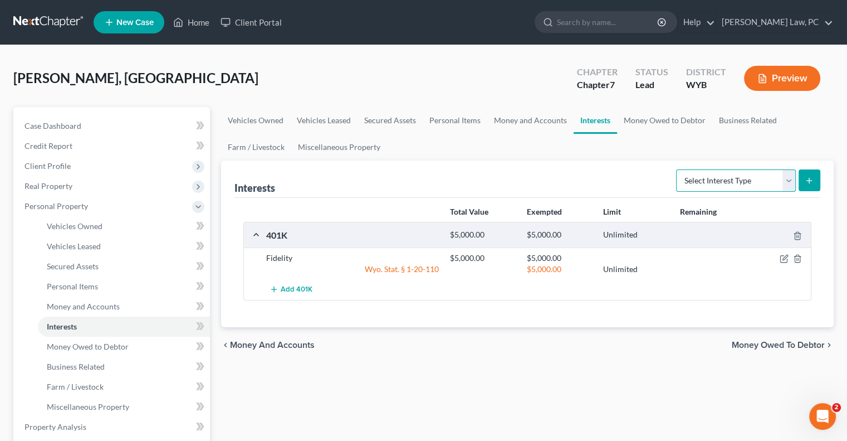
click at [714, 185] on select "Select Interest Type 401K Annuity Bond Education IRA Government Bond Government…" at bounding box center [736, 180] width 120 height 22
click at [677, 169] on select "Select Interest Type 401K Annuity Bond Education IRA Government Bond Government…" at bounding box center [736, 180] width 120 height 22
click at [807, 182] on icon "submit" at bounding box center [809, 180] width 9 height 9
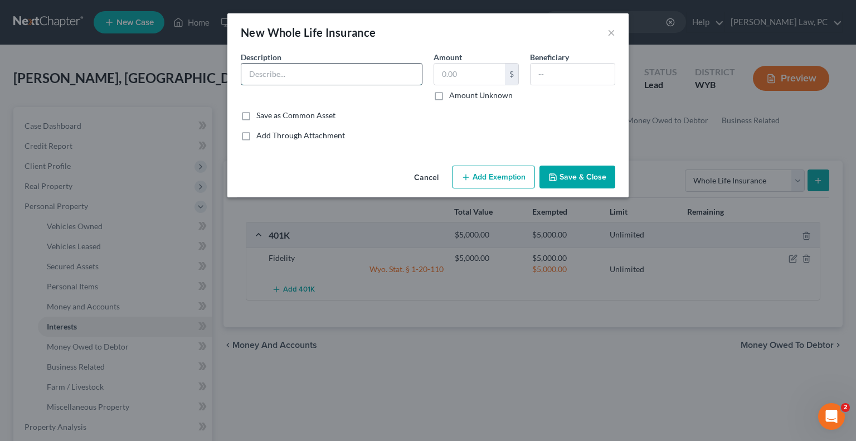
click at [349, 74] on input "text" at bounding box center [331, 74] width 180 height 21
click at [559, 178] on button "Save & Close" at bounding box center [577, 176] width 76 height 23
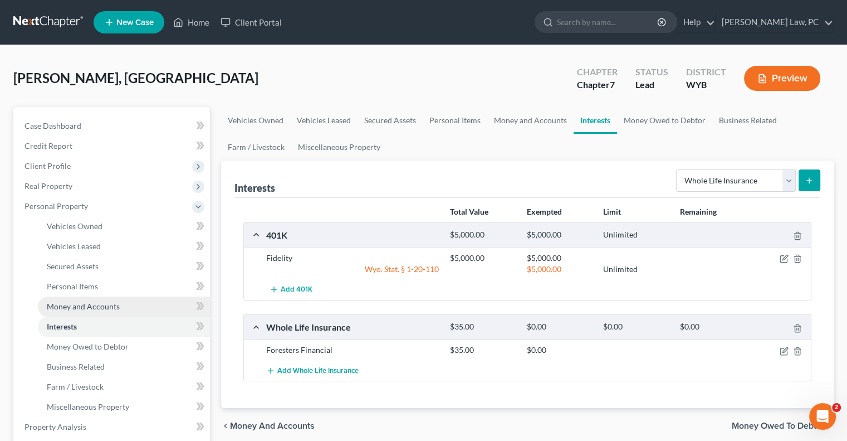
click at [82, 305] on span "Money and Accounts" at bounding box center [83, 305] width 73 height 9
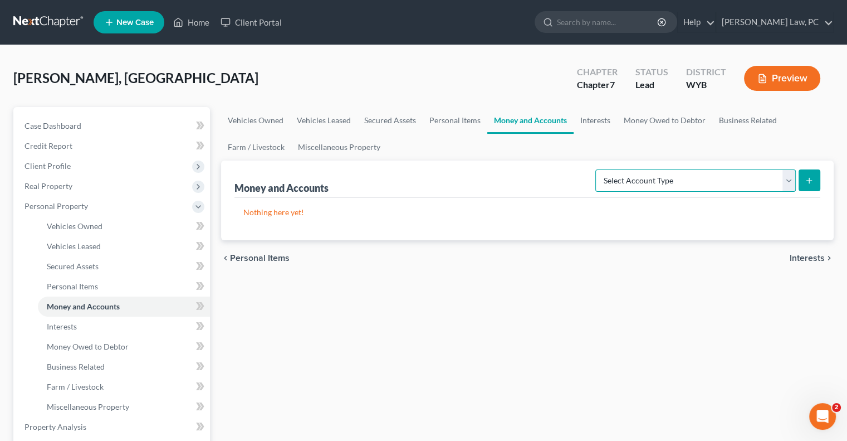
click at [655, 183] on select "Select Account Type Brokerage Cash on Hand Certificates of Deposit Checking Acc…" at bounding box center [696, 180] width 201 height 22
click at [598, 169] on select "Select Account Type Brokerage Cash on Hand Certificates of Deposit Checking Acc…" at bounding box center [696, 180] width 201 height 22
click at [803, 183] on button "submit" at bounding box center [810, 180] width 22 height 22
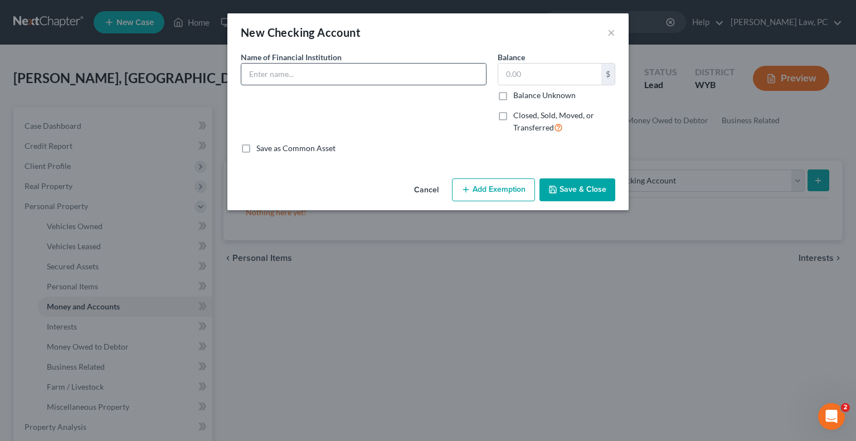
click at [311, 75] on input "text" at bounding box center [363, 74] width 245 height 21
click at [564, 197] on button "Save & Close" at bounding box center [577, 189] width 76 height 23
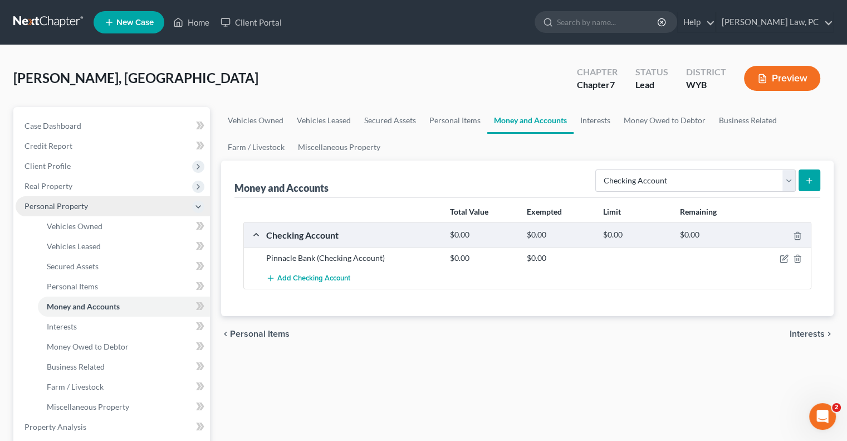
click at [52, 203] on span "Personal Property" at bounding box center [57, 205] width 64 height 9
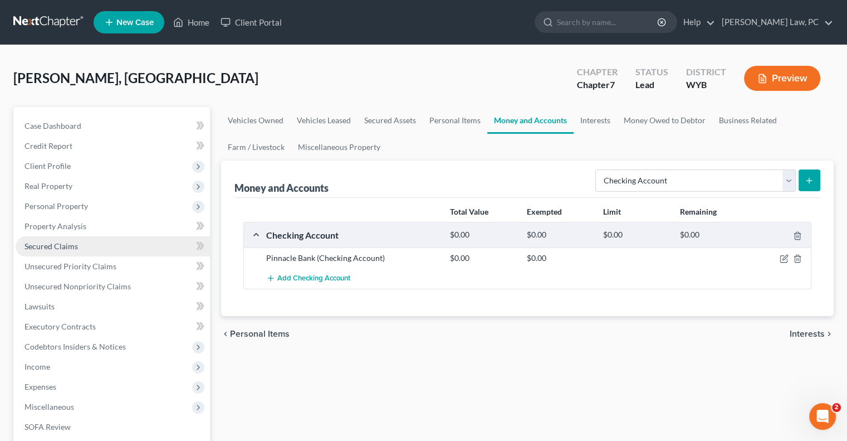
click at [65, 247] on span "Secured Claims" at bounding box center [51, 245] width 53 height 9
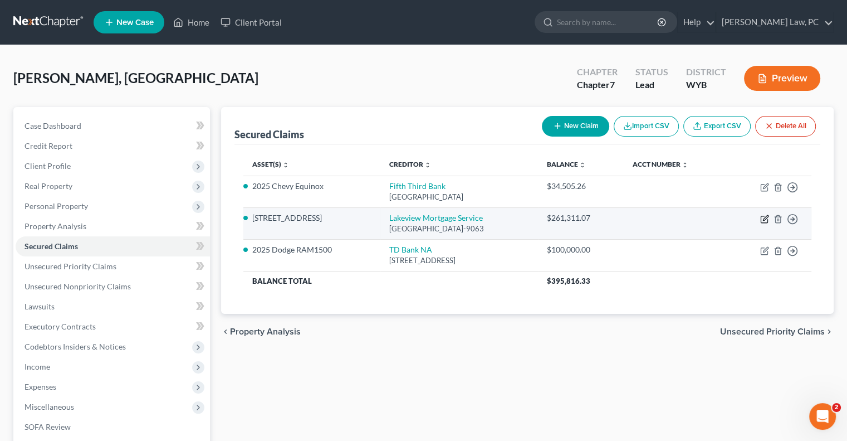
click at [761, 220] on icon "button" at bounding box center [764, 219] width 7 height 7
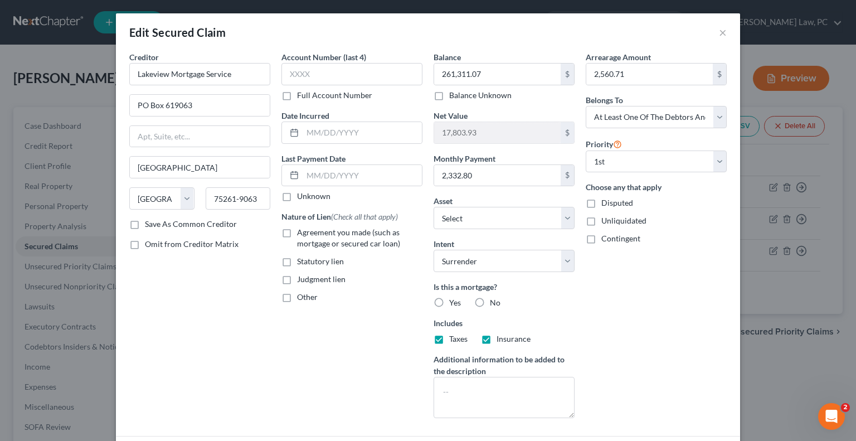
click at [297, 230] on label "Agreement you made (such as mortgage or secured car loan)" at bounding box center [359, 238] width 125 height 22
click at [301, 230] on input "Agreement you made (such as mortgage or secured car loan)" at bounding box center [304, 230] width 7 height 7
click at [323, 135] on input "text" at bounding box center [361, 132] width 119 height 21
click at [344, 131] on input "text" at bounding box center [361, 132] width 119 height 21
click at [297, 198] on label "Unknown" at bounding box center [313, 196] width 33 height 11
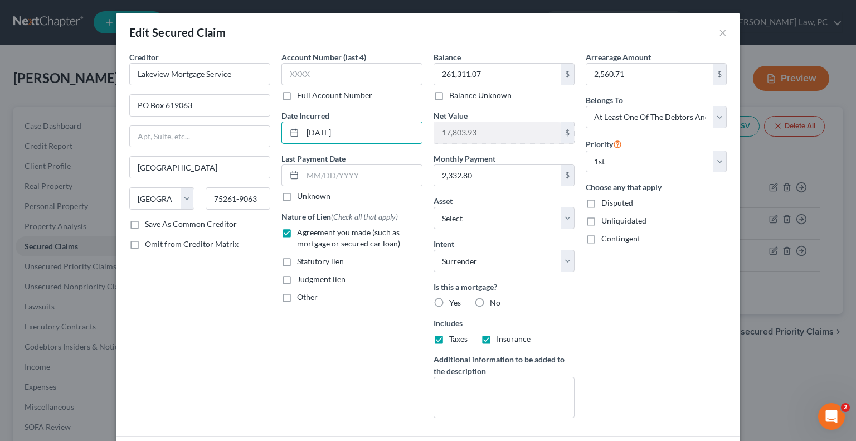
click at [301, 198] on input "Unknown" at bounding box center [304, 194] width 7 height 7
click at [449, 302] on label "Yes" at bounding box center [455, 302] width 12 height 11
click at [453, 302] on input "Yes" at bounding box center [456, 300] width 7 height 7
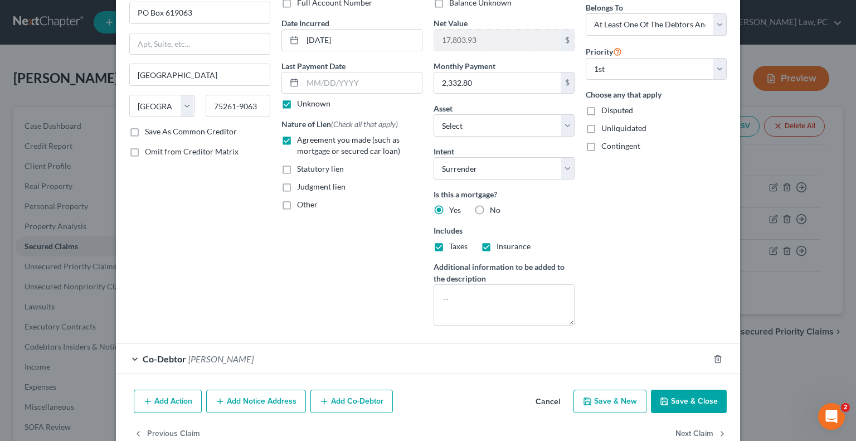
scroll to position [117, 0]
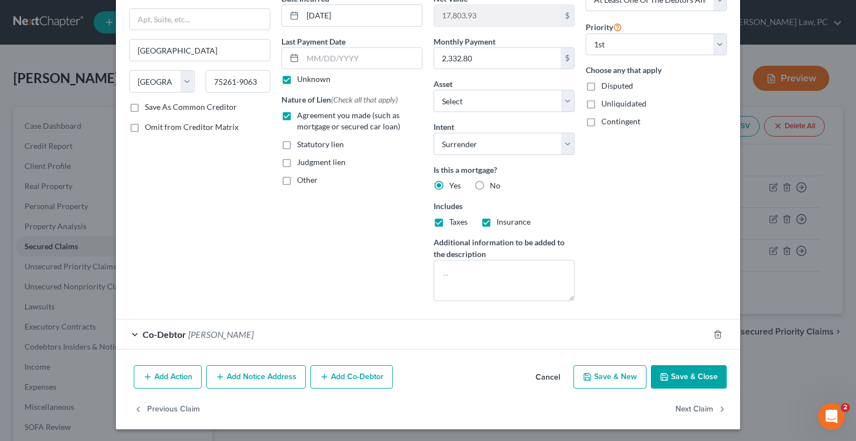
click at [686, 376] on button "Save & Close" at bounding box center [689, 376] width 76 height 23
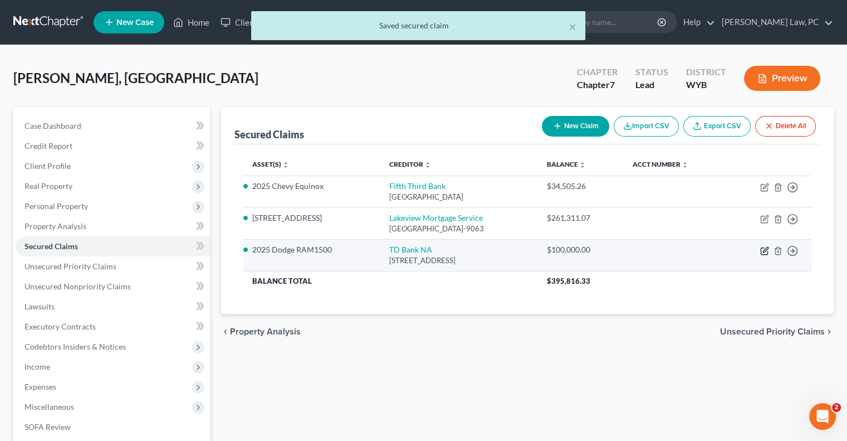
click at [762, 250] on icon "button" at bounding box center [764, 250] width 9 height 9
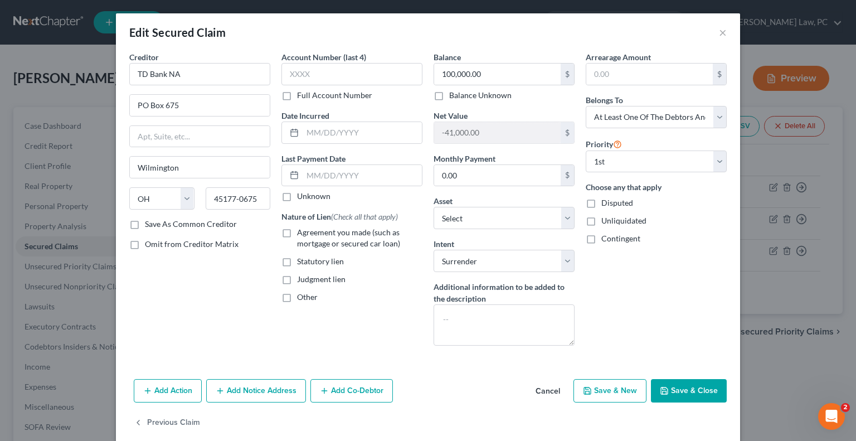
click at [297, 233] on label "Agreement you made (such as mortgage or secured car loan)" at bounding box center [359, 238] width 125 height 22
click at [301, 233] on input "Agreement you made (such as mortgage or secured car loan)" at bounding box center [304, 230] width 7 height 7
click at [339, 387] on button "Add Co-Debtor" at bounding box center [351, 390] width 82 height 23
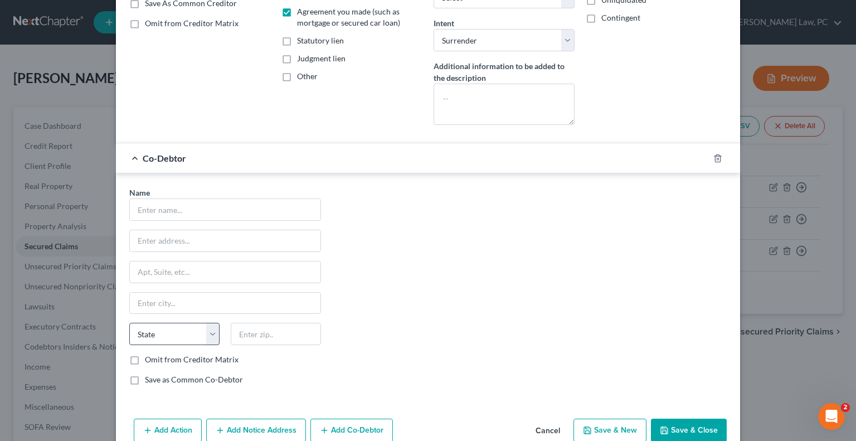
scroll to position [223, 0]
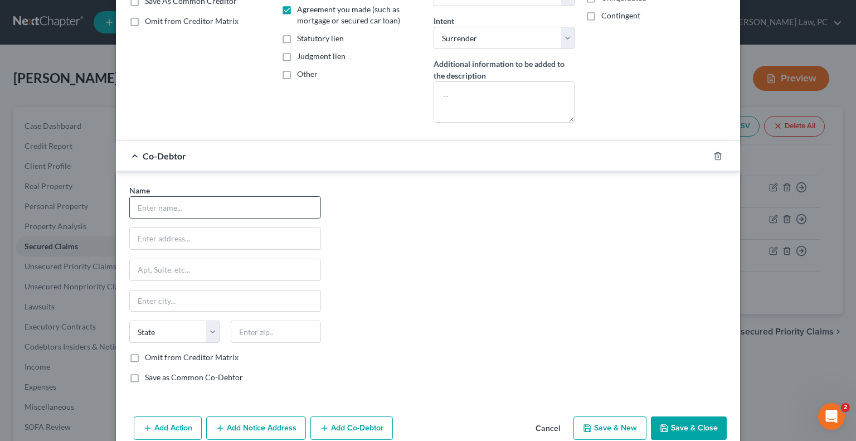
click at [158, 209] on input "text" at bounding box center [225, 207] width 191 height 21
click at [160, 236] on input "text" at bounding box center [225, 238] width 191 height 21
click at [431, 253] on div "Name * [PERSON_NAME] 2725 Gannett Court [PERSON_NAME] State [US_STATE] AK AR AZ…" at bounding box center [428, 287] width 608 height 207
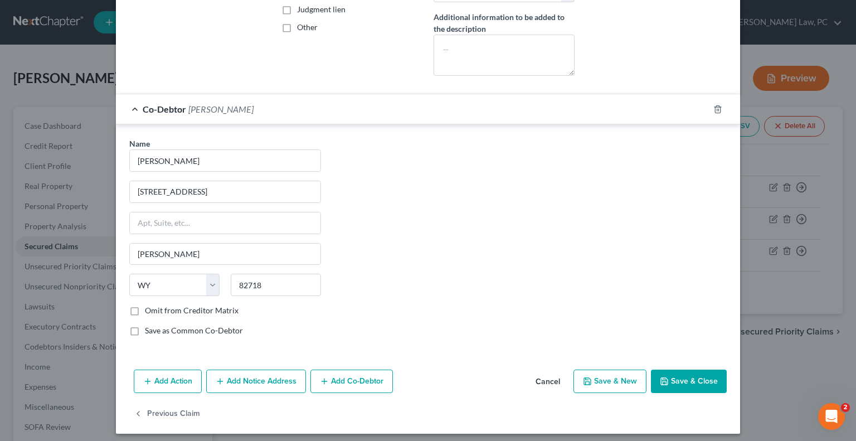
scroll to position [273, 0]
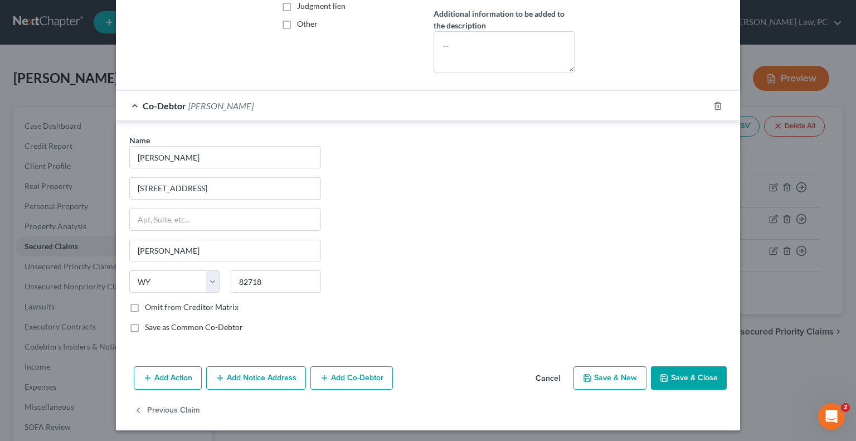
click at [689, 373] on button "Save & Close" at bounding box center [689, 377] width 76 height 23
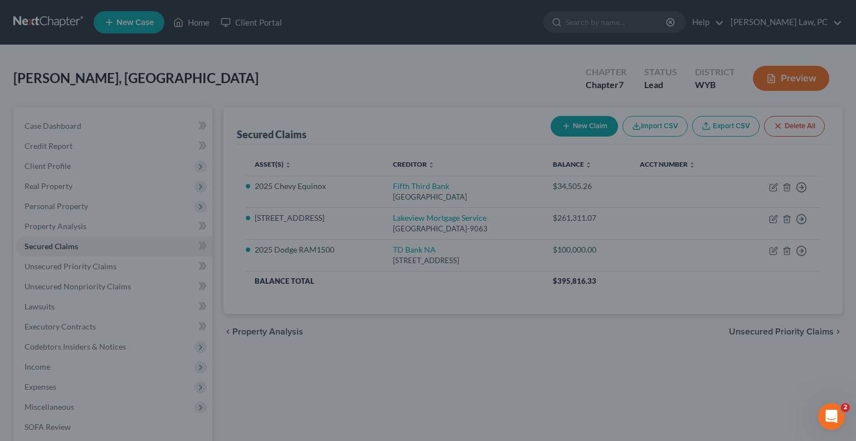
scroll to position [0, 0]
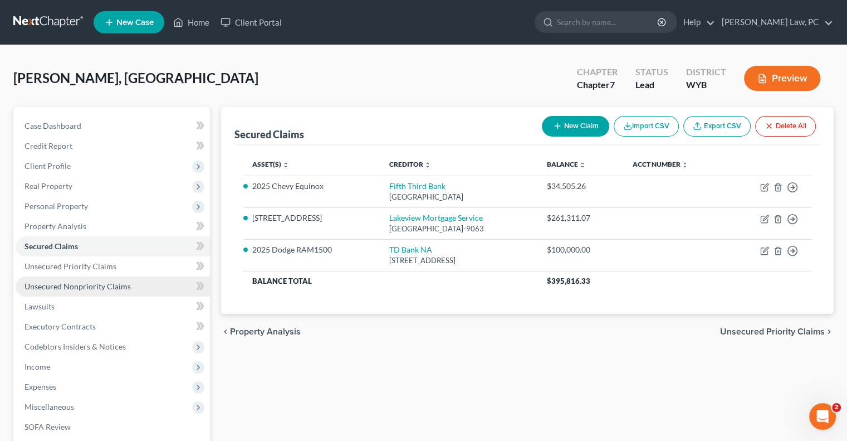
click at [122, 276] on link "Unsecured Nonpriority Claims" at bounding box center [113, 286] width 194 height 20
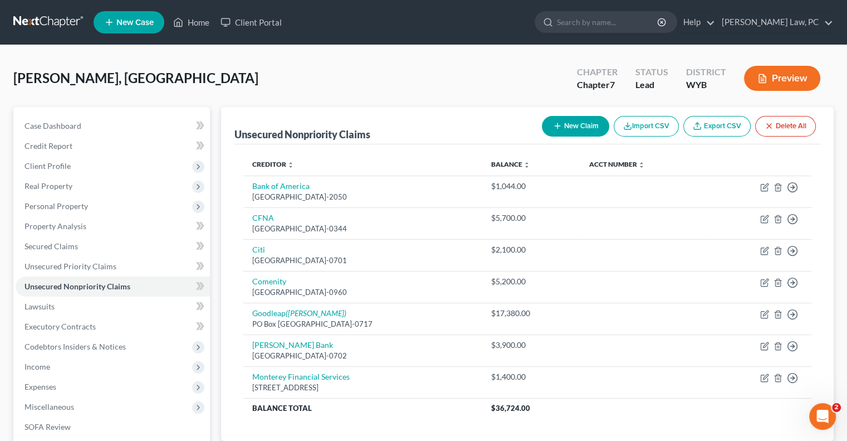
click at [565, 122] on button "New Claim" at bounding box center [575, 126] width 67 height 21
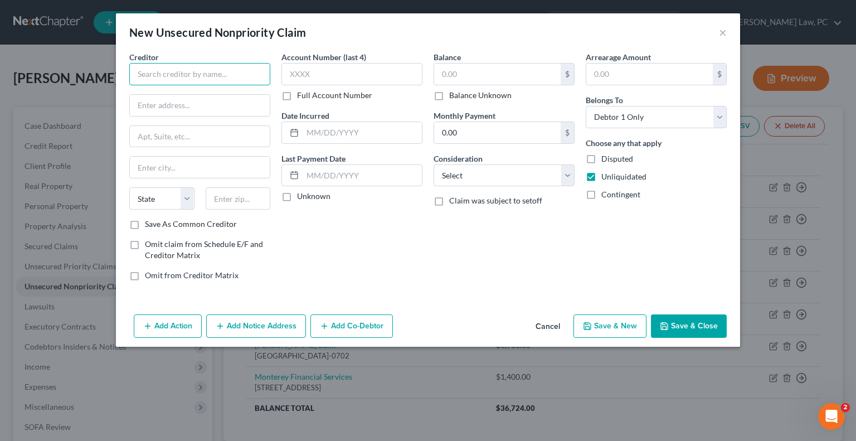
click at [147, 81] on input "text" at bounding box center [199, 74] width 141 height 22
click at [544, 326] on button "Cancel" at bounding box center [547, 326] width 42 height 22
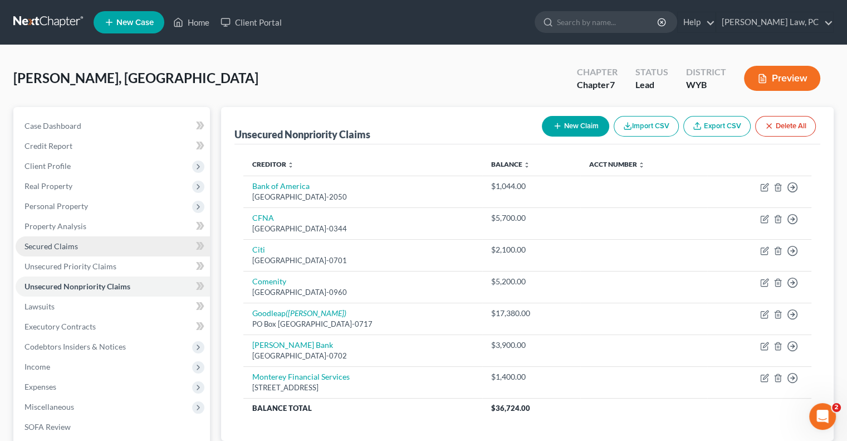
click at [69, 248] on span "Secured Claims" at bounding box center [51, 245] width 53 height 9
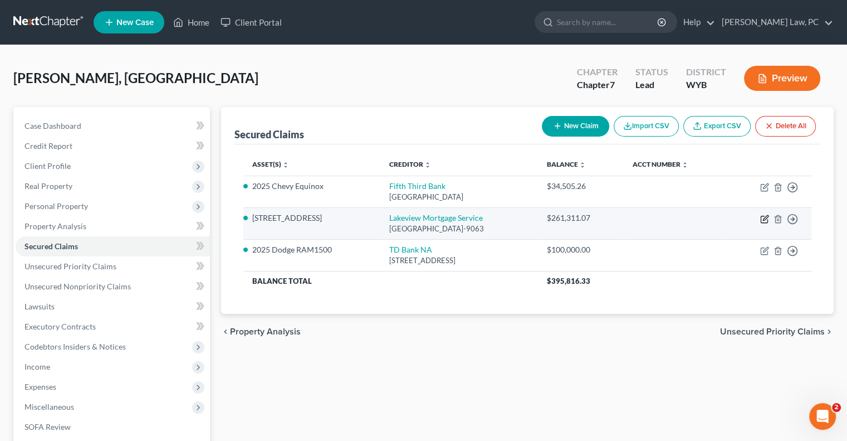
click at [764, 220] on icon "button" at bounding box center [764, 218] width 9 height 9
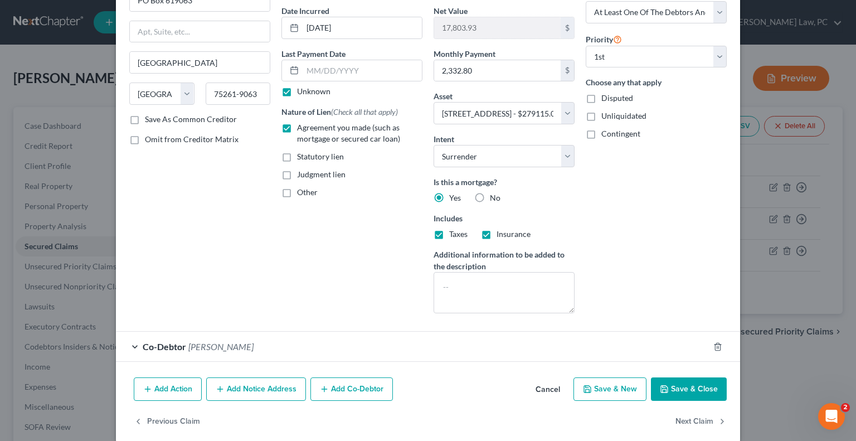
scroll to position [117, 0]
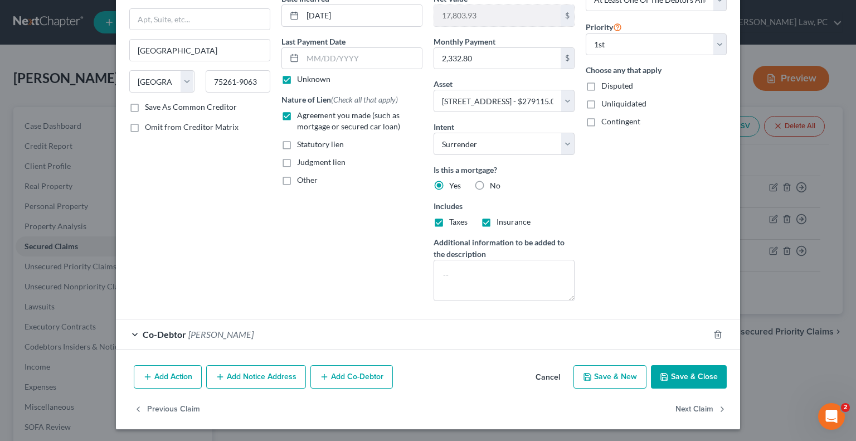
click at [163, 376] on button "Add Action" at bounding box center [168, 376] width 68 height 23
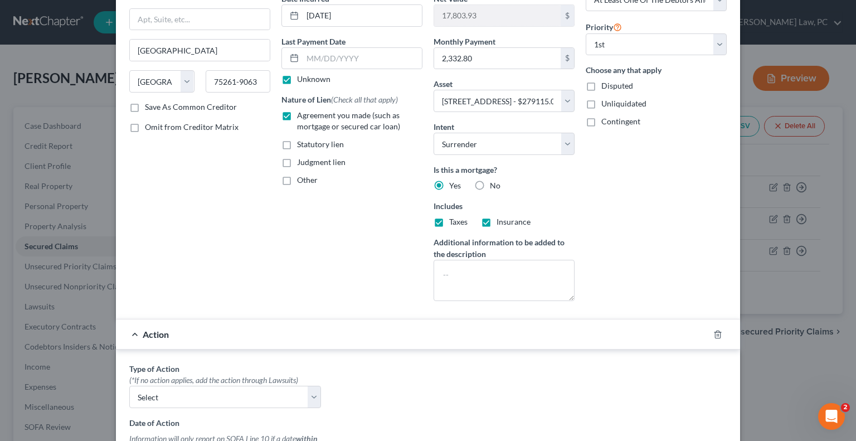
scroll to position [228, 0]
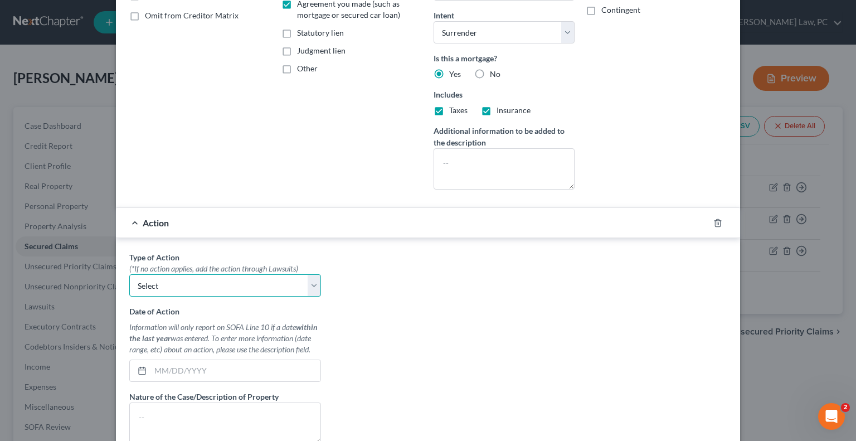
click at [203, 285] on select "Select Repossession Garnishment Foreclosure Personal Injury Attached, Seized, O…" at bounding box center [225, 285] width 192 height 22
click at [394, 285] on div "Type of Action * (*If no action applies, add the action through Lawsuits) Selec…" at bounding box center [428, 390] width 608 height 279
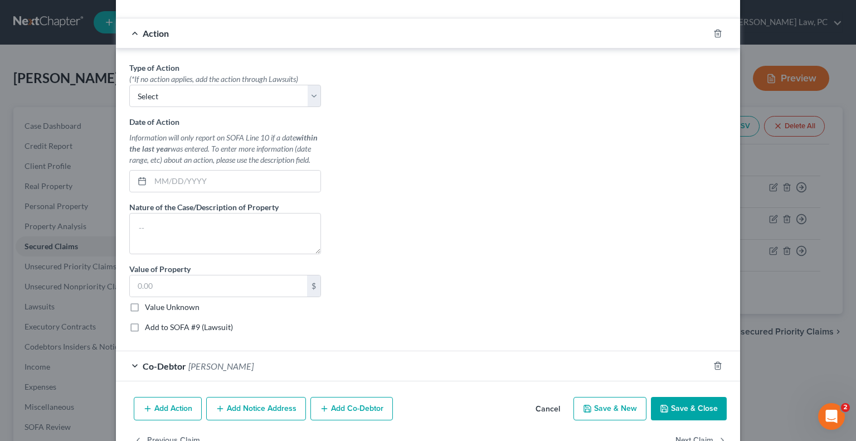
scroll to position [448, 0]
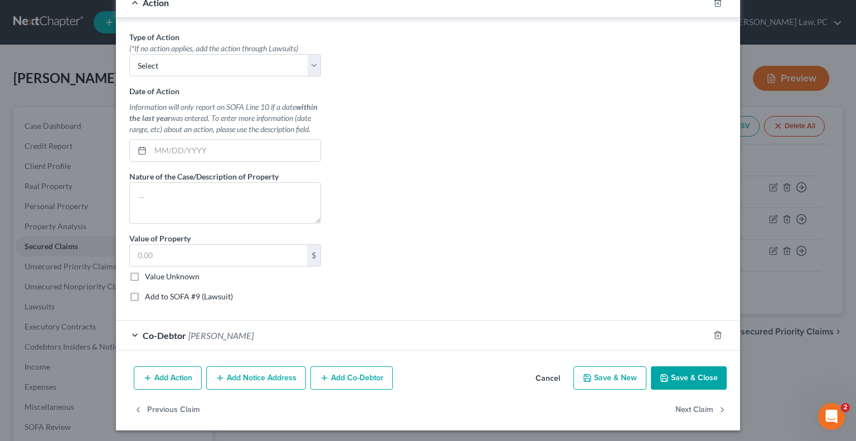
click at [545, 372] on button "Cancel" at bounding box center [547, 378] width 42 height 22
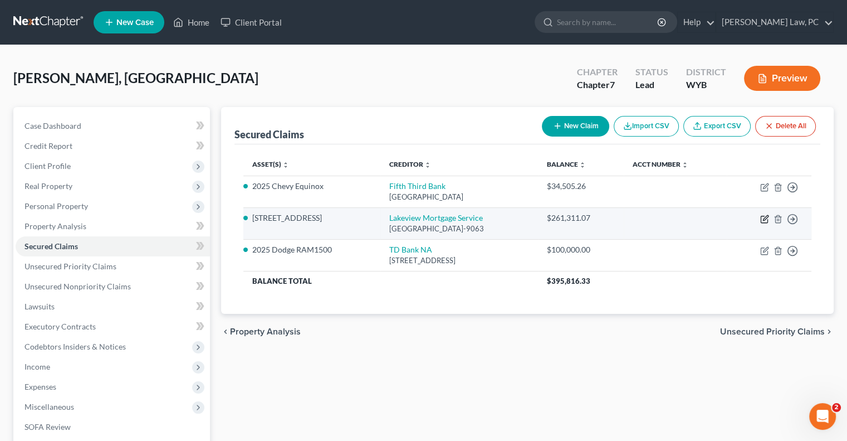
click at [763, 217] on icon "button" at bounding box center [764, 218] width 9 height 9
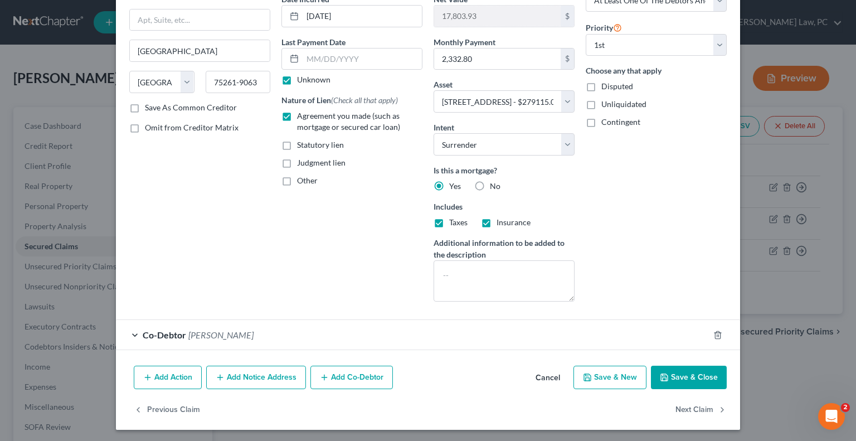
scroll to position [117, 0]
click at [355, 378] on button "Add Co-Debtor" at bounding box center [351, 376] width 82 height 23
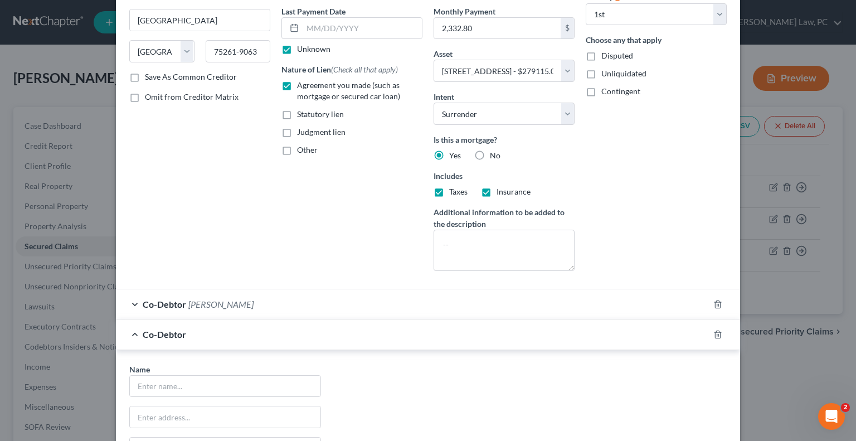
scroll to position [284, 0]
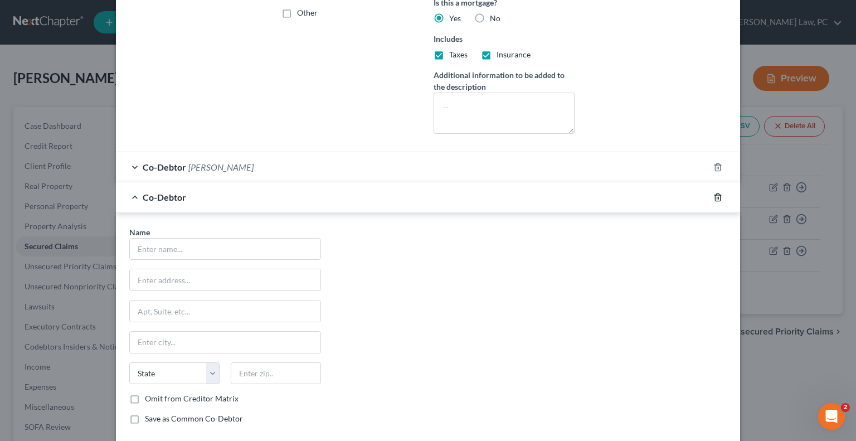
click at [718, 194] on icon "button" at bounding box center [717, 197] width 9 height 9
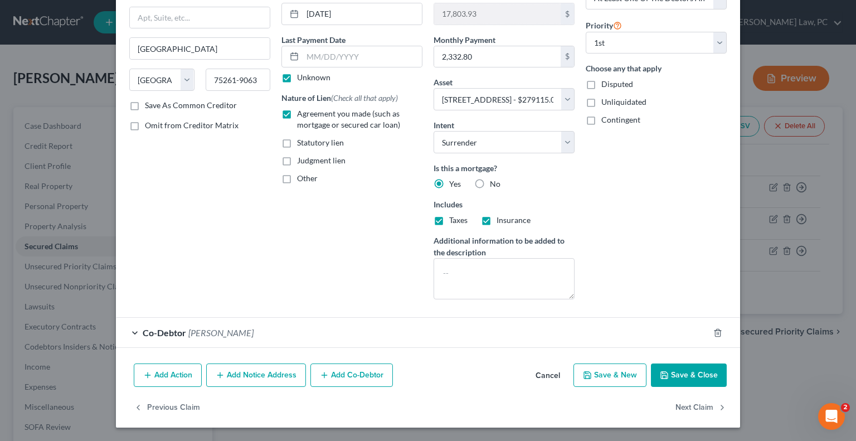
scroll to position [117, 0]
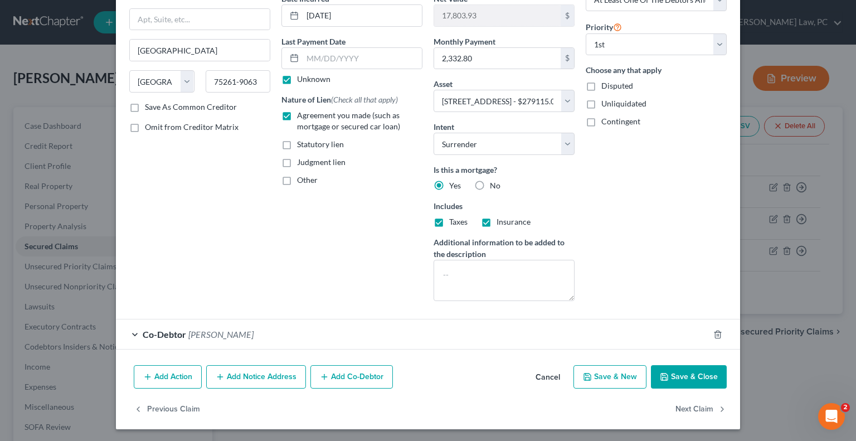
click at [265, 369] on button "Add Notice Address" at bounding box center [256, 376] width 100 height 23
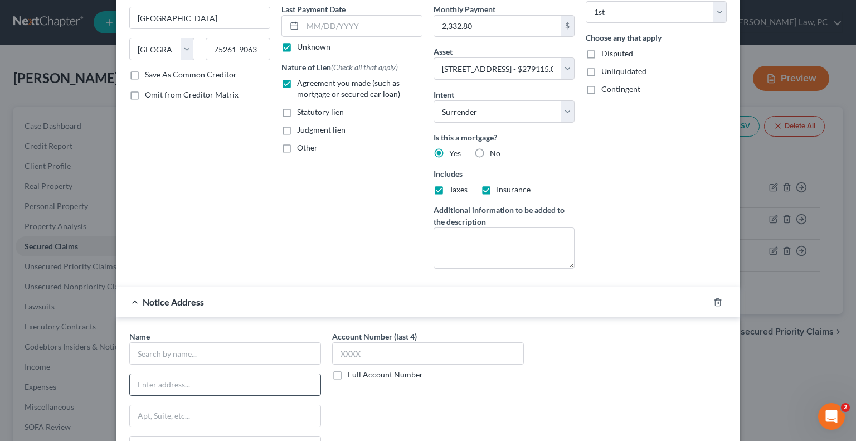
scroll to position [228, 0]
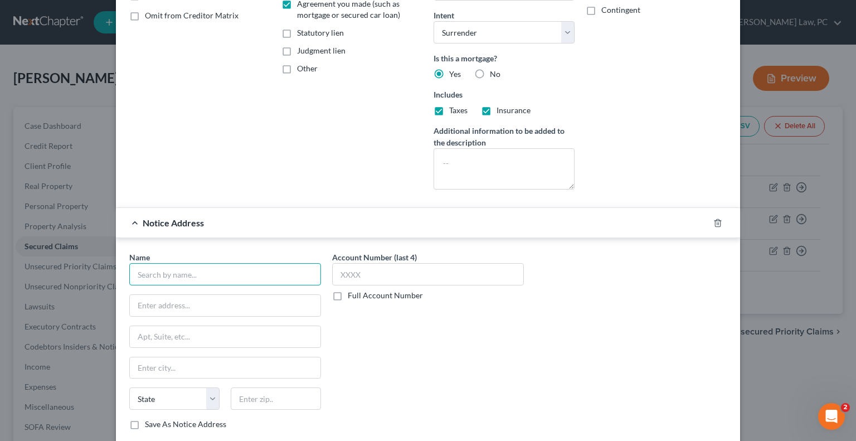
click at [164, 274] on input "text" at bounding box center [225, 274] width 192 height 22
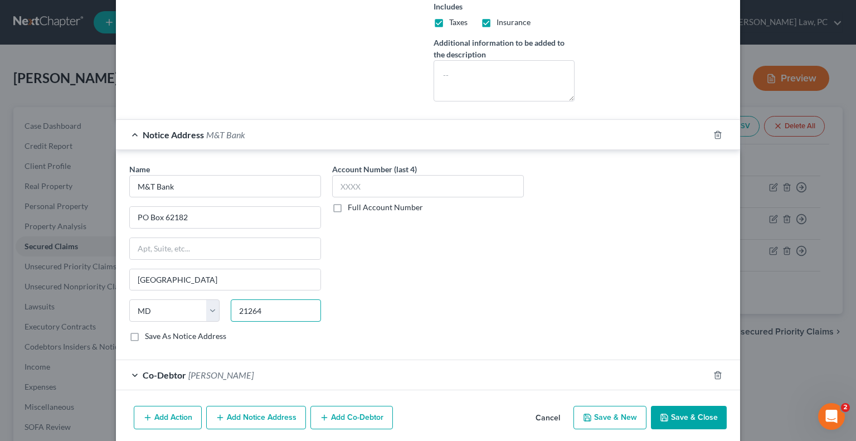
scroll to position [356, 0]
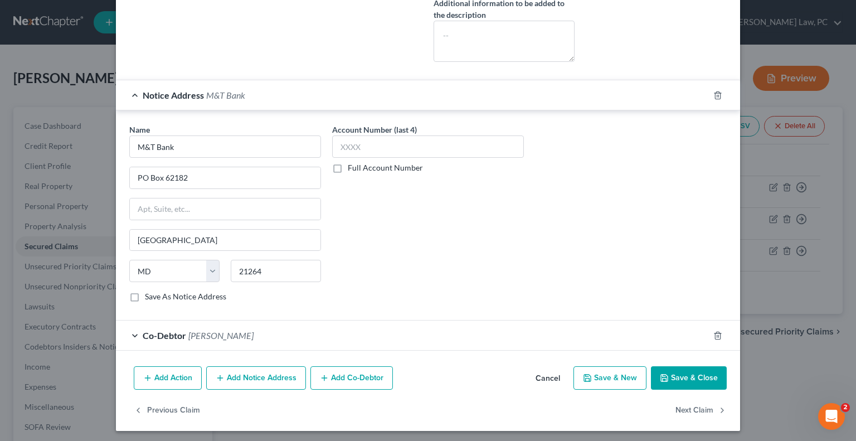
click at [679, 377] on button "Save & Close" at bounding box center [689, 377] width 76 height 23
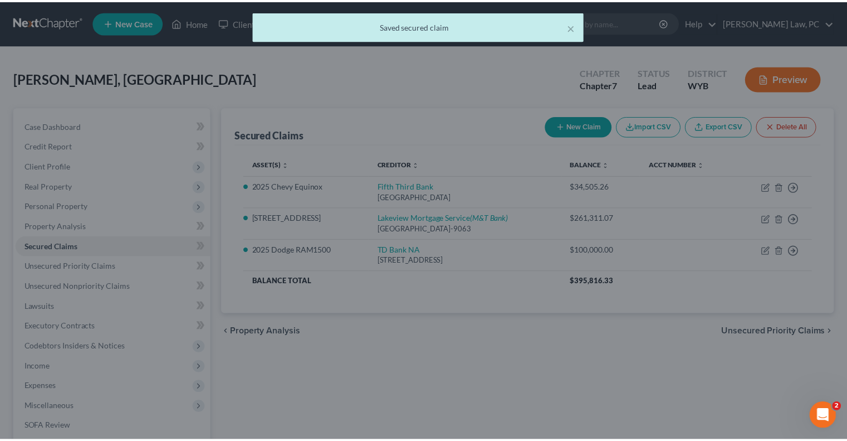
scroll to position [0, 0]
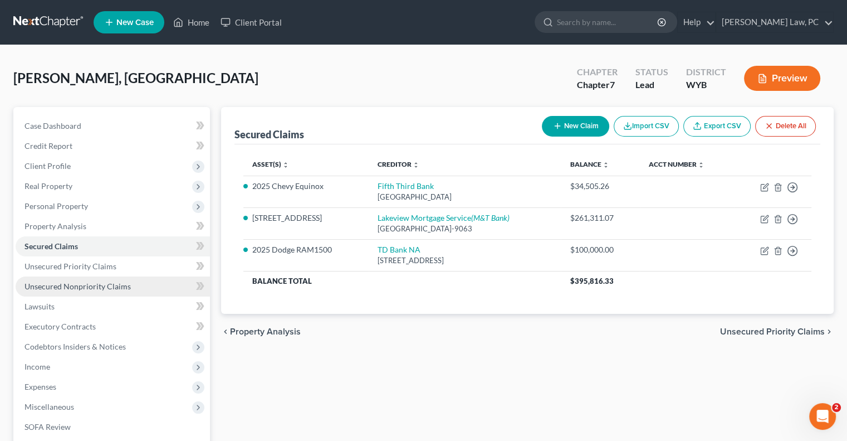
click at [87, 283] on span "Unsecured Nonpriority Claims" at bounding box center [78, 285] width 106 height 9
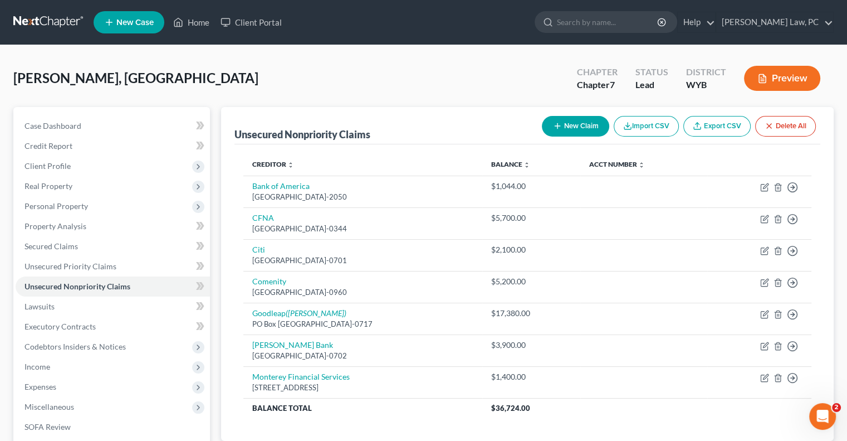
click at [581, 124] on button "New Claim" at bounding box center [575, 126] width 67 height 21
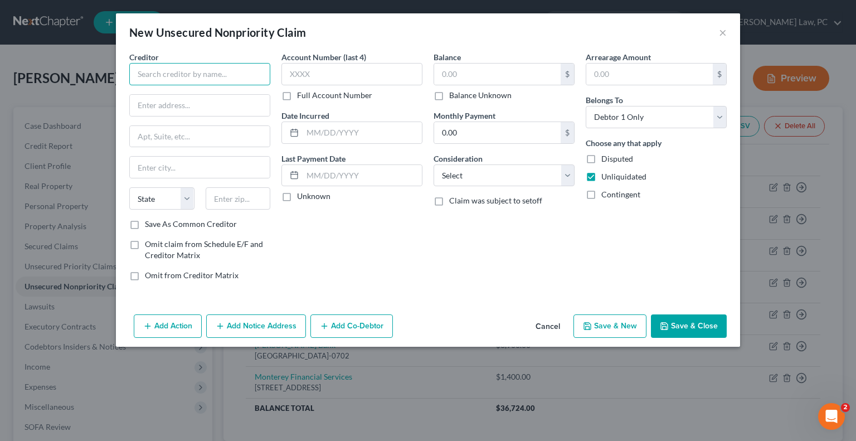
click at [174, 71] on input "text" at bounding box center [199, 74] width 141 height 22
click at [455, 71] on input "text" at bounding box center [497, 74] width 126 height 21
click at [675, 320] on button "Save & Close" at bounding box center [689, 325] width 76 height 23
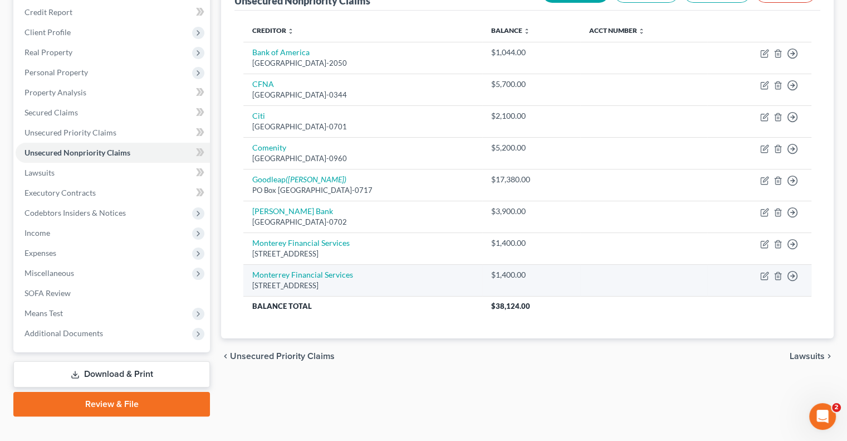
scroll to position [150, 0]
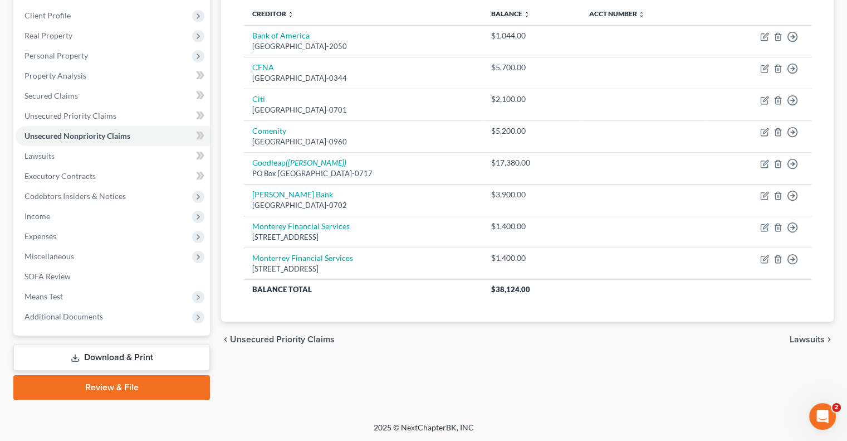
click at [112, 358] on link "Download & Print" at bounding box center [111, 357] width 197 height 26
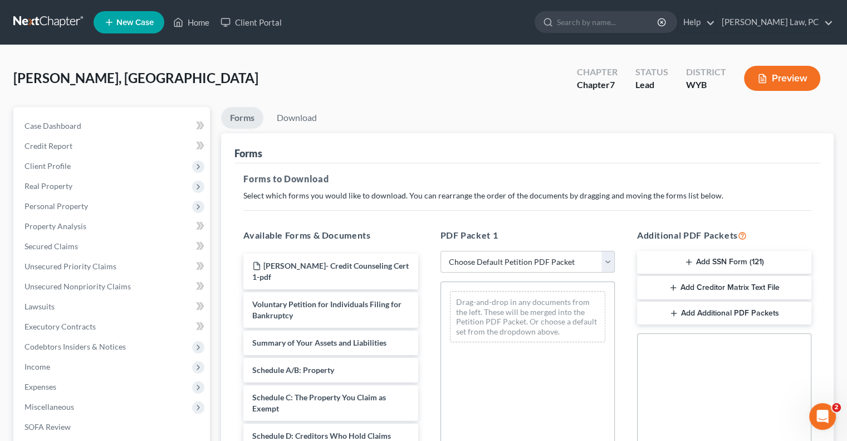
click at [526, 269] on select "Choose Default Petition PDF Packet Complete Bankruptcy Petition (all forms and …" at bounding box center [528, 262] width 174 height 22
click at [441, 251] on select "Choose Default Petition PDF Packet Complete Bankruptcy Petition (all forms and …" at bounding box center [528, 262] width 174 height 22
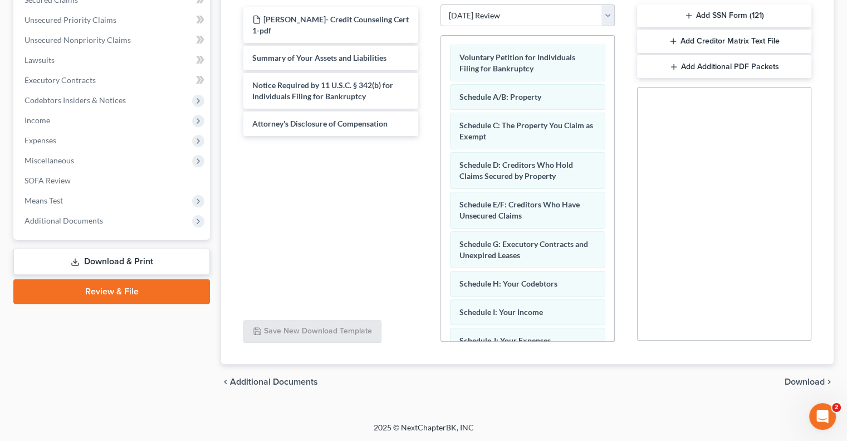
click at [800, 383] on span "Download" at bounding box center [805, 381] width 40 height 9
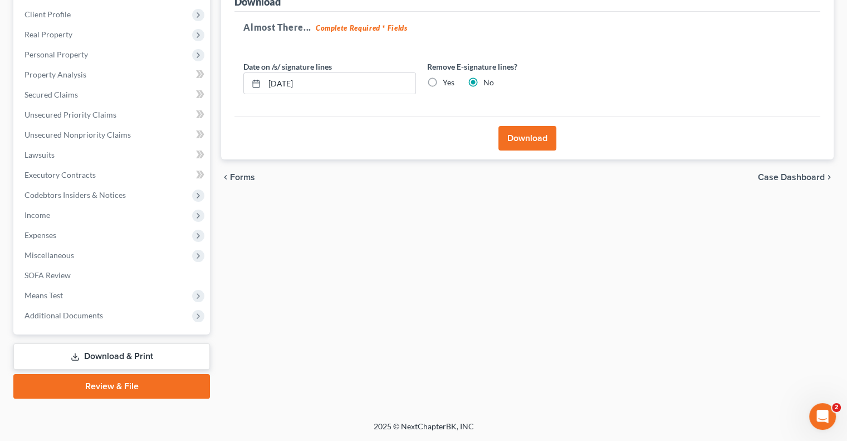
scroll to position [150, 0]
click at [443, 78] on label "Yes" at bounding box center [449, 83] width 12 height 11
click at [447, 78] on input "Yes" at bounding box center [450, 81] width 7 height 7
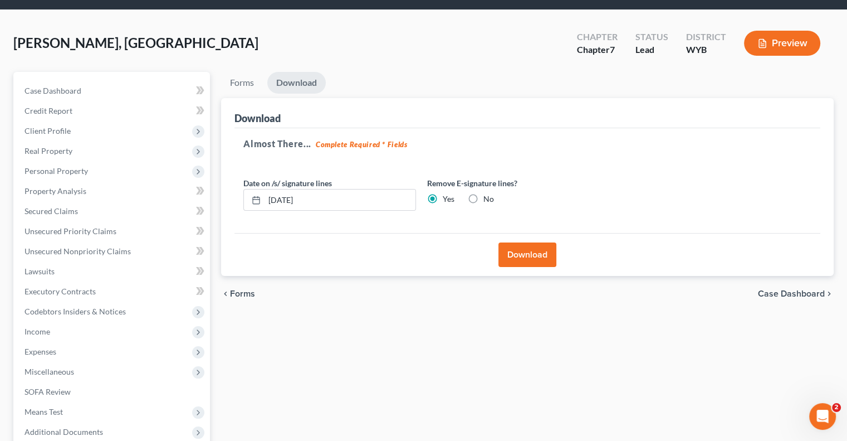
scroll to position [0, 0]
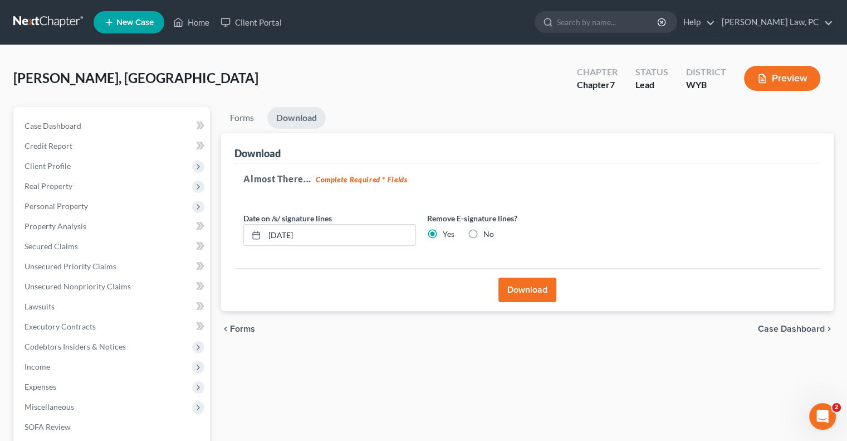
click at [528, 291] on button "Download" at bounding box center [528, 289] width 58 height 25
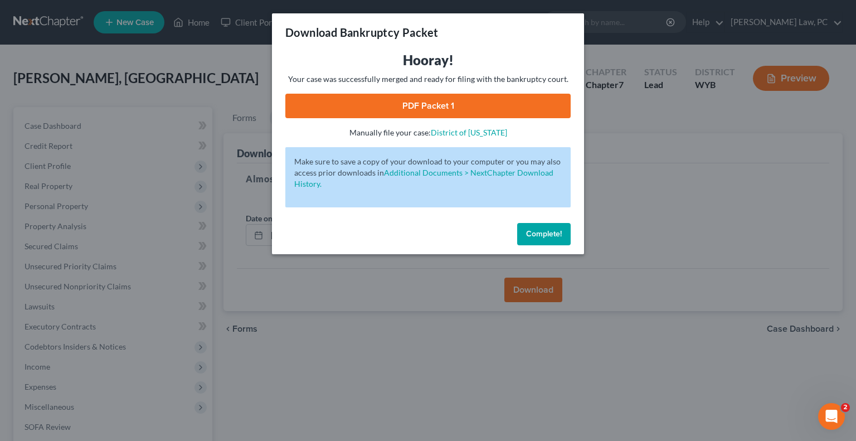
click at [411, 102] on link "PDF Packet 1" at bounding box center [427, 106] width 285 height 25
click at [548, 229] on span "Complete!" at bounding box center [544, 233] width 36 height 9
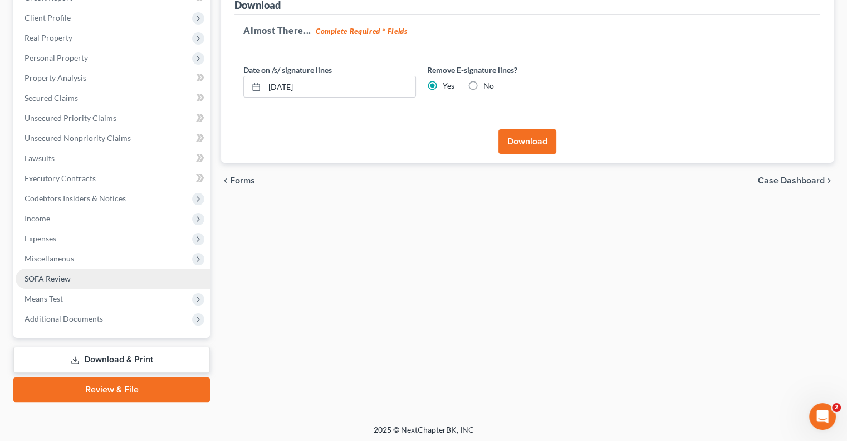
scroll to position [150, 0]
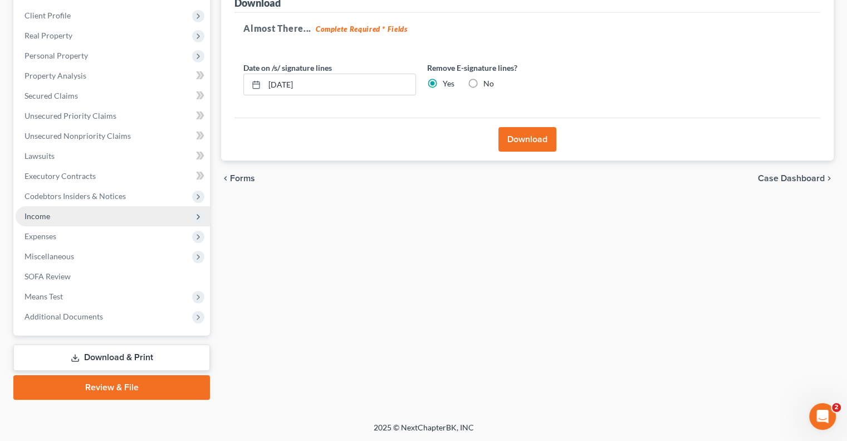
click at [58, 220] on span "Income" at bounding box center [113, 216] width 194 height 20
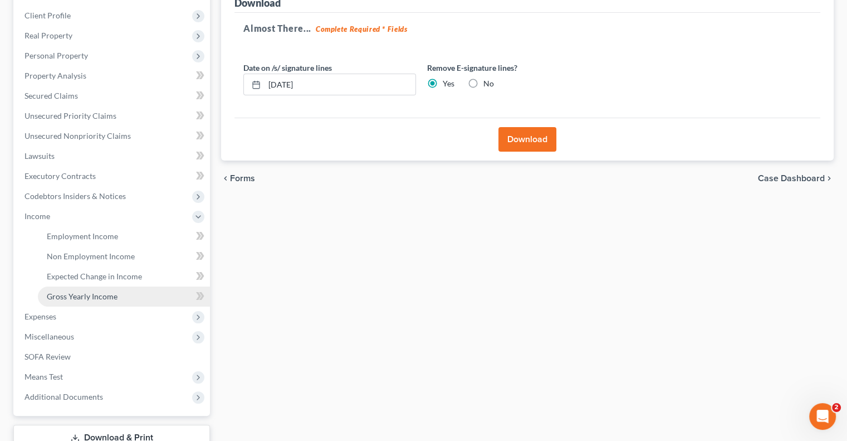
click at [99, 297] on span "Gross Yearly Income" at bounding box center [82, 295] width 71 height 9
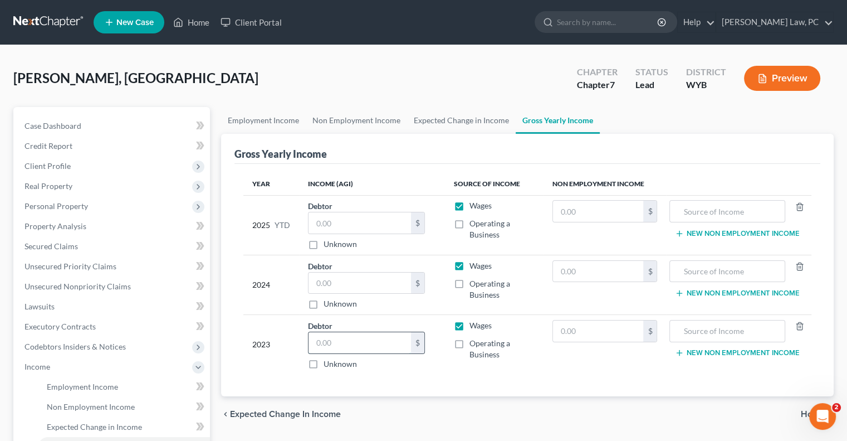
click at [321, 343] on input "text" at bounding box center [360, 342] width 103 height 21
click at [319, 283] on input "text" at bounding box center [360, 282] width 103 height 21
click at [446, 368] on td "Wages Operating a Business" at bounding box center [494, 345] width 98 height 60
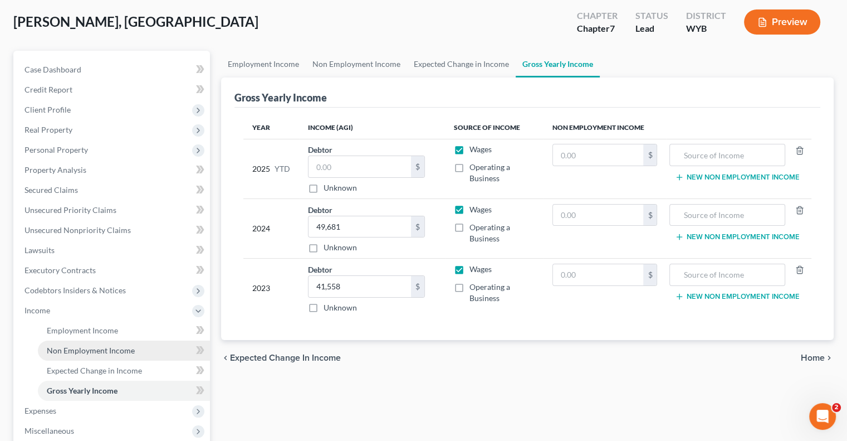
scroll to position [56, 0]
click at [338, 167] on input "text" at bounding box center [360, 167] width 103 height 21
click at [335, 164] on input "text" at bounding box center [360, 167] width 103 height 21
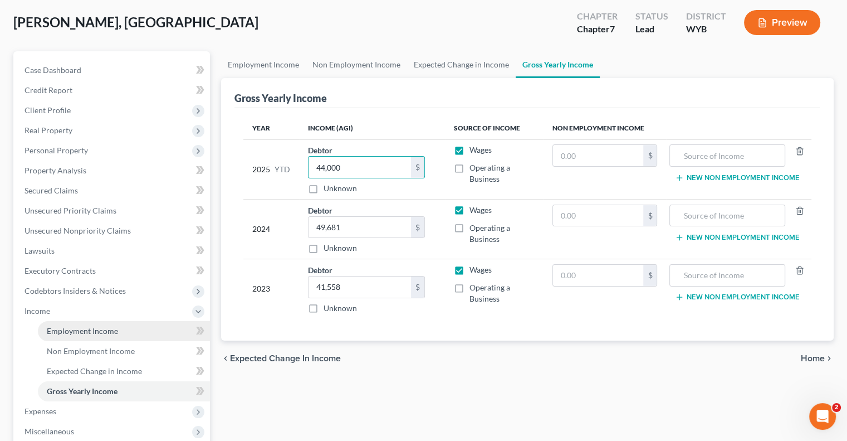
drag, startPoint x: 106, startPoint y: 323, endPoint x: 107, endPoint y: 328, distance: 5.7
click at [106, 323] on link "Employment Income" at bounding box center [124, 331] width 172 height 20
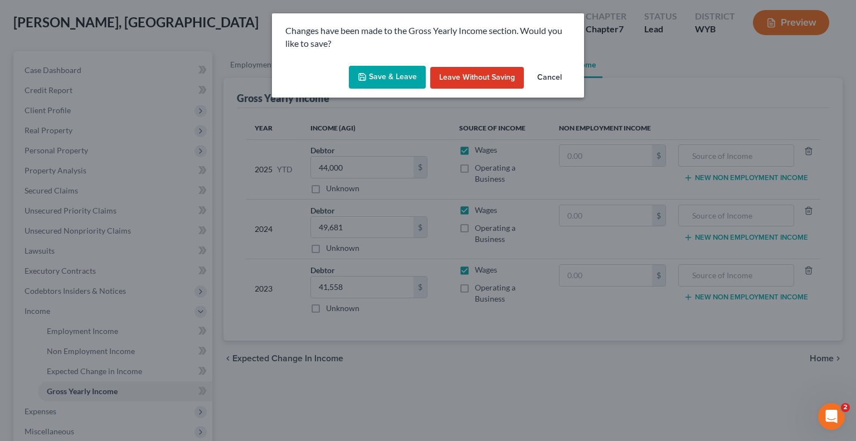
click at [387, 75] on button "Save & Leave" at bounding box center [387, 77] width 77 height 23
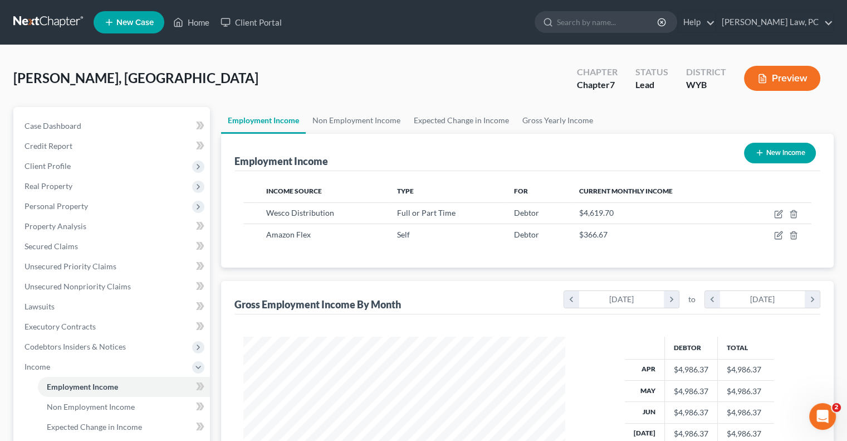
scroll to position [198, 344]
click at [85, 169] on span "Client Profile" at bounding box center [113, 166] width 194 height 20
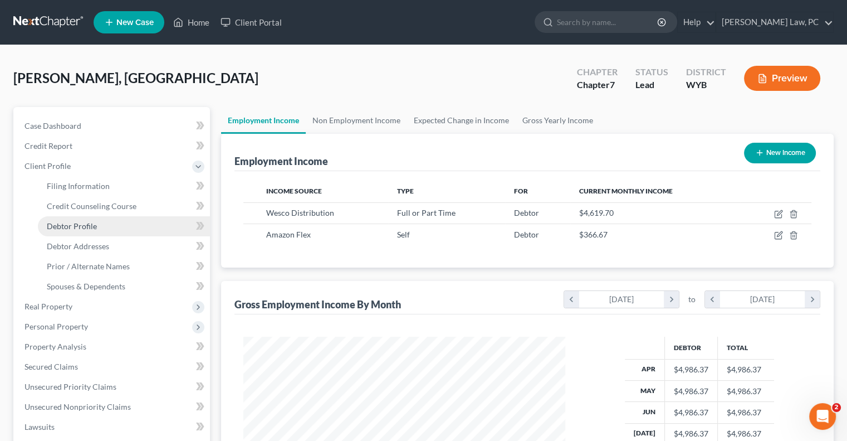
click at [91, 227] on span "Debtor Profile" at bounding box center [72, 225] width 50 height 9
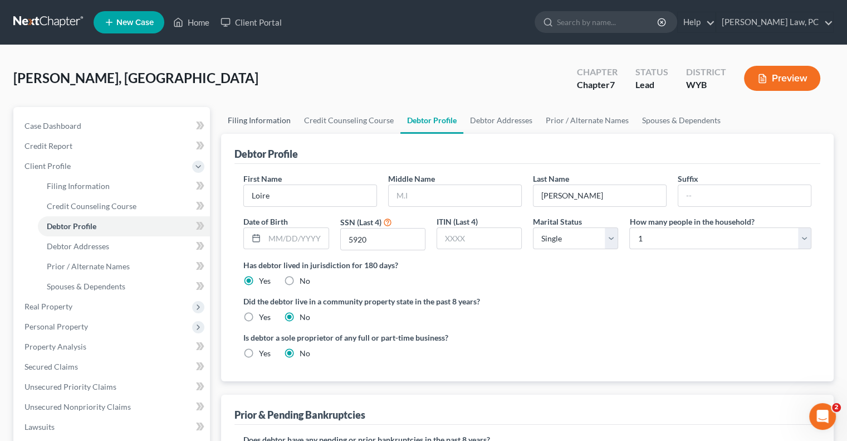
click at [258, 122] on link "Filing Information" at bounding box center [259, 120] width 76 height 27
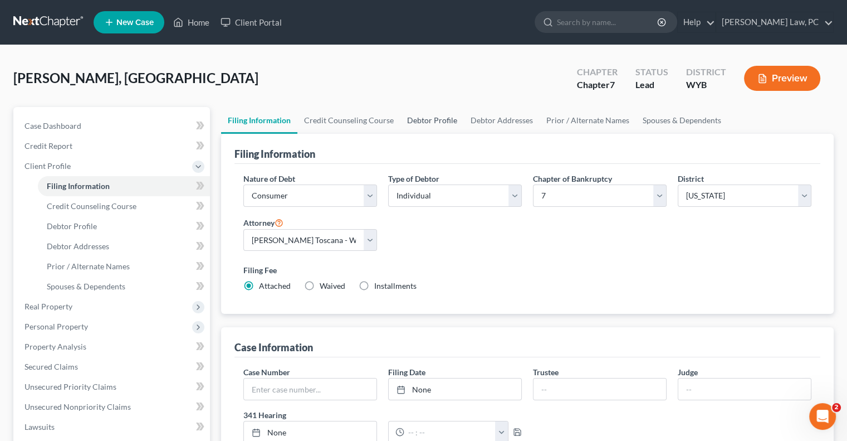
click at [428, 123] on link "Debtor Profile" at bounding box center [433, 120] width 64 height 27
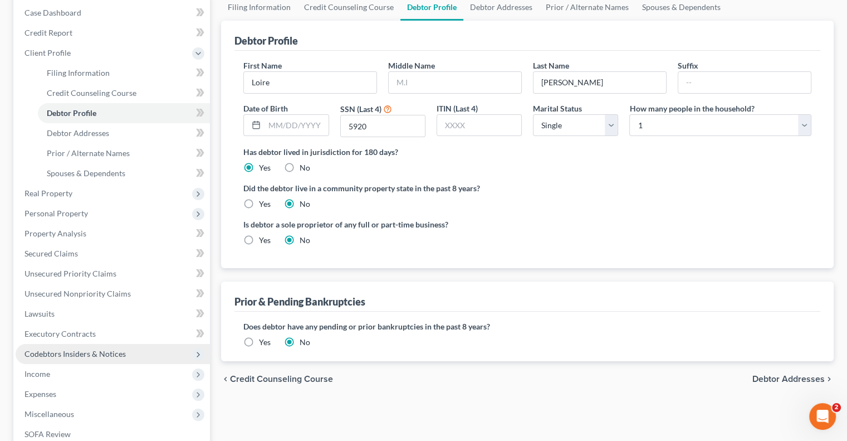
scroll to position [111, 0]
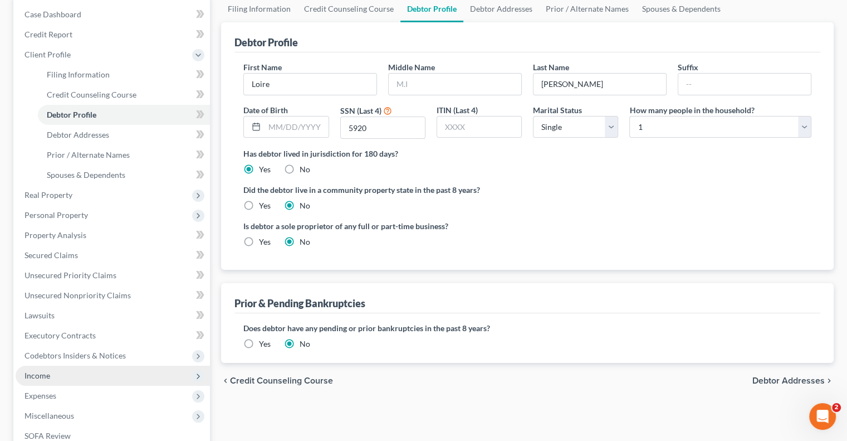
click at [70, 373] on span "Income" at bounding box center [113, 375] width 194 height 20
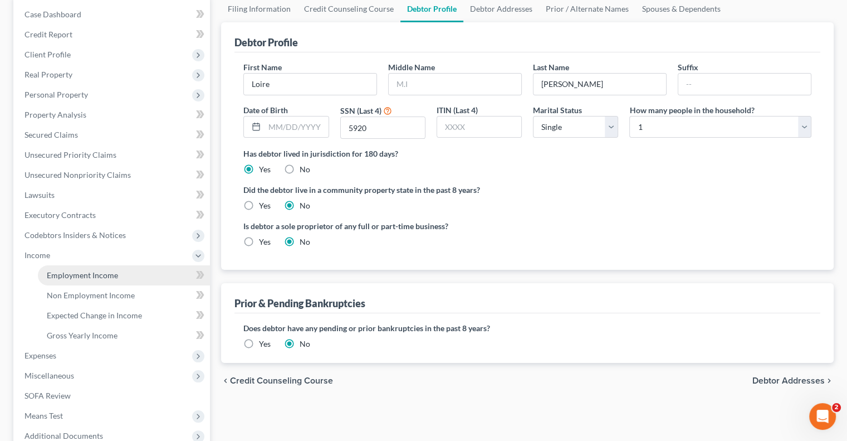
click at [90, 278] on span "Employment Income" at bounding box center [82, 274] width 71 height 9
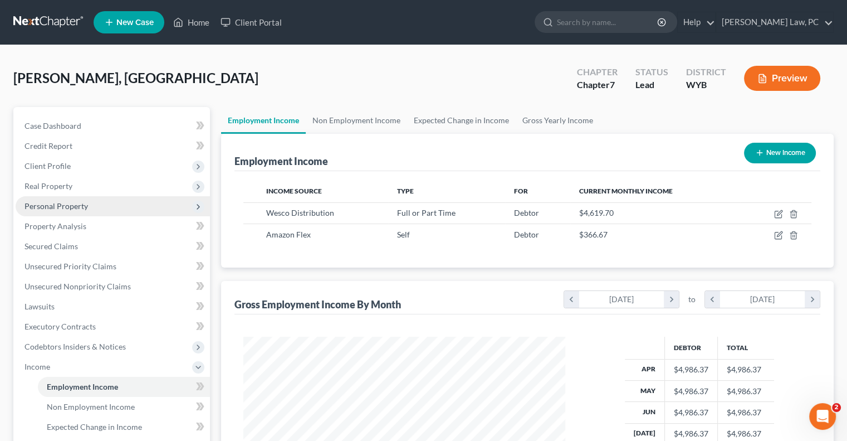
click at [41, 204] on span "Personal Property" at bounding box center [57, 205] width 64 height 9
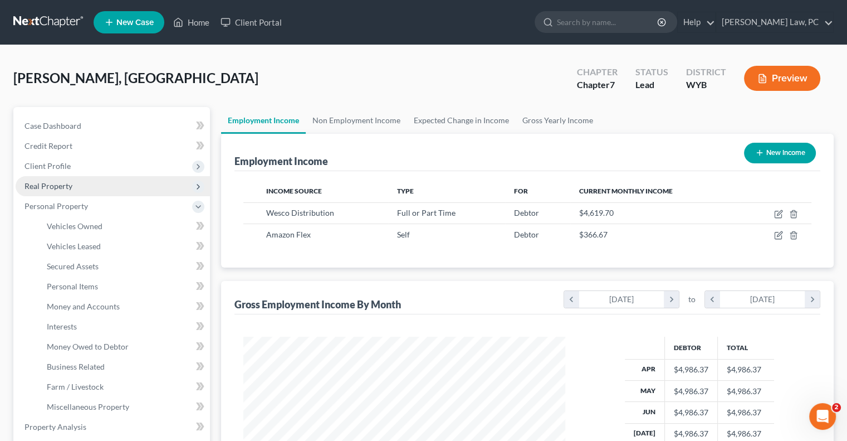
click at [33, 182] on span "Real Property" at bounding box center [49, 185] width 48 height 9
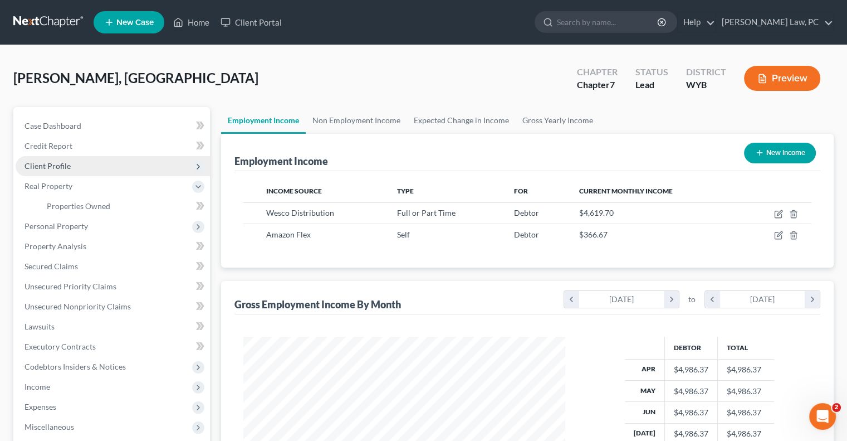
click at [38, 167] on span "Client Profile" at bounding box center [48, 165] width 46 height 9
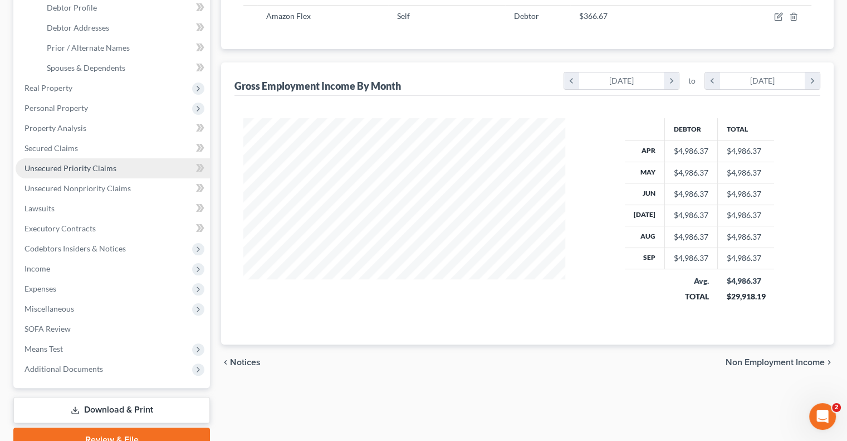
scroll to position [223, 0]
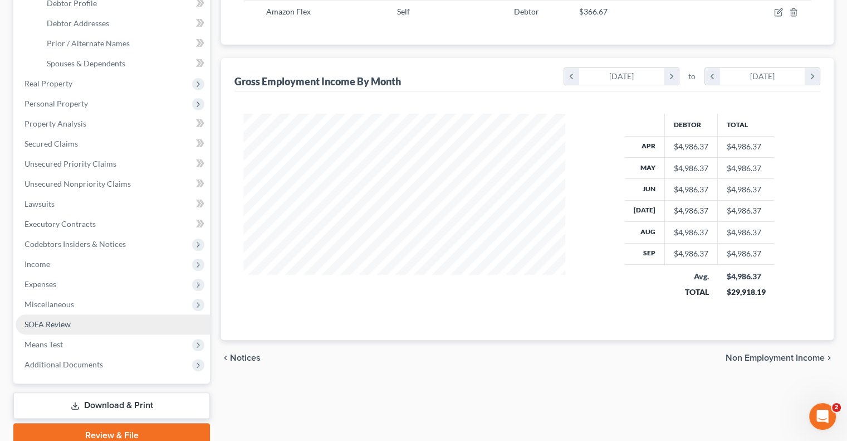
click at [65, 323] on span "SOFA Review" at bounding box center [48, 323] width 46 height 9
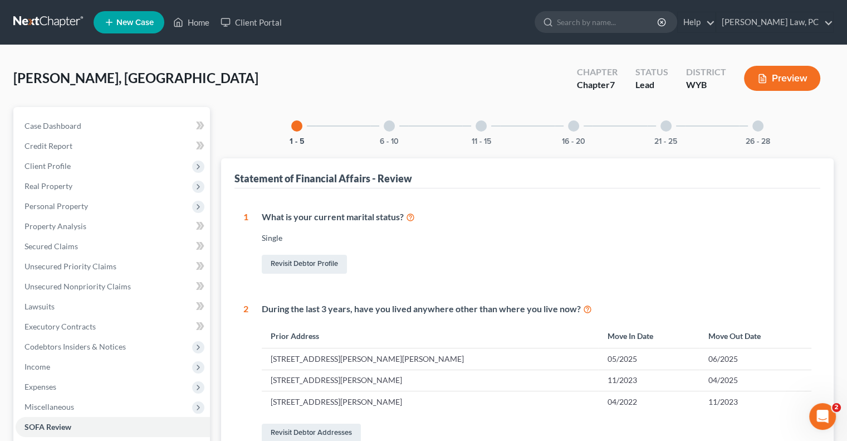
click at [757, 129] on div at bounding box center [758, 125] width 11 height 11
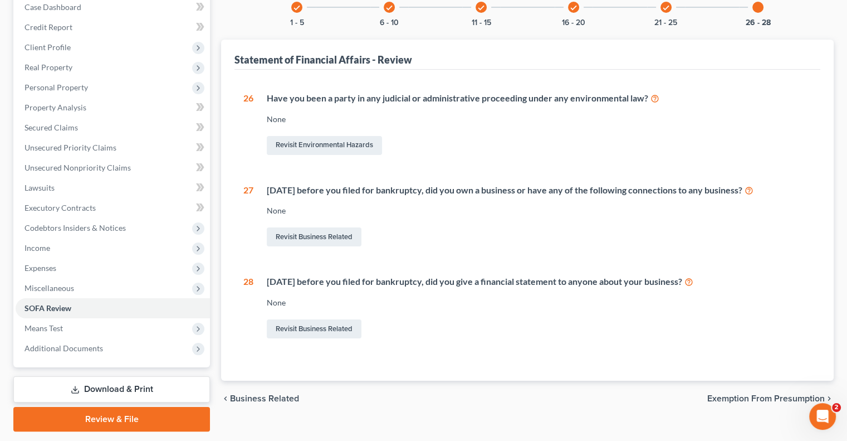
scroll to position [150, 0]
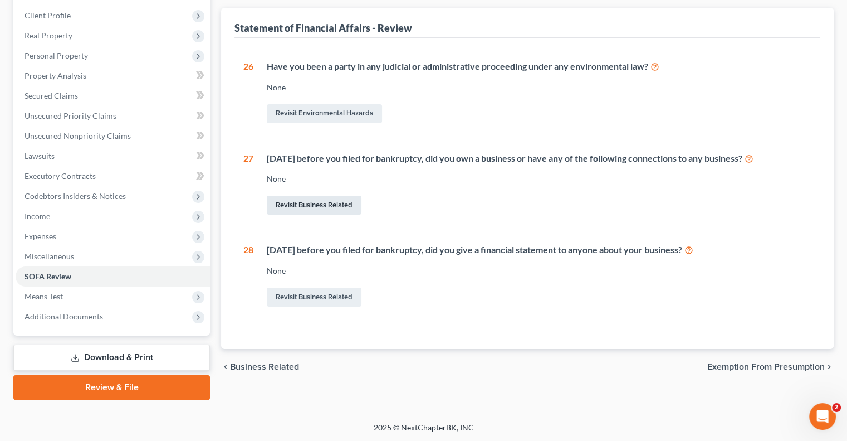
click at [310, 204] on link "Revisit Business Related" at bounding box center [314, 205] width 95 height 19
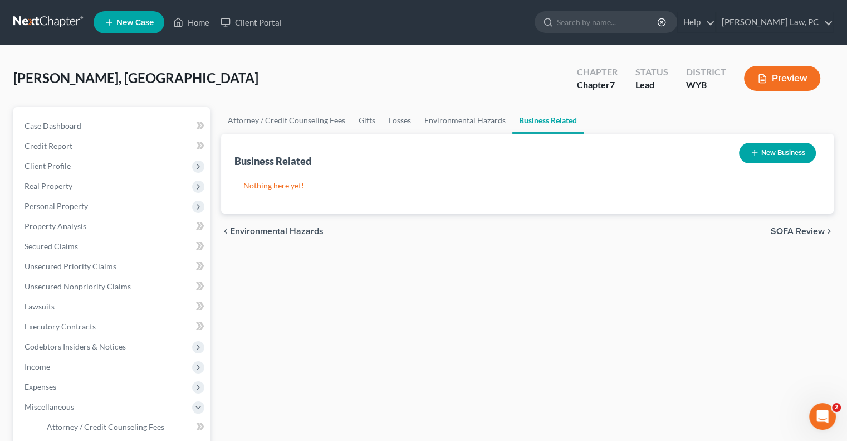
click at [766, 147] on button "New Business" at bounding box center [777, 153] width 77 height 21
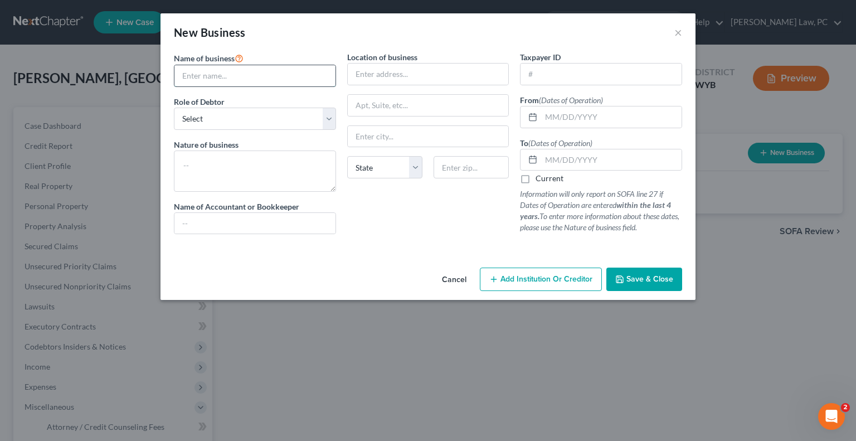
click at [235, 75] on input "text" at bounding box center [254, 75] width 161 height 21
click at [206, 118] on select "Select A member of a limited liability company (LLC) or limited liability partn…" at bounding box center [255, 119] width 162 height 22
click at [174, 108] on select "Select A member of a limited liability company (LLC) or limited liability partn…" at bounding box center [255, 119] width 162 height 22
click at [202, 168] on textarea at bounding box center [255, 170] width 162 height 41
click at [566, 118] on input "text" at bounding box center [611, 116] width 140 height 21
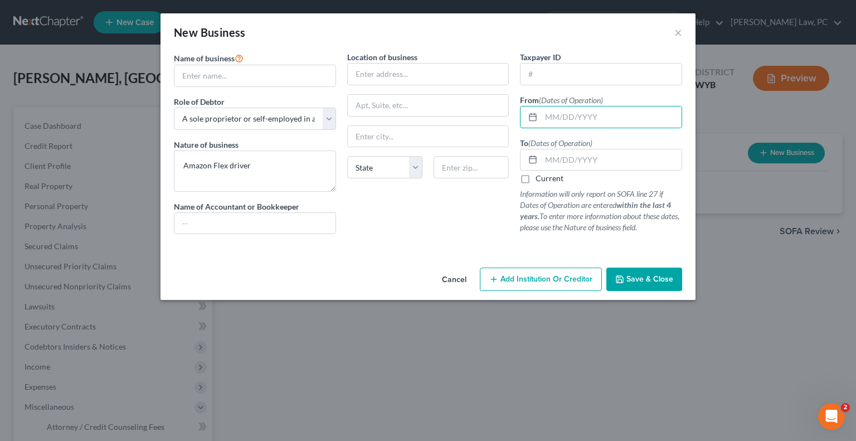
click at [491, 233] on div "Location of business State [US_STATE][GEOGRAPHIC_DATA] [GEOGRAPHIC_DATA] [GEOGR…" at bounding box center [427, 147] width 173 height 192
click at [535, 182] on label "Current" at bounding box center [549, 178] width 28 height 11
click at [540, 180] on input "Current" at bounding box center [543, 176] width 7 height 7
click at [550, 113] on input "text" at bounding box center [611, 116] width 140 height 21
click at [192, 75] on input "text" at bounding box center [254, 75] width 161 height 21
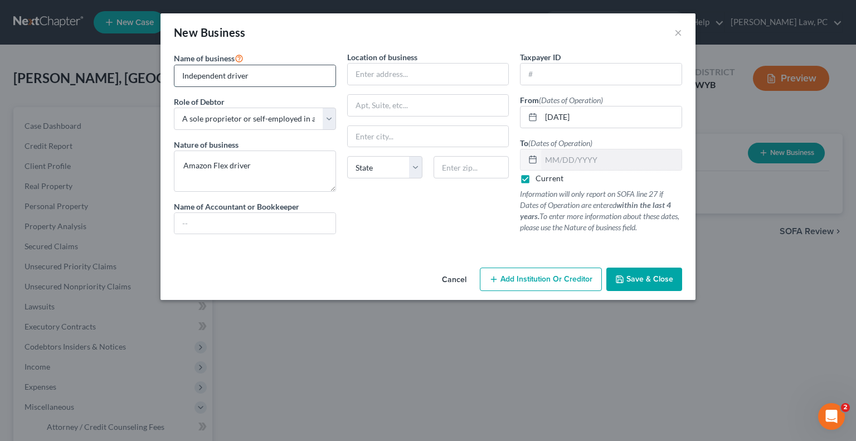
click at [264, 73] on input "Independent driver" at bounding box center [254, 75] width 161 height 21
click at [452, 228] on div "Location of business State [US_STATE][GEOGRAPHIC_DATA] [GEOGRAPHIC_DATA] [GEOGR…" at bounding box center [427, 147] width 173 height 192
click at [236, 225] on input "text" at bounding box center [254, 223] width 161 height 21
click at [633, 282] on span "Save & Close" at bounding box center [649, 278] width 47 height 9
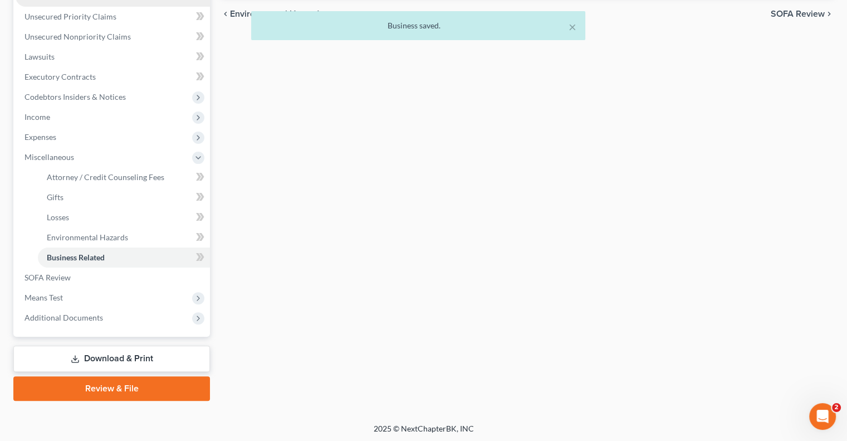
scroll to position [251, 0]
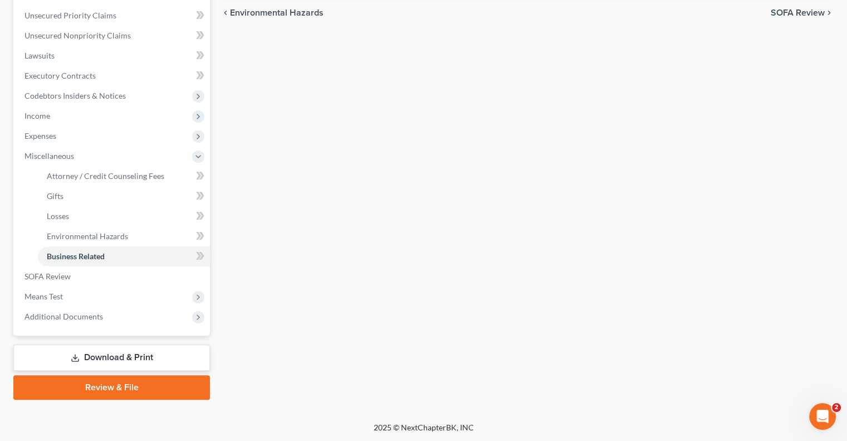
click at [103, 345] on link "Download & Print" at bounding box center [111, 357] width 197 height 26
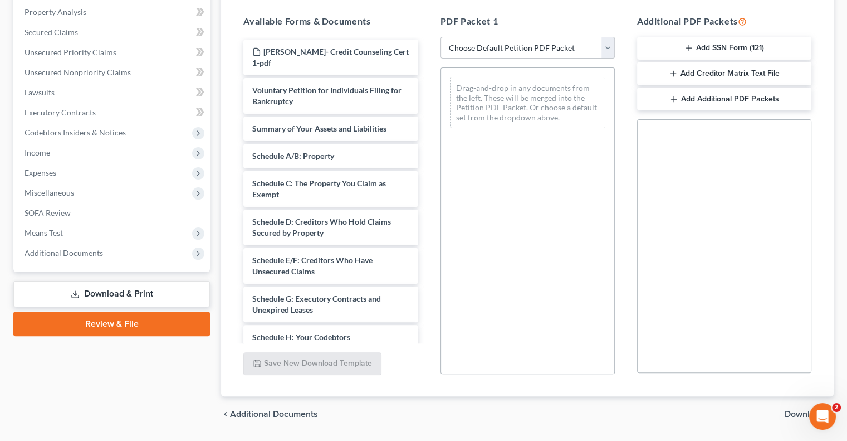
scroll to position [135, 0]
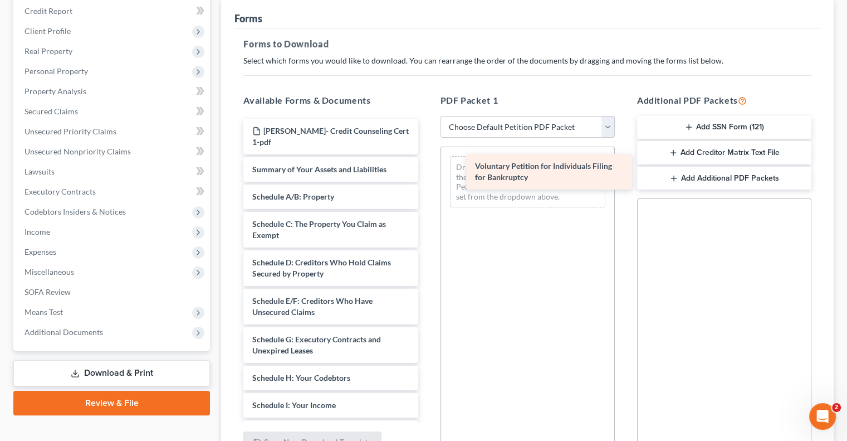
drag, startPoint x: 312, startPoint y: 162, endPoint x: 535, endPoint y: 170, distance: 223.0
click at [427, 170] on div "Voluntary Petition for Individuals Filing for Bankruptcy [PERSON_NAME]- Credit …" at bounding box center [331, 419] width 192 height 600
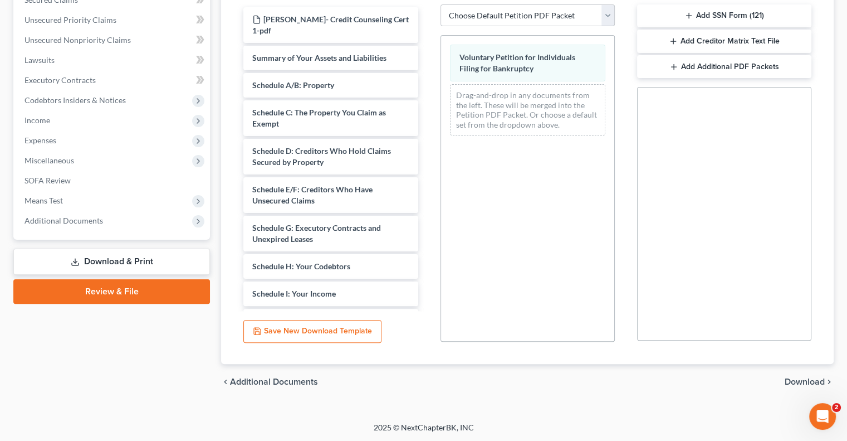
click at [789, 379] on span "Download" at bounding box center [805, 381] width 40 height 9
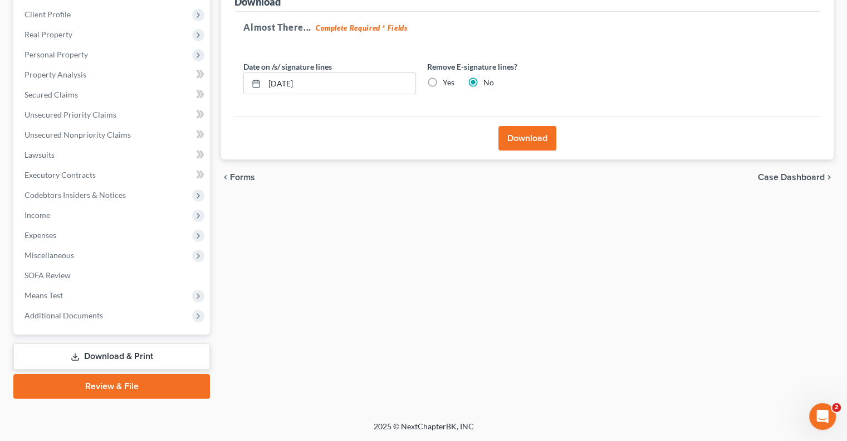
scroll to position [150, 0]
click at [443, 83] on label "Yes" at bounding box center [449, 83] width 12 height 11
click at [447, 83] on input "Yes" at bounding box center [450, 81] width 7 height 7
click at [533, 138] on button "Download" at bounding box center [528, 139] width 58 height 25
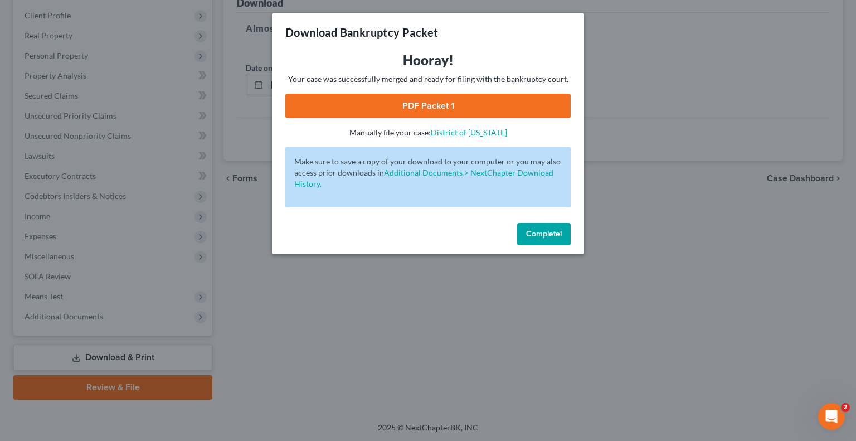
click at [417, 108] on link "PDF Packet 1" at bounding box center [427, 106] width 285 height 25
drag, startPoint x: 535, startPoint y: 236, endPoint x: 510, endPoint y: 231, distance: 25.0
click at [535, 236] on span "Complete!" at bounding box center [544, 233] width 36 height 9
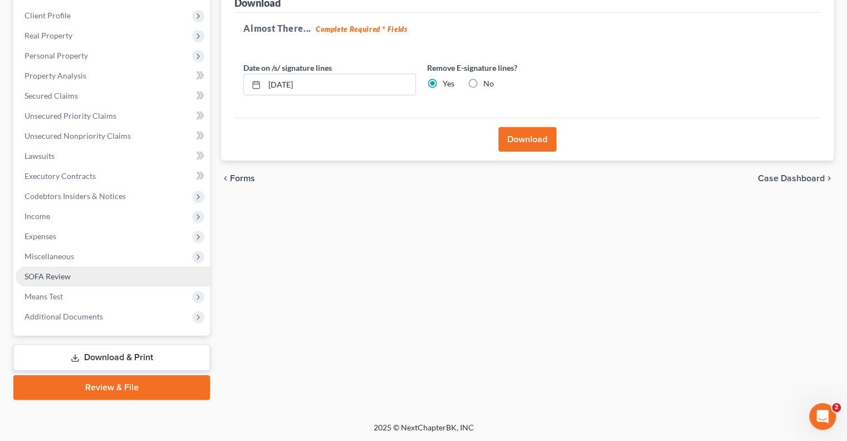
click at [57, 274] on span "SOFA Review" at bounding box center [48, 275] width 46 height 9
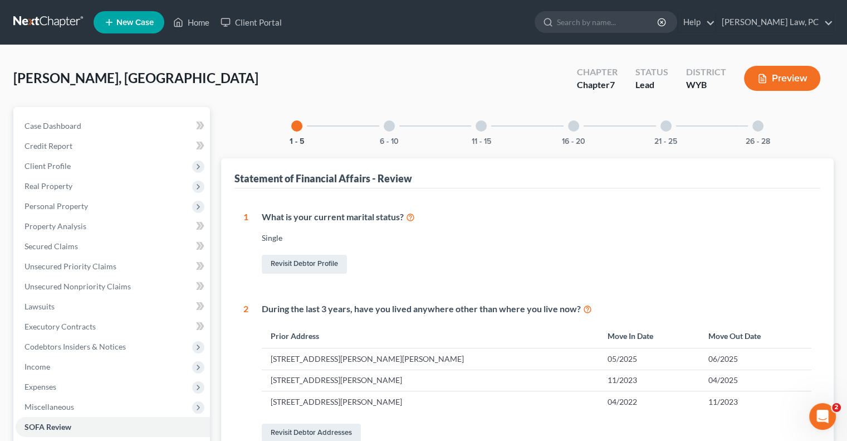
click at [756, 124] on div at bounding box center [758, 125] width 11 height 11
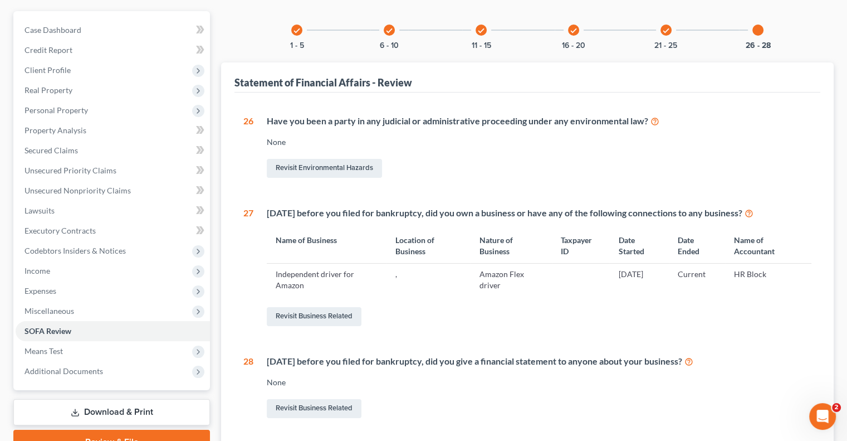
scroll to position [111, 0]
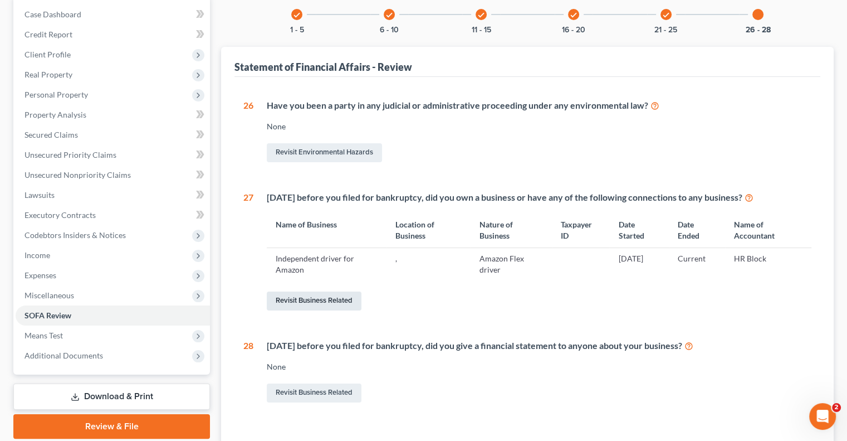
click at [325, 302] on link "Revisit Business Related" at bounding box center [314, 300] width 95 height 19
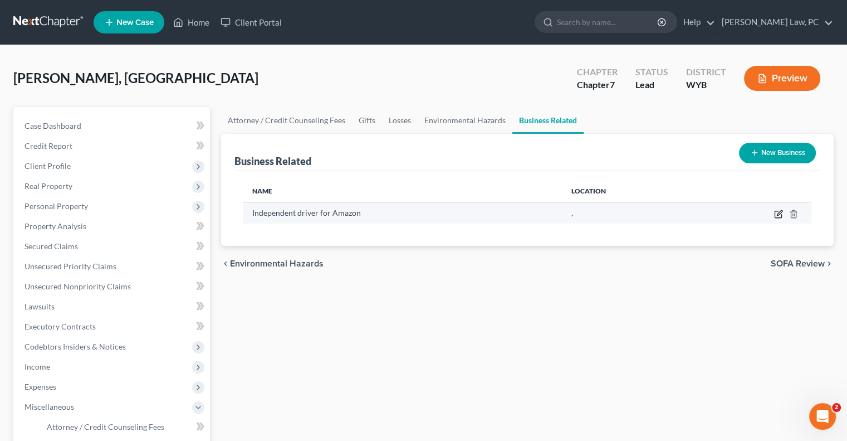
click at [779, 213] on icon "button" at bounding box center [779, 212] width 5 height 5
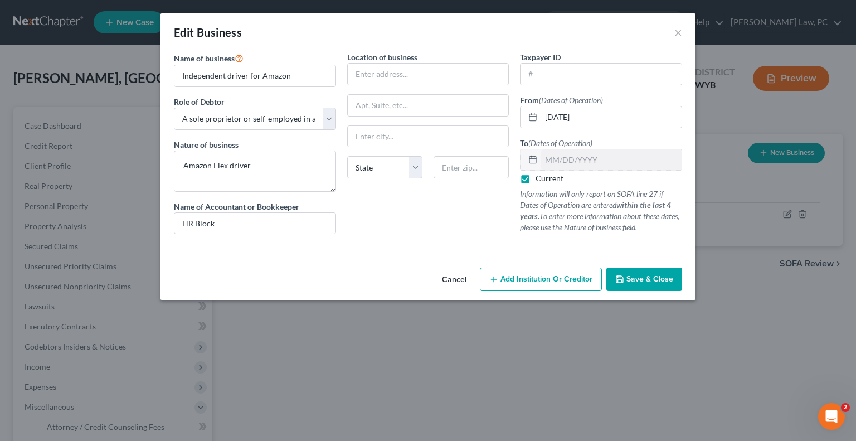
click at [627, 282] on span "Save & Close" at bounding box center [649, 278] width 47 height 9
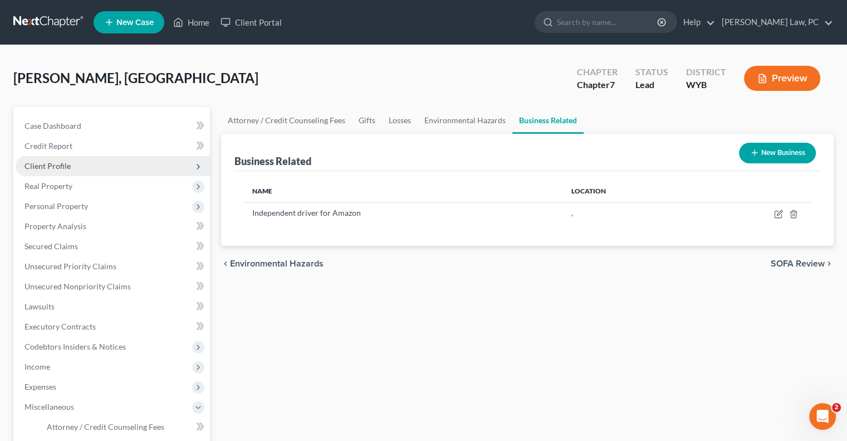
click at [53, 169] on span "Client Profile" at bounding box center [48, 165] width 46 height 9
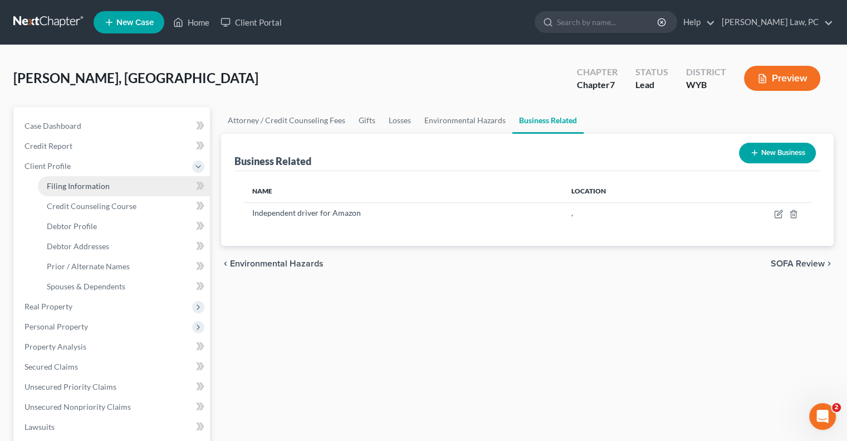
click at [60, 186] on span "Filing Information" at bounding box center [78, 185] width 63 height 9
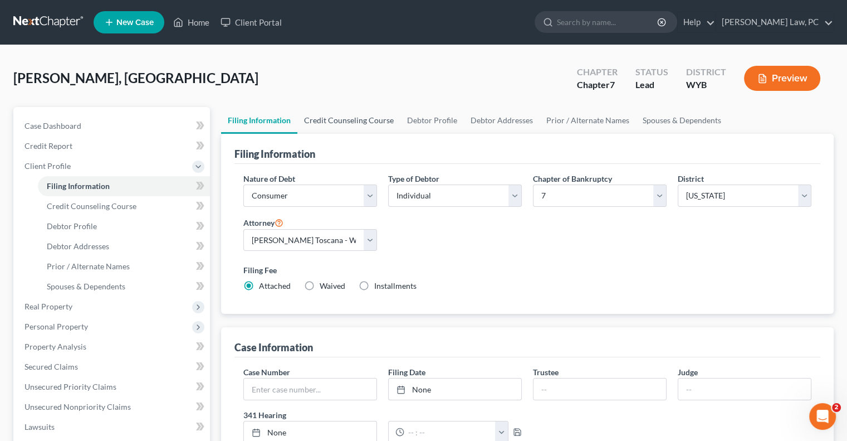
click at [352, 126] on link "Credit Counseling Course" at bounding box center [348, 120] width 103 height 27
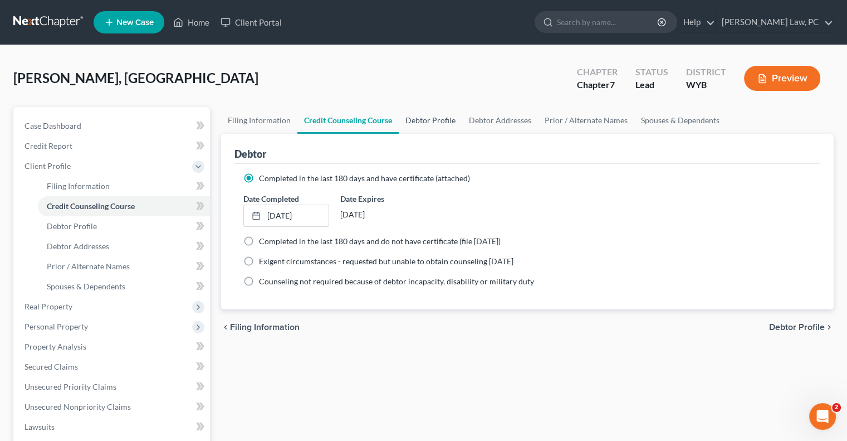
click at [433, 122] on link "Debtor Profile" at bounding box center [431, 120] width 64 height 27
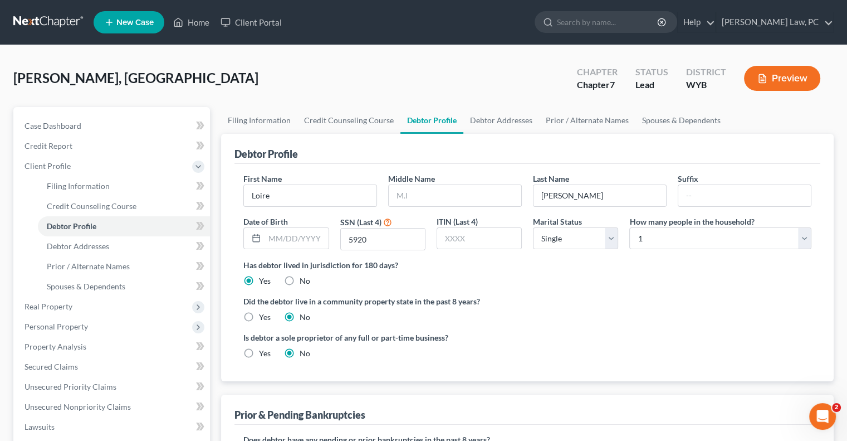
click at [259, 350] on label "Yes" at bounding box center [265, 353] width 12 height 11
click at [264, 350] on input "Yes" at bounding box center [267, 351] width 7 height 7
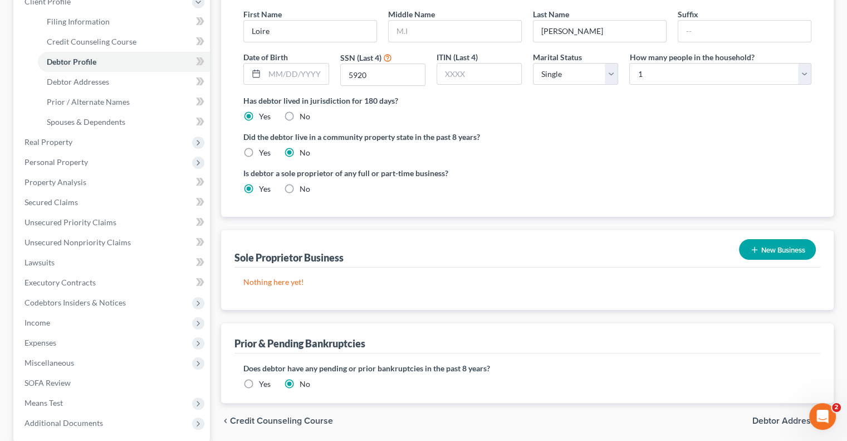
scroll to position [167, 0]
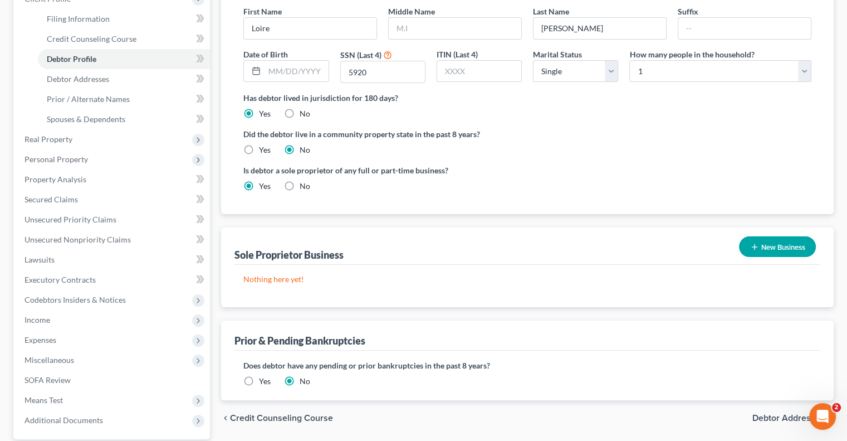
click at [770, 248] on button "New Business" at bounding box center [777, 246] width 77 height 21
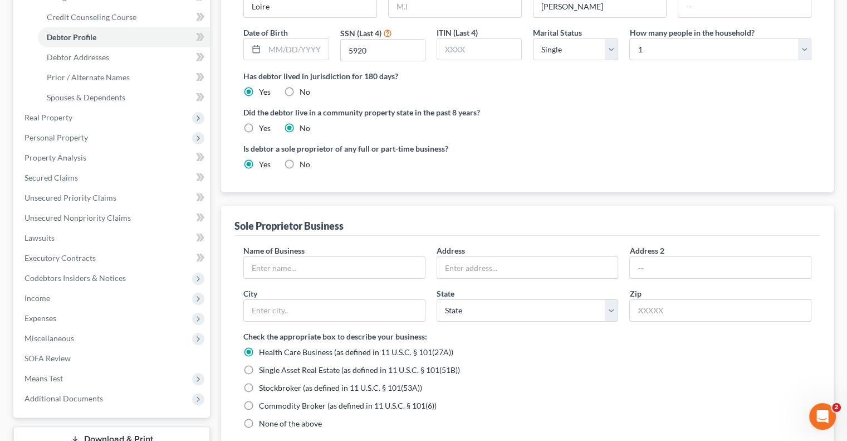
scroll to position [279, 0]
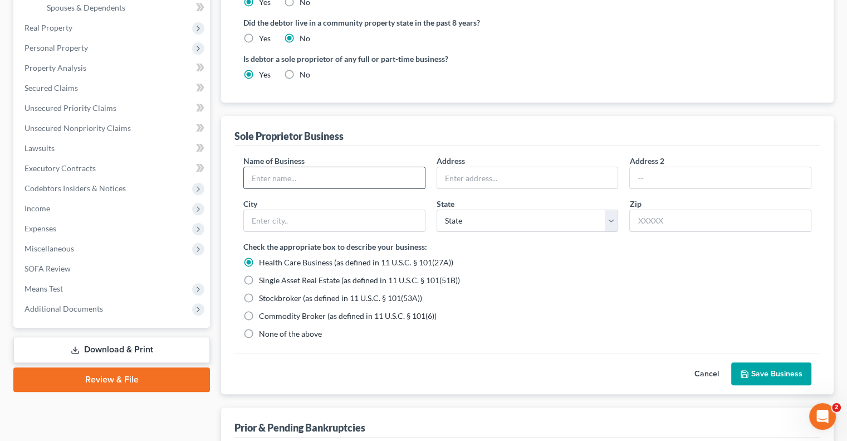
click at [305, 176] on input "text" at bounding box center [334, 177] width 181 height 21
click at [336, 173] on input "Amazon Flex Driver" at bounding box center [334, 177] width 181 height 21
click at [455, 184] on input "text" at bounding box center [527, 177] width 181 height 21
drag, startPoint x: 287, startPoint y: 334, endPoint x: 325, endPoint y: 314, distance: 42.1
click at [287, 334] on span "None of the above" at bounding box center [290, 333] width 63 height 9
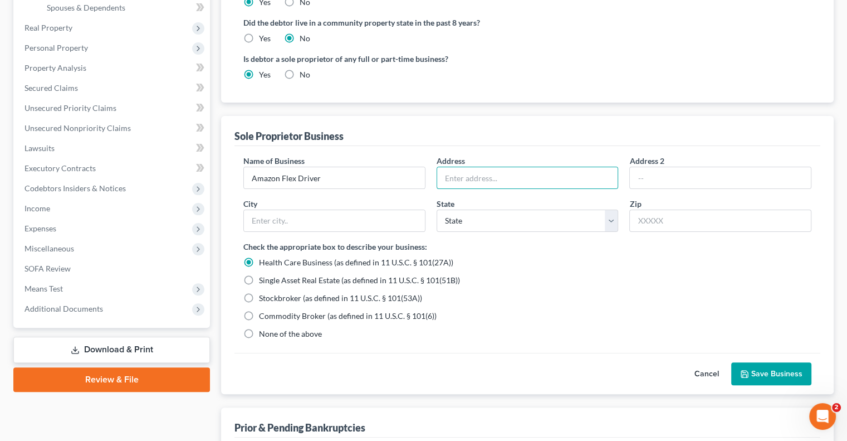
click at [271, 334] on input "None of the above" at bounding box center [267, 331] width 7 height 7
click at [479, 181] on input "text" at bounding box center [527, 177] width 181 height 21
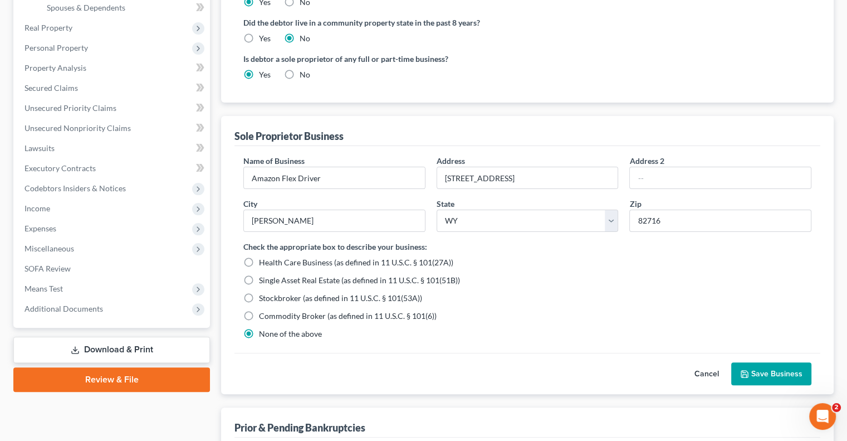
click at [764, 366] on button "Save Business" at bounding box center [771, 373] width 80 height 23
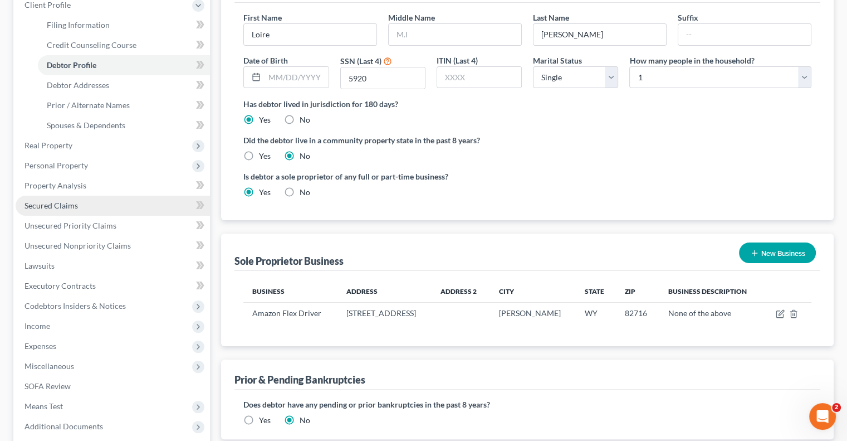
scroll to position [159, 0]
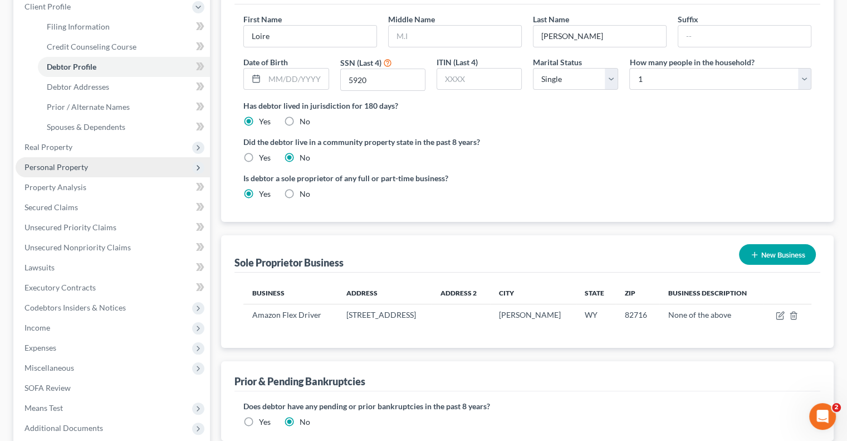
click at [58, 165] on span "Personal Property" at bounding box center [57, 166] width 64 height 9
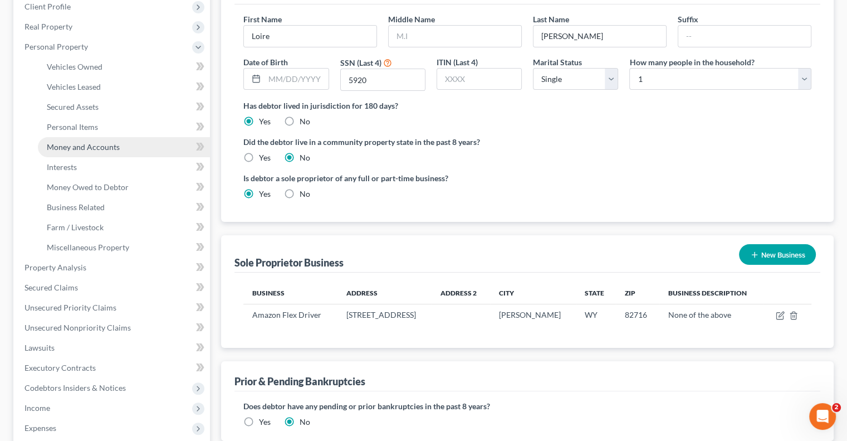
click at [77, 147] on span "Money and Accounts" at bounding box center [83, 146] width 73 height 9
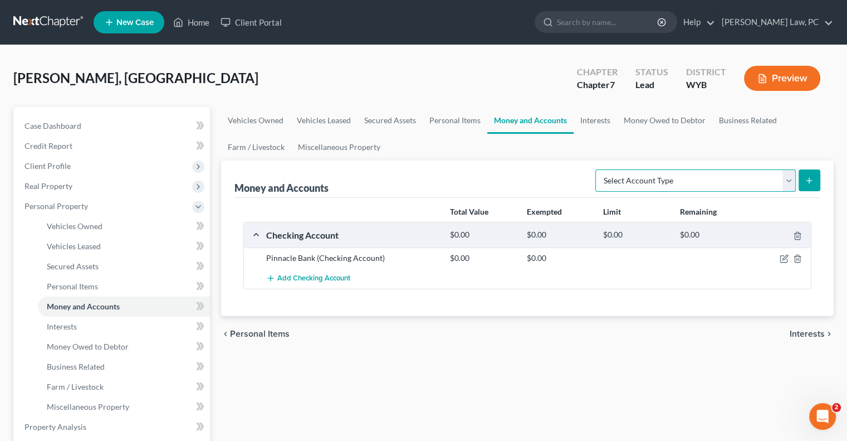
click at [672, 185] on select "Select Account Type Brokerage Cash on Hand Certificates of Deposit Checking Acc…" at bounding box center [696, 180] width 201 height 22
click at [598, 169] on select "Select Account Type Brokerage Cash on Hand Certificates of Deposit Checking Acc…" at bounding box center [696, 180] width 201 height 22
click at [795, 182] on select "Select Account Type Brokerage Cash on Hand Certificates of Deposit Checking Acc…" at bounding box center [696, 180] width 201 height 22
click at [598, 169] on select "Select Account Type Brokerage Cash on Hand Certificates of Deposit Checking Acc…" at bounding box center [696, 180] width 201 height 22
click at [811, 188] on button "submit" at bounding box center [810, 180] width 22 height 22
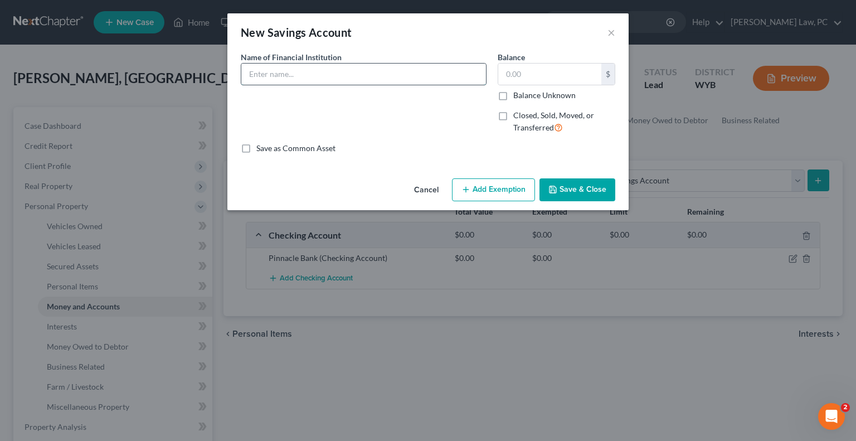
click at [326, 71] on input "text" at bounding box center [363, 74] width 245 height 21
click at [555, 80] on input "text" at bounding box center [549, 74] width 103 height 21
click at [606, 187] on button "Save & Close" at bounding box center [577, 189] width 76 height 23
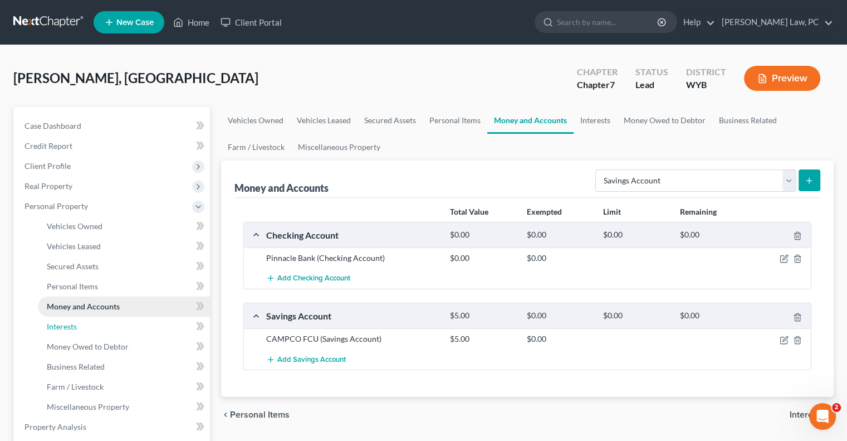
drag, startPoint x: 116, startPoint y: 320, endPoint x: 139, endPoint y: 311, distance: 24.3
click at [116, 320] on link "Interests" at bounding box center [124, 326] width 172 height 20
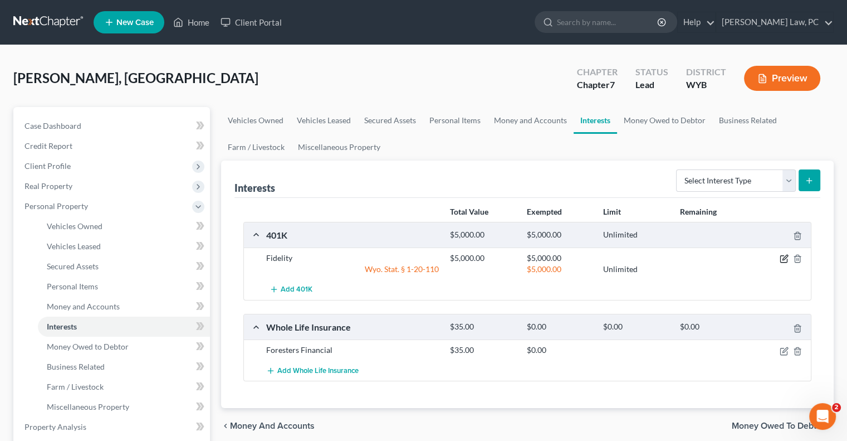
click at [784, 257] on icon "button" at bounding box center [784, 258] width 9 height 9
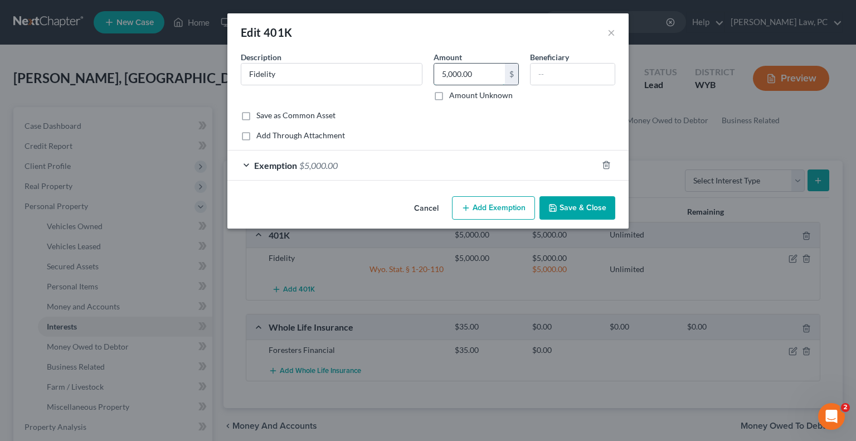
click at [479, 75] on input "5,000.00" at bounding box center [469, 74] width 71 height 21
click at [559, 206] on button "Save & Close" at bounding box center [577, 207] width 76 height 23
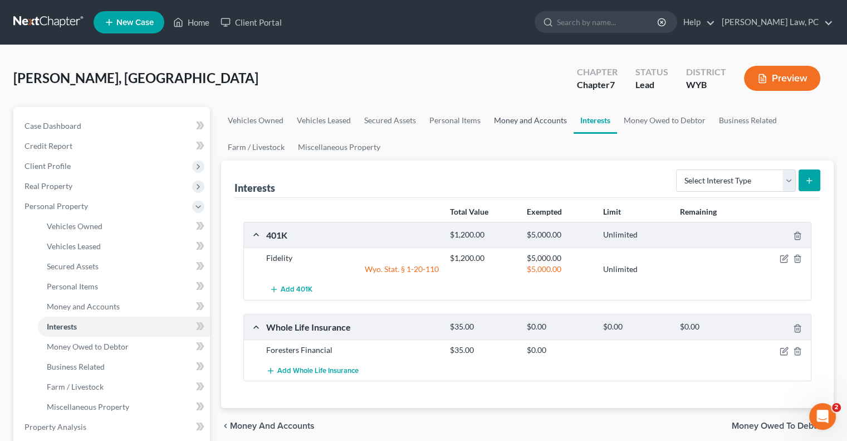
click at [524, 123] on link "Money and Accounts" at bounding box center [530, 120] width 86 height 27
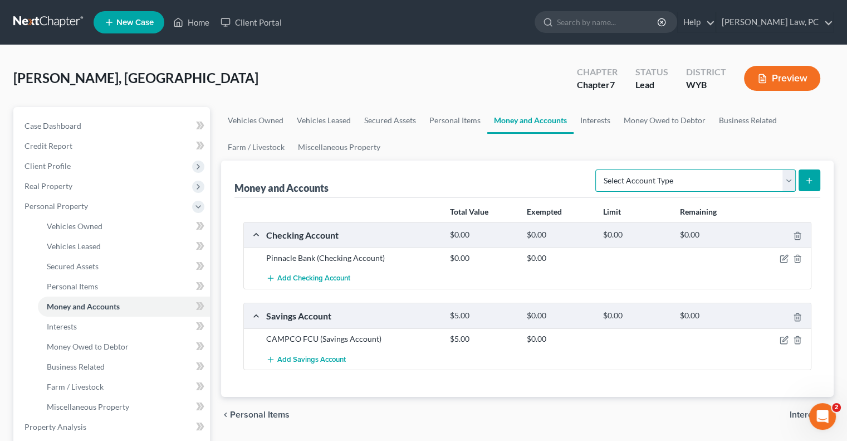
click at [690, 180] on select "Select Account Type Brokerage Cash on Hand Certificates of Deposit Checking Acc…" at bounding box center [696, 180] width 201 height 22
click at [598, 169] on select "Select Account Type Brokerage Cash on Hand Certificates of Deposit Checking Acc…" at bounding box center [696, 180] width 201 height 22
click at [809, 184] on button "submit" at bounding box center [810, 180] width 22 height 22
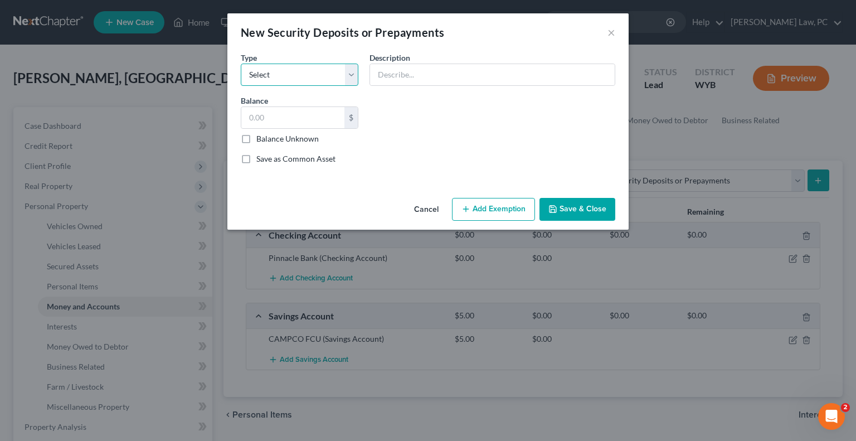
click at [274, 81] on select "Select Electric Gas Heating Oil Security Deposit On Rental Unit Prepaid Rent Te…" at bounding box center [300, 75] width 118 height 22
click at [241, 64] on select "Select Electric Gas Heating Oil Security Deposit On Rental Unit Prepaid Rent Te…" at bounding box center [300, 75] width 118 height 22
click at [254, 116] on input "text" at bounding box center [292, 117] width 103 height 21
click at [388, 69] on input "text" at bounding box center [492, 74] width 245 height 21
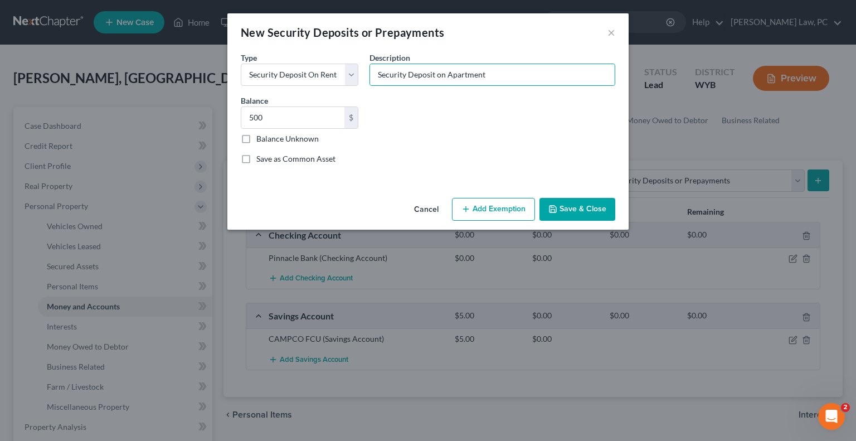
click at [559, 217] on button "Save & Close" at bounding box center [577, 209] width 76 height 23
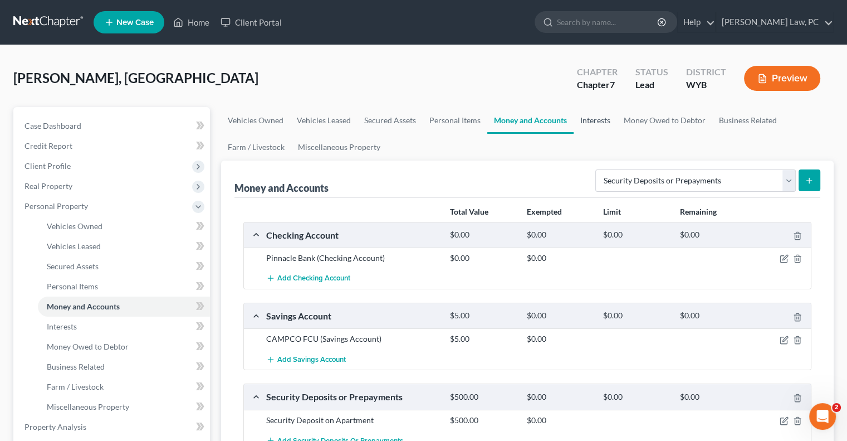
click at [597, 123] on link "Interests" at bounding box center [595, 120] width 43 height 27
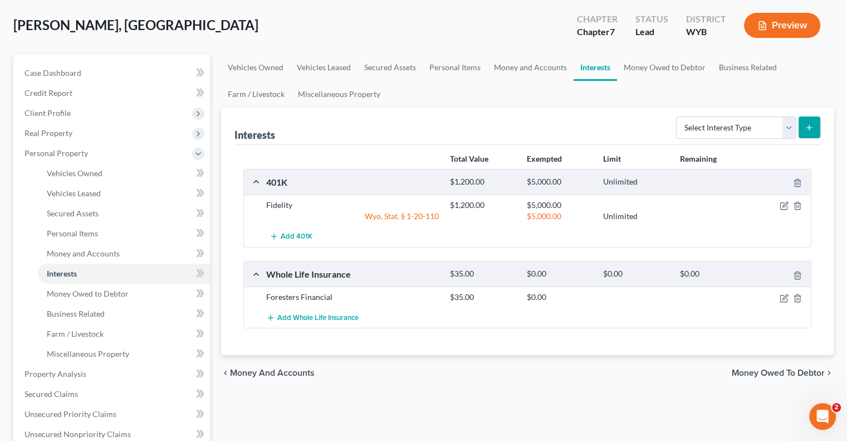
scroll to position [56, 0]
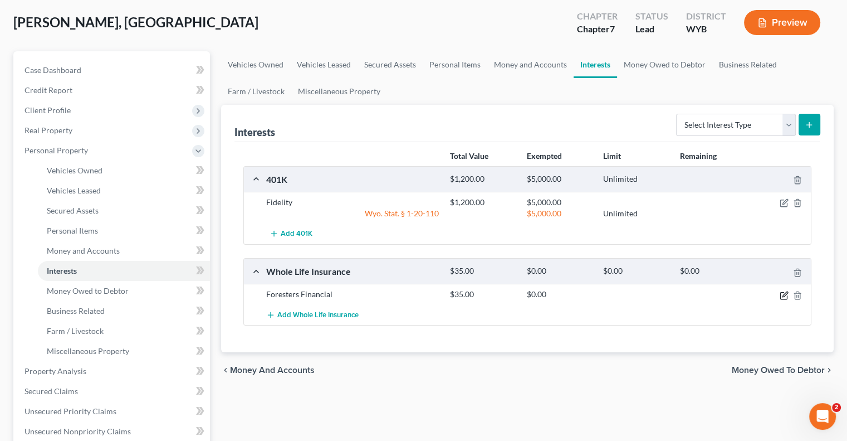
click at [784, 297] on icon "button" at bounding box center [784, 295] width 9 height 9
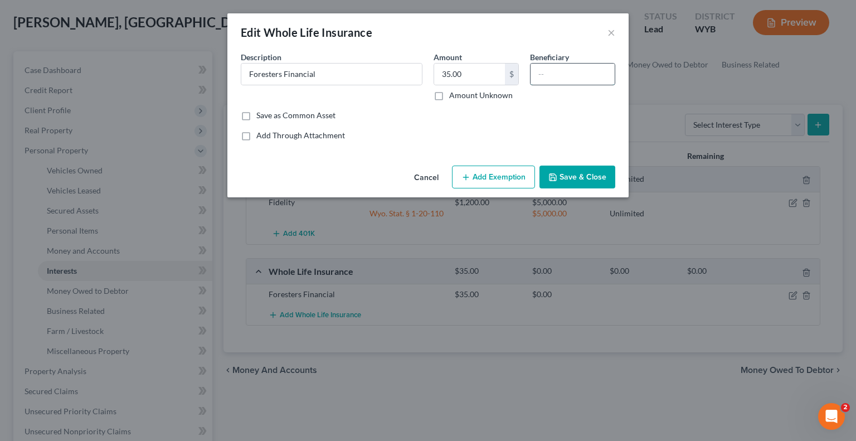
click at [554, 73] on input "text" at bounding box center [572, 74] width 84 height 21
click at [576, 175] on button "Save & Close" at bounding box center [577, 176] width 76 height 23
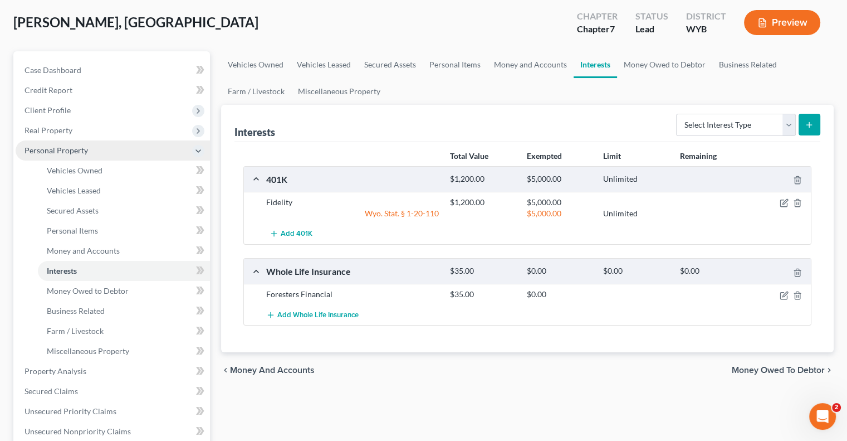
click at [74, 155] on span "Personal Property" at bounding box center [113, 150] width 194 height 20
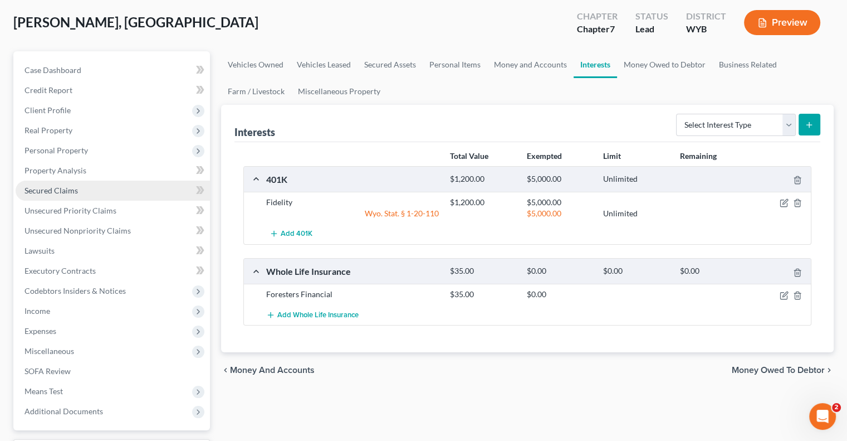
click at [74, 194] on span "Secured Claims" at bounding box center [51, 190] width 53 height 9
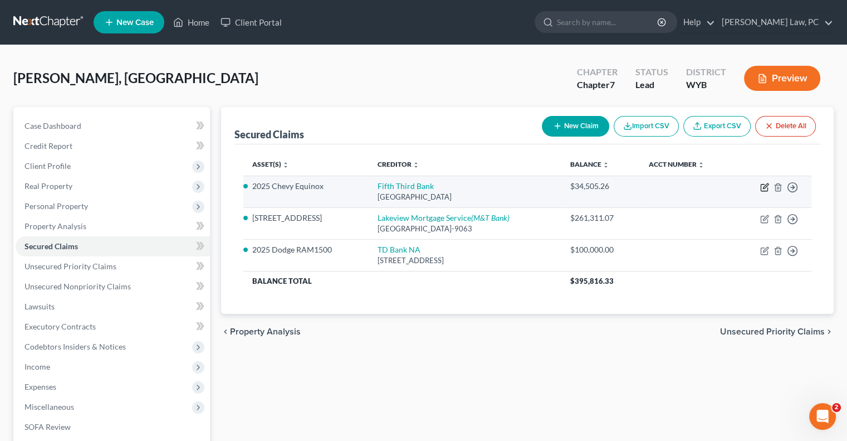
click at [763, 188] on icon "button" at bounding box center [764, 187] width 9 height 9
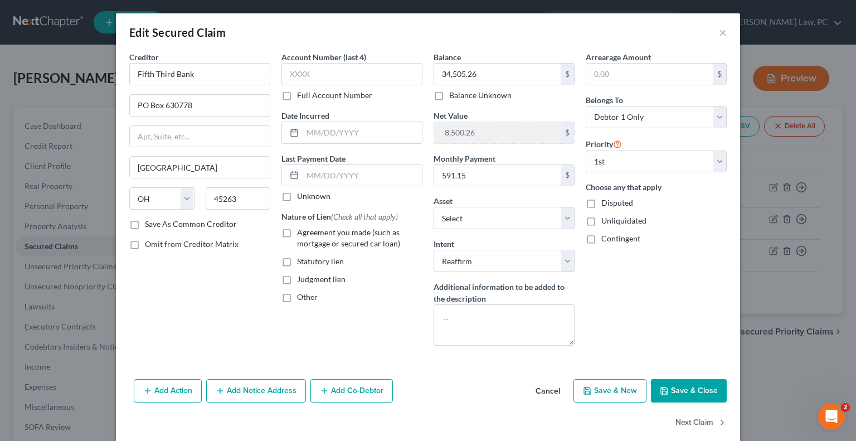
click at [297, 231] on label "Agreement you made (such as mortgage or secured car loan)" at bounding box center [359, 238] width 125 height 22
click at [301, 231] on input "Agreement you made (such as mortgage or secured car loan)" at bounding box center [304, 230] width 7 height 7
click at [689, 384] on button "Save & Close" at bounding box center [689, 390] width 76 height 23
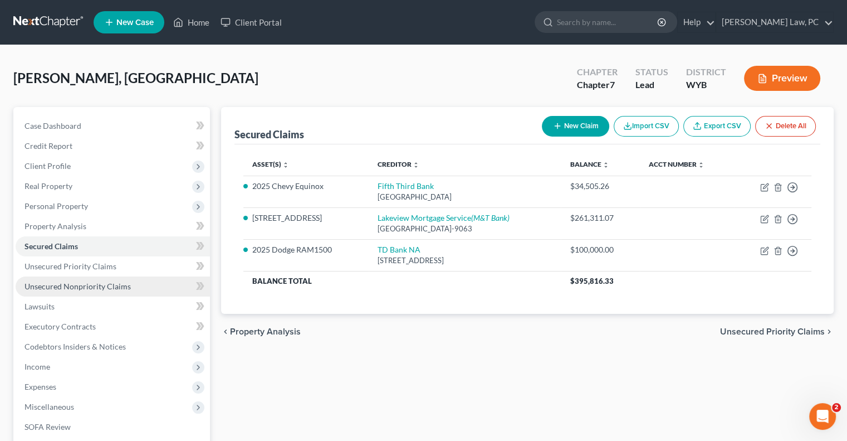
click at [125, 287] on span "Unsecured Nonpriority Claims" at bounding box center [78, 285] width 106 height 9
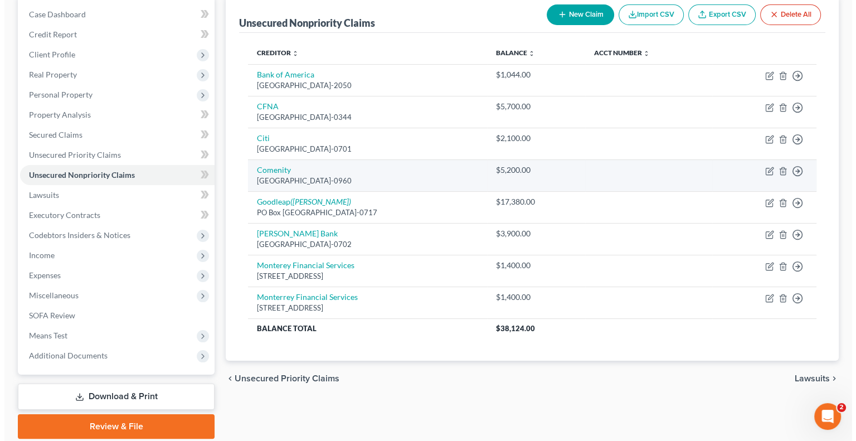
scroll to position [150, 0]
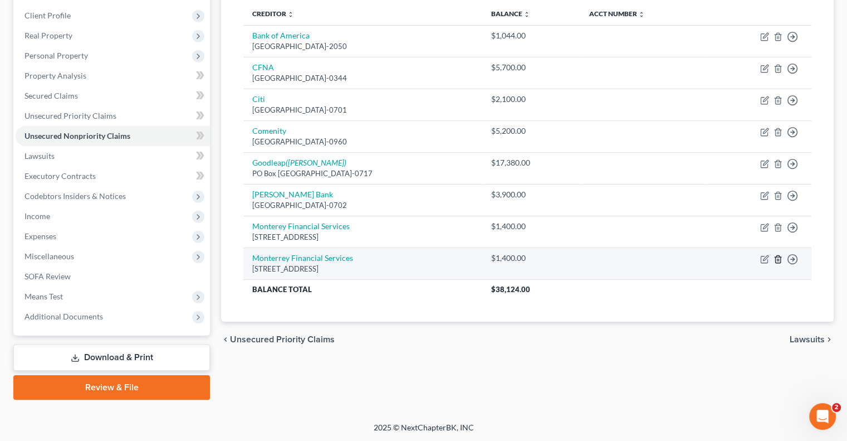
click at [778, 258] on line "button" at bounding box center [778, 259] width 0 height 2
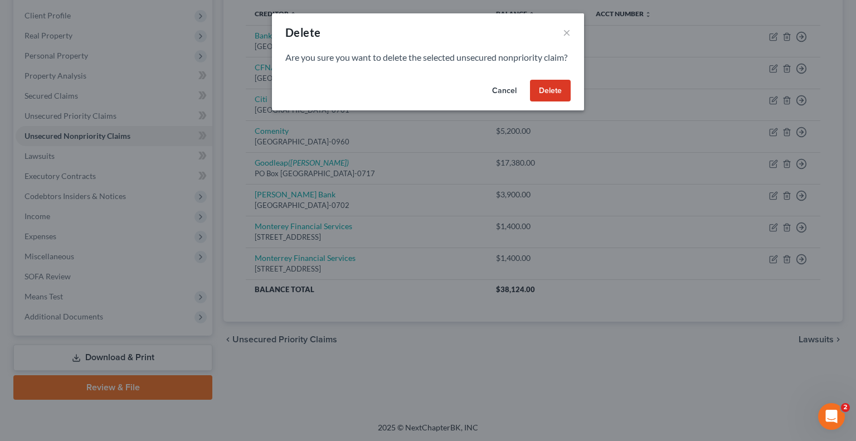
click at [557, 102] on button "Delete" at bounding box center [550, 91] width 41 height 22
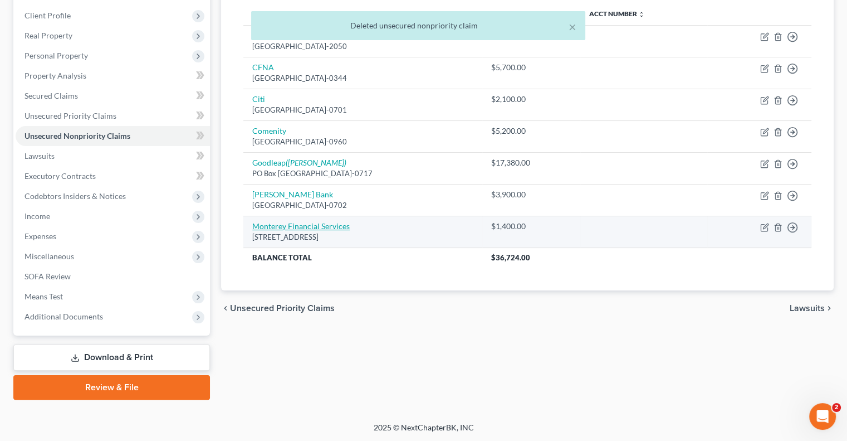
click at [305, 222] on link "Monterey Financial Services" at bounding box center [300, 225] width 97 height 9
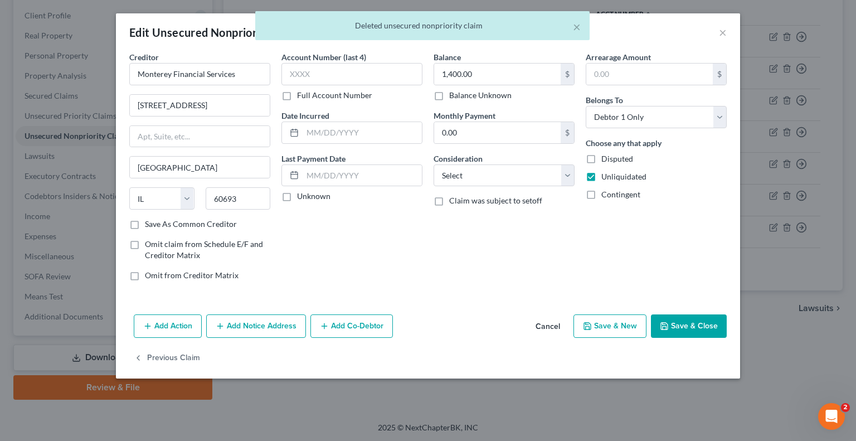
click at [264, 326] on button "Add Notice Address" at bounding box center [256, 325] width 100 height 23
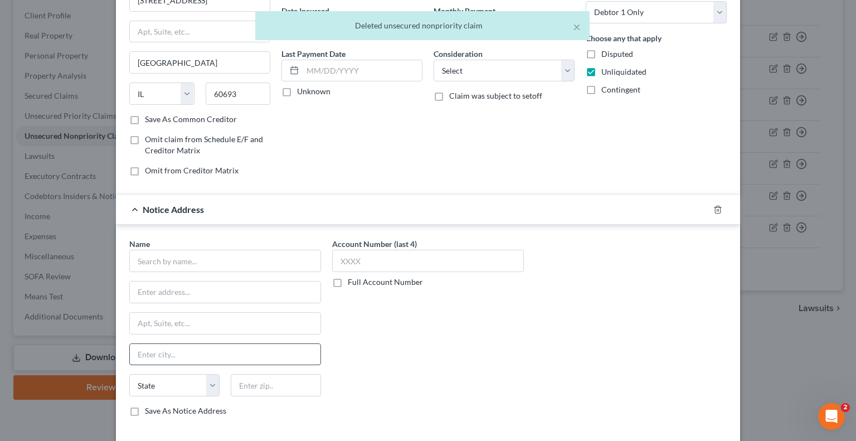
scroll to position [167, 0]
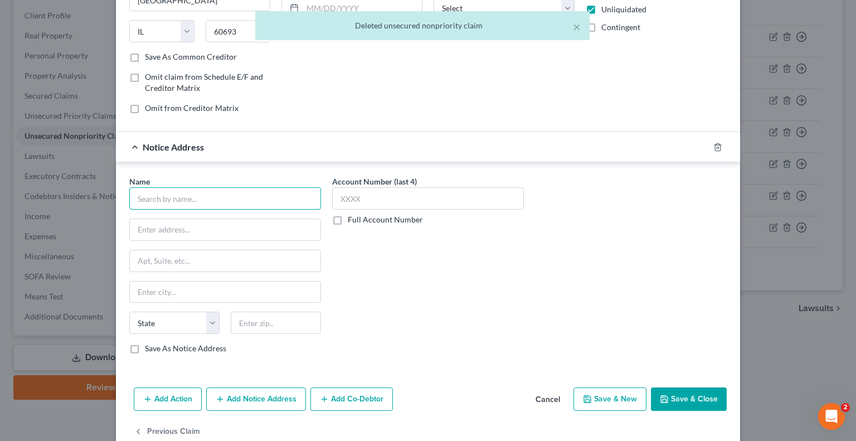
click at [163, 204] on input "text" at bounding box center [225, 198] width 192 height 22
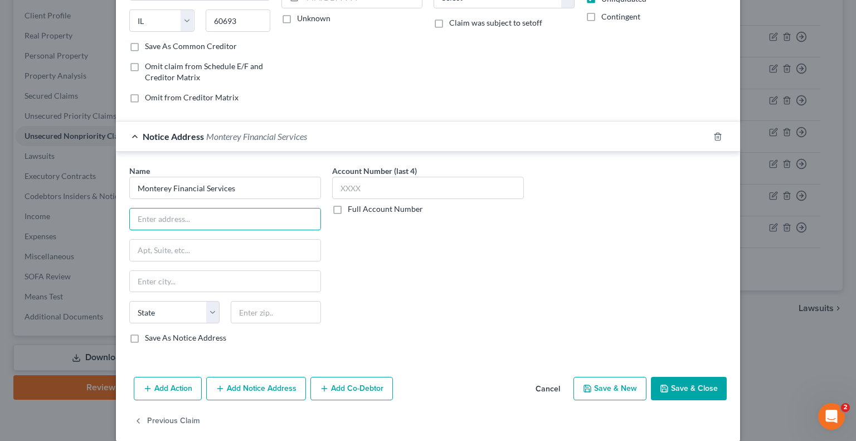
scroll to position [189, 0]
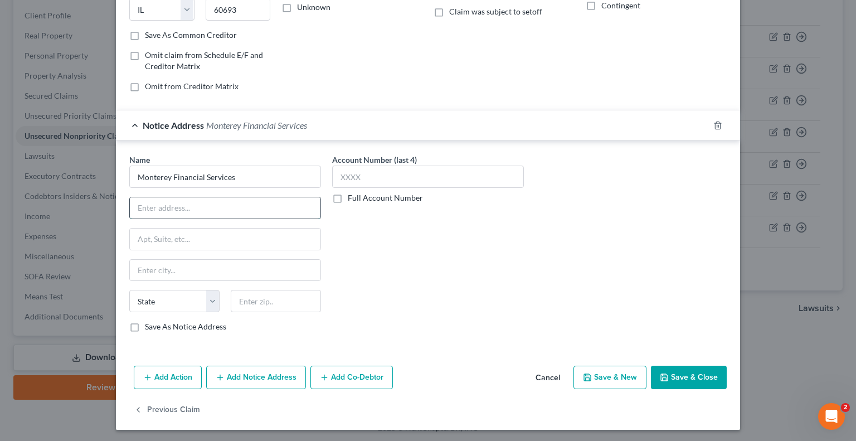
click at [169, 209] on input "text" at bounding box center [225, 207] width 191 height 21
click at [684, 372] on button "Save & Close" at bounding box center [689, 376] width 76 height 23
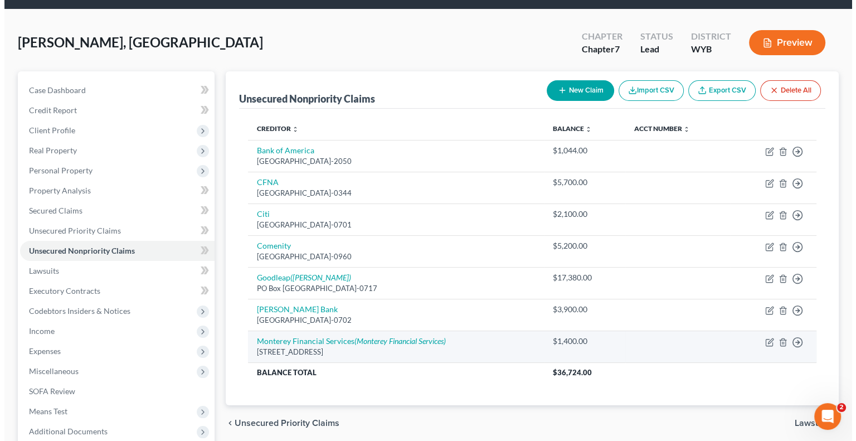
scroll to position [0, 0]
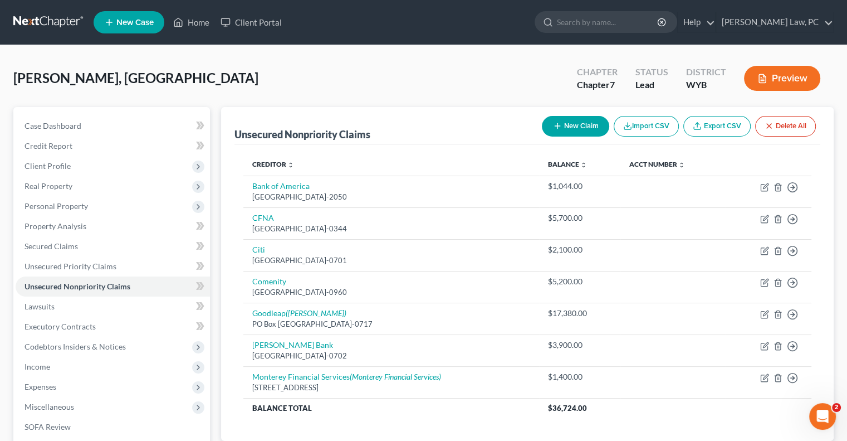
click at [554, 121] on icon "button" at bounding box center [557, 125] width 9 height 9
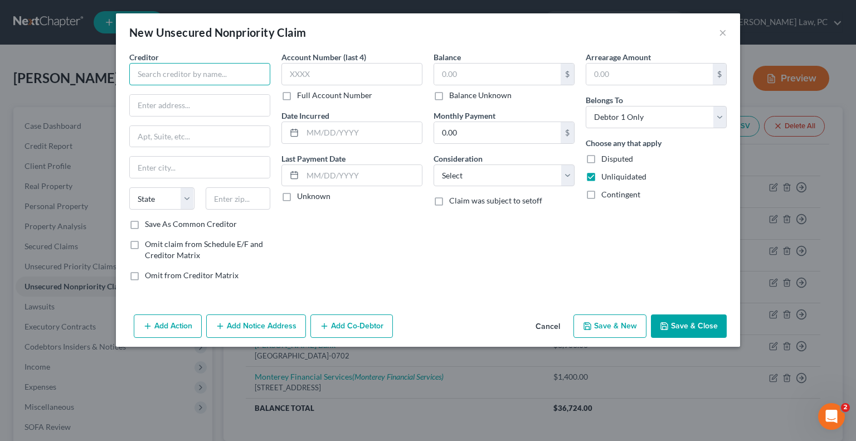
click at [167, 80] on input "text" at bounding box center [199, 74] width 141 height 22
click at [167, 74] on input "UNIWYO FCU" at bounding box center [199, 74] width 141 height 22
click at [190, 109] on input "text" at bounding box center [200, 105] width 140 height 21
click at [163, 107] on input "text" at bounding box center [200, 105] width 140 height 21
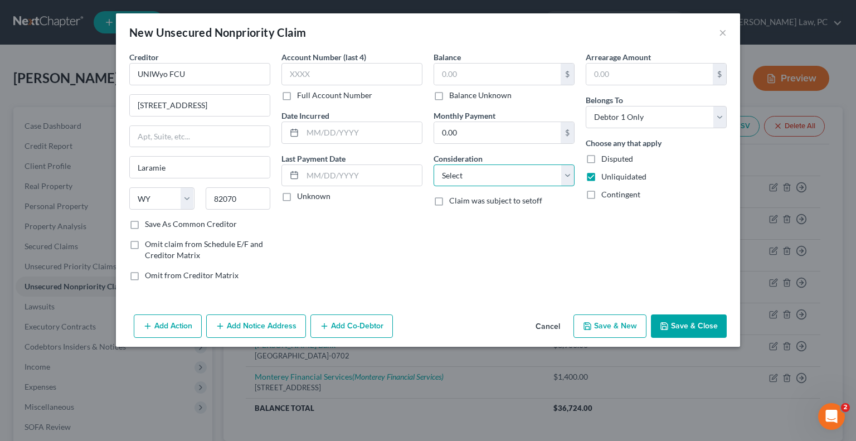
click at [495, 178] on select "Select Cable / Satellite Services Collection Agency Credit Card Debt Debt Couns…" at bounding box center [503, 175] width 141 height 22
click at [433, 164] on select "Select Cable / Satellite Services Collection Agency Credit Card Debt Debt Couns…" at bounding box center [503, 175] width 141 height 22
click at [449, 99] on label "Balance Unknown" at bounding box center [480, 95] width 62 height 11
click at [453, 97] on input "Balance Unknown" at bounding box center [456, 93] width 7 height 7
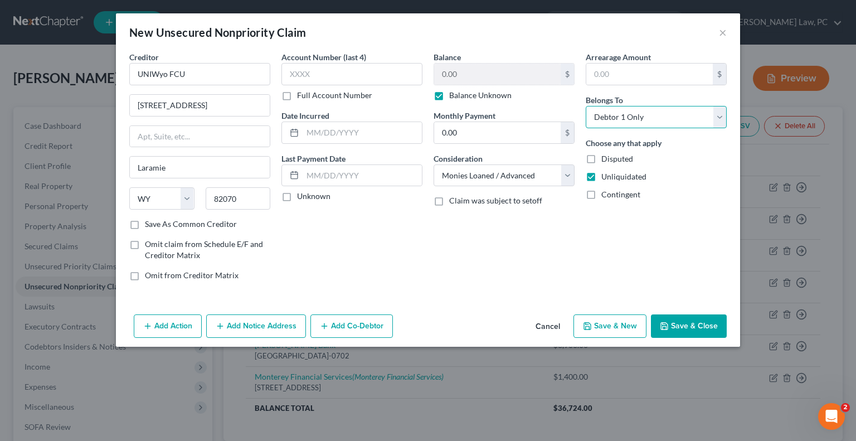
click at [619, 113] on select "Select Debtor 1 Only Debtor 2 Only Debtor 1 And Debtor 2 Only At Least One Of T…" at bounding box center [655, 117] width 141 height 22
click at [585, 106] on select "Select Debtor 1 Only Debtor 2 Only Debtor 1 And Debtor 2 Only At Least One Of T…" at bounding box center [655, 117] width 141 height 22
click at [449, 97] on label "Balance Unknown" at bounding box center [480, 95] width 62 height 11
click at [453, 97] on input "Balance Unknown" at bounding box center [456, 93] width 7 height 7
click at [446, 73] on input "0.00" at bounding box center [497, 74] width 126 height 21
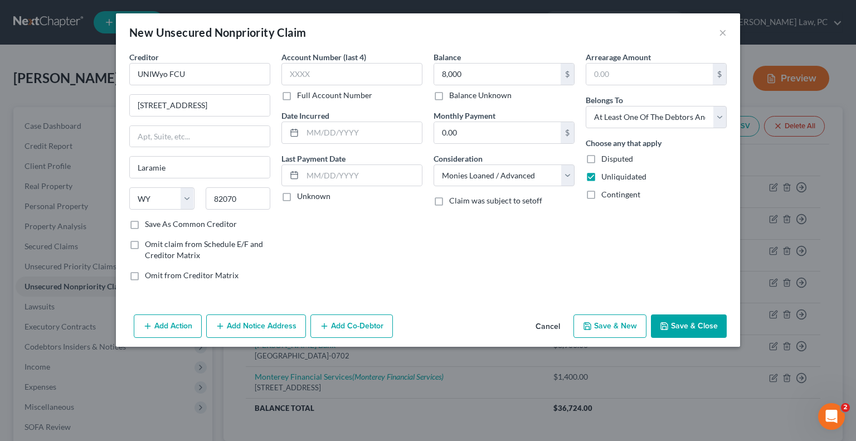
click at [340, 326] on button "Add Co-Debtor" at bounding box center [351, 325] width 82 height 23
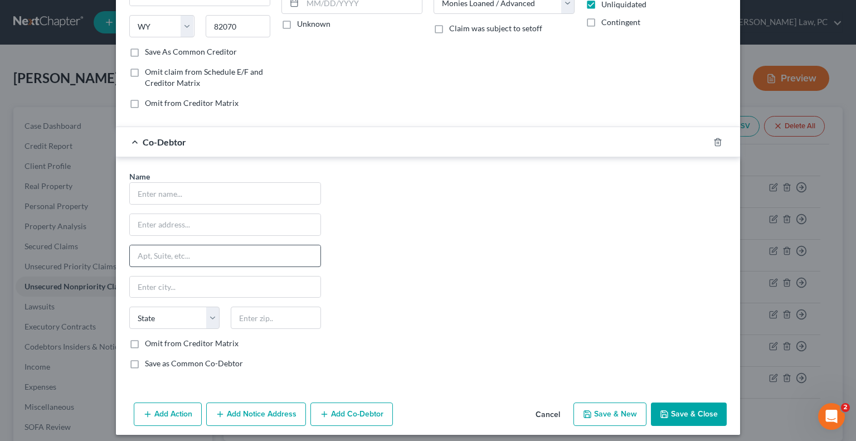
scroll to position [177, 0]
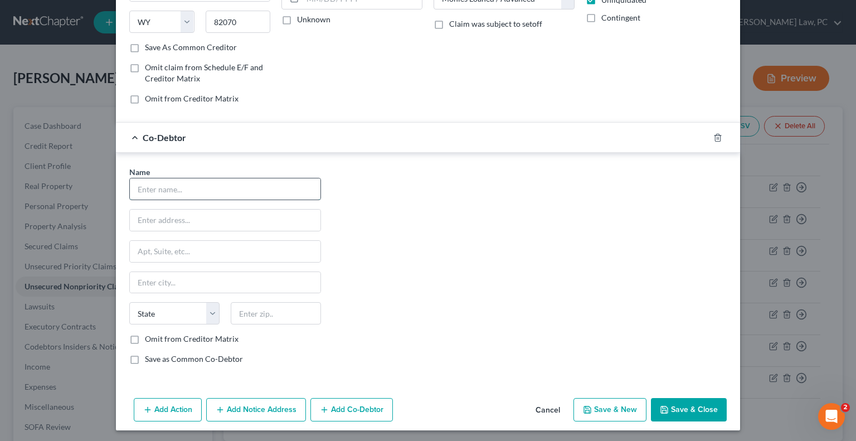
click at [186, 180] on input "text" at bounding box center [225, 188] width 191 height 21
click at [145, 356] on label "Save as Common Co-Debtor" at bounding box center [194, 358] width 98 height 11
click at [149, 356] on input "Save as Common Co-Debtor" at bounding box center [152, 356] width 7 height 7
click at [676, 409] on button "Save & Close" at bounding box center [689, 409] width 76 height 23
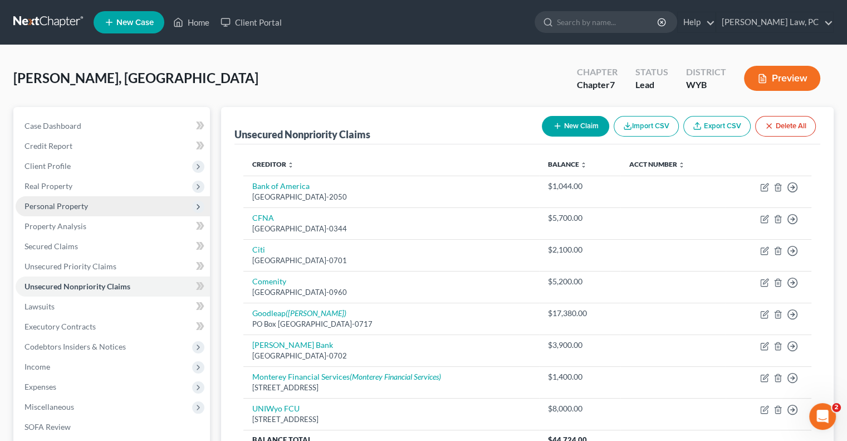
click at [54, 201] on span "Personal Property" at bounding box center [57, 205] width 64 height 9
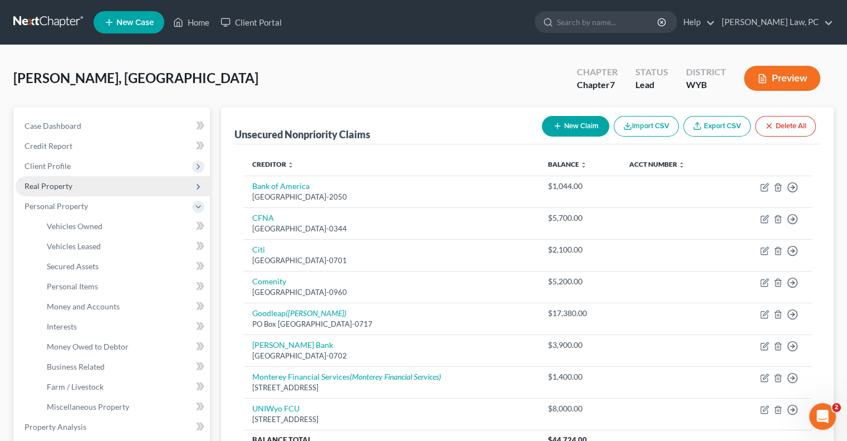
click at [53, 181] on span "Real Property" at bounding box center [49, 185] width 48 height 9
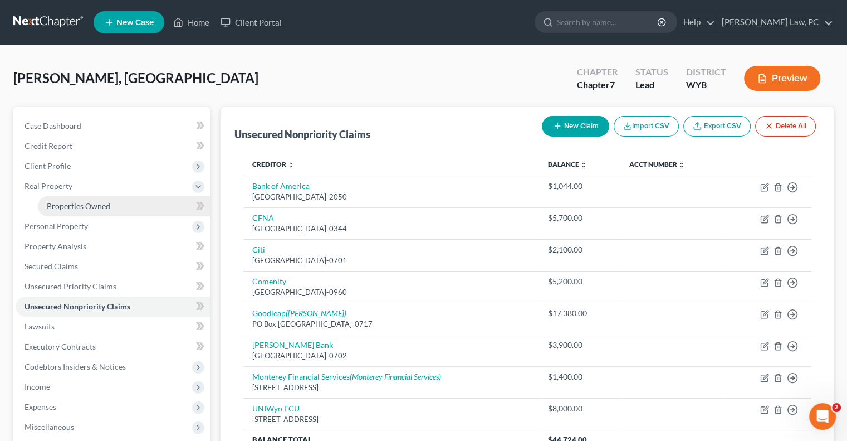
click at [79, 206] on span "Properties Owned" at bounding box center [79, 205] width 64 height 9
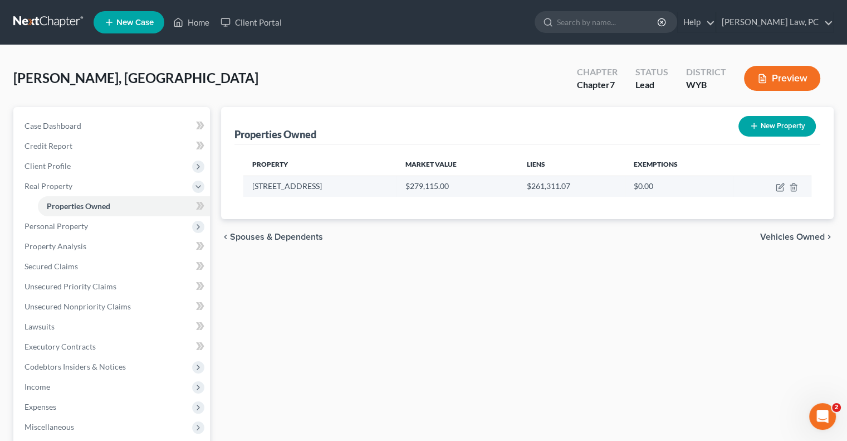
click at [784, 186] on td at bounding box center [773, 185] width 78 height 21
click at [780, 187] on icon "button" at bounding box center [780, 187] width 9 height 9
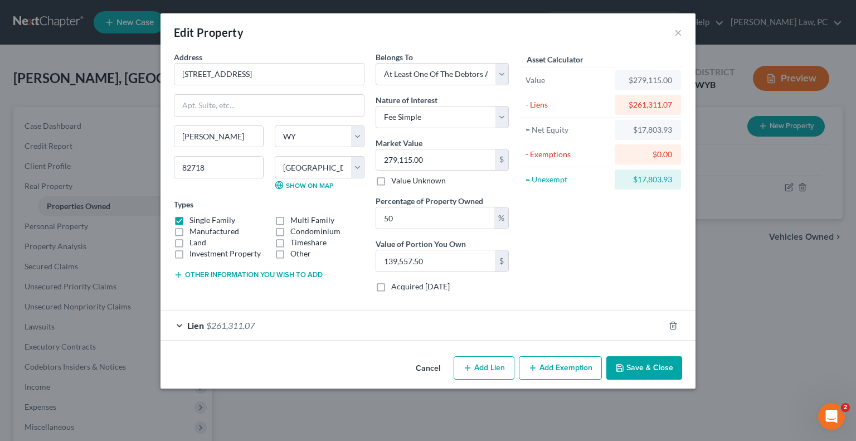
click at [478, 370] on button "Add Lien" at bounding box center [483, 367] width 61 height 23
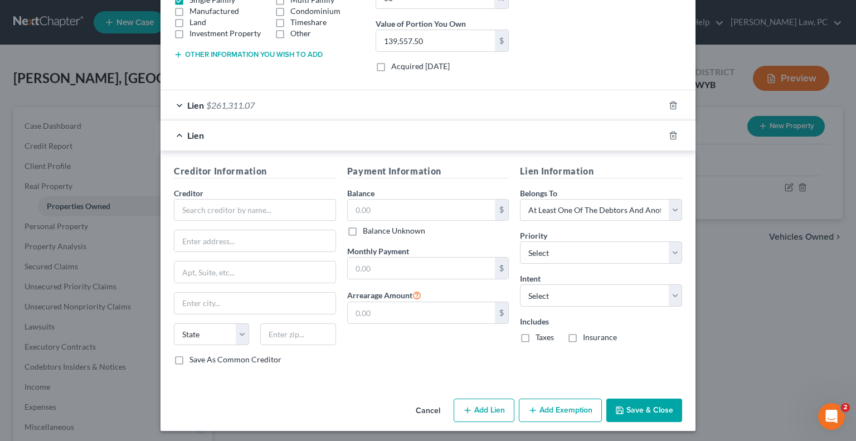
scroll to position [221, 0]
click at [199, 211] on input "text" at bounding box center [255, 209] width 162 height 22
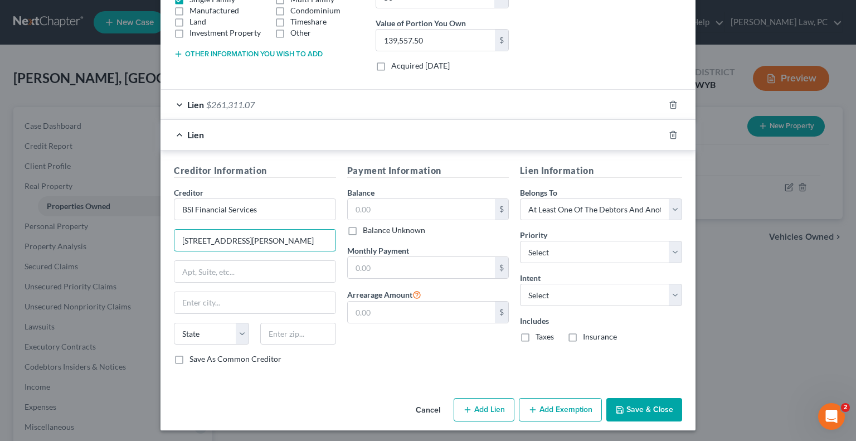
drag, startPoint x: 261, startPoint y: 243, endPoint x: 165, endPoint y: 243, distance: 95.8
click at [168, 243] on div "Creditor Information Creditor * BSI Financial Services [STREET_ADDRESS][GEOGRAP…" at bounding box center [254, 269] width 173 height 210
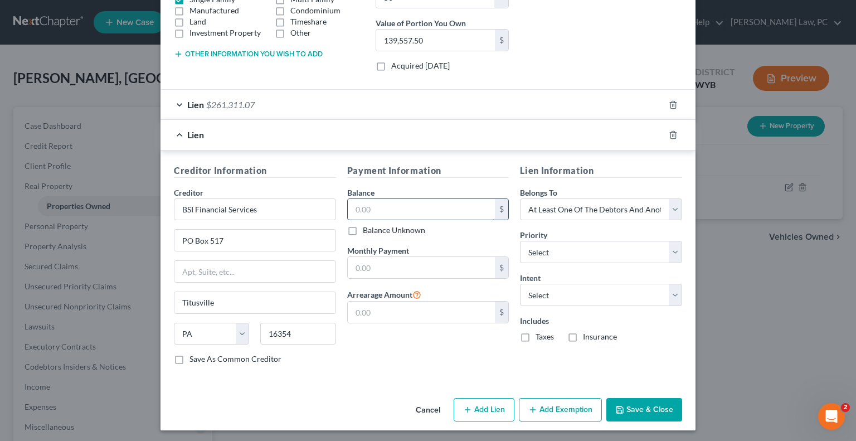
click at [365, 204] on input "text" at bounding box center [422, 209] width 148 height 21
click at [410, 267] on input "text" at bounding box center [422, 267] width 148 height 21
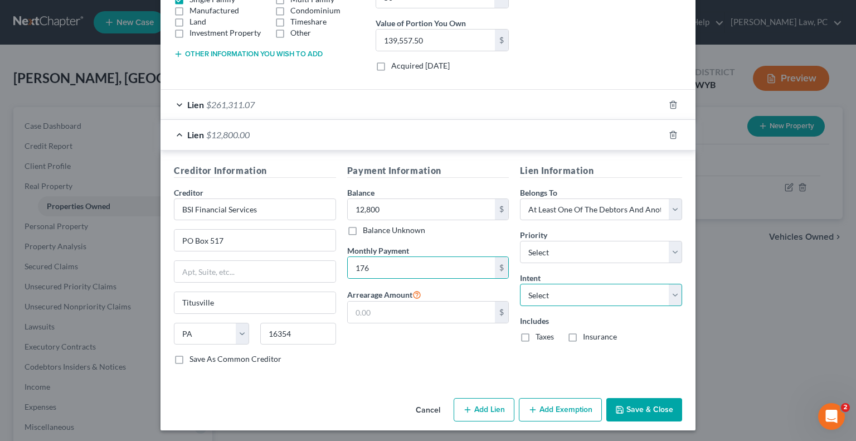
click at [523, 291] on select "Select Surrender Redeem Reaffirm Avoid Other" at bounding box center [601, 295] width 162 height 22
click at [520, 284] on select "Select Surrender Redeem Reaffirm Avoid Other" at bounding box center [601, 295] width 162 height 22
click at [528, 251] on select "Select 1st 2nd 3rd 4th 5th 6th 7th 8th 9th 10th 11th 12th 13th 14th 15th 16th 1…" at bounding box center [601, 252] width 162 height 22
click at [520, 241] on select "Select 1st 2nd 3rd 4th 5th 6th 7th 8th 9th 10th 11th 12th 13th 14th 15th 16th 1…" at bounding box center [601, 252] width 162 height 22
click at [468, 104] on div "Lien $261,311.07" at bounding box center [412, 105] width 504 height 30
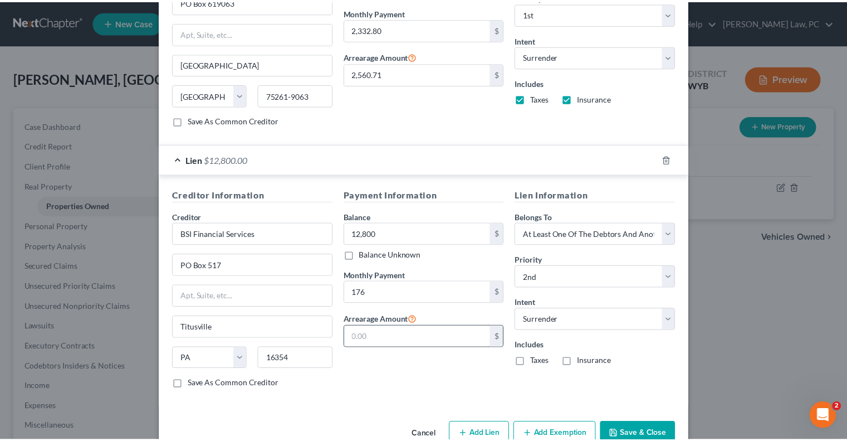
scroll to position [452, 0]
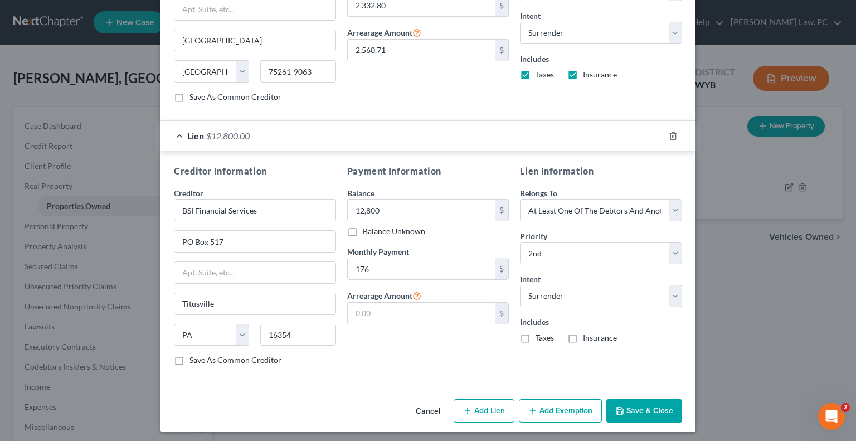
click at [620, 410] on icon "button" at bounding box center [619, 410] width 9 height 9
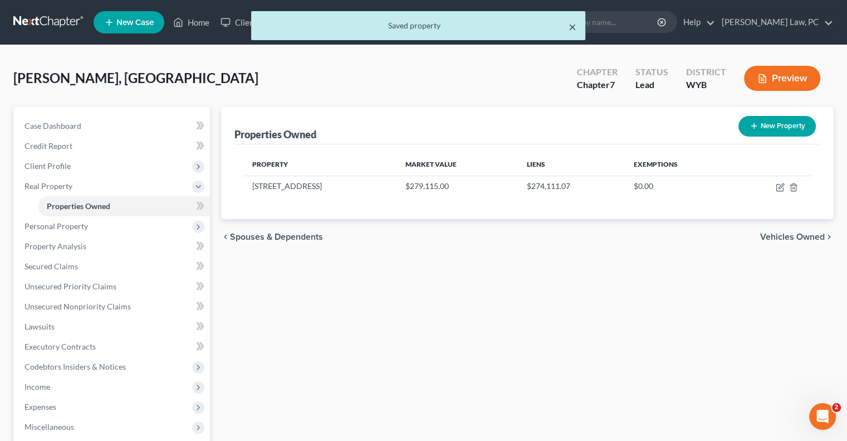
click at [569, 29] on button "×" at bounding box center [573, 26] width 8 height 13
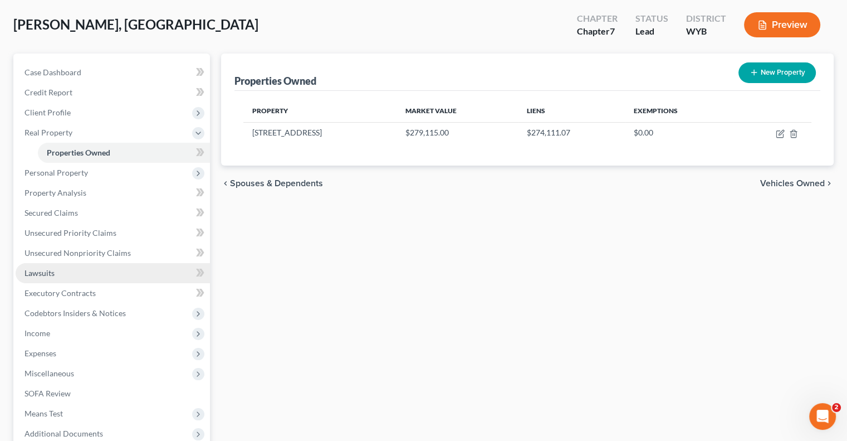
scroll to position [56, 0]
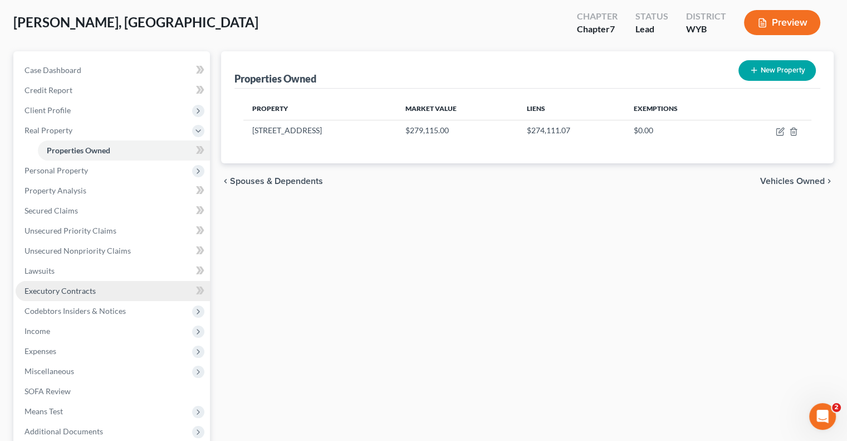
click at [64, 292] on span "Executory Contracts" at bounding box center [60, 290] width 71 height 9
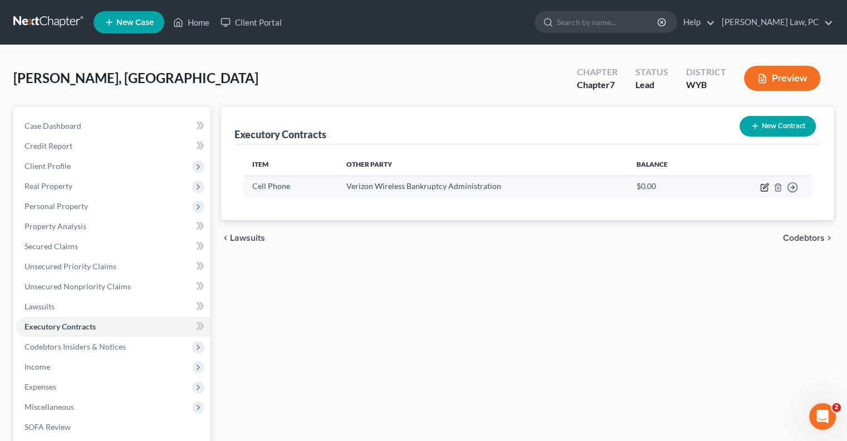
click at [765, 189] on icon "button" at bounding box center [764, 187] width 9 height 9
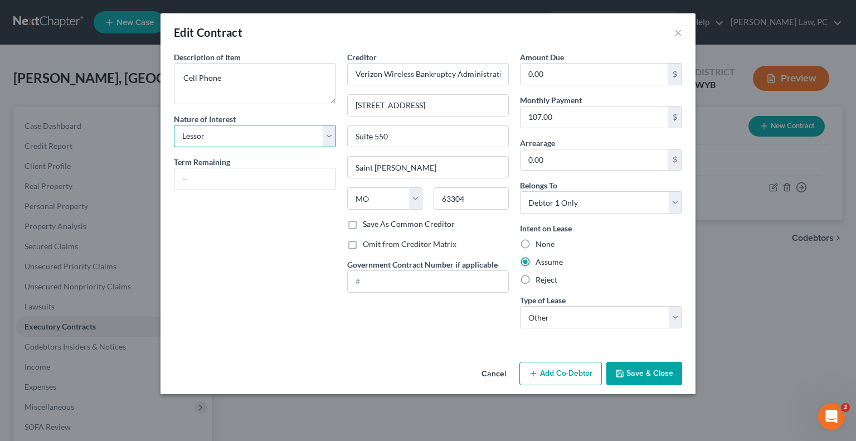
click at [232, 133] on select "Select Purchaser Agent Lessor Lessee" at bounding box center [255, 136] width 162 height 22
click at [174, 125] on select "Select Purchaser Agent Lessor Lessee" at bounding box center [255, 136] width 162 height 22
click at [625, 371] on button "Save & Close" at bounding box center [644, 373] width 76 height 23
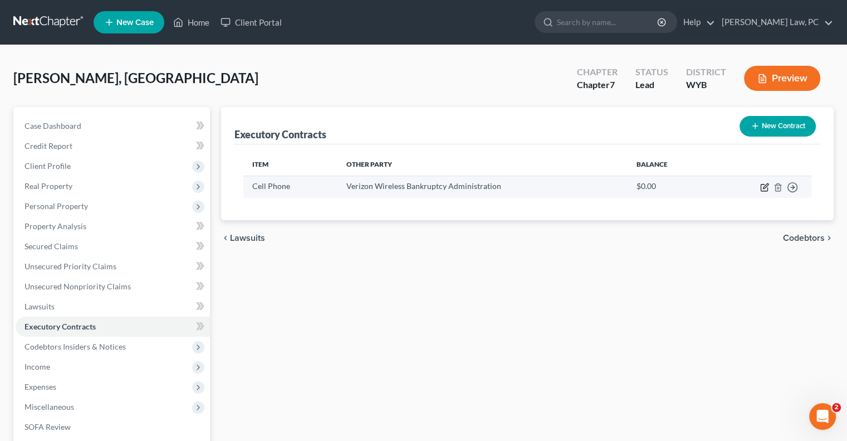
click at [768, 187] on icon "button" at bounding box center [764, 187] width 9 height 9
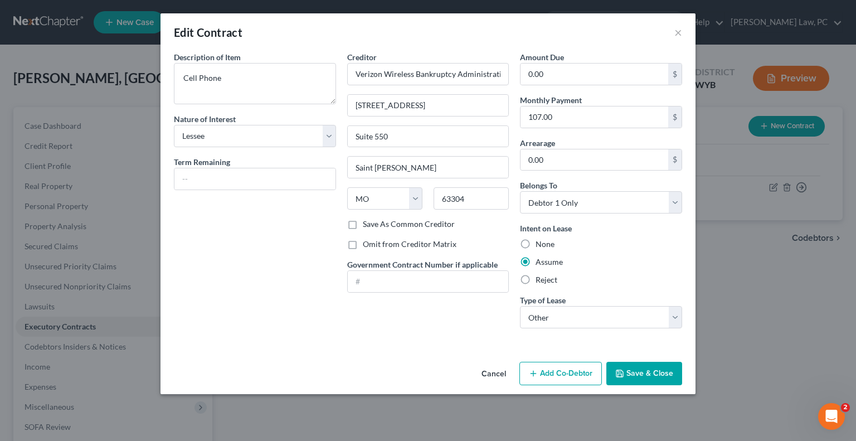
click at [499, 373] on button "Cancel" at bounding box center [493, 374] width 42 height 22
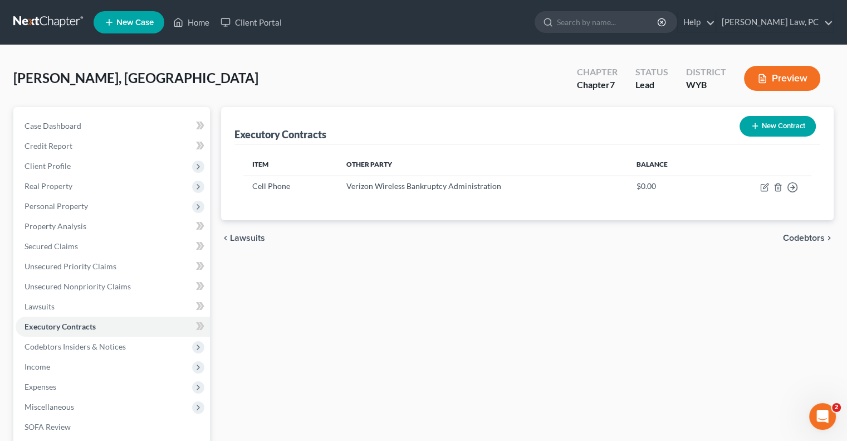
click at [762, 128] on button "New Contract" at bounding box center [778, 126] width 76 height 21
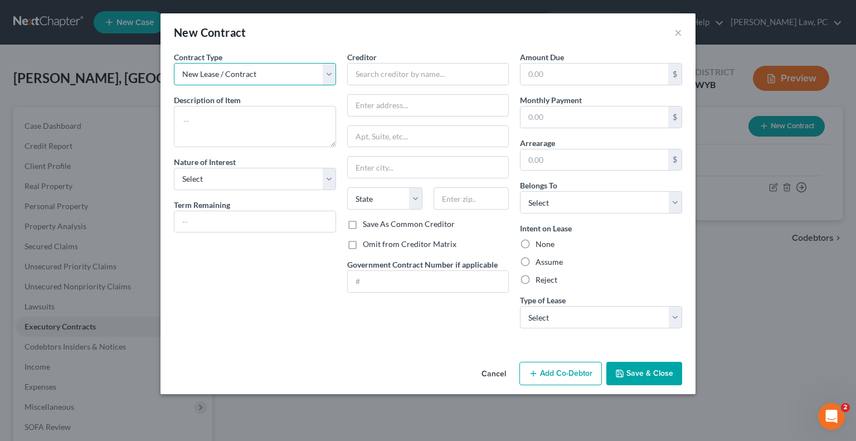
click at [188, 70] on select "New Lease / Contract New Timeshare" at bounding box center [255, 74] width 162 height 22
click at [193, 126] on textarea at bounding box center [255, 126] width 162 height 41
click at [234, 177] on select "Select Purchaser Agent Lessor Lessee" at bounding box center [255, 179] width 162 height 22
click at [174, 168] on select "Select Purchaser Agent Lessor Lessee" at bounding box center [255, 179] width 162 height 22
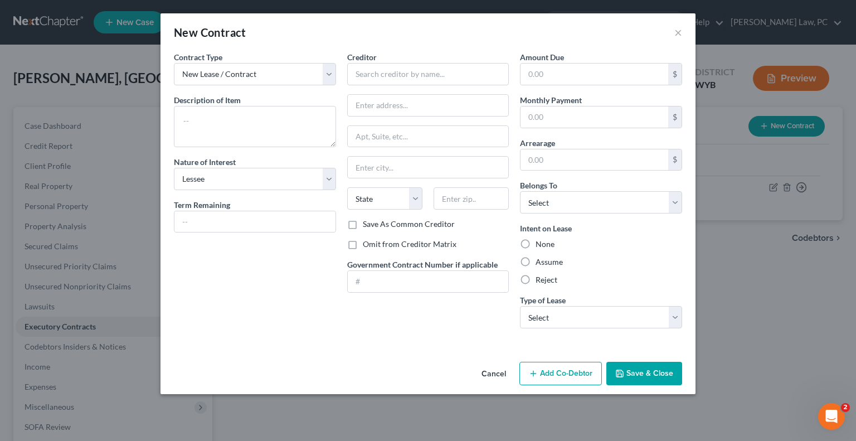
click at [535, 258] on label "Assume" at bounding box center [548, 261] width 27 height 11
click at [540, 258] on input "Assume" at bounding box center [543, 259] width 7 height 7
click at [540, 307] on select "Select Real Estate Car Other" at bounding box center [601, 317] width 162 height 22
click at [520, 306] on select "Select Real Estate Car Other" at bounding box center [601, 317] width 162 height 22
click at [547, 198] on select "Select Debtor 1 Only Debtor 2 Only Debtor 1 And Debtor 2 Only At Least One Of T…" at bounding box center [601, 202] width 162 height 22
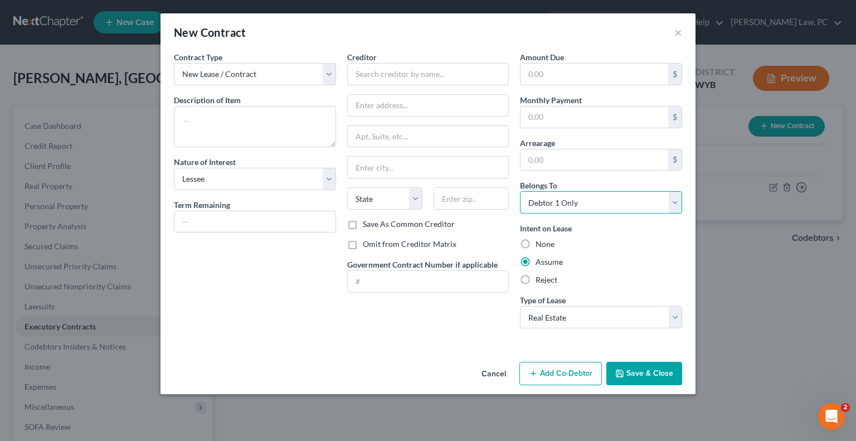
click at [520, 191] on select "Select Debtor 1 Only Debtor 2 Only Debtor 1 And Debtor 2 Only At Least One Of T…" at bounding box center [601, 202] width 162 height 22
click at [536, 120] on input "text" at bounding box center [594, 116] width 148 height 21
click at [235, 129] on textarea at bounding box center [255, 126] width 162 height 41
drag, startPoint x: 559, startPoint y: 118, endPoint x: 574, endPoint y: 108, distance: 18.1
click at [559, 118] on input "text" at bounding box center [594, 116] width 148 height 21
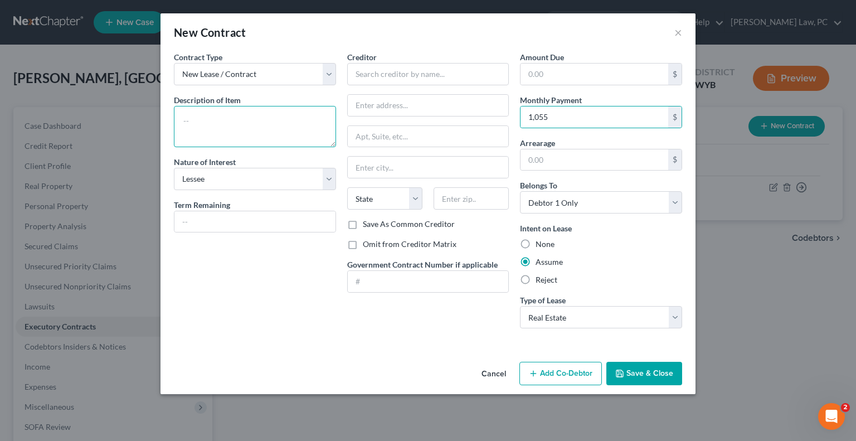
click at [247, 120] on textarea at bounding box center [255, 126] width 162 height 41
click at [216, 268] on div "Contract Type New Lease / Contract New Timeshare Description of non-residential…" at bounding box center [254, 194] width 173 height 286
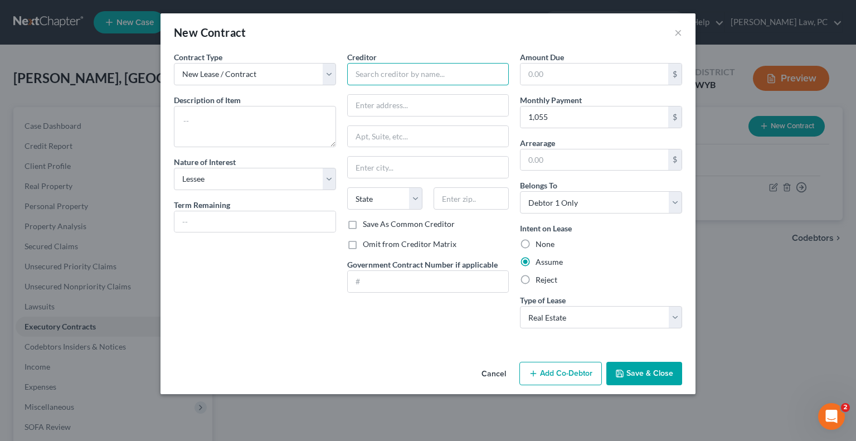
click at [387, 77] on input "text" at bounding box center [428, 74] width 162 height 22
click at [370, 79] on input "text" at bounding box center [428, 74] width 162 height 22
click at [575, 120] on input "1,055" at bounding box center [594, 116] width 148 height 21
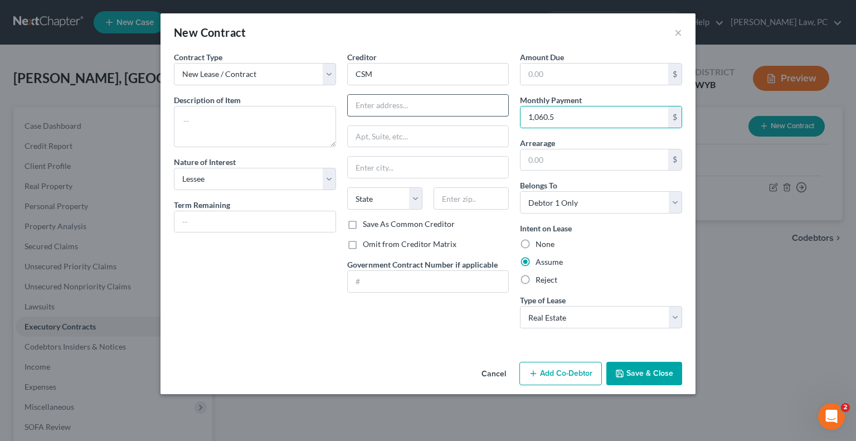
click at [423, 104] on input "text" at bounding box center [428, 105] width 161 height 21
click at [377, 71] on input "CSM" at bounding box center [428, 74] width 162 height 22
paste input "MOUNTAIN VIEW ASSOC PARTNERSHIP LLP C/O [PERSON_NAME]"
click at [375, 106] on input "text" at bounding box center [428, 105] width 161 height 21
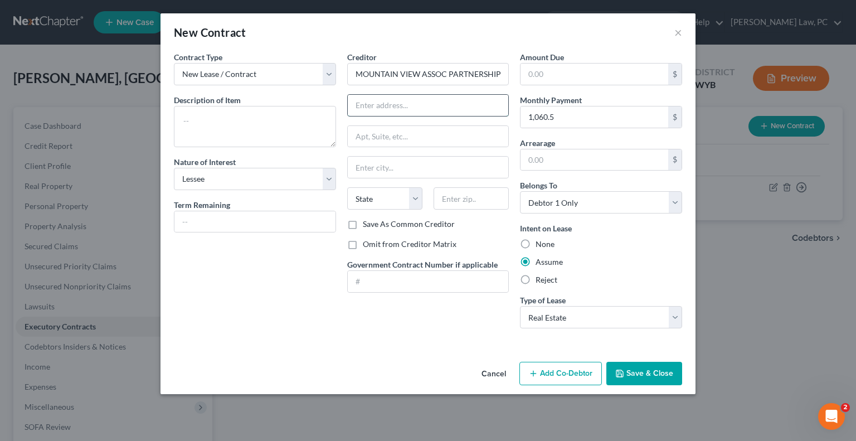
paste input "[STREET_ADDRESS][US_STATE]"
click at [367, 164] on input "text" at bounding box center [428, 167] width 161 height 21
paste input "[GEOGRAPHIC_DATA]"
click at [365, 197] on select "State [US_STATE] AK AR AZ CA CO CT DE DC [GEOGRAPHIC_DATA] [GEOGRAPHIC_DATA] GU…" at bounding box center [384, 198] width 75 height 22
click at [347, 187] on select "State [US_STATE] AK AR AZ CA CO CT DE DC [GEOGRAPHIC_DATA] [GEOGRAPHIC_DATA] GU…" at bounding box center [384, 198] width 75 height 22
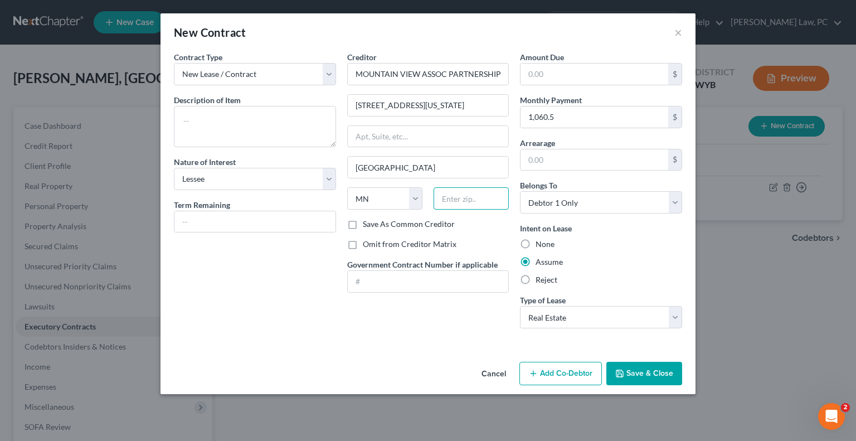
click at [455, 204] on input "text" at bounding box center [470, 198] width 75 height 22
click at [225, 221] on input "text" at bounding box center [254, 221] width 161 height 21
click at [665, 374] on button "Save & Close" at bounding box center [644, 373] width 76 height 23
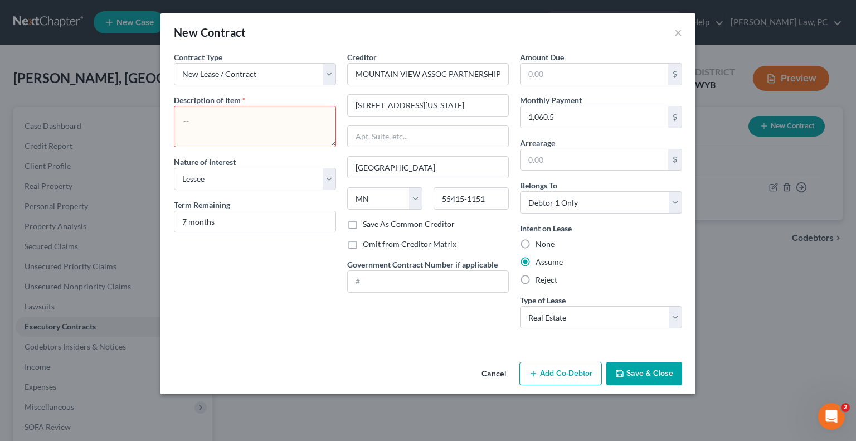
click at [225, 131] on textarea at bounding box center [255, 126] width 162 height 41
click at [646, 373] on button "Save & Close" at bounding box center [644, 373] width 76 height 23
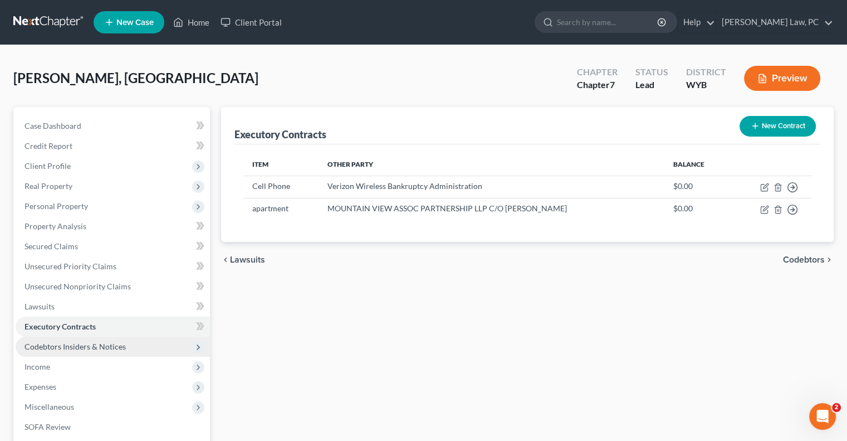
click at [53, 348] on span "Codebtors Insiders & Notices" at bounding box center [75, 345] width 101 height 9
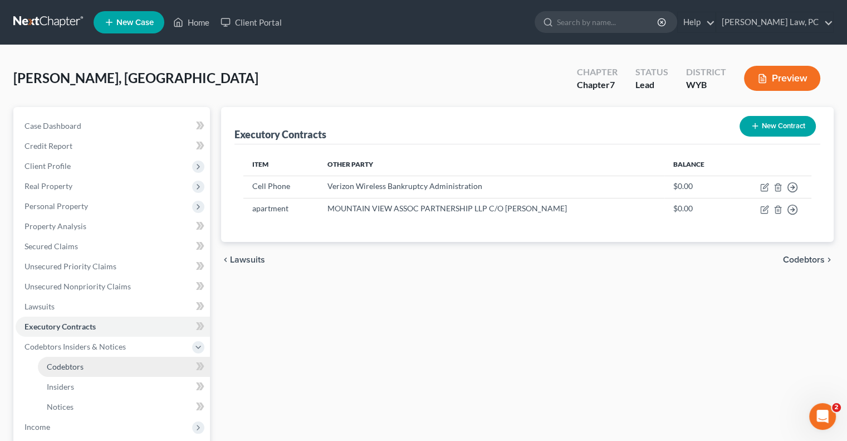
click at [65, 364] on span "Codebtors" at bounding box center [65, 366] width 37 height 9
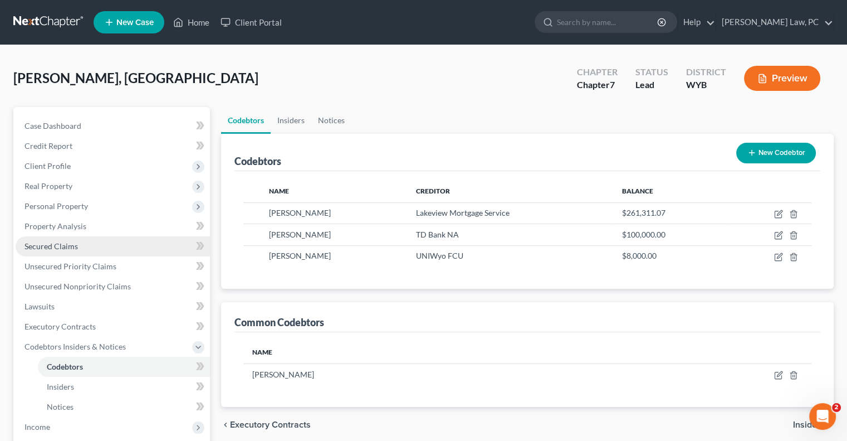
click at [60, 242] on span "Secured Claims" at bounding box center [51, 245] width 53 height 9
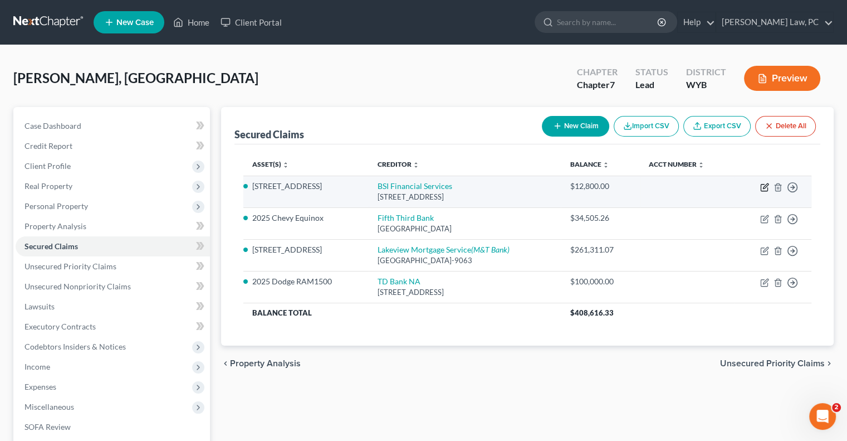
click at [767, 187] on icon "button" at bounding box center [764, 187] width 9 height 9
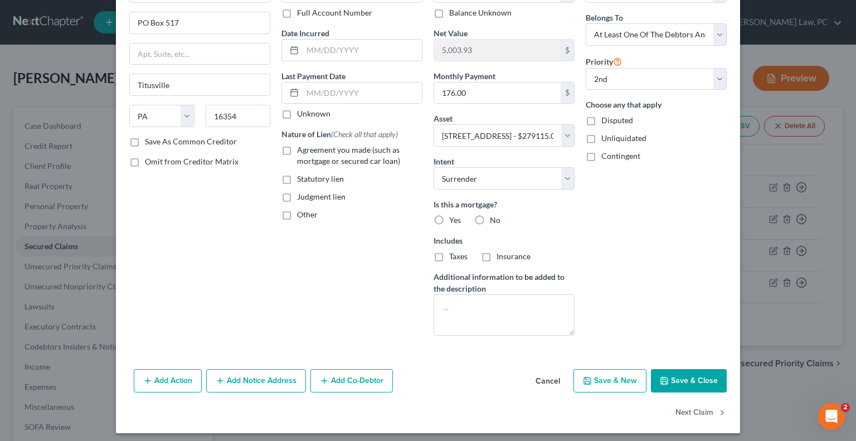
scroll to position [87, 0]
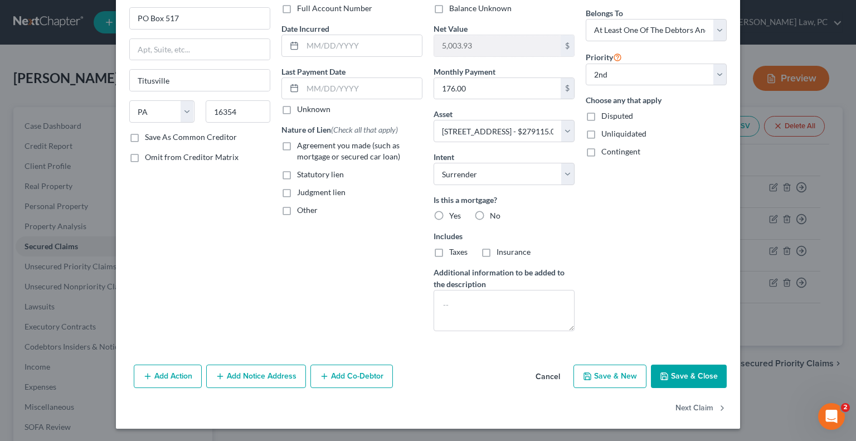
click at [297, 142] on label "Agreement you made (such as mortgage or secured car loan)" at bounding box center [359, 151] width 125 height 22
click at [301, 142] on input "Agreement you made (such as mortgage or secured car loan)" at bounding box center [304, 143] width 7 height 7
click at [339, 377] on button "Add Co-Debtor" at bounding box center [351, 375] width 82 height 23
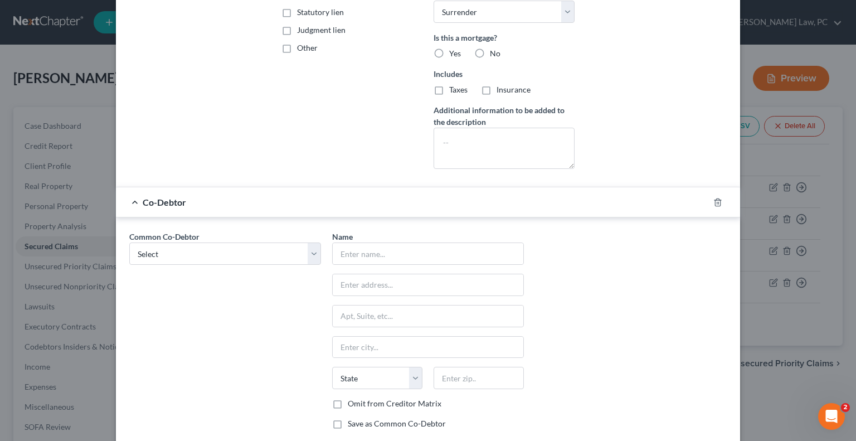
scroll to position [254, 0]
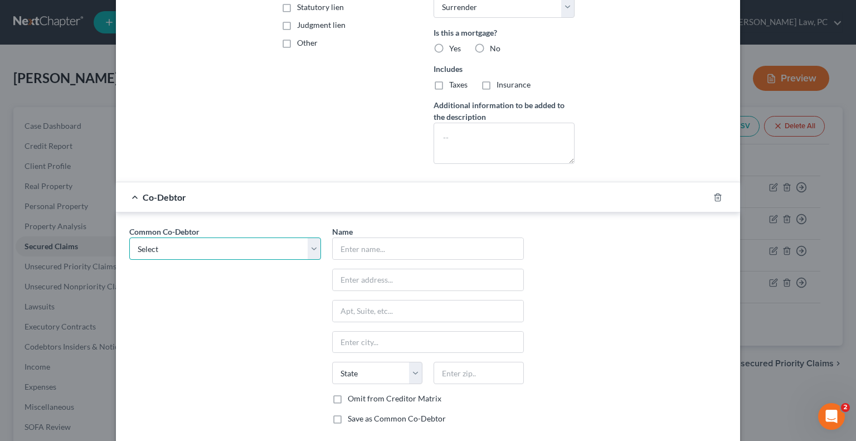
click at [229, 250] on select "Select [PERSON_NAME]" at bounding box center [225, 248] width 192 height 22
click at [129, 237] on select "Select [PERSON_NAME]" at bounding box center [225, 248] width 192 height 22
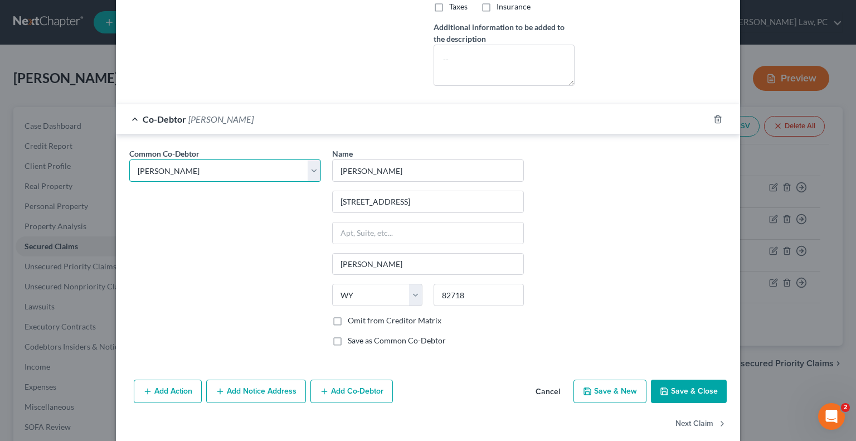
scroll to position [345, 0]
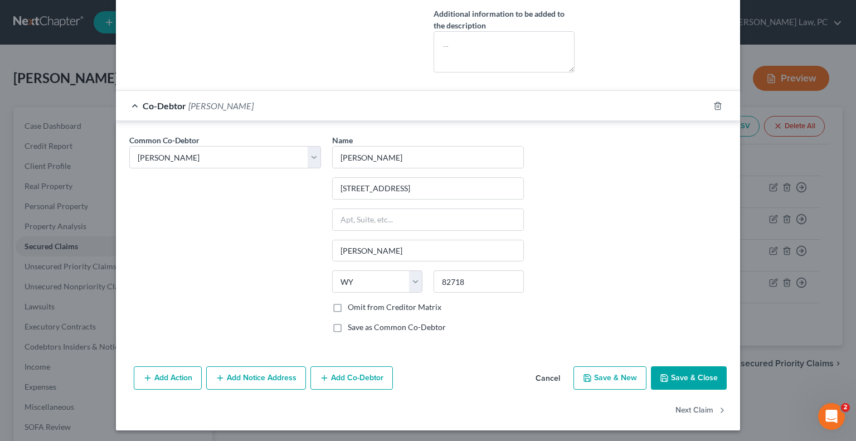
click at [686, 374] on button "Save & Close" at bounding box center [689, 377] width 76 height 23
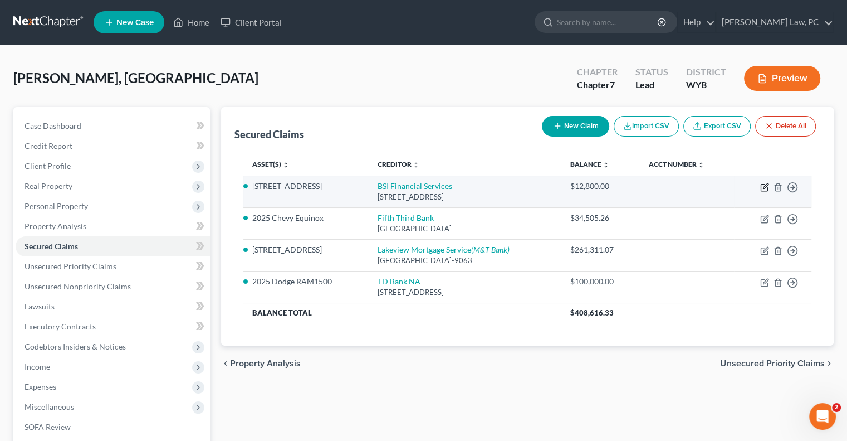
click at [764, 186] on icon "button" at bounding box center [765, 185] width 5 height 5
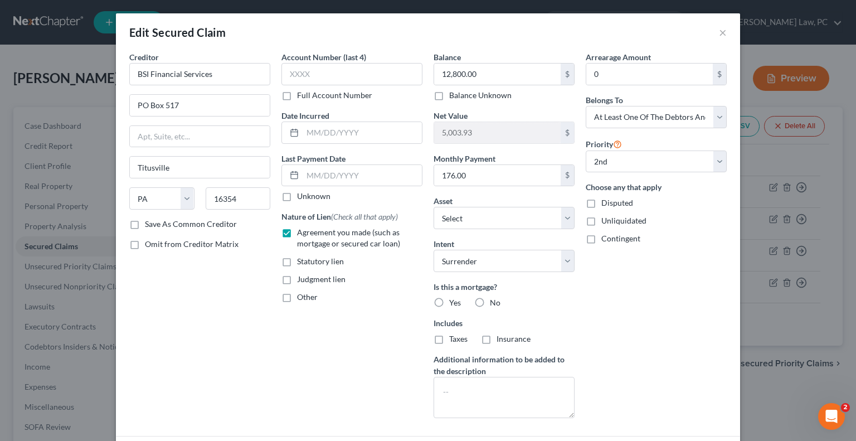
click at [449, 302] on label "Yes" at bounding box center [455, 302] width 12 height 11
click at [453, 302] on input "Yes" at bounding box center [456, 300] width 7 height 7
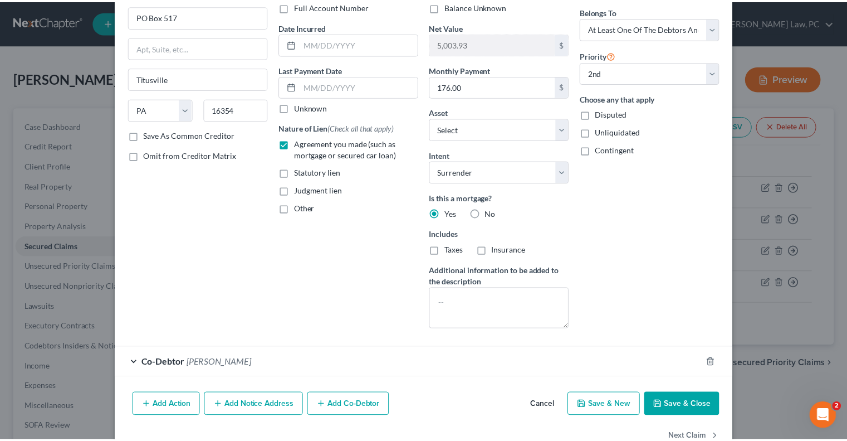
scroll to position [117, 0]
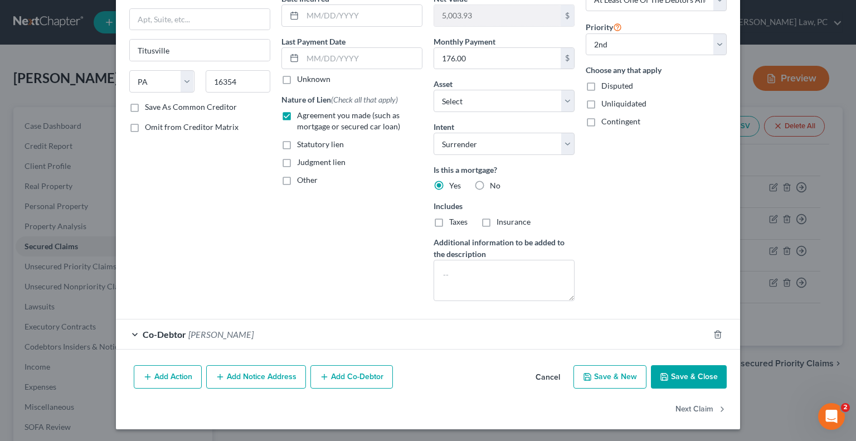
click at [680, 372] on button "Save & Close" at bounding box center [689, 376] width 76 height 23
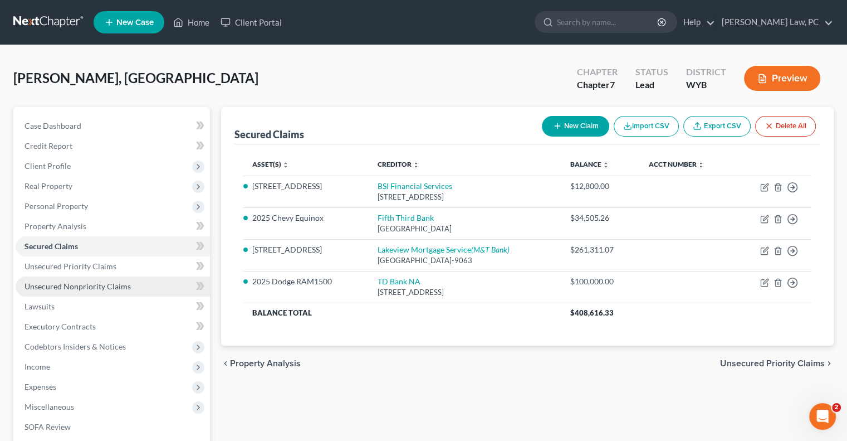
click at [82, 291] on link "Unsecured Nonpriority Claims" at bounding box center [113, 286] width 194 height 20
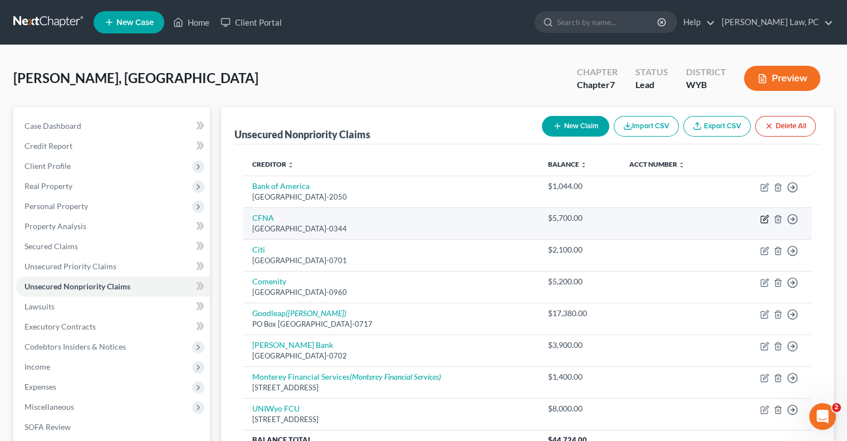
click at [762, 217] on icon "button" at bounding box center [764, 218] width 9 height 9
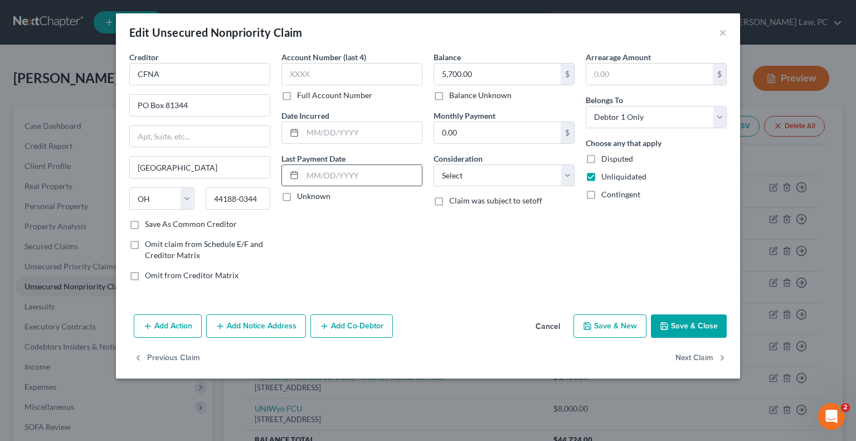
click at [323, 178] on input "text" at bounding box center [361, 175] width 119 height 21
click at [319, 173] on input "text" at bounding box center [361, 175] width 119 height 21
click at [319, 180] on input "text" at bounding box center [361, 175] width 119 height 21
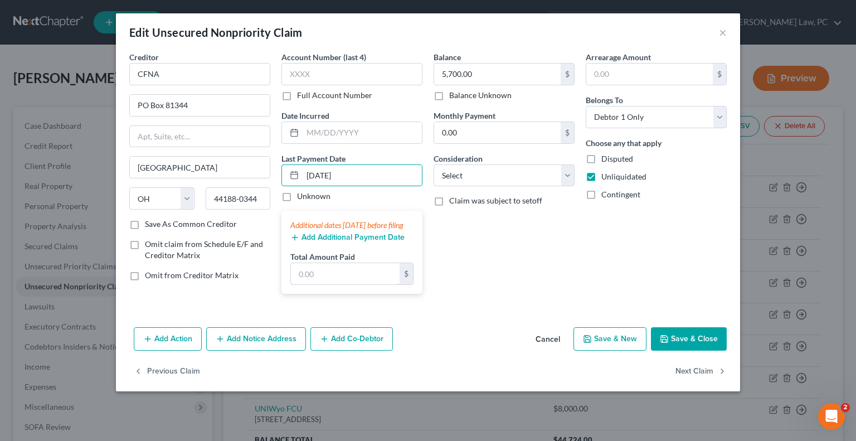
drag, startPoint x: 333, startPoint y: 282, endPoint x: 323, endPoint y: 258, distance: 25.8
click at [332, 281] on input "text" at bounding box center [345, 273] width 109 height 21
click at [671, 350] on button "Save & Close" at bounding box center [689, 338] width 76 height 23
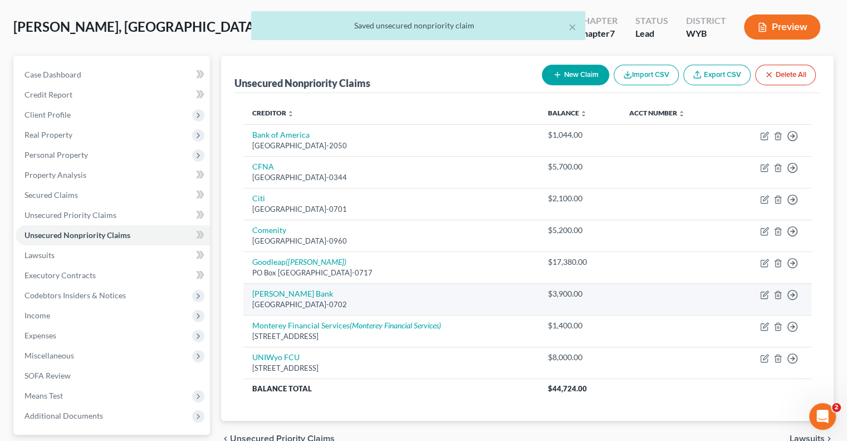
scroll to position [56, 0]
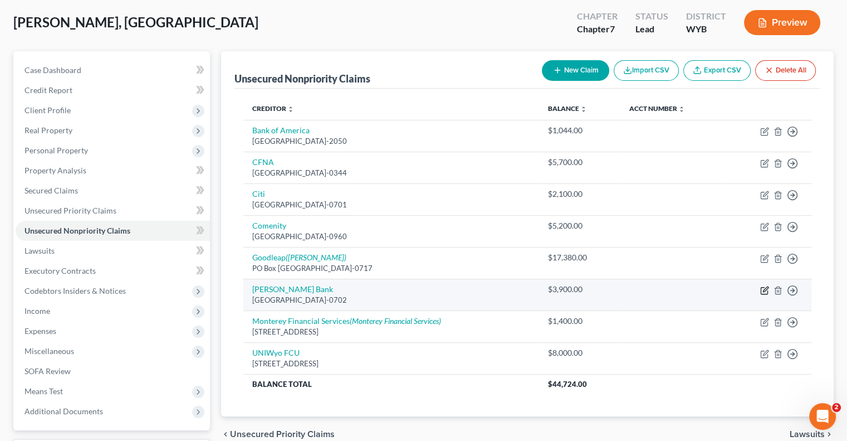
click at [761, 290] on icon "button" at bounding box center [764, 290] width 7 height 7
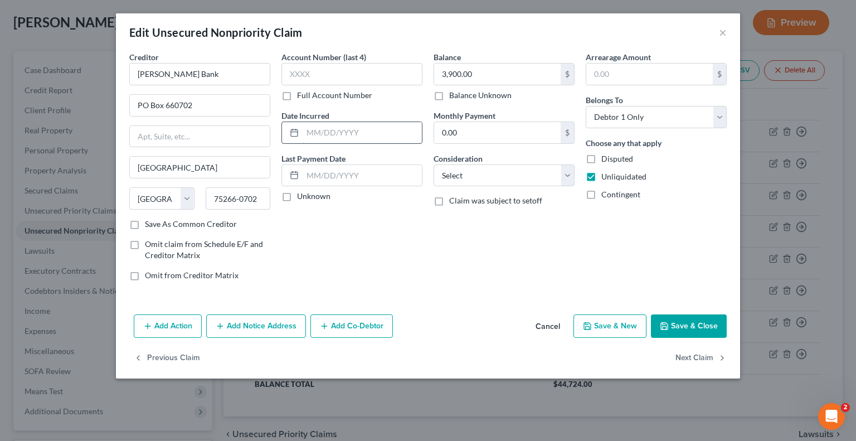
click at [342, 138] on input "text" at bounding box center [361, 132] width 119 height 21
click at [341, 135] on input "text" at bounding box center [361, 132] width 119 height 21
click at [328, 173] on input "text" at bounding box center [361, 175] width 119 height 21
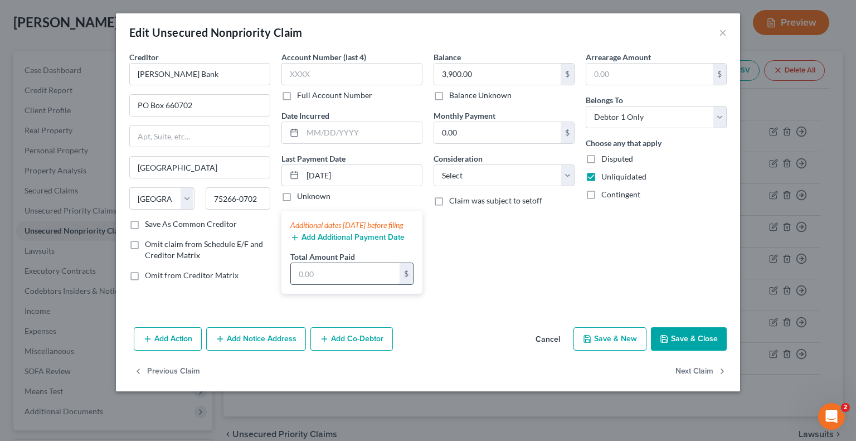
drag, startPoint x: 326, startPoint y: 293, endPoint x: 326, endPoint y: 286, distance: 6.7
click at [326, 284] on input "text" at bounding box center [345, 273] width 109 height 21
click at [552, 347] on button "Cancel" at bounding box center [547, 339] width 42 height 22
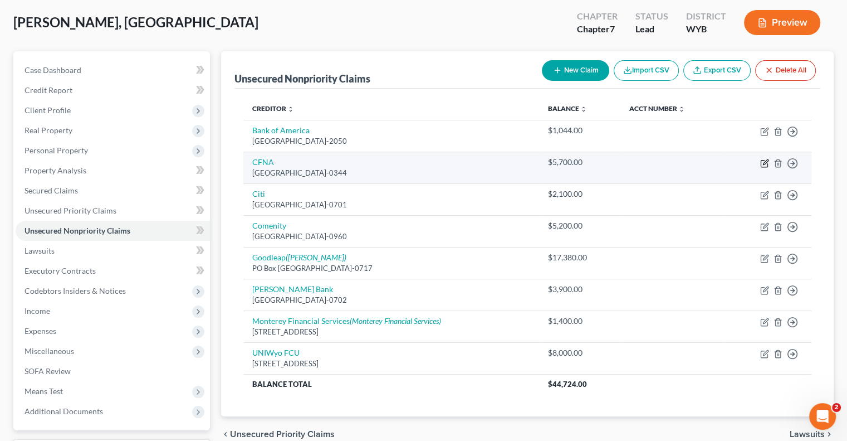
click at [762, 162] on icon "button" at bounding box center [764, 163] width 9 height 9
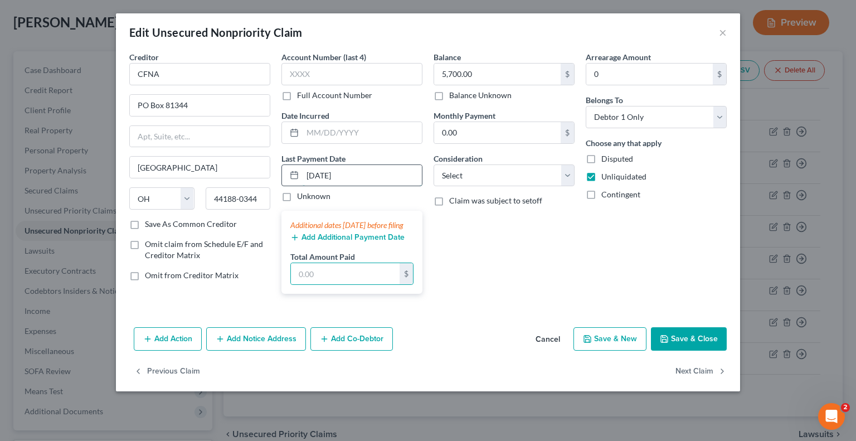
click at [348, 173] on input "[DATE]" at bounding box center [361, 175] width 119 height 21
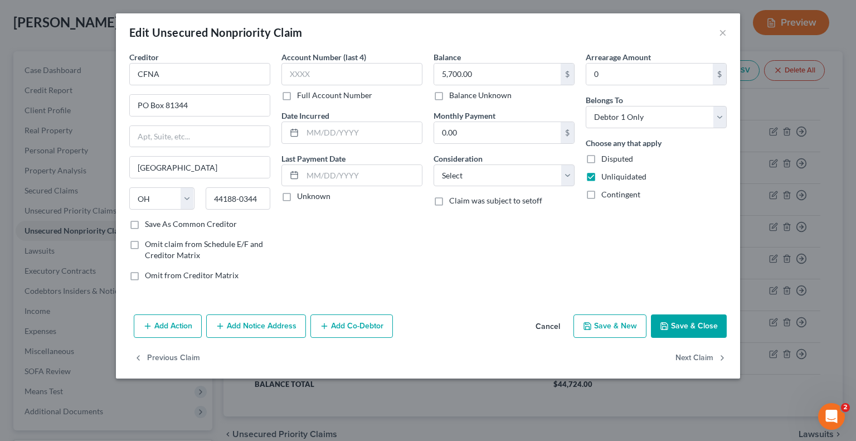
click at [679, 323] on button "Save & Close" at bounding box center [689, 325] width 76 height 23
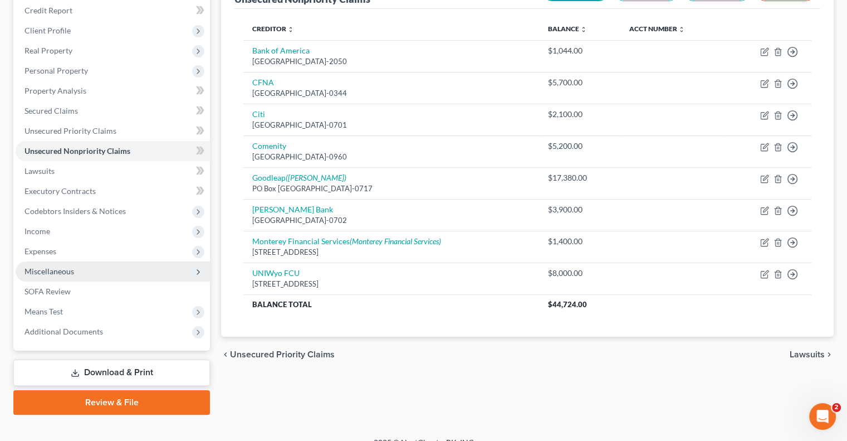
scroll to position [150, 0]
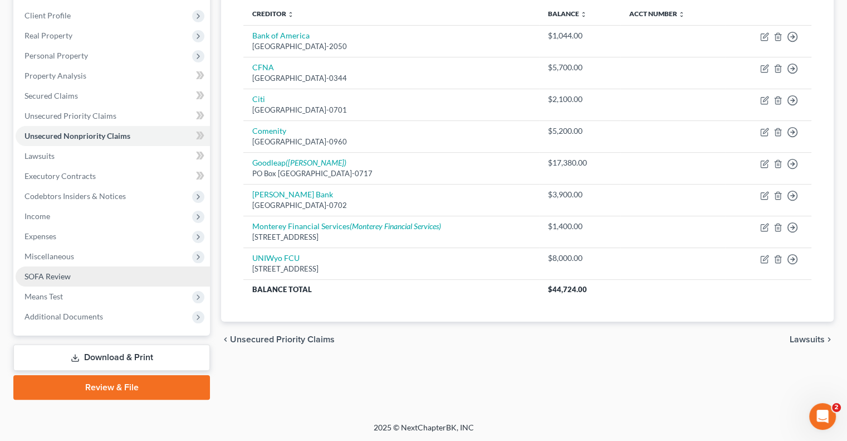
click at [72, 275] on link "SOFA Review" at bounding box center [113, 276] width 194 height 20
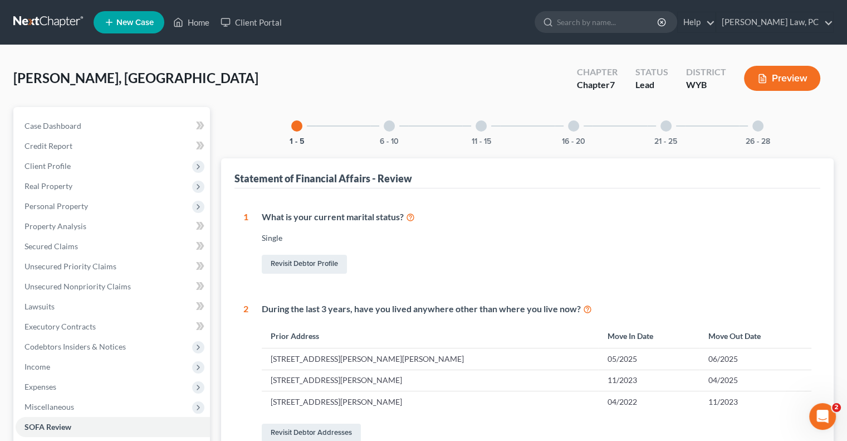
click at [759, 127] on div at bounding box center [758, 125] width 11 height 11
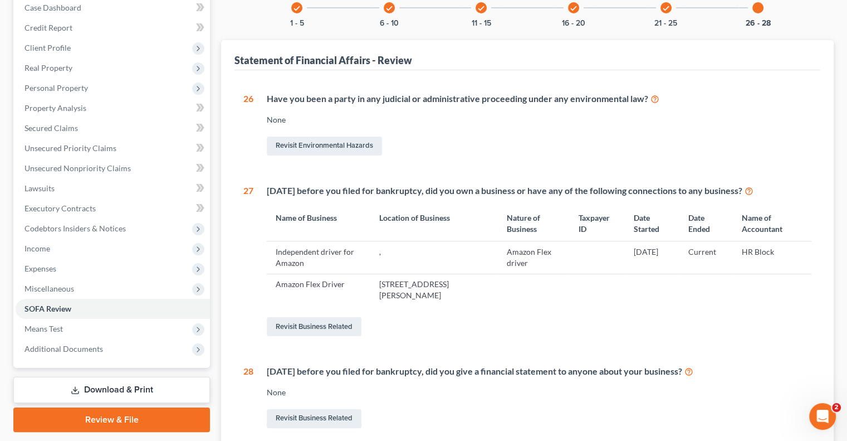
scroll to position [167, 0]
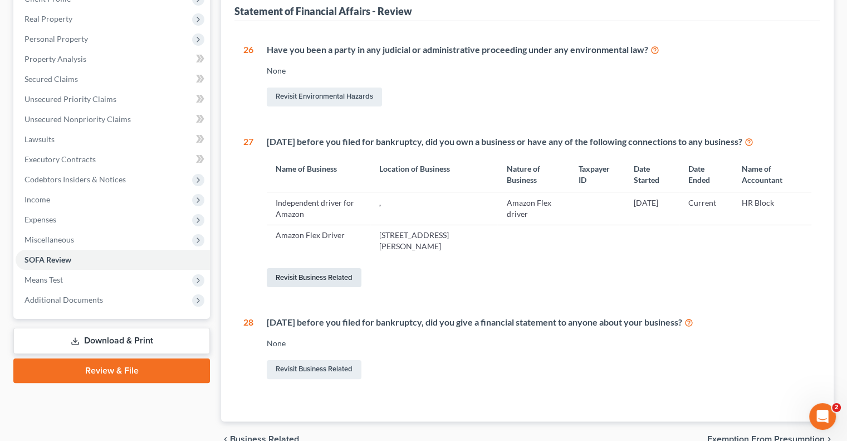
click at [314, 278] on link "Revisit Business Related" at bounding box center [314, 277] width 95 height 19
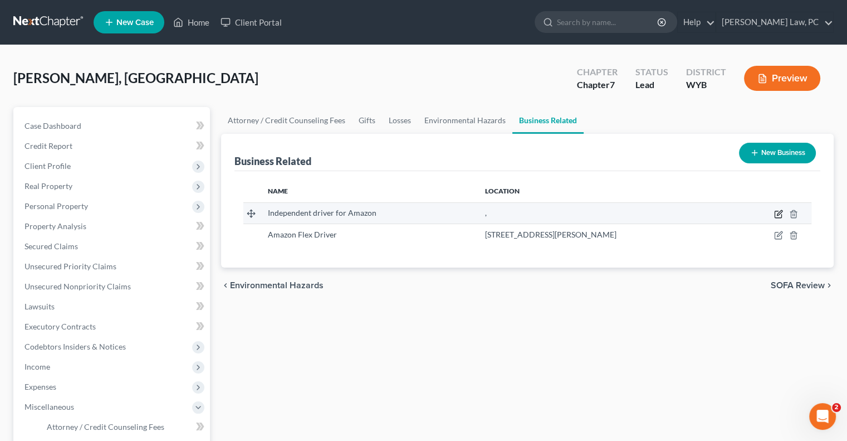
click at [779, 216] on icon "button" at bounding box center [778, 213] width 9 height 9
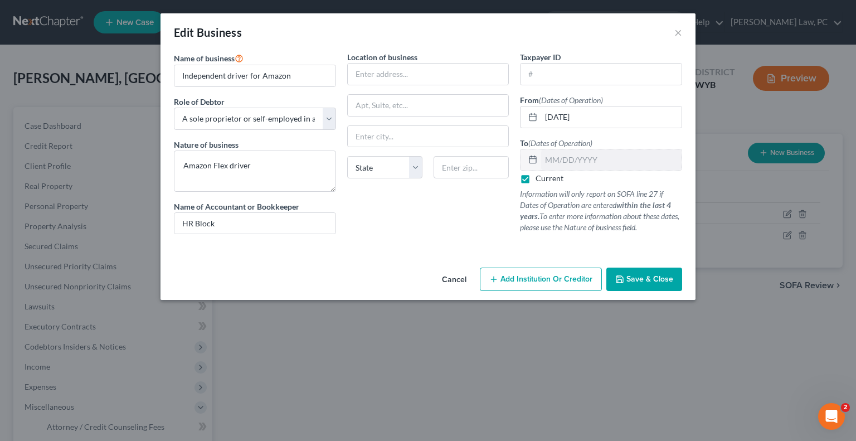
click at [443, 277] on button "Cancel" at bounding box center [454, 280] width 42 height 22
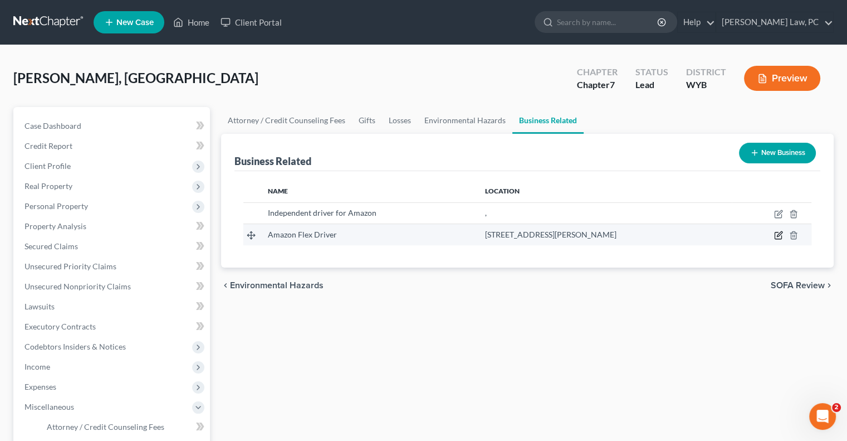
click at [775, 235] on icon "button" at bounding box center [778, 235] width 7 height 7
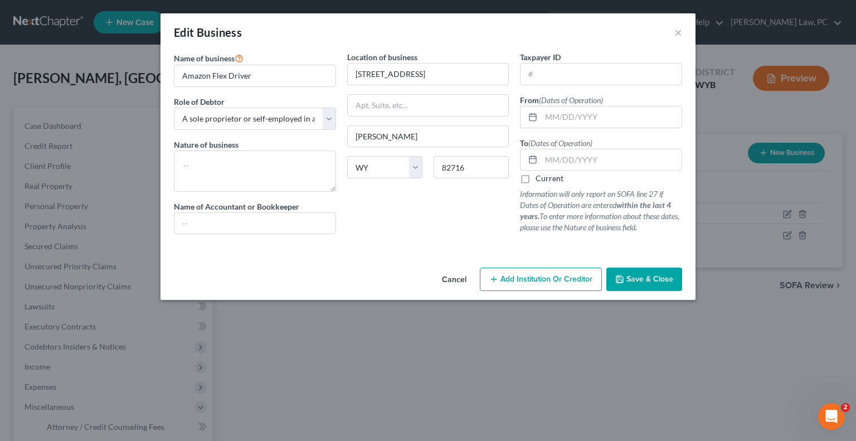
click at [459, 276] on button "Cancel" at bounding box center [454, 280] width 42 height 22
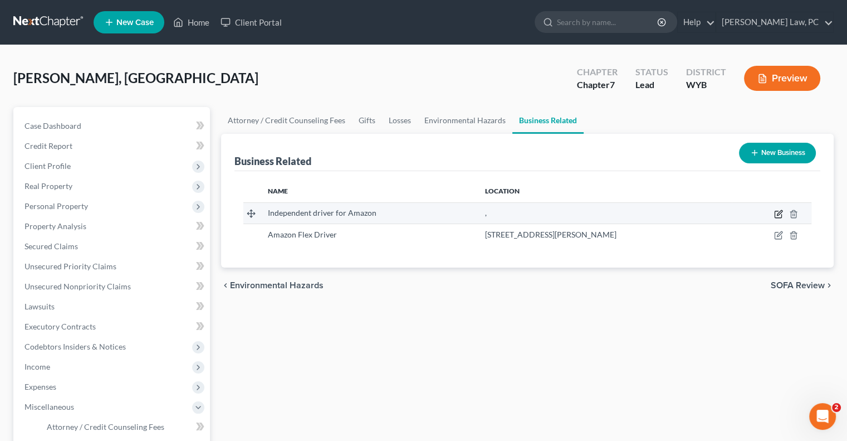
click at [782, 212] on icon "button" at bounding box center [778, 213] width 9 height 9
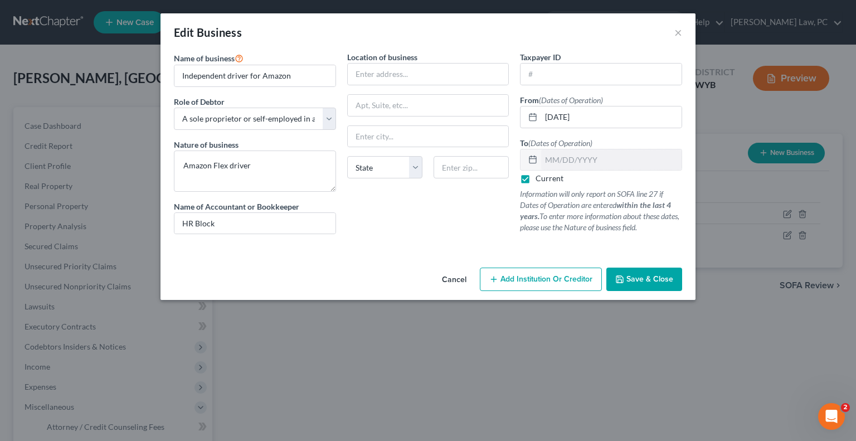
click at [713, 326] on div "Edit Business × Name of business * Independent driver for Amazon Role of Debtor…" at bounding box center [428, 220] width 856 height 441
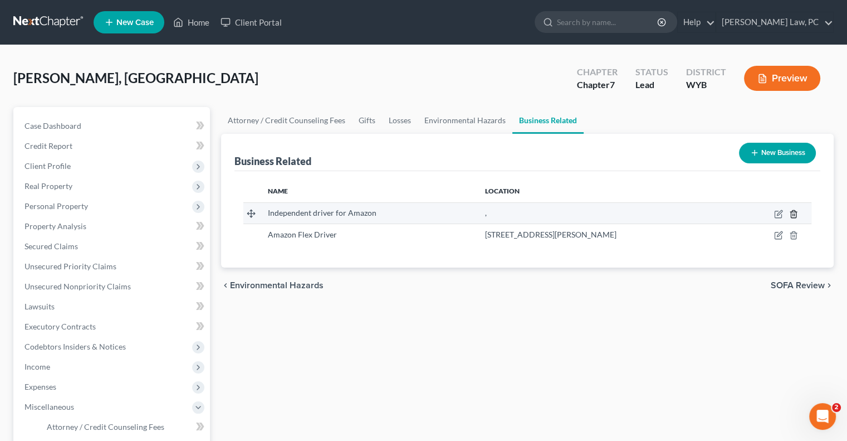
click at [792, 215] on icon "button" at bounding box center [793, 213] width 9 height 9
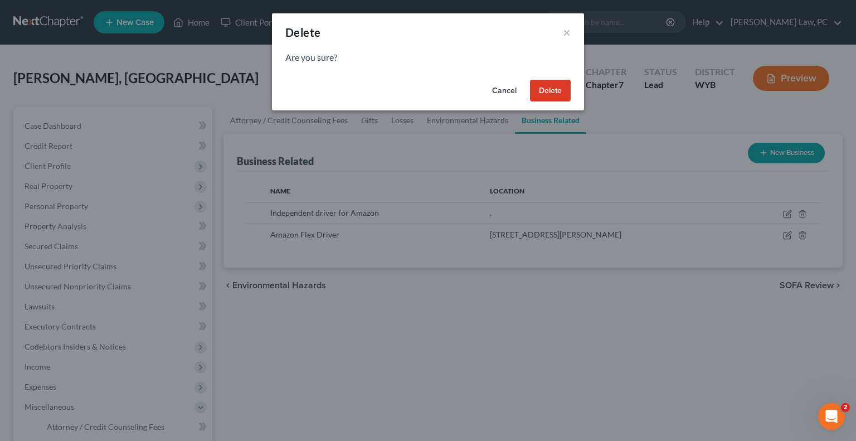
drag, startPoint x: 544, startPoint y: 97, endPoint x: 555, endPoint y: 97, distance: 11.1
click at [544, 97] on button "Delete" at bounding box center [550, 91] width 41 height 22
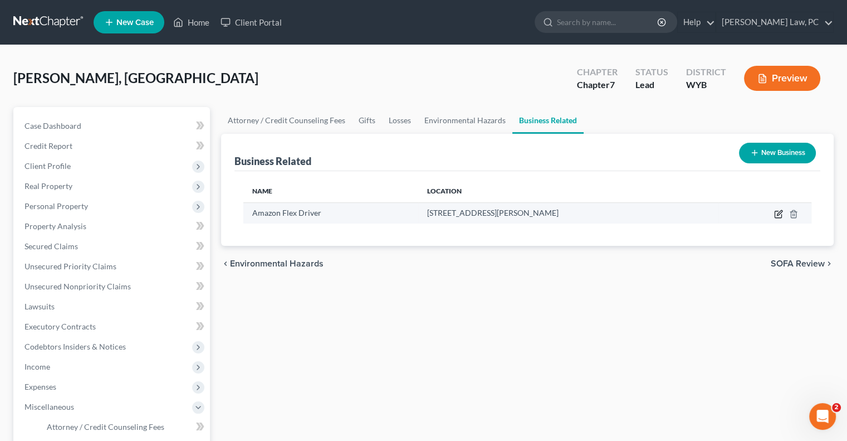
click at [778, 213] on icon "button" at bounding box center [778, 213] width 9 height 9
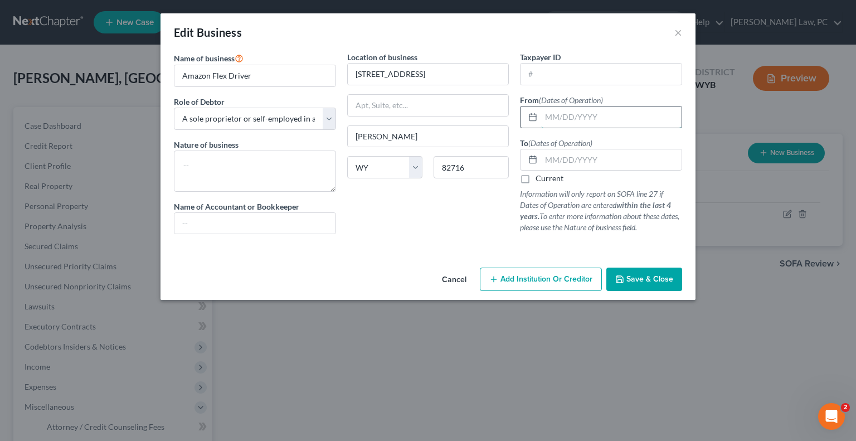
click at [553, 119] on input "text" at bounding box center [611, 116] width 140 height 21
click at [535, 184] on label "Current" at bounding box center [549, 178] width 28 height 11
click at [540, 180] on input "Current" at bounding box center [543, 176] width 7 height 7
click at [265, 225] on input "text" at bounding box center [254, 223] width 161 height 21
click at [632, 285] on button "Save & Close" at bounding box center [644, 278] width 76 height 23
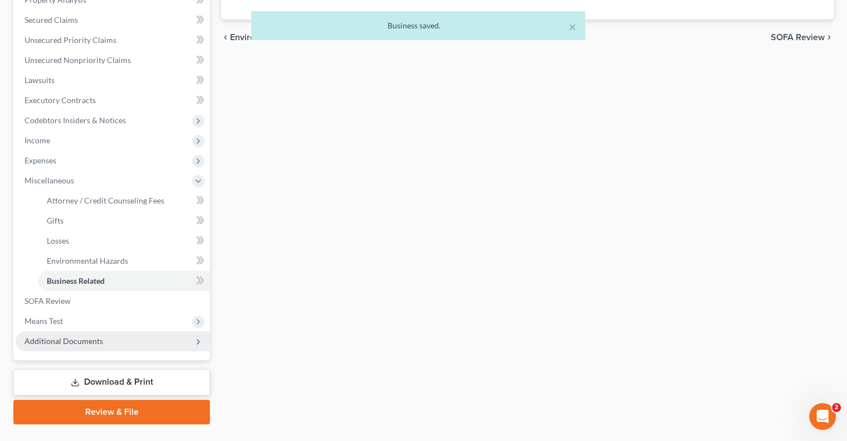
scroll to position [251, 0]
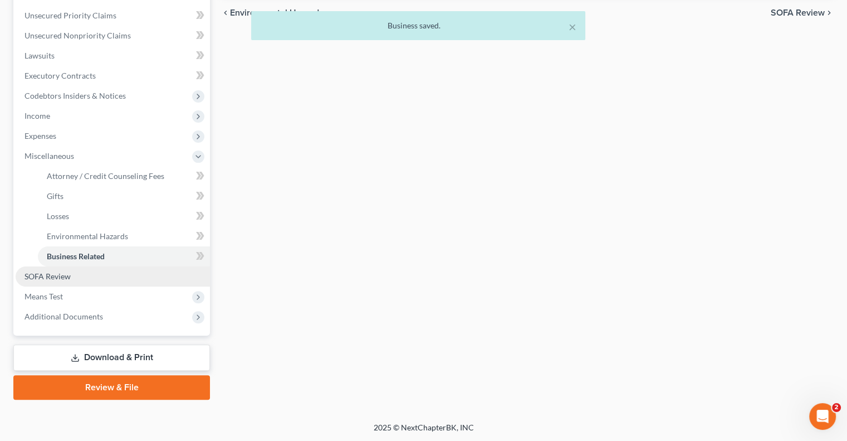
click at [65, 280] on span "SOFA Review" at bounding box center [48, 275] width 46 height 9
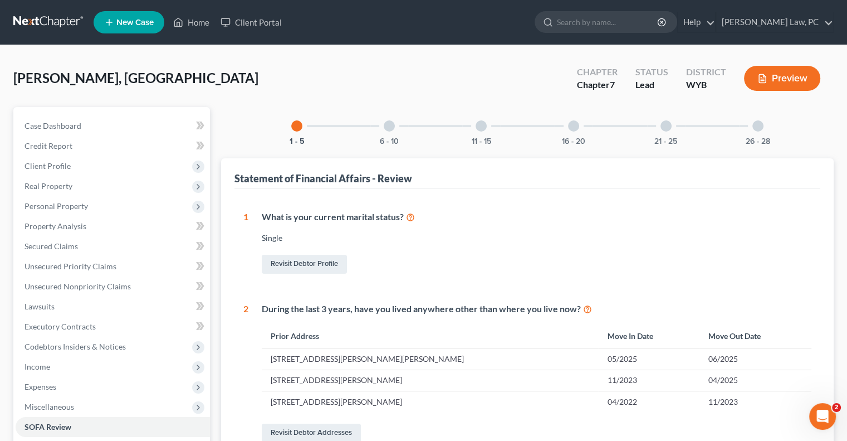
click at [755, 124] on div at bounding box center [758, 125] width 11 height 11
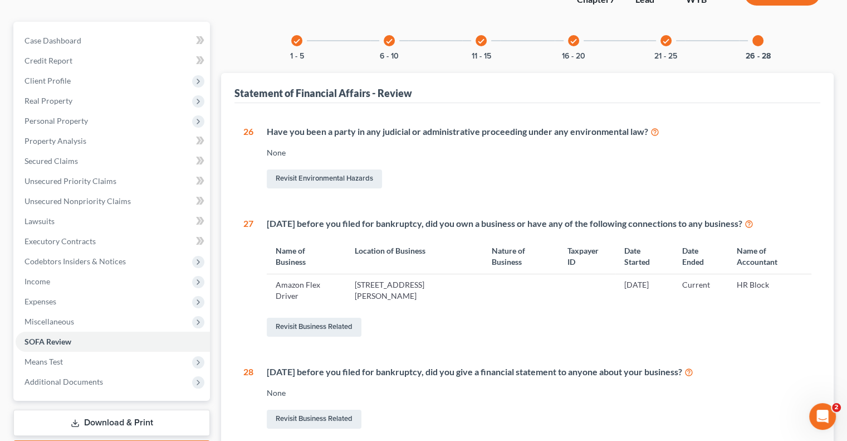
scroll to position [56, 0]
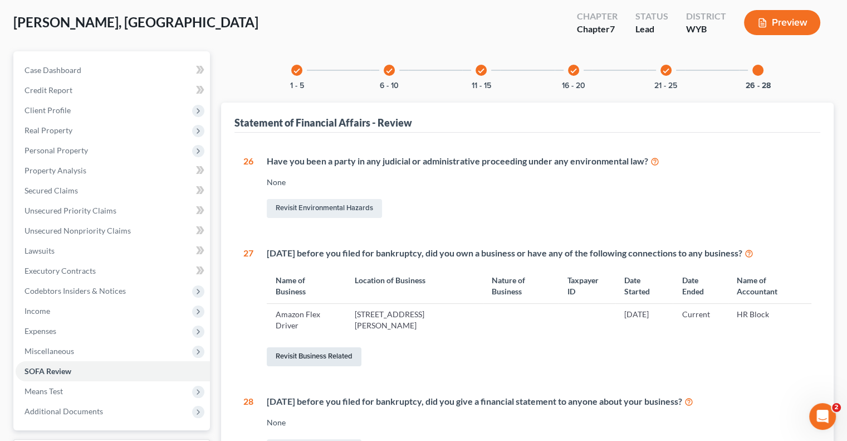
click at [313, 358] on link "Revisit Business Related" at bounding box center [314, 356] width 95 height 19
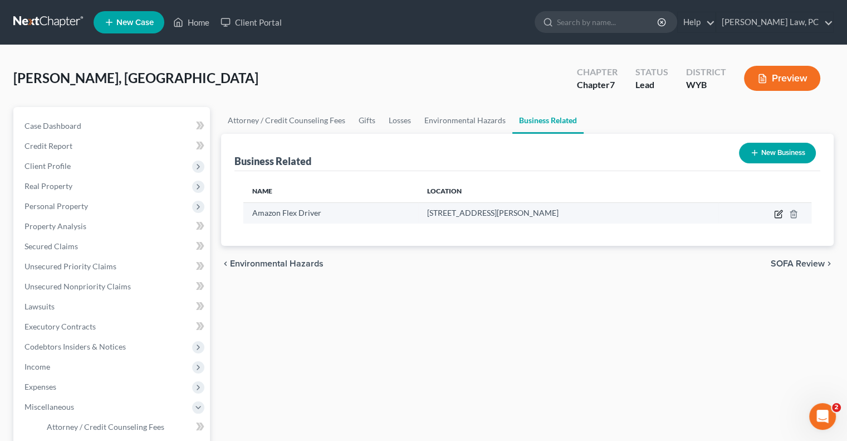
click at [774, 214] on icon "button" at bounding box center [778, 213] width 9 height 9
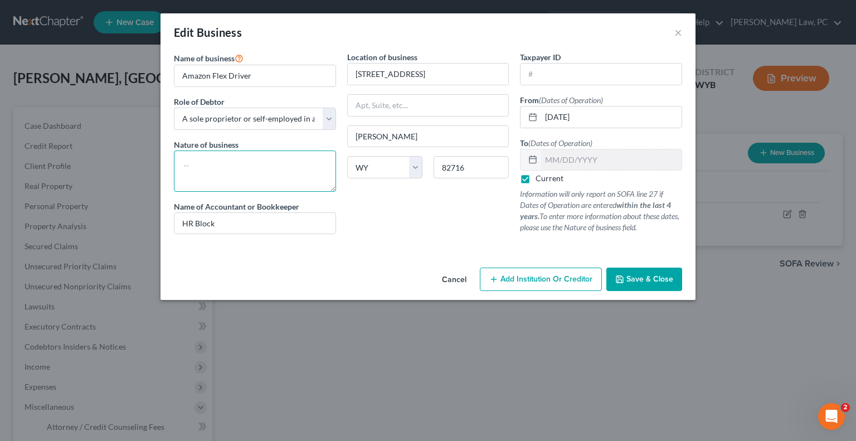
click at [207, 167] on textarea at bounding box center [255, 170] width 162 height 41
click at [644, 280] on span "Save & Close" at bounding box center [649, 278] width 47 height 9
